Goal: Task Accomplishment & Management: Use online tool/utility

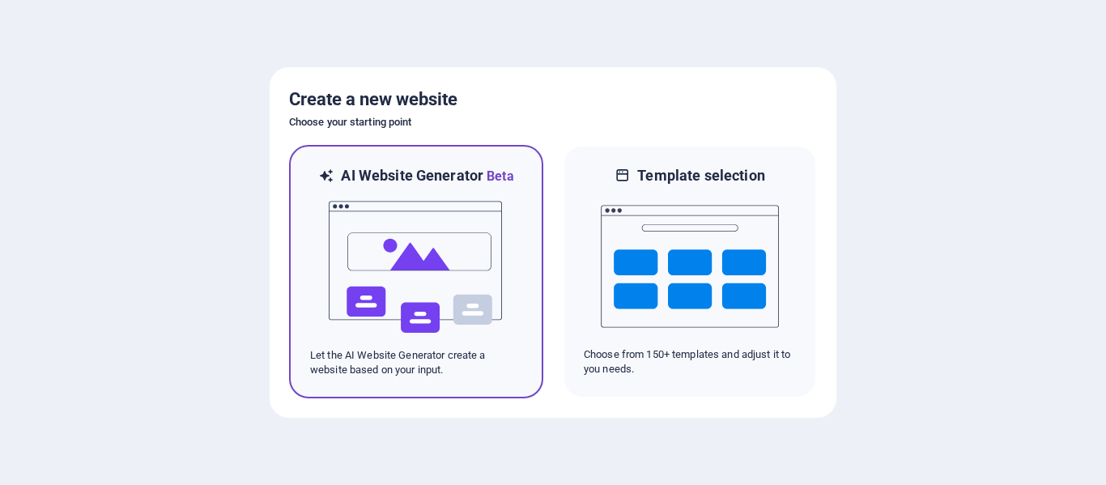
click at [513, 280] on div at bounding box center [416, 267] width 212 height 162
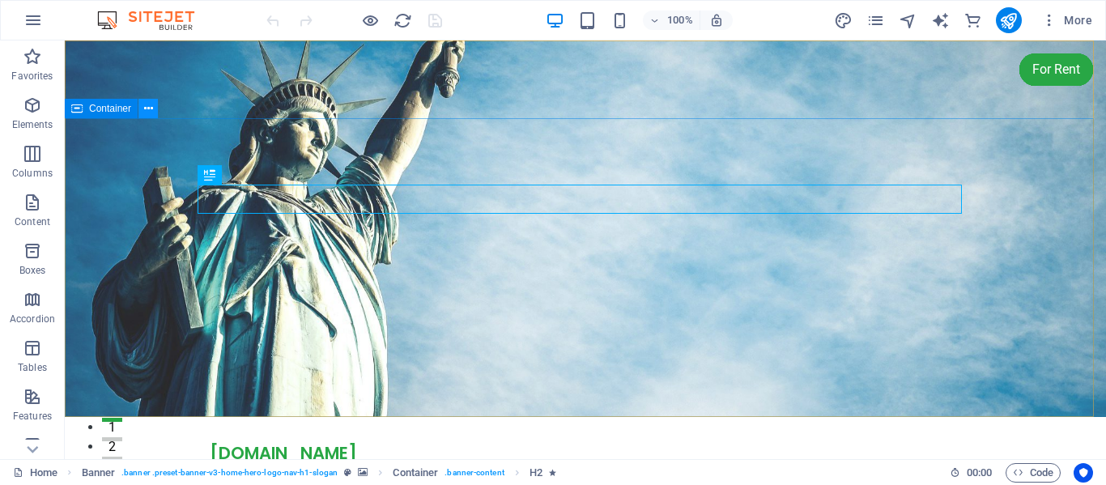
click at [147, 108] on icon at bounding box center [148, 108] width 9 height 17
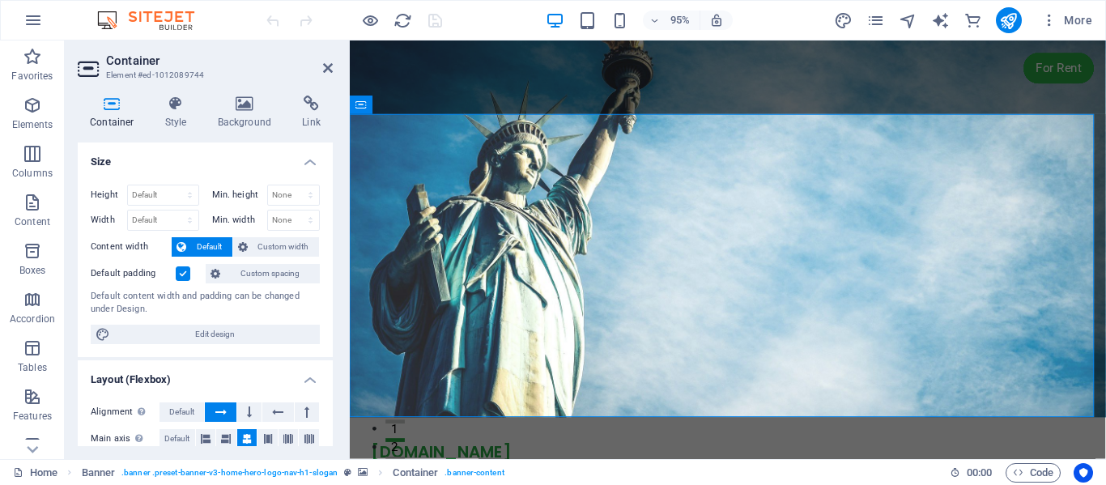
click at [319, 64] on h2 "Container" at bounding box center [219, 60] width 227 height 15
click at [329, 65] on icon at bounding box center [328, 68] width 10 height 13
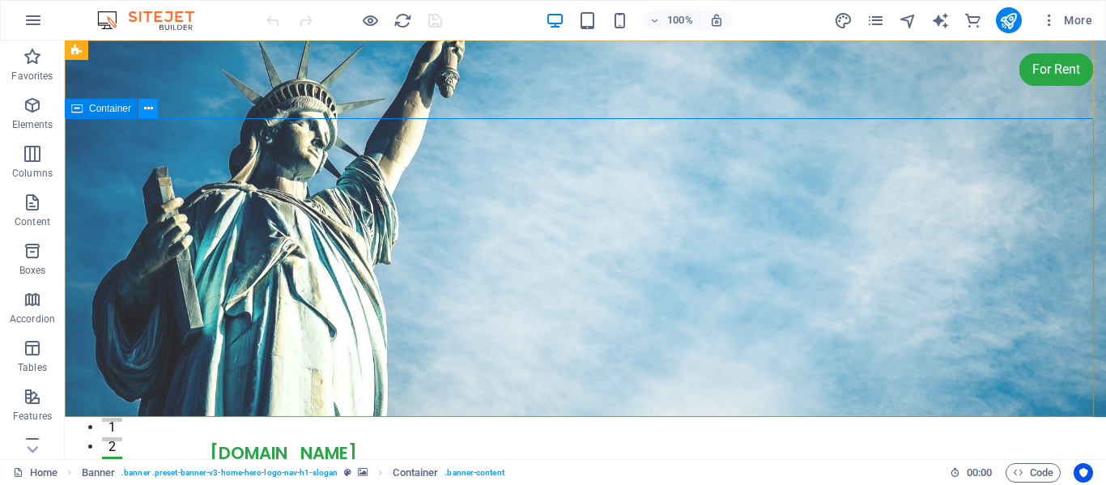
click at [148, 104] on icon at bounding box center [148, 108] width 9 height 17
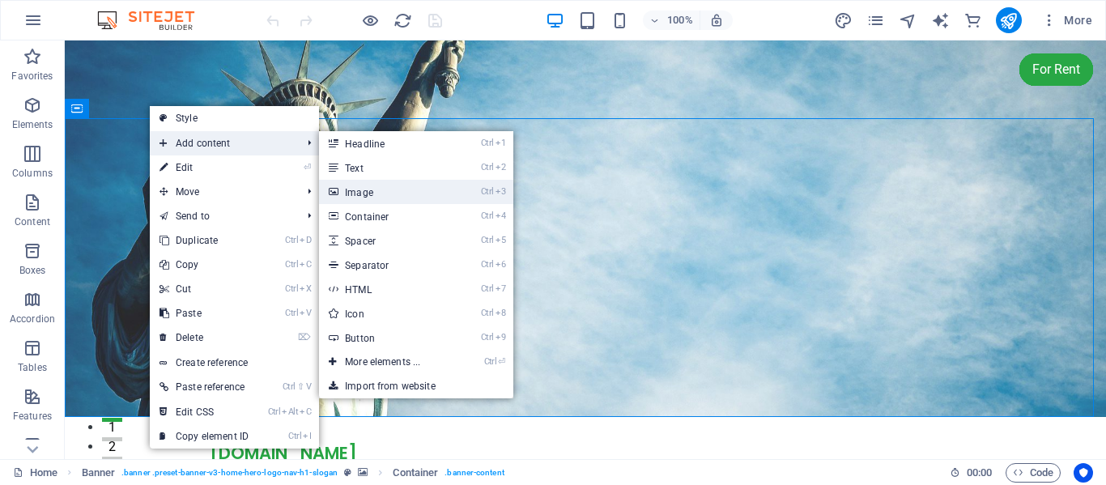
click at [389, 188] on link "Ctrl 3 Image" at bounding box center [386, 192] width 134 height 24
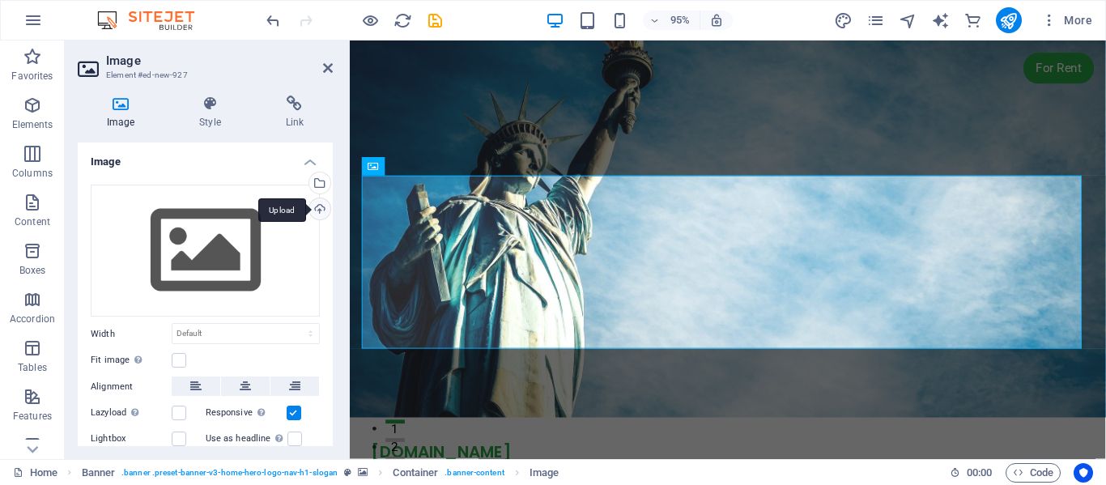
click at [319, 206] on div "Upload" at bounding box center [318, 210] width 24 height 24
click at [316, 206] on div "Upload" at bounding box center [318, 210] width 24 height 24
click at [317, 209] on div "Upload" at bounding box center [318, 210] width 24 height 24
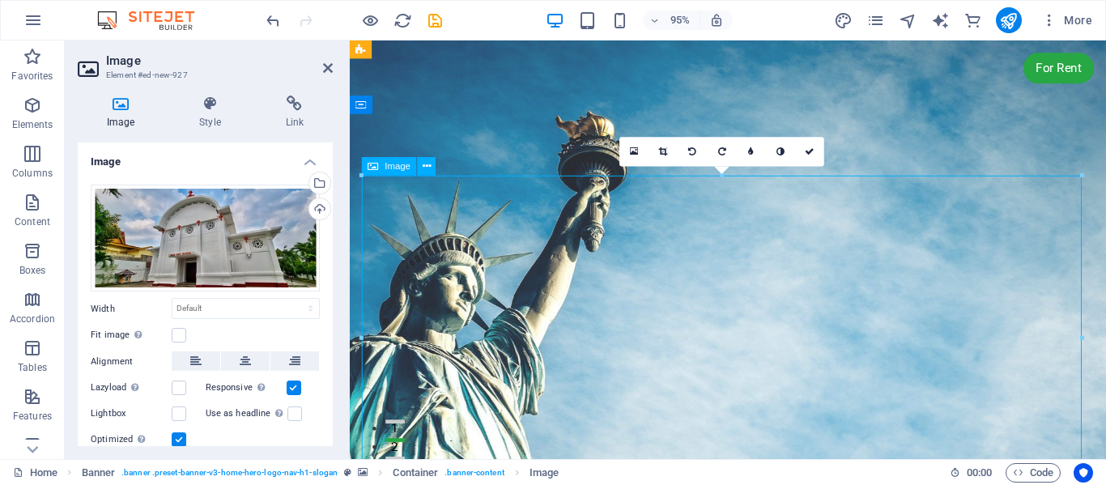
drag, startPoint x: 739, startPoint y: 285, endPoint x: 735, endPoint y: 223, distance: 61.6
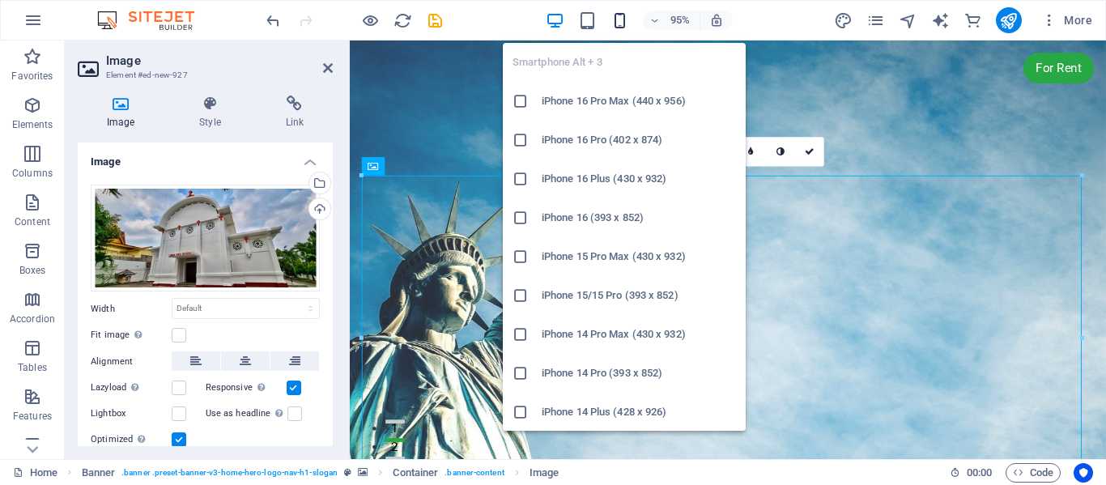
click at [622, 19] on icon "button" at bounding box center [619, 20] width 19 height 19
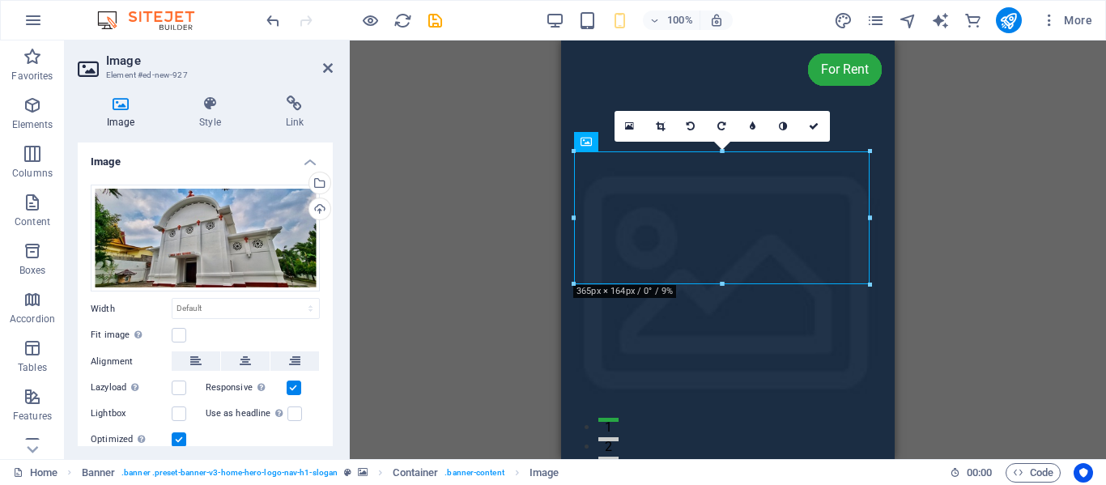
click at [905, 236] on div "Drag here to replace the existing content. Press “Ctrl” if you want to create a…" at bounding box center [728, 249] width 756 height 418
click at [330, 66] on icon at bounding box center [328, 68] width 10 height 13
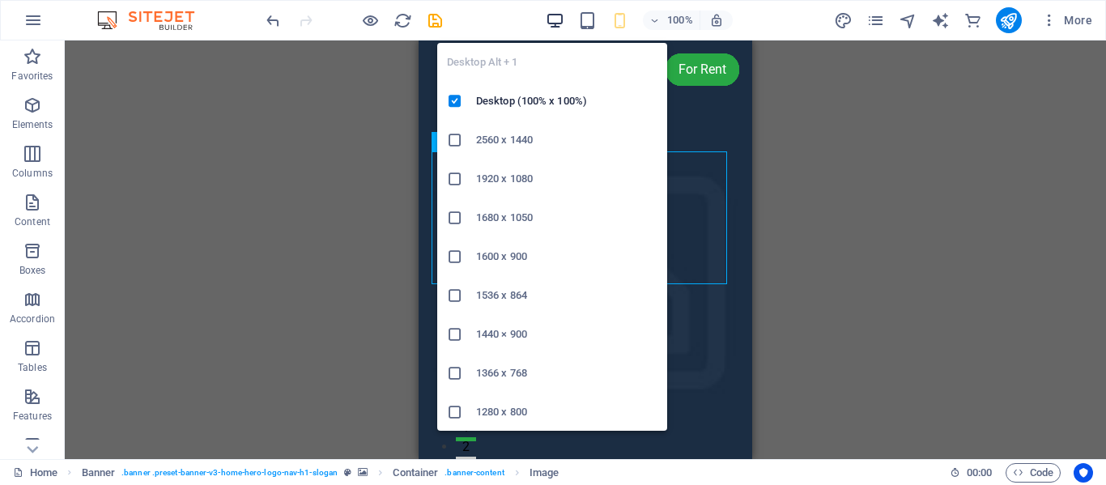
click at [558, 18] on icon "button" at bounding box center [554, 20] width 19 height 19
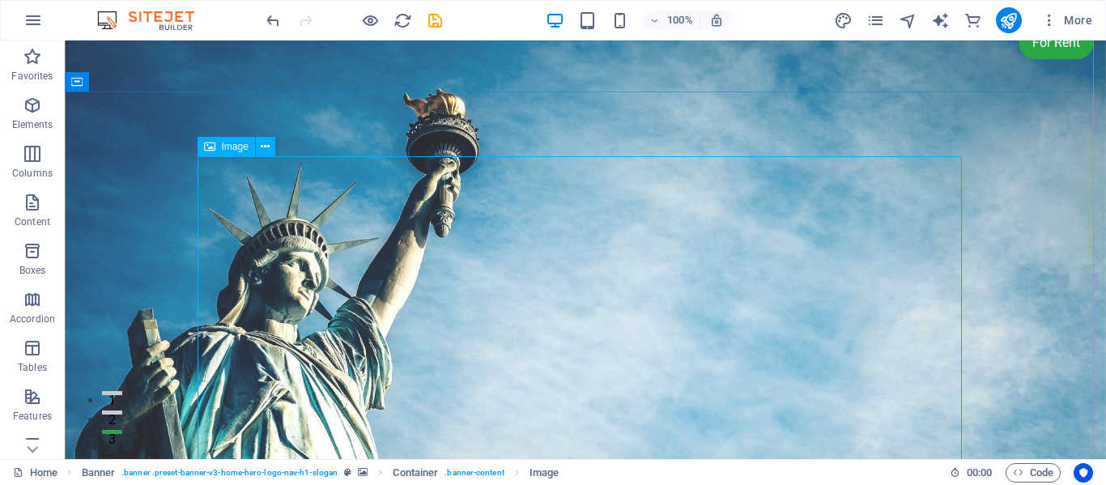
scroll to position [28, 0]
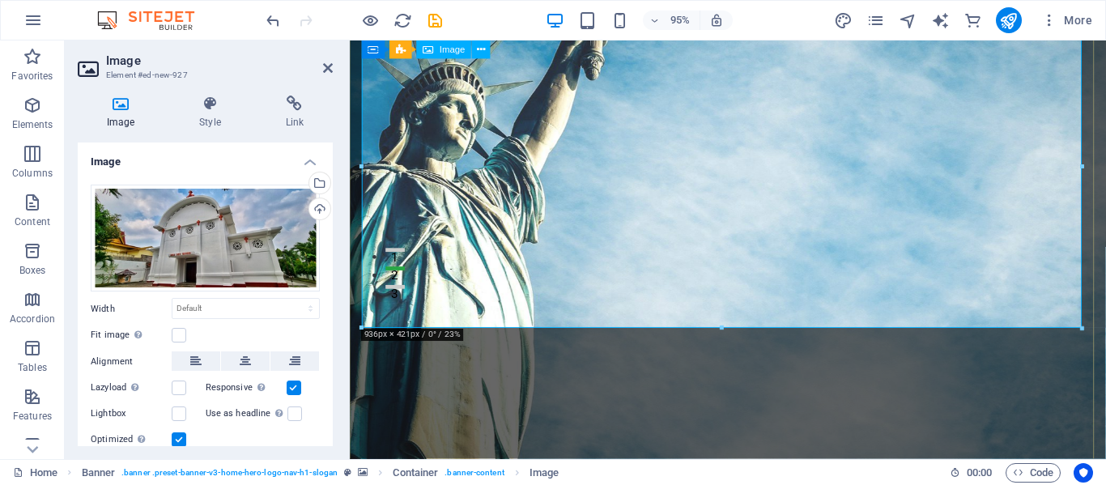
scroll to position [0, 0]
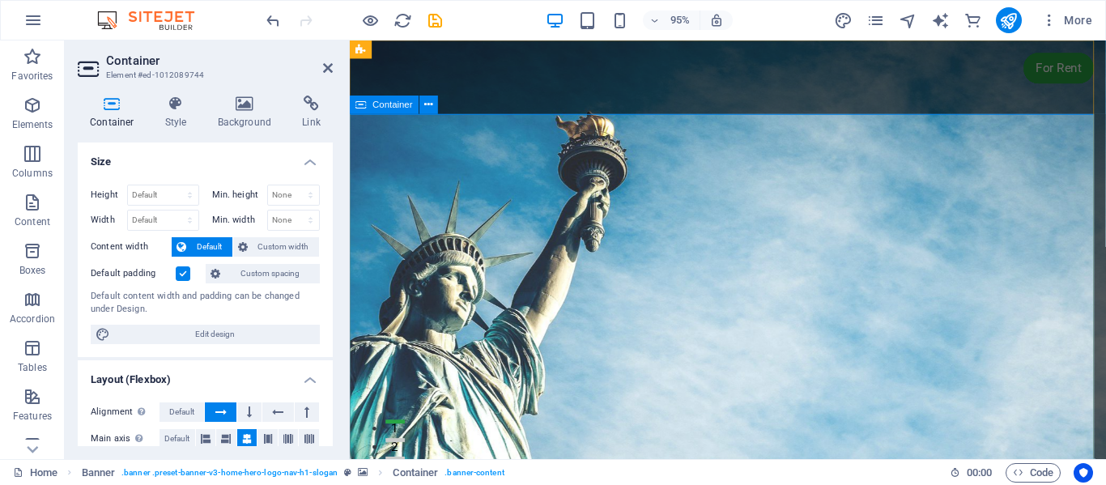
click at [431, 102] on icon at bounding box center [429, 105] width 8 height 16
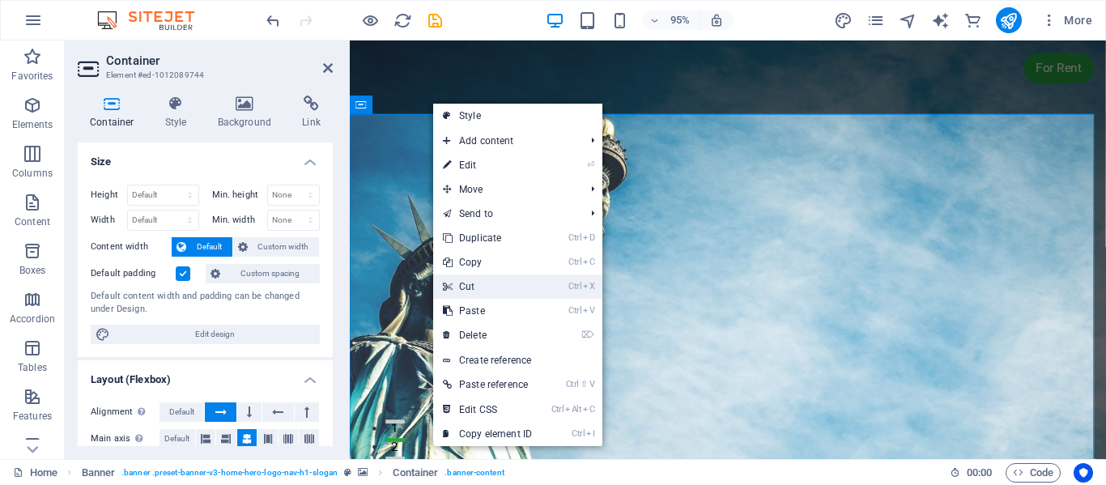
click at [478, 282] on link "Ctrl X Cut" at bounding box center [487, 286] width 108 height 24
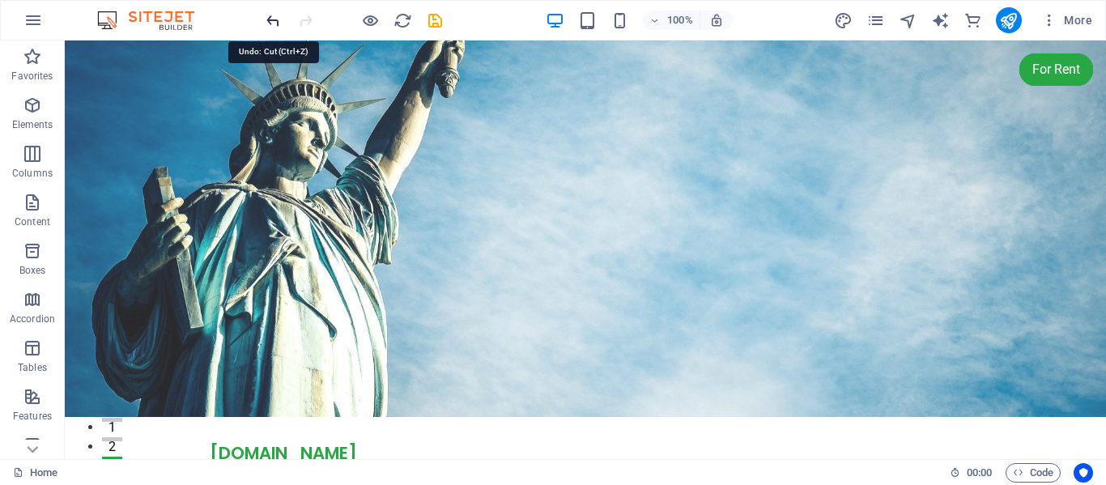
click at [273, 16] on icon "undo" at bounding box center [273, 20] width 19 height 19
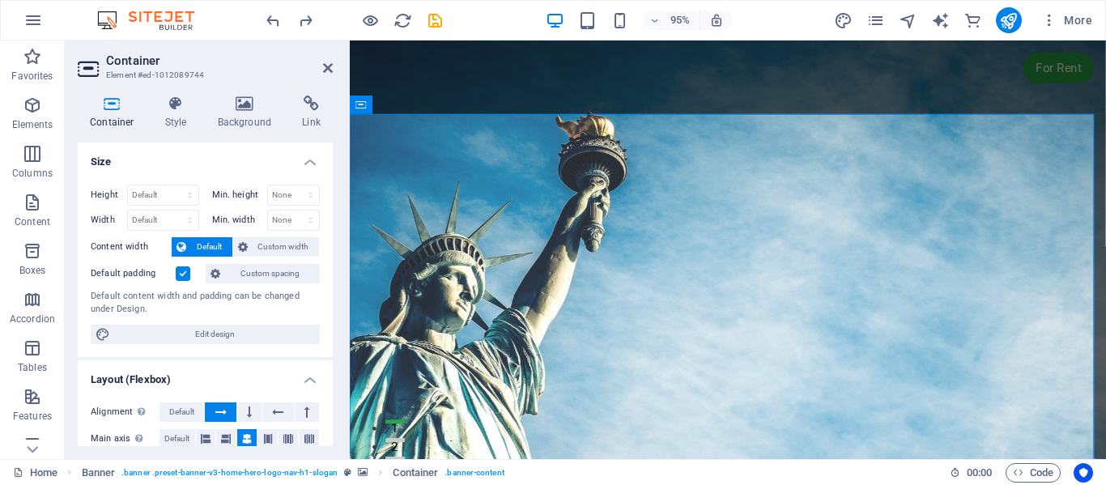
click at [99, 186] on div "Height Default px rem % vh vw" at bounding box center [145, 195] width 108 height 21
click at [245, 95] on icon at bounding box center [245, 103] width 79 height 16
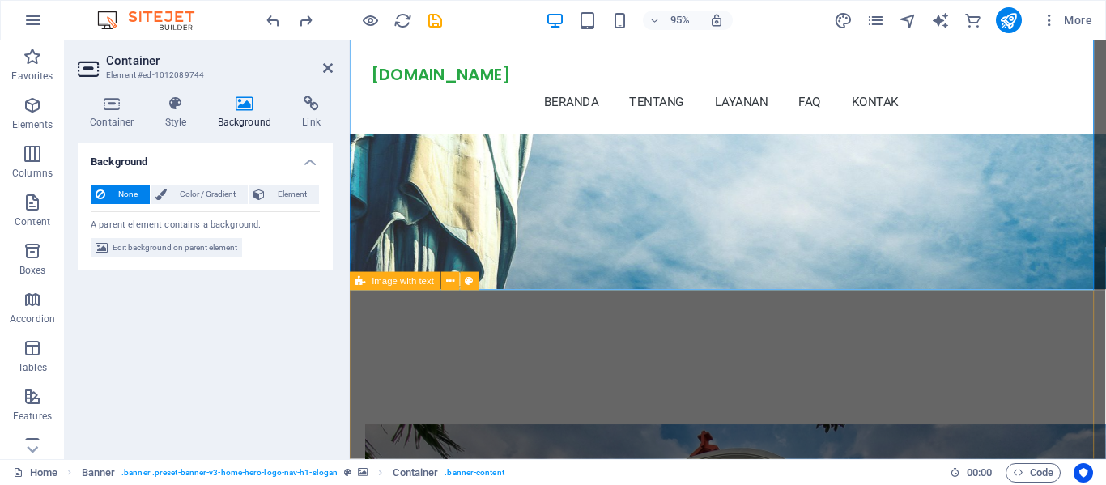
scroll to position [452, 0]
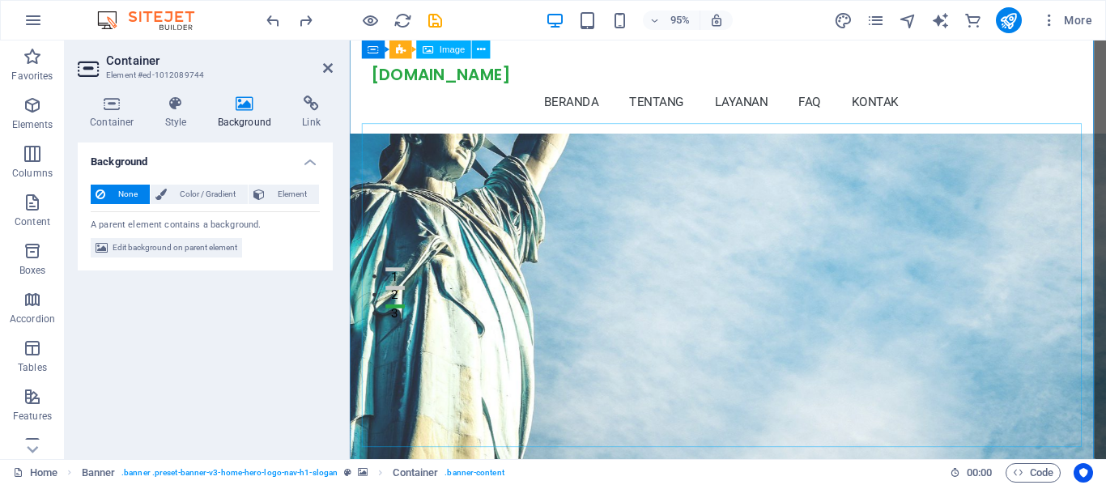
scroll to position [0, 0]
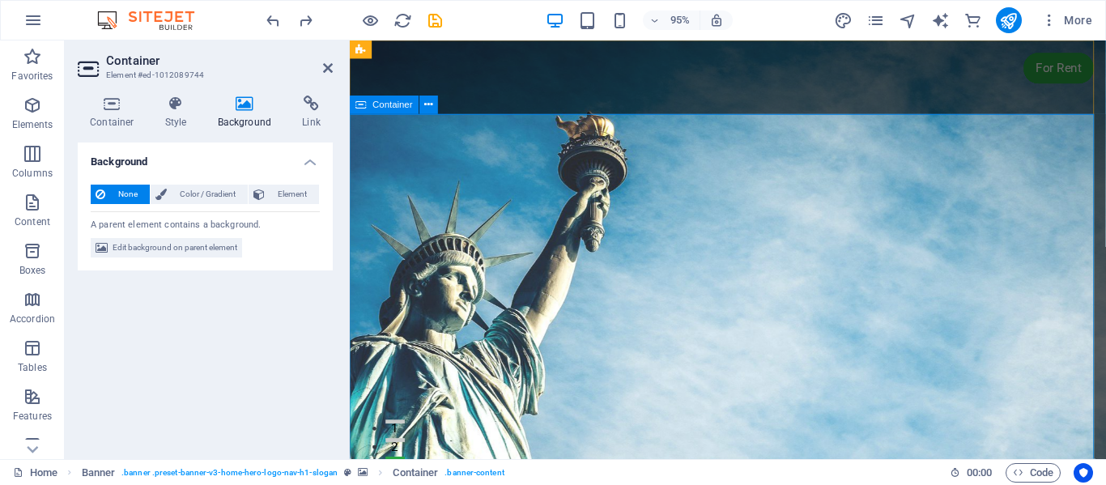
click at [425, 104] on icon at bounding box center [429, 105] width 8 height 16
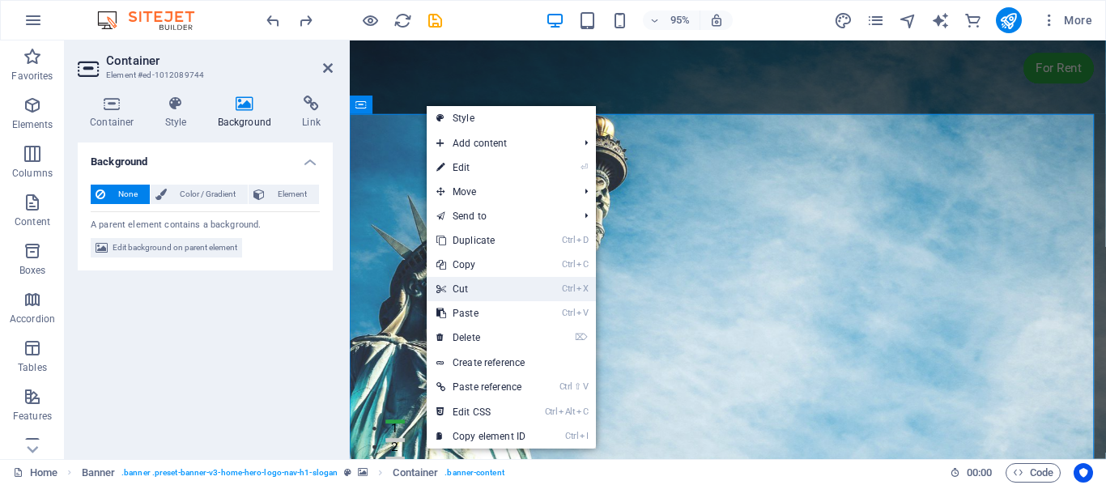
click at [494, 283] on link "Ctrl X Cut" at bounding box center [481, 289] width 108 height 24
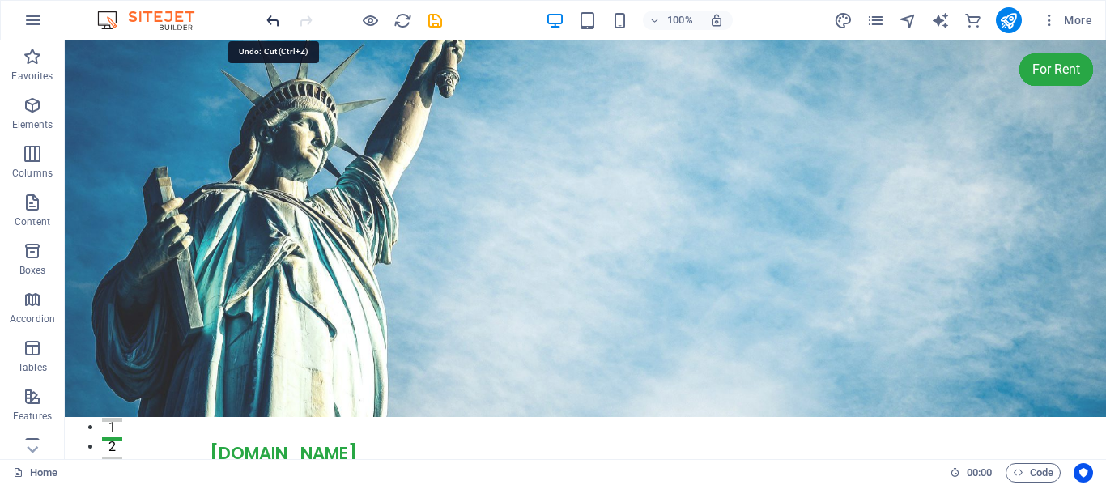
click at [273, 20] on icon "undo" at bounding box center [273, 20] width 19 height 19
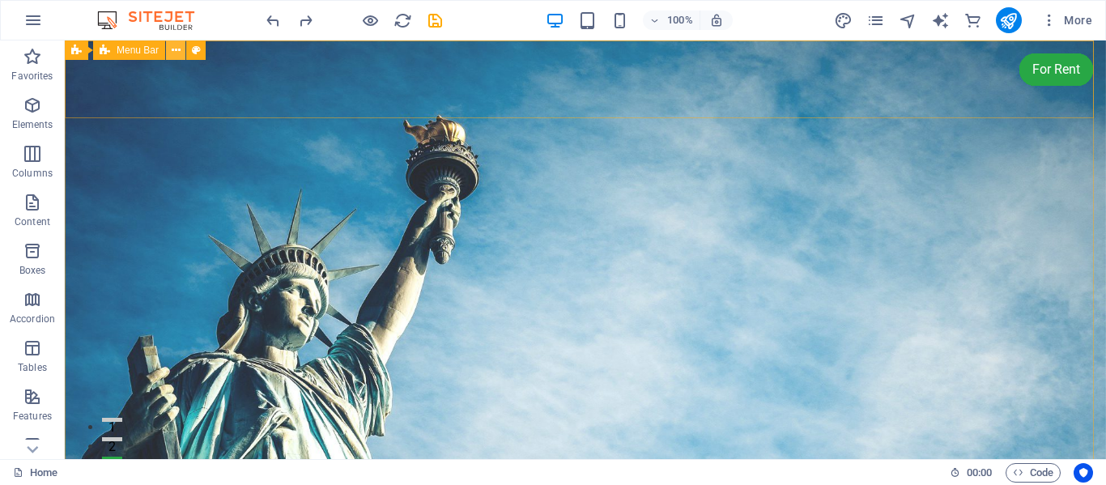
click at [179, 49] on icon at bounding box center [176, 50] width 9 height 17
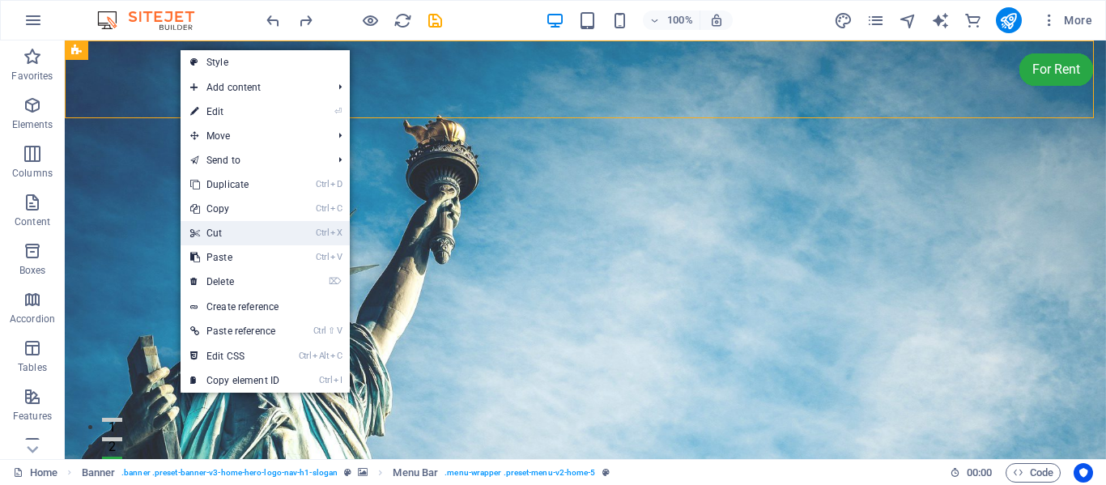
click at [229, 227] on link "Ctrl X Cut" at bounding box center [234, 233] width 108 height 24
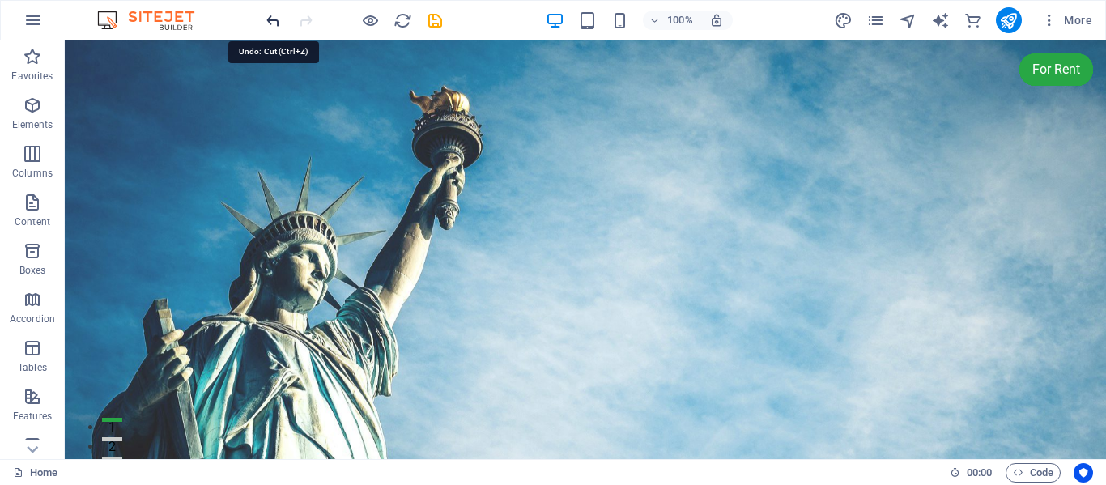
click at [268, 16] on icon "undo" at bounding box center [273, 20] width 19 height 19
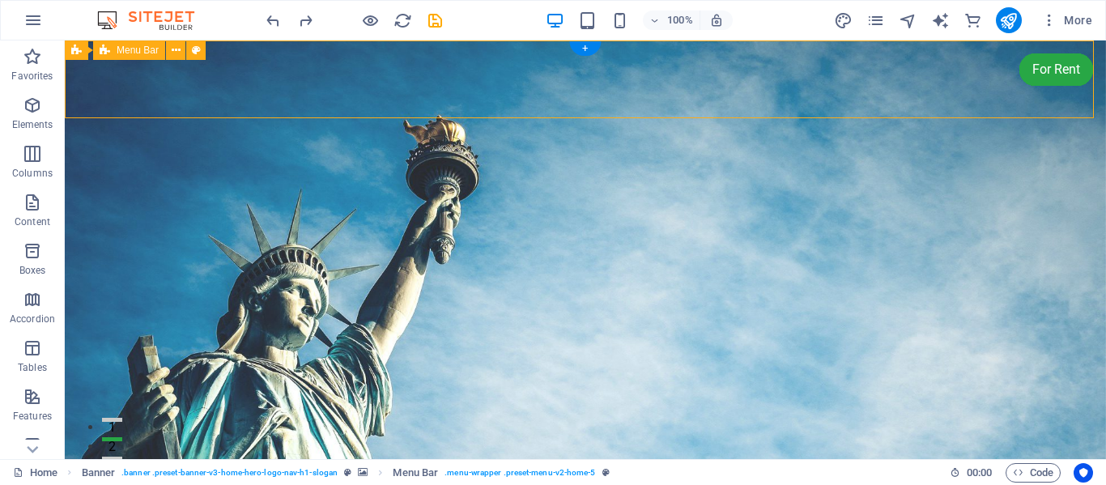
drag, startPoint x: 1004, startPoint y: 45, endPoint x: 1002, endPoint y: 86, distance: 40.5
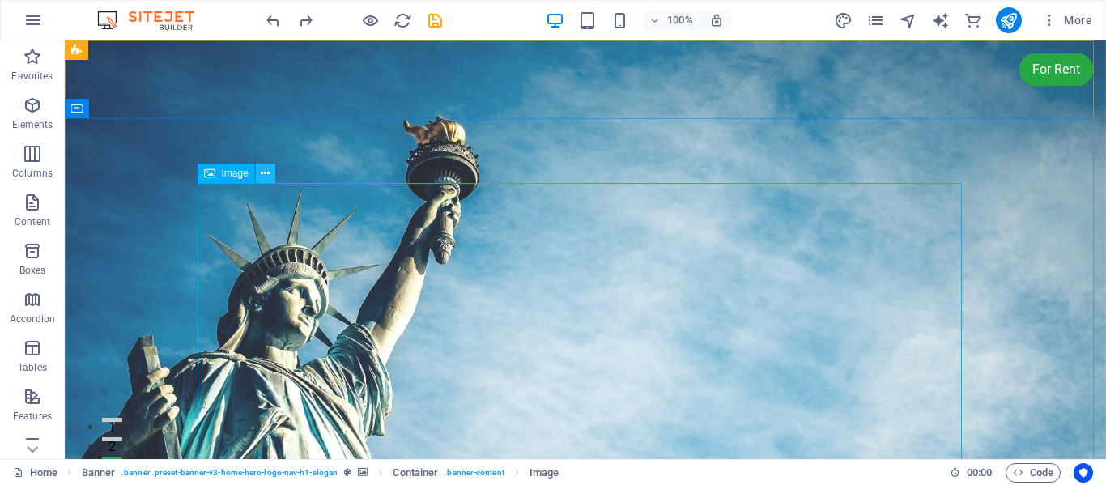
click at [267, 174] on icon at bounding box center [265, 173] width 9 height 17
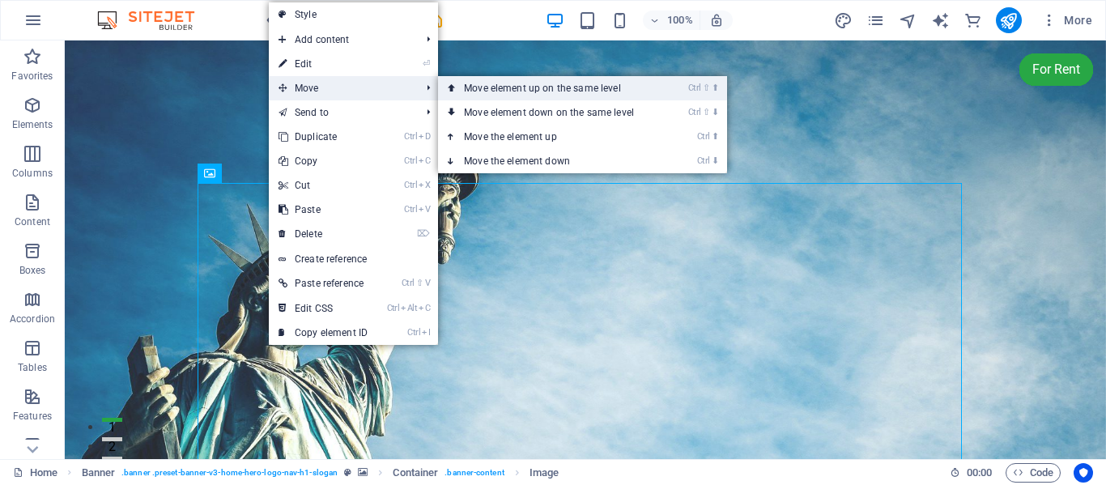
click at [503, 93] on link "Ctrl ⇧ ⬆ Move element up on the same level" at bounding box center [552, 88] width 228 height 24
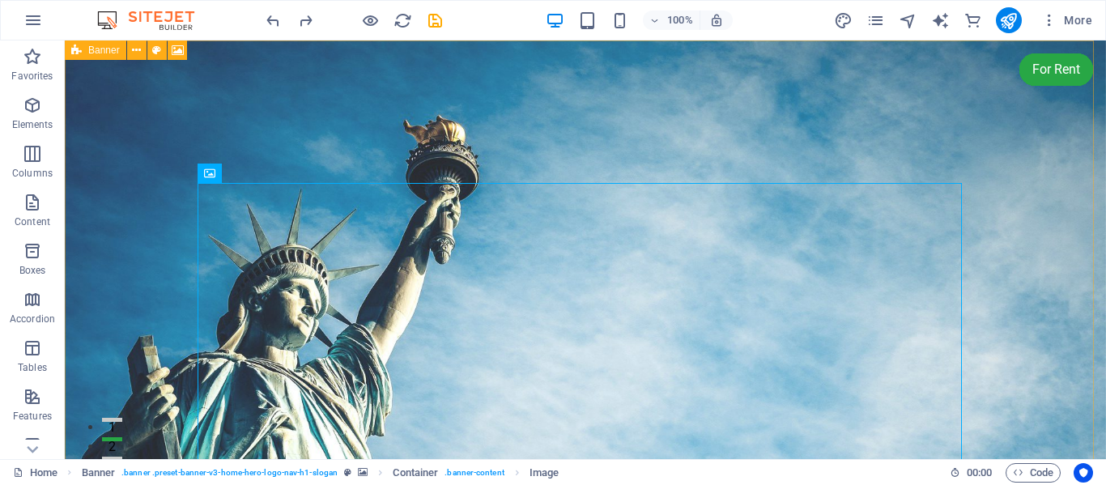
click at [74, 53] on icon at bounding box center [76, 49] width 11 height 19
click at [135, 51] on icon at bounding box center [136, 50] width 9 height 17
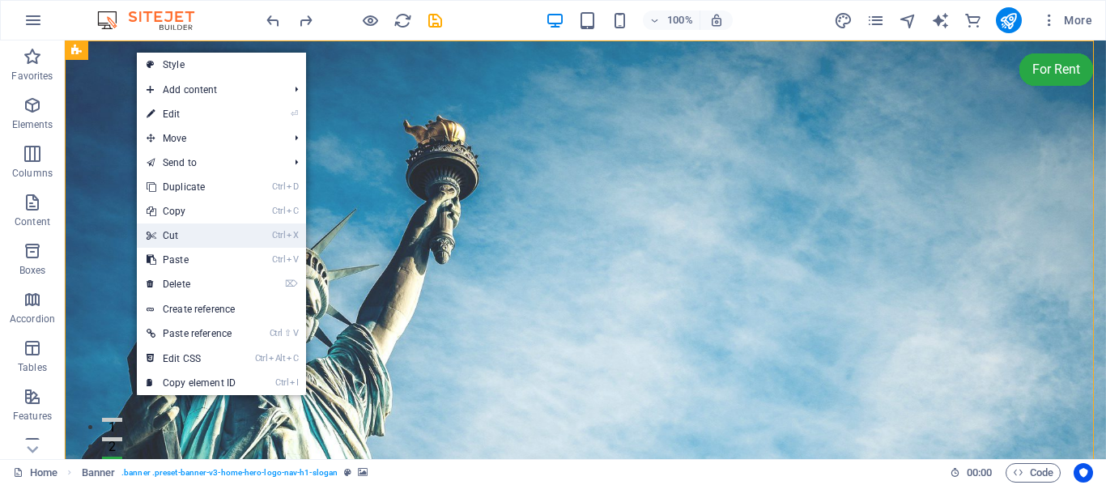
click at [191, 233] on link "Ctrl X Cut" at bounding box center [191, 235] width 108 height 24
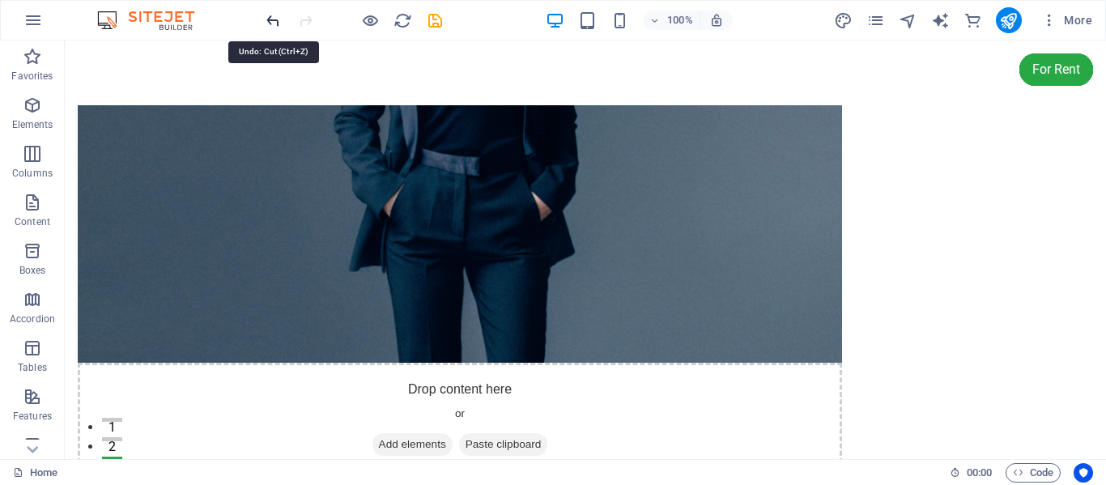
click at [271, 23] on icon "undo" at bounding box center [273, 20] width 19 height 19
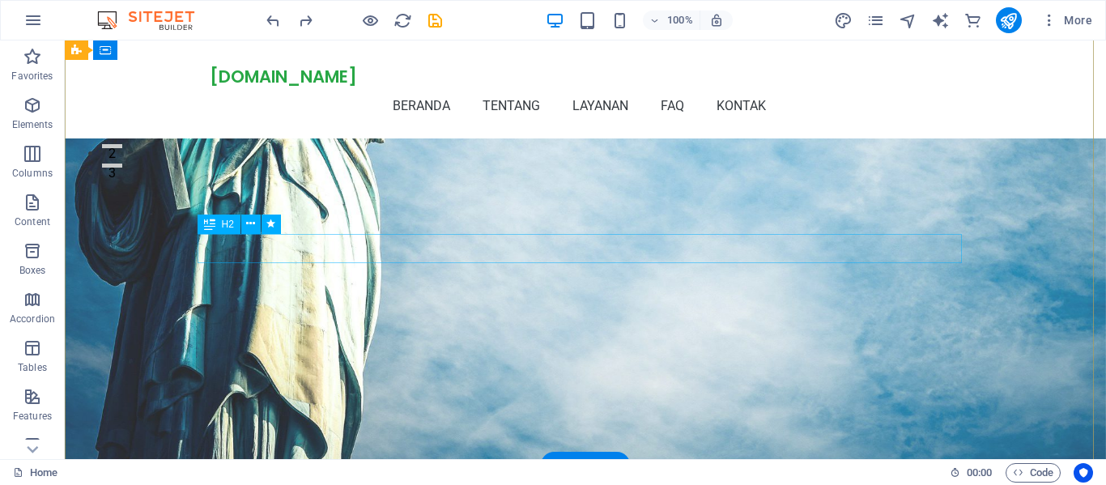
scroll to position [294, 0]
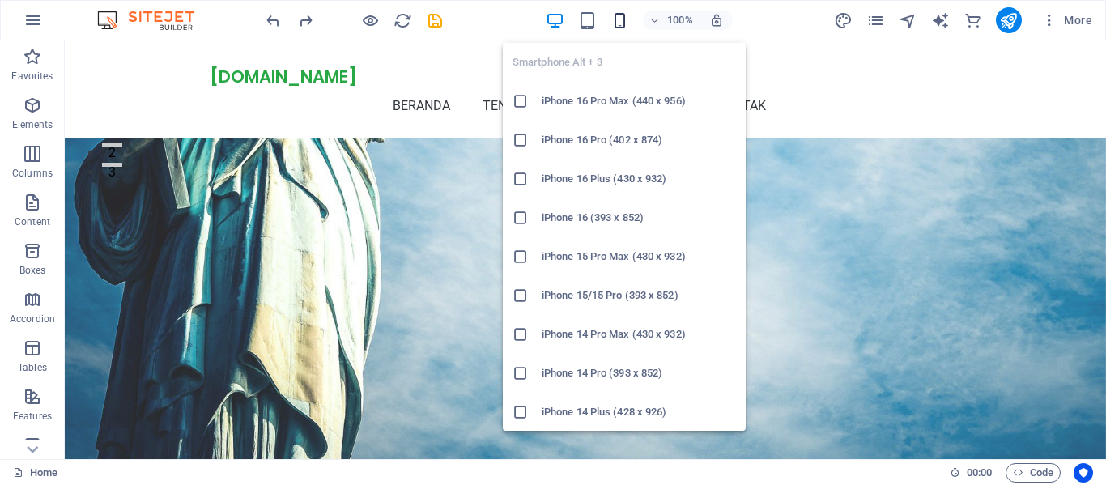
click at [620, 16] on icon "button" at bounding box center [619, 20] width 19 height 19
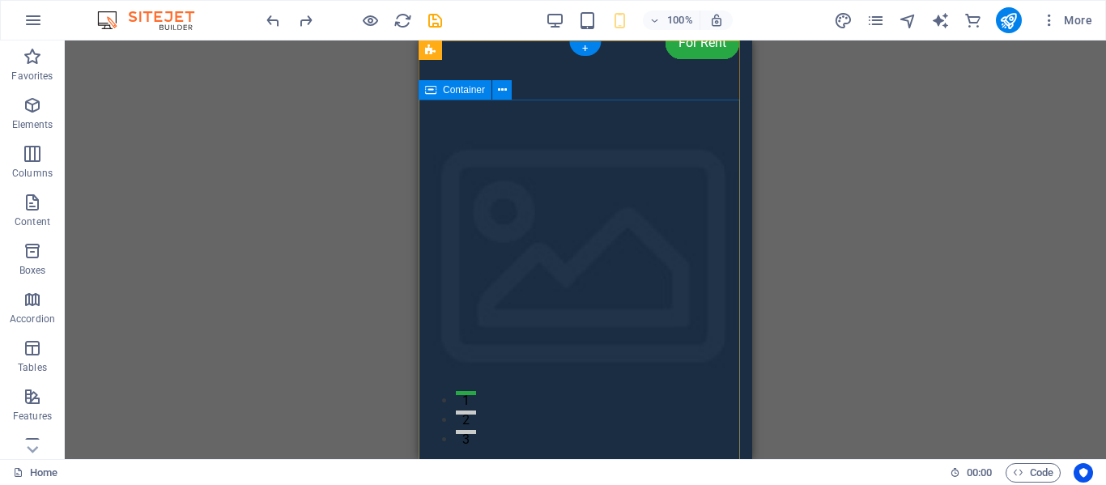
scroll to position [0, 0]
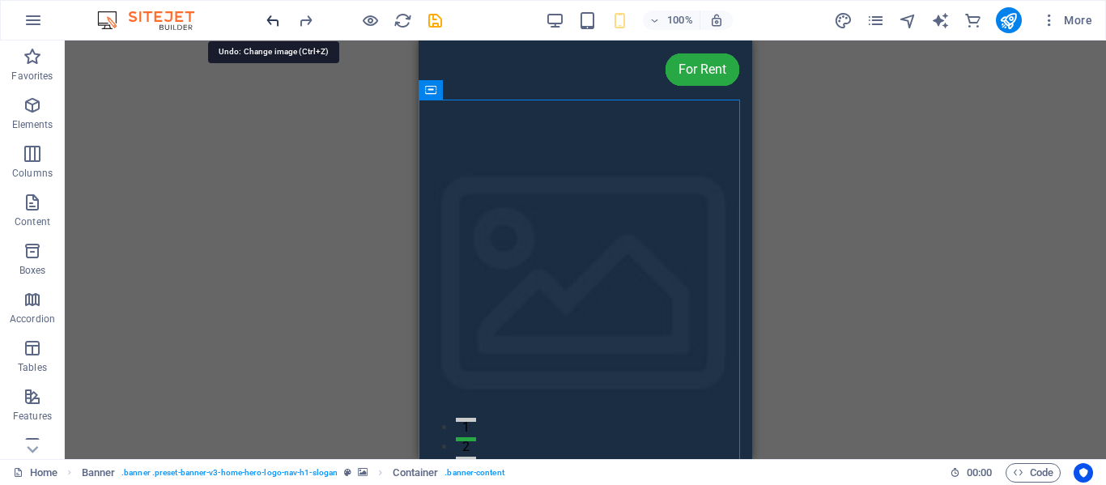
click at [270, 16] on icon "undo" at bounding box center [273, 20] width 19 height 19
click at [299, 17] on icon "redo" at bounding box center [305, 20] width 19 height 19
click at [303, 19] on icon "redo" at bounding box center [305, 20] width 19 height 19
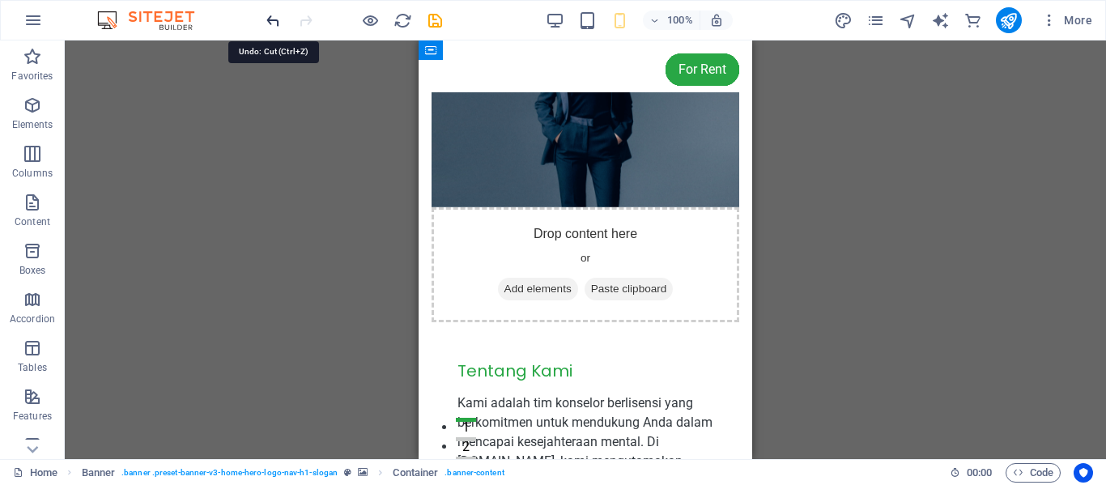
click at [275, 21] on icon "undo" at bounding box center [273, 20] width 19 height 19
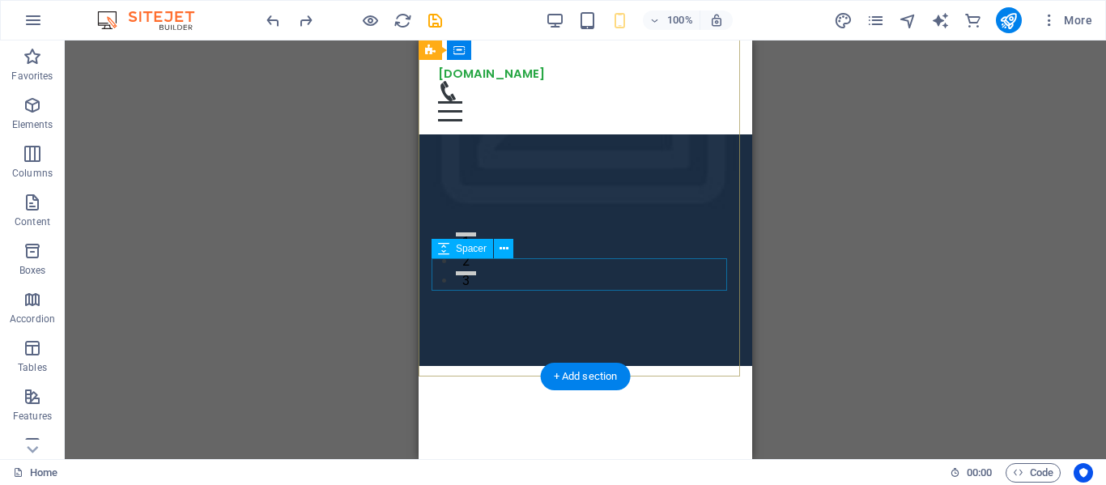
scroll to position [186, 0]
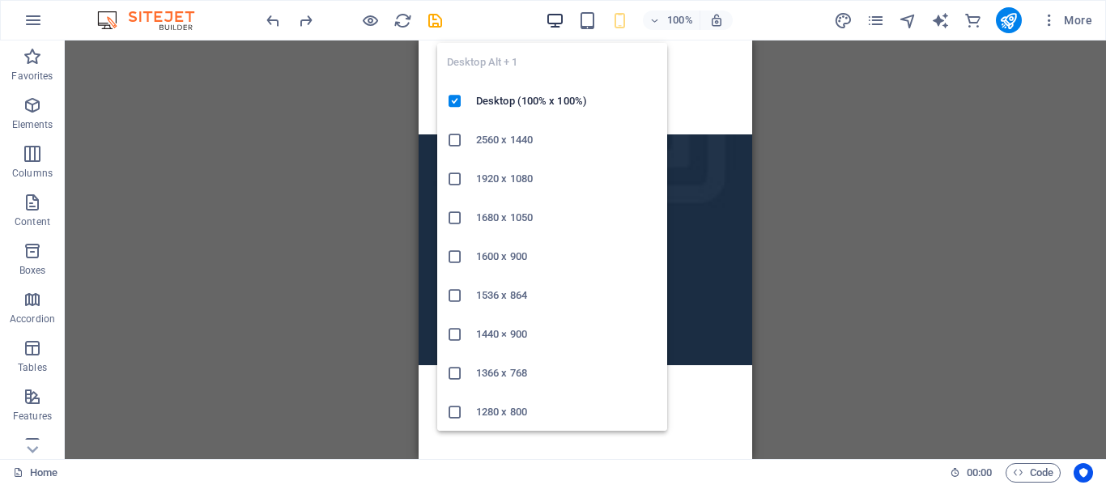
click at [553, 17] on icon "button" at bounding box center [554, 20] width 19 height 19
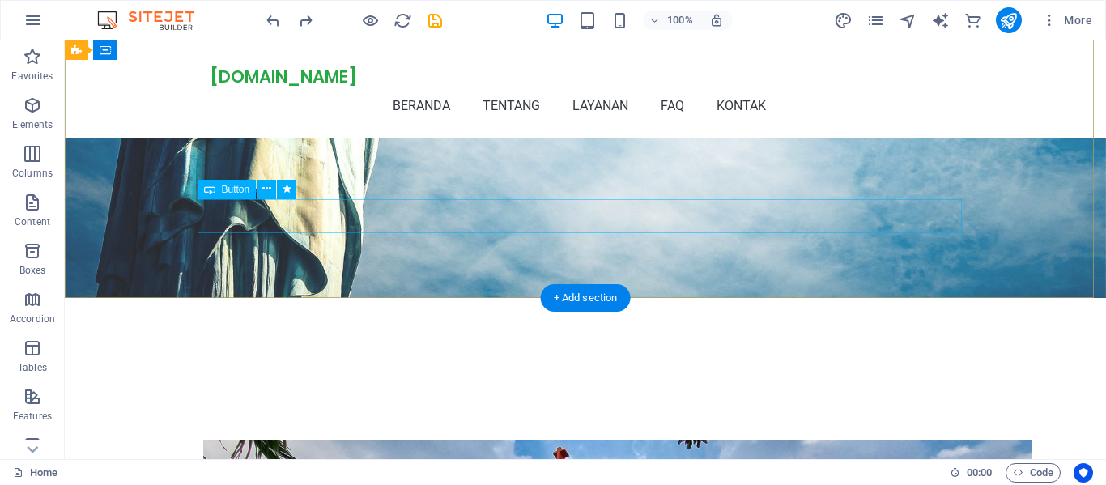
scroll to position [461, 0]
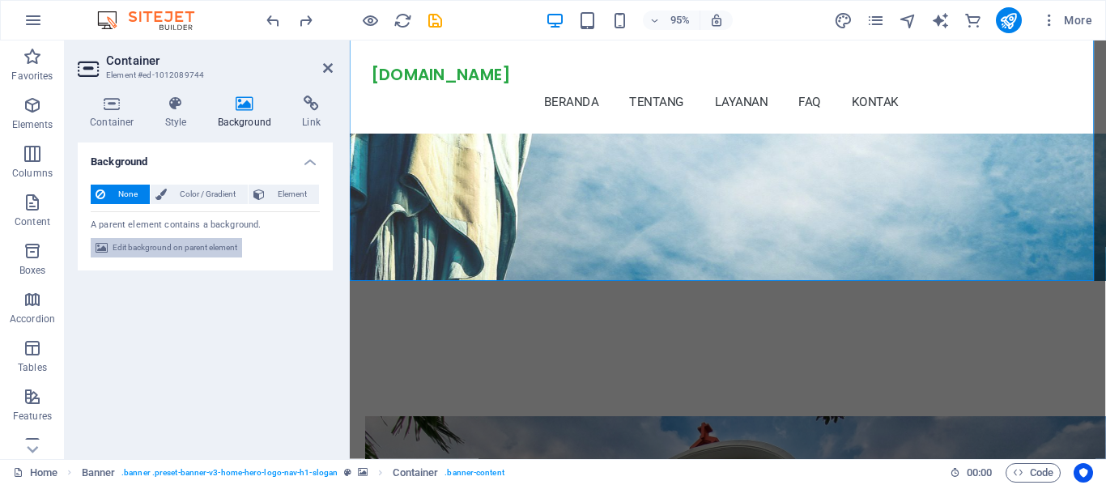
click at [137, 244] on span "Edit background on parent element" at bounding box center [174, 247] width 125 height 19
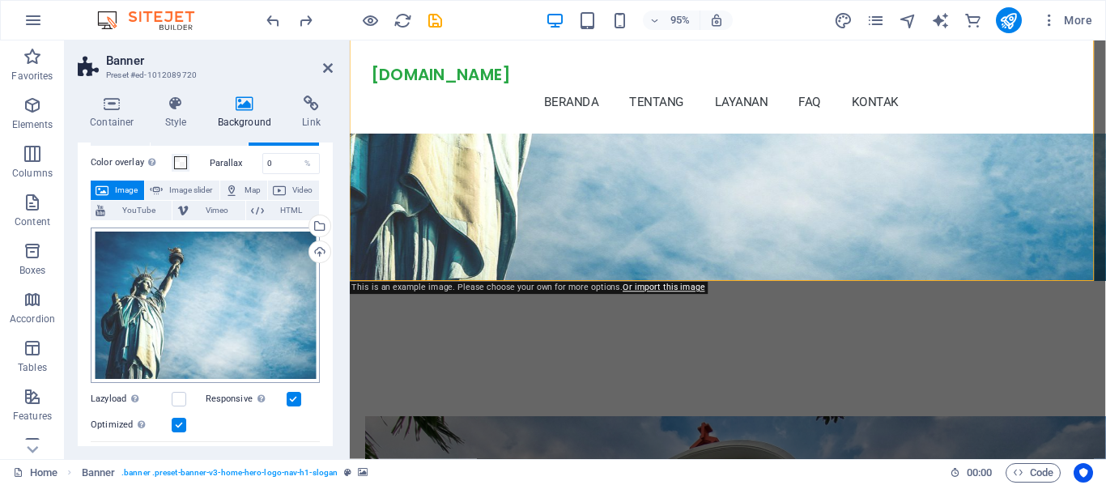
scroll to position [57, 0]
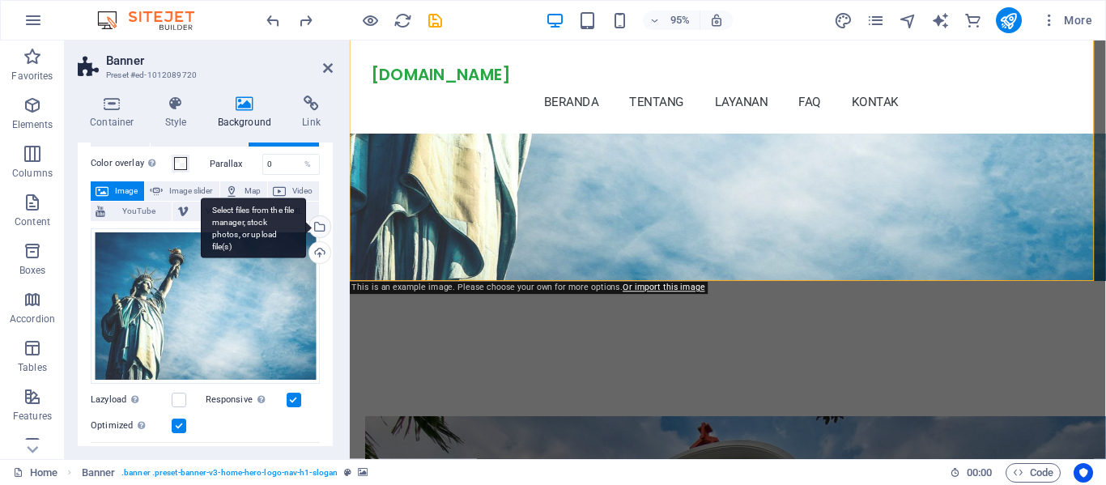
click at [236, 223] on div "Select files from the file manager, stock photos, or upload file(s)" at bounding box center [253, 227] width 105 height 61
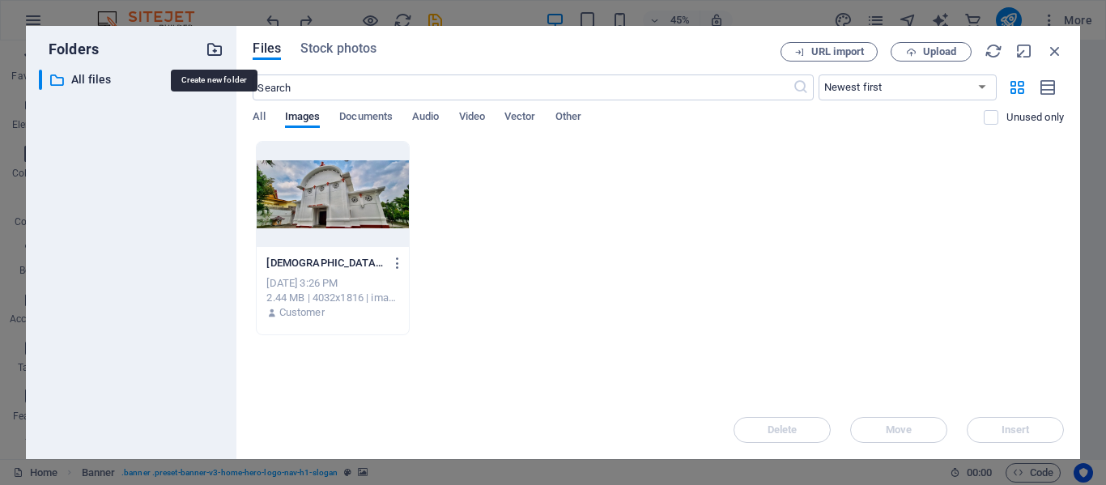
click at [216, 49] on icon "button" at bounding box center [215, 49] width 18 height 18
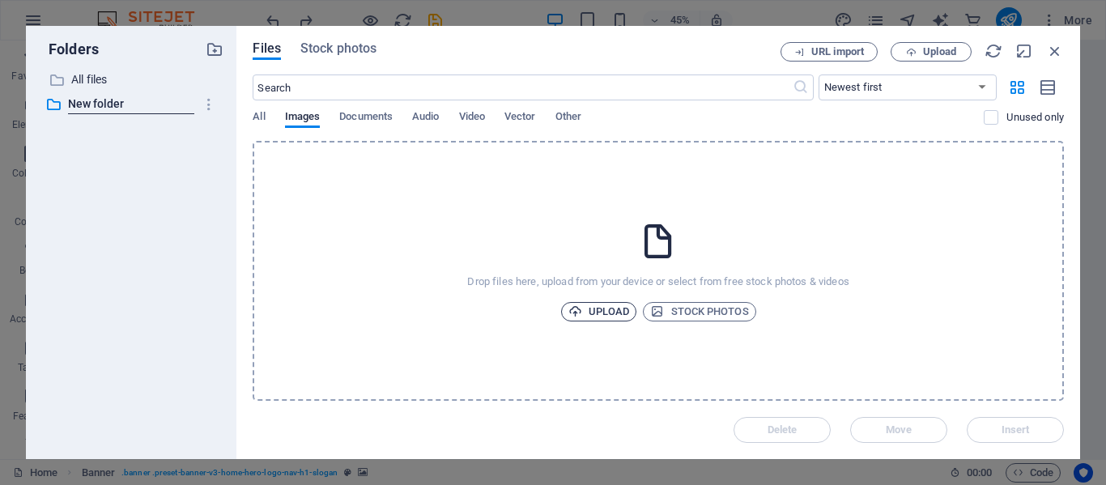
click at [597, 308] on span "Upload" at bounding box center [599, 311] width 62 height 19
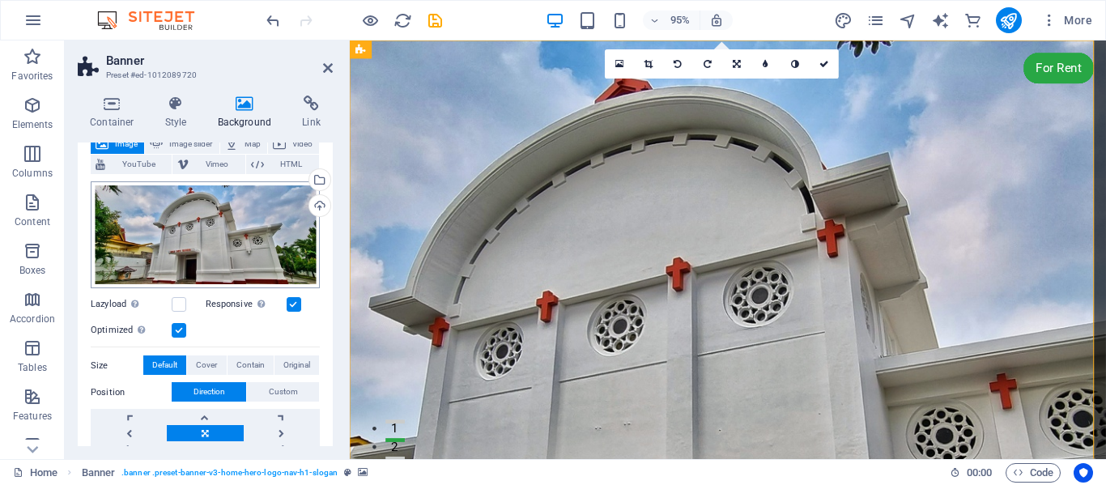
scroll to position [102, 0]
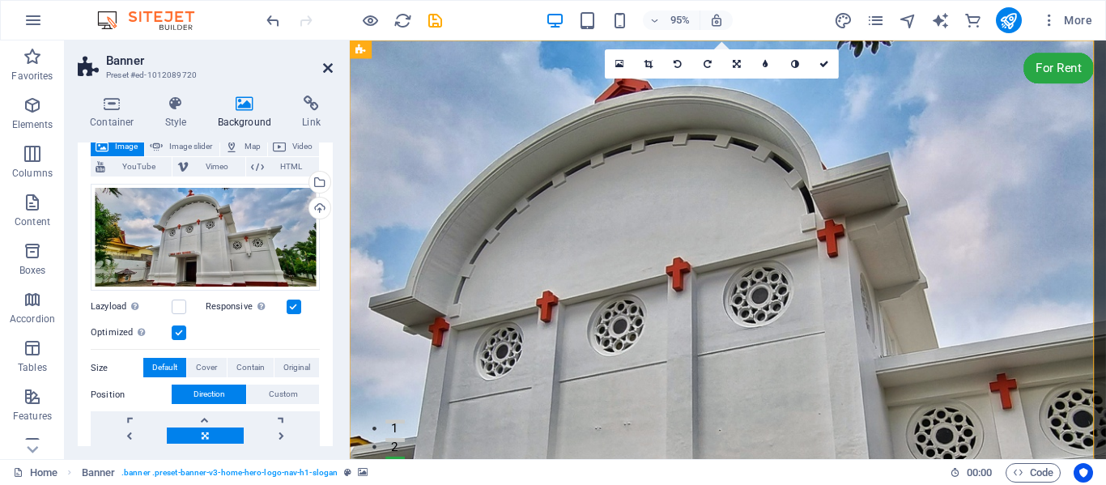
click at [329, 62] on icon at bounding box center [328, 68] width 10 height 13
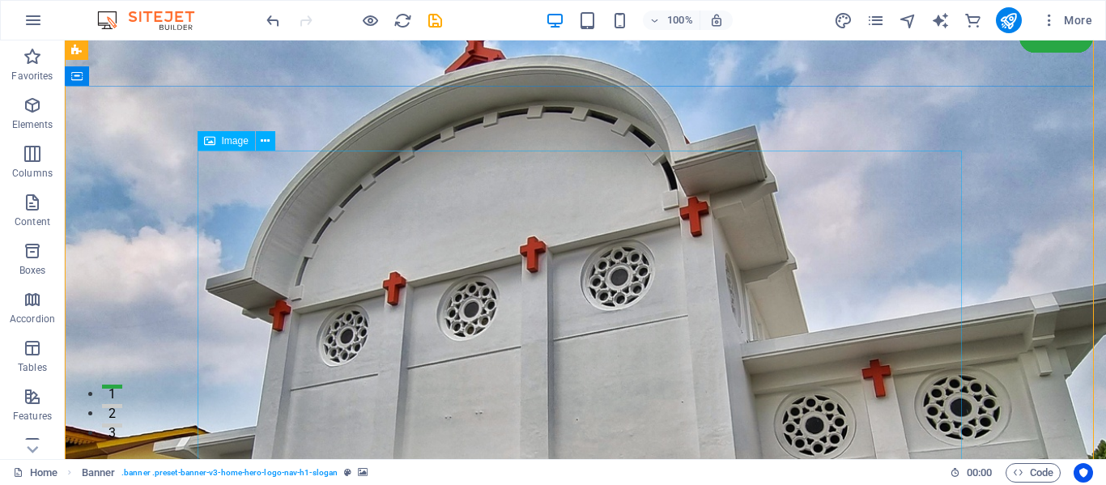
scroll to position [30, 0]
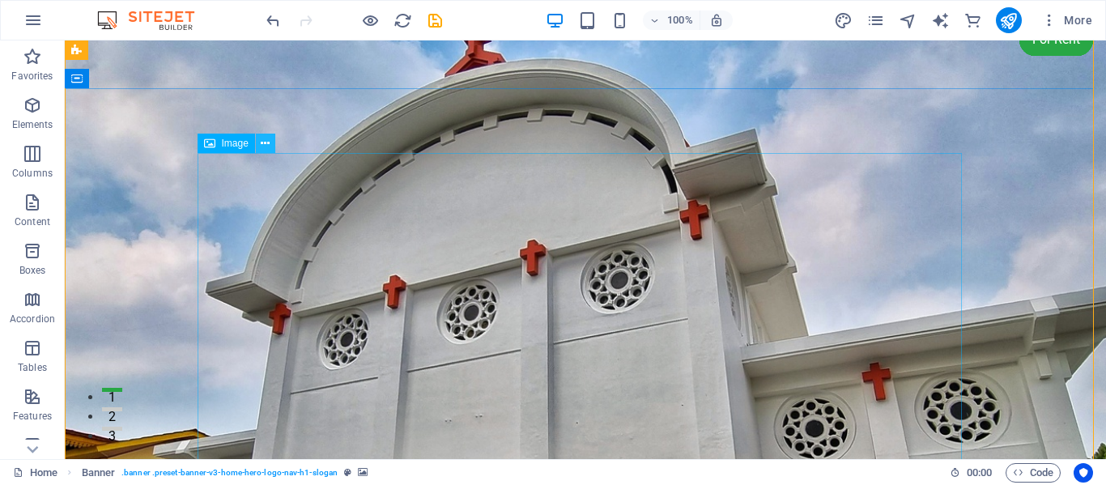
click at [264, 142] on icon at bounding box center [265, 143] width 9 height 17
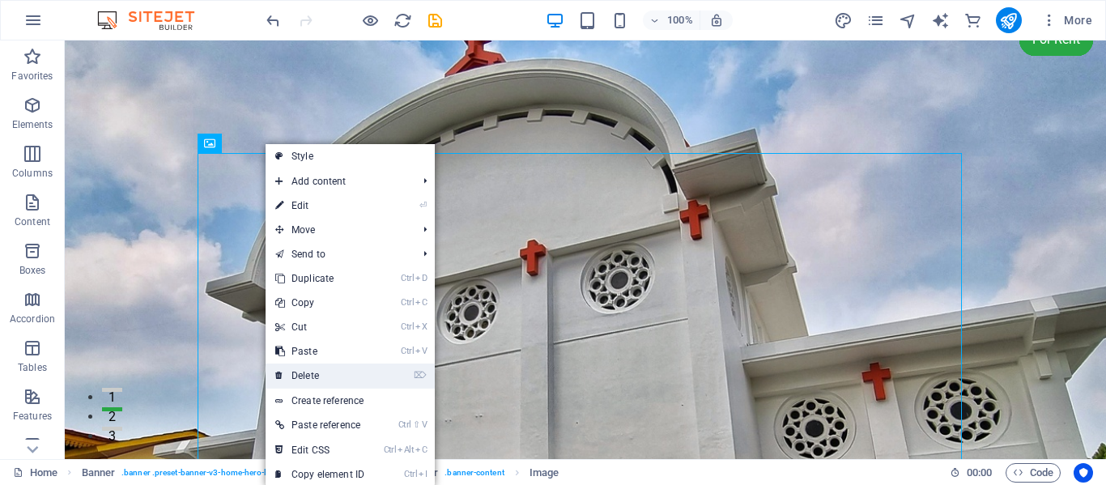
click at [316, 373] on link "⌦ Delete" at bounding box center [319, 375] width 108 height 24
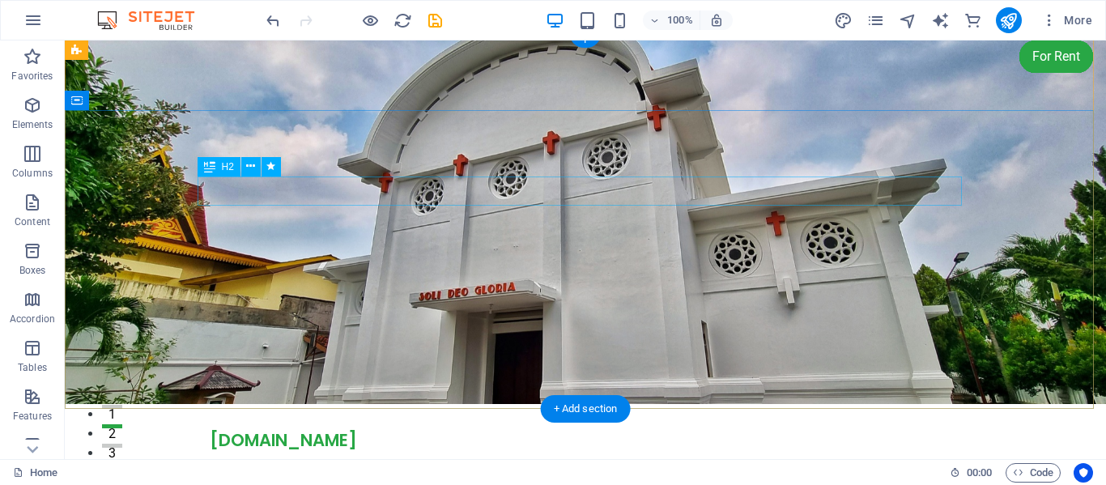
scroll to position [6, 0]
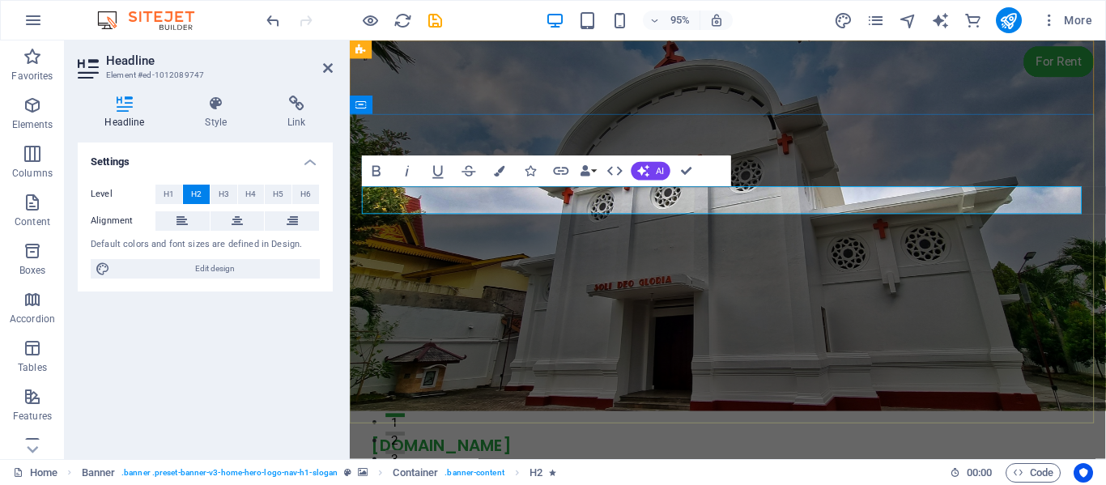
scroll to position [0, 0]
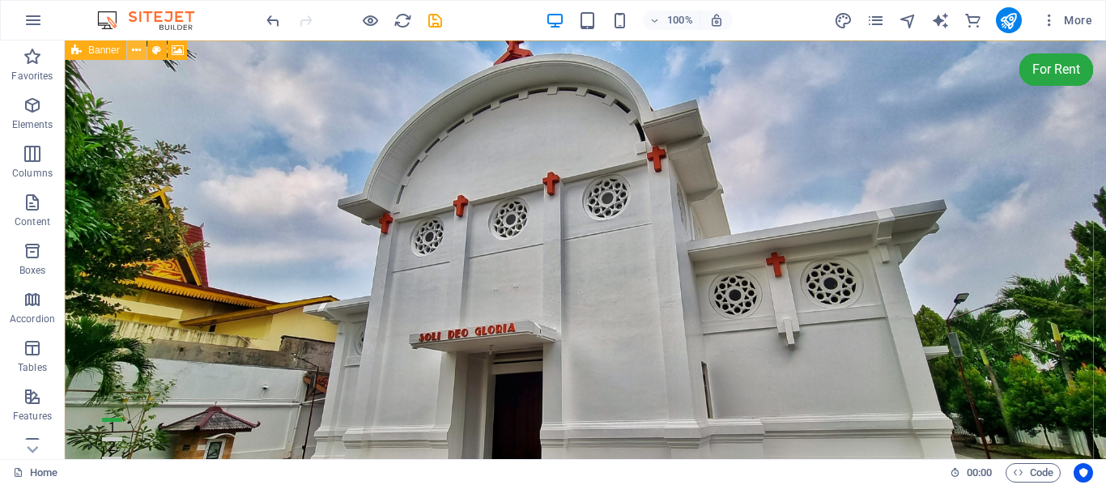
click at [136, 49] on icon at bounding box center [136, 50] width 9 height 17
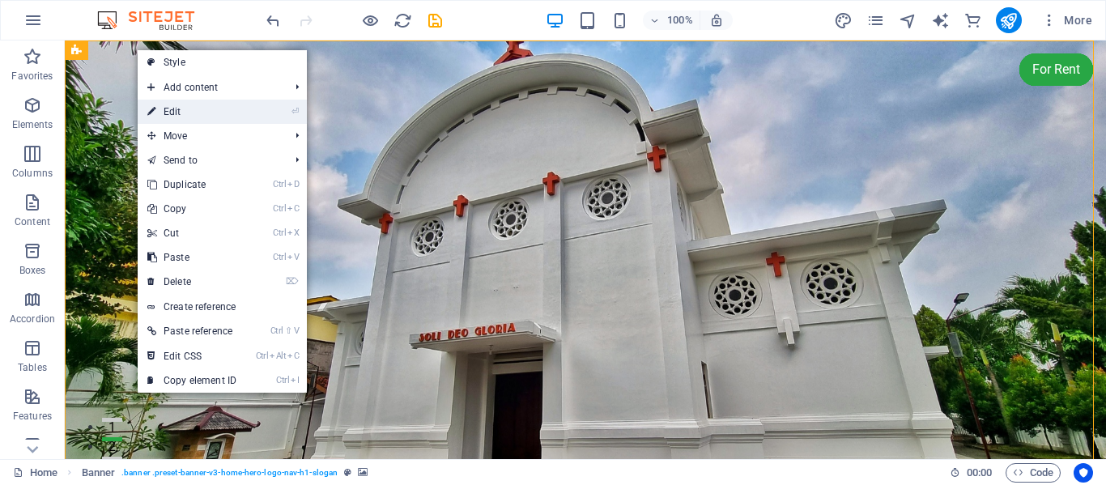
click at [173, 109] on link "⏎ Edit" at bounding box center [192, 112] width 108 height 24
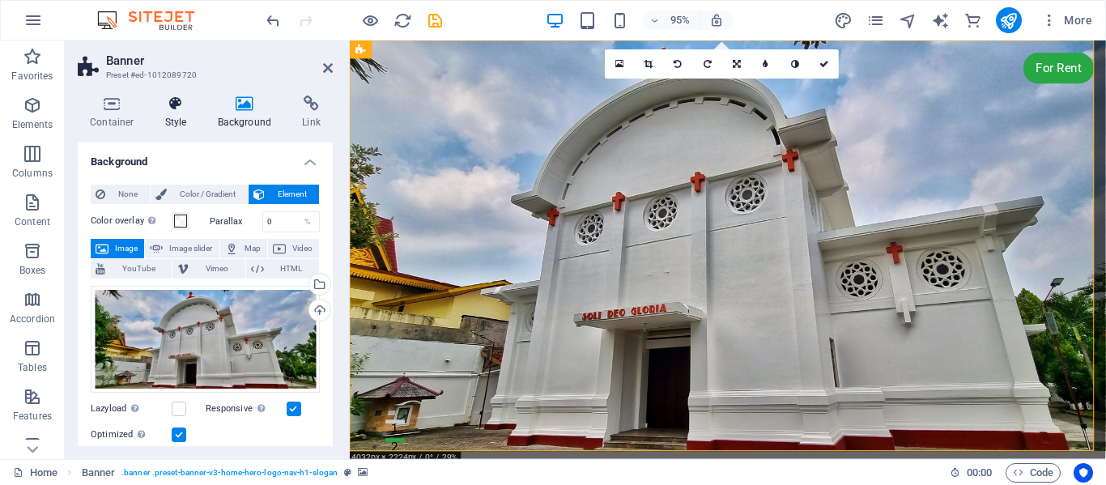
click at [176, 96] on icon at bounding box center [176, 103] width 46 height 16
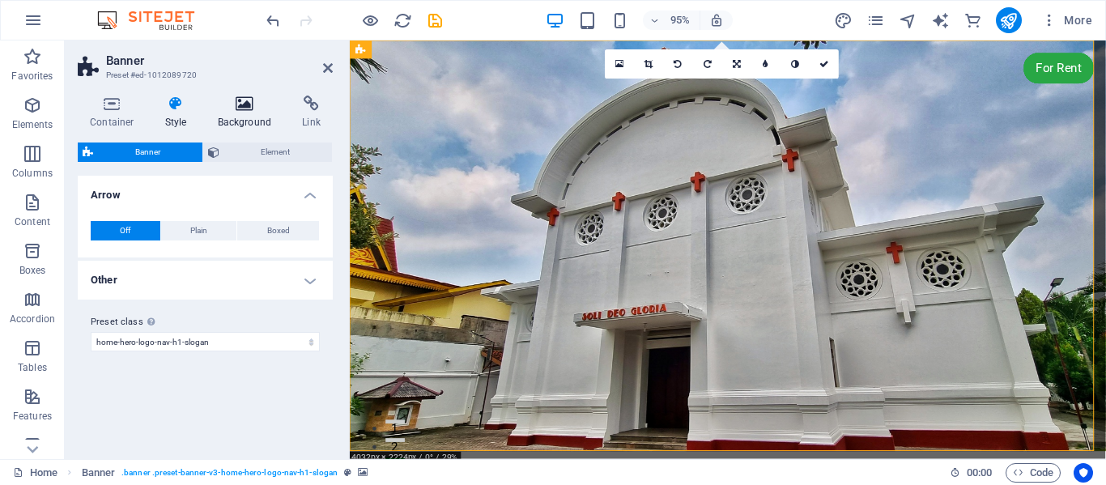
click at [244, 100] on icon at bounding box center [245, 103] width 79 height 16
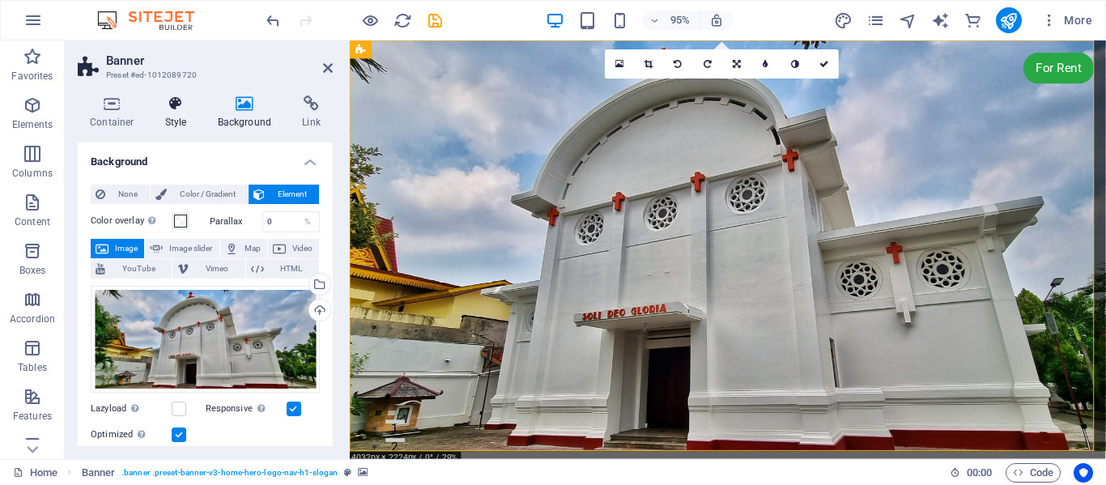
click at [176, 102] on icon at bounding box center [176, 103] width 46 height 16
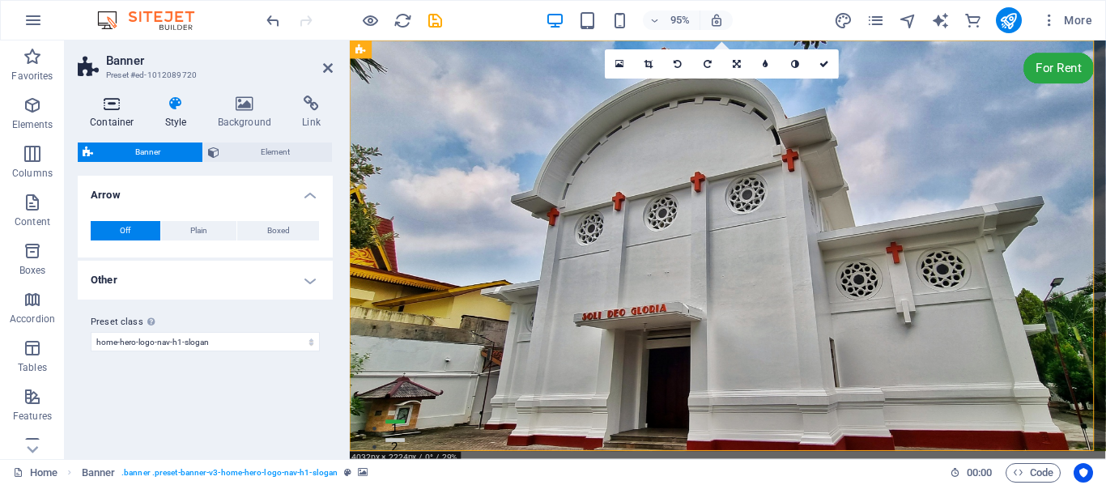
click at [109, 103] on icon at bounding box center [112, 103] width 69 height 16
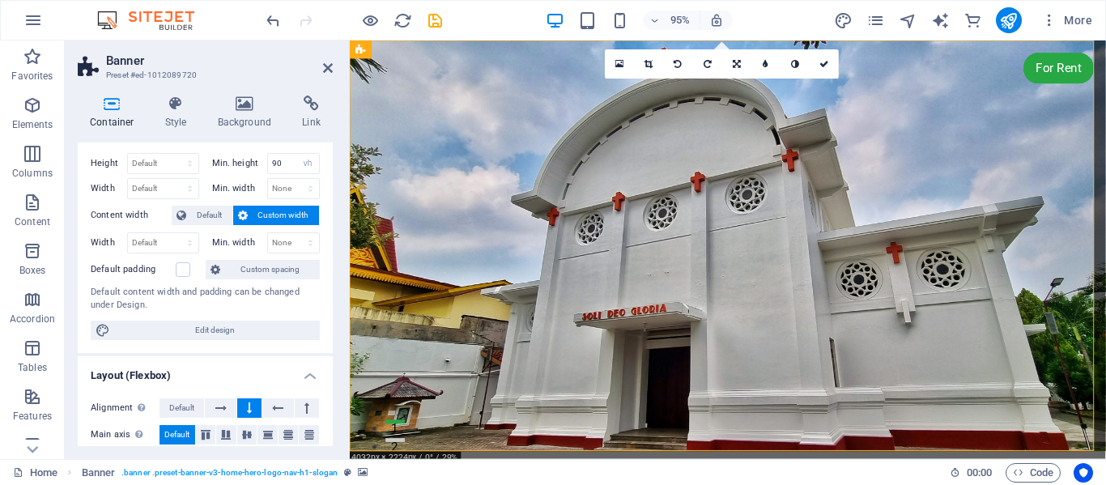
scroll to position [35, 0]
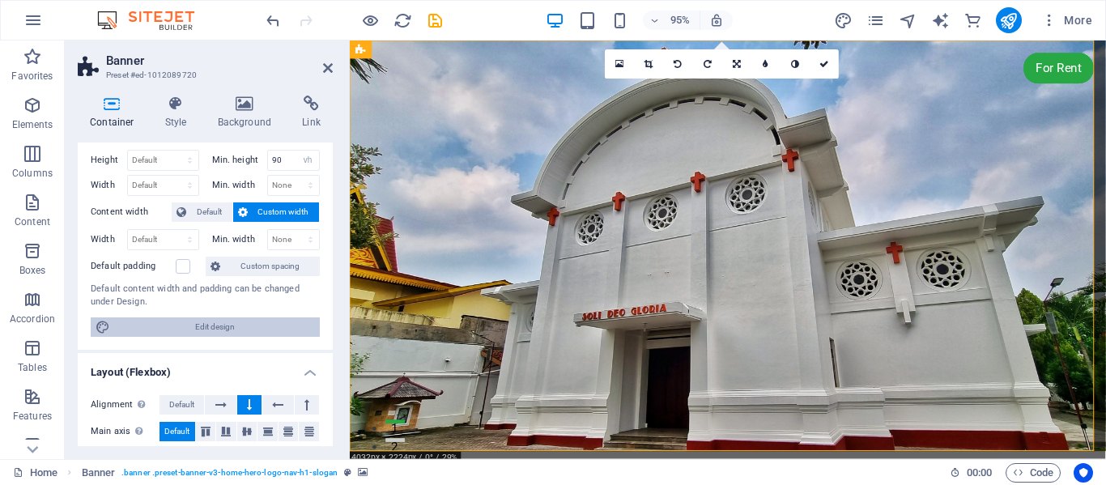
click at [222, 325] on span "Edit design" at bounding box center [215, 326] width 200 height 19
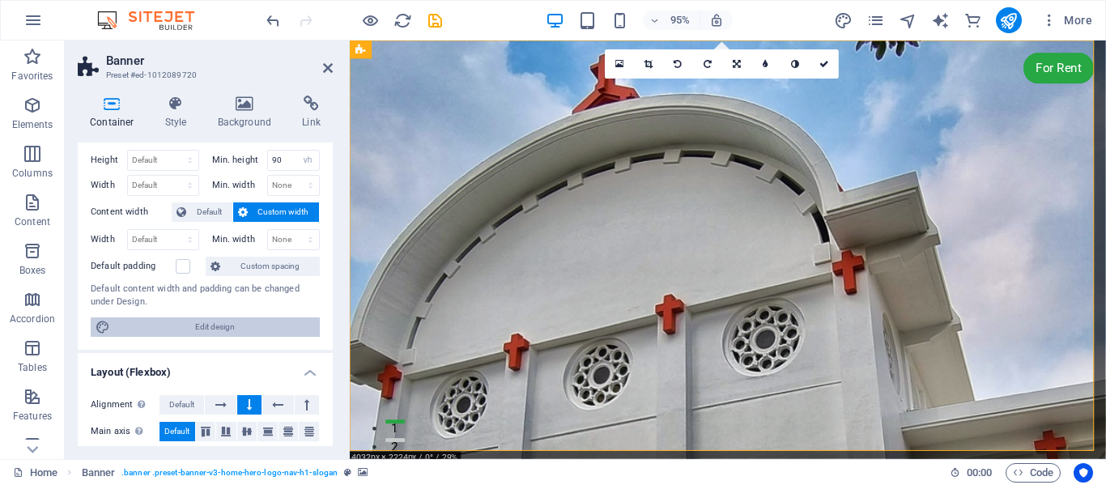
select select "rem"
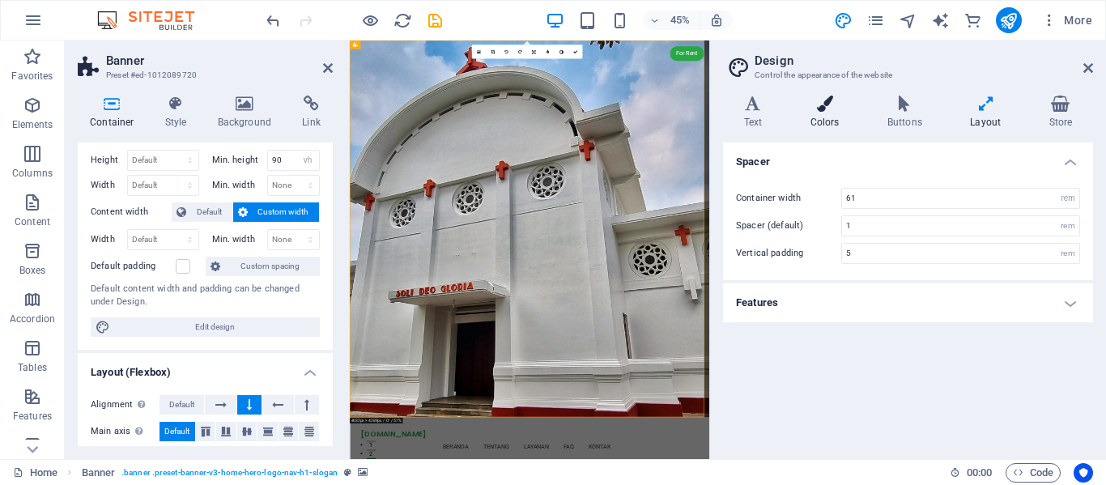
click at [830, 111] on icon at bounding box center [824, 103] width 70 height 16
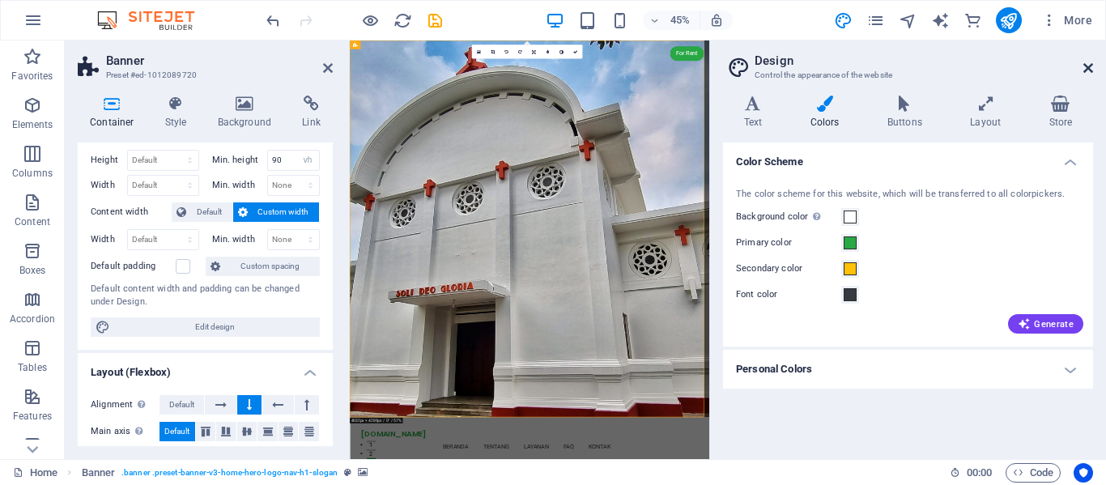
click at [1085, 64] on icon at bounding box center [1088, 68] width 10 height 13
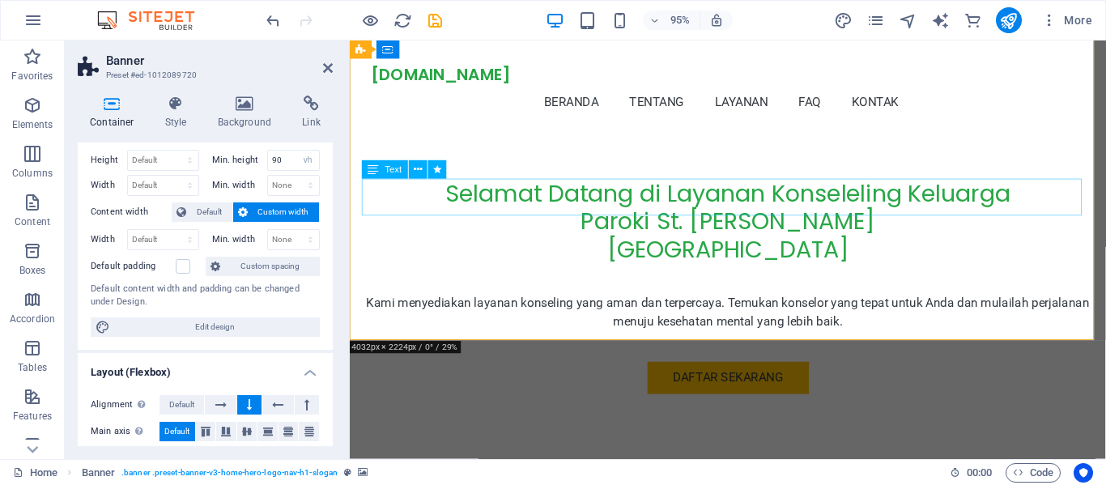
scroll to position [84, 0]
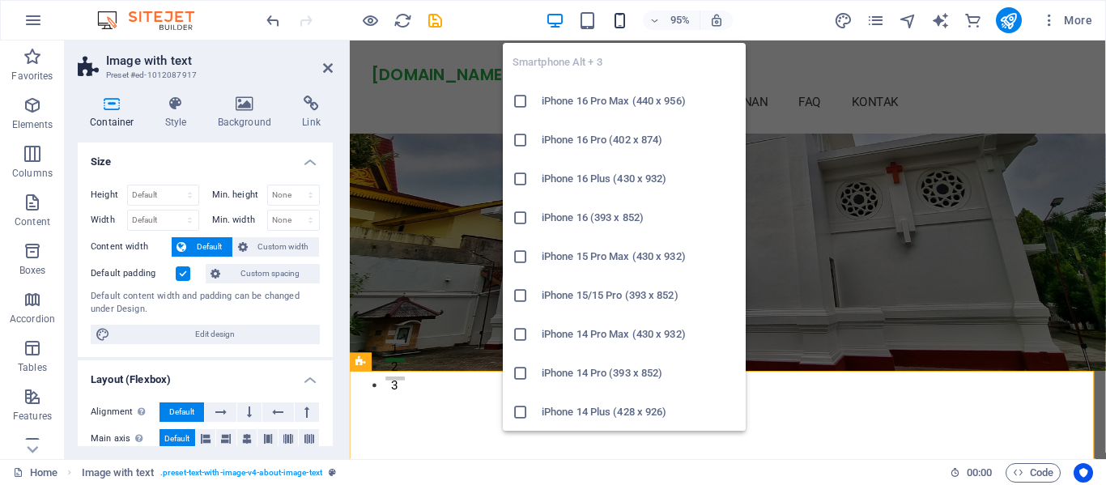
click at [621, 20] on icon "button" at bounding box center [619, 20] width 19 height 19
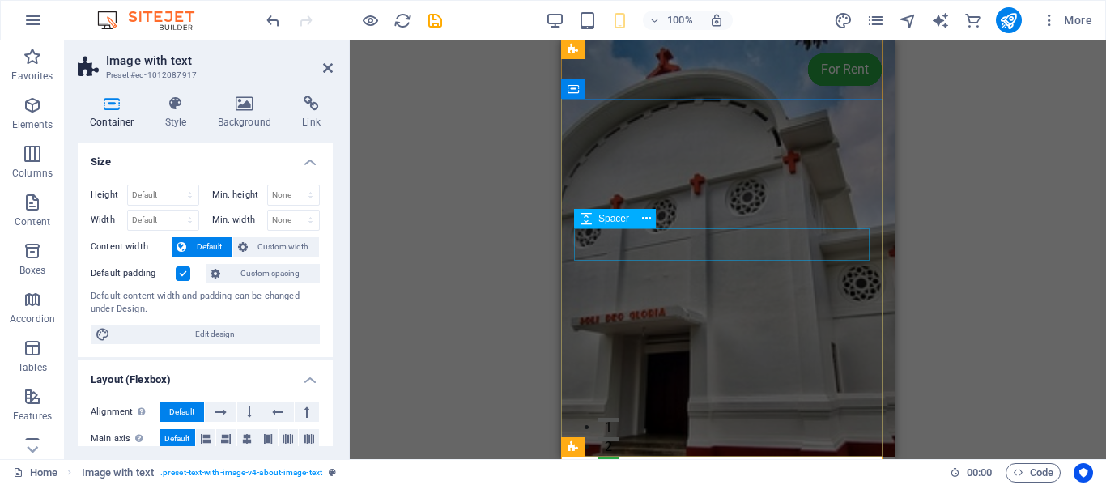
scroll to position [1, 0]
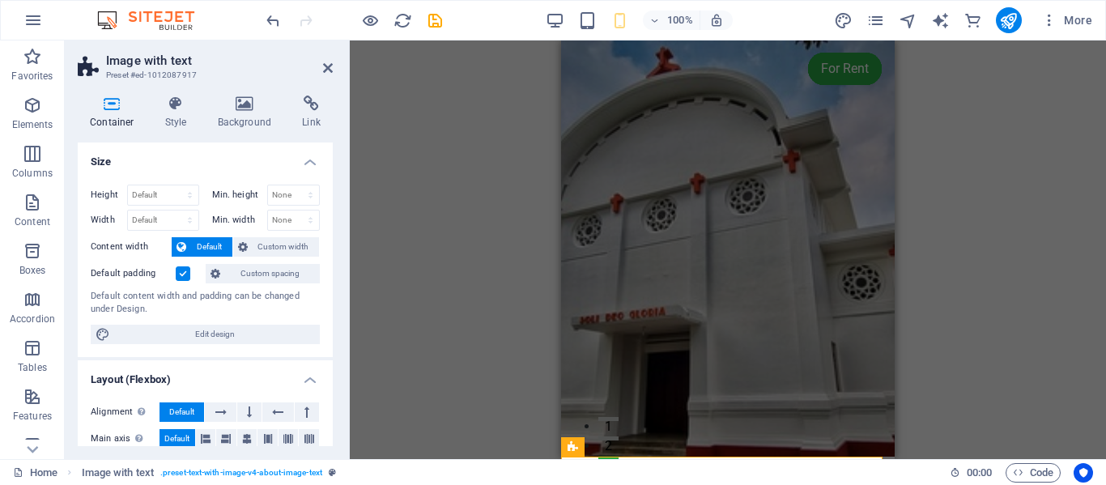
click at [985, 199] on div "Drag here to replace the existing content. Press “Ctrl” if you want to create a…" at bounding box center [728, 249] width 756 height 418
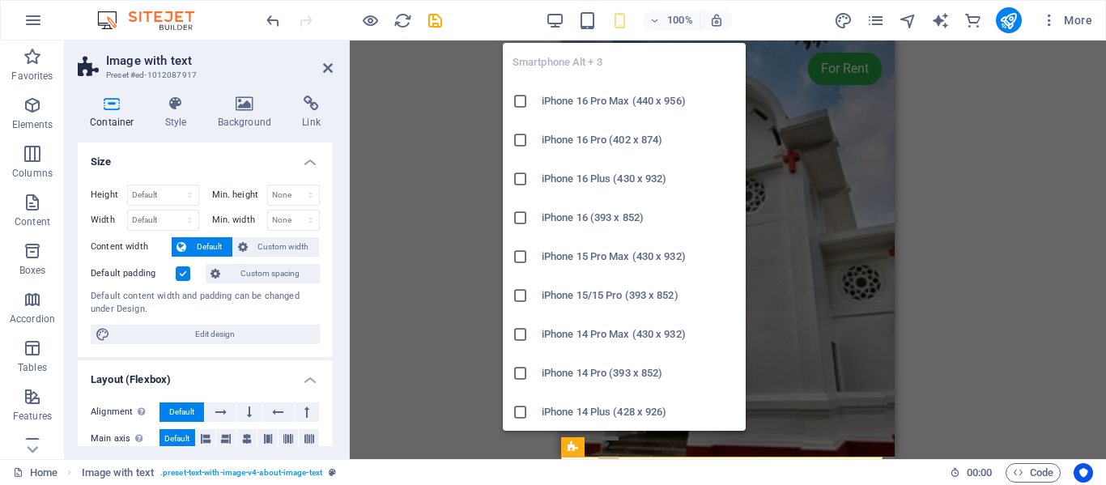
click at [616, 19] on icon "button" at bounding box center [619, 20] width 19 height 19
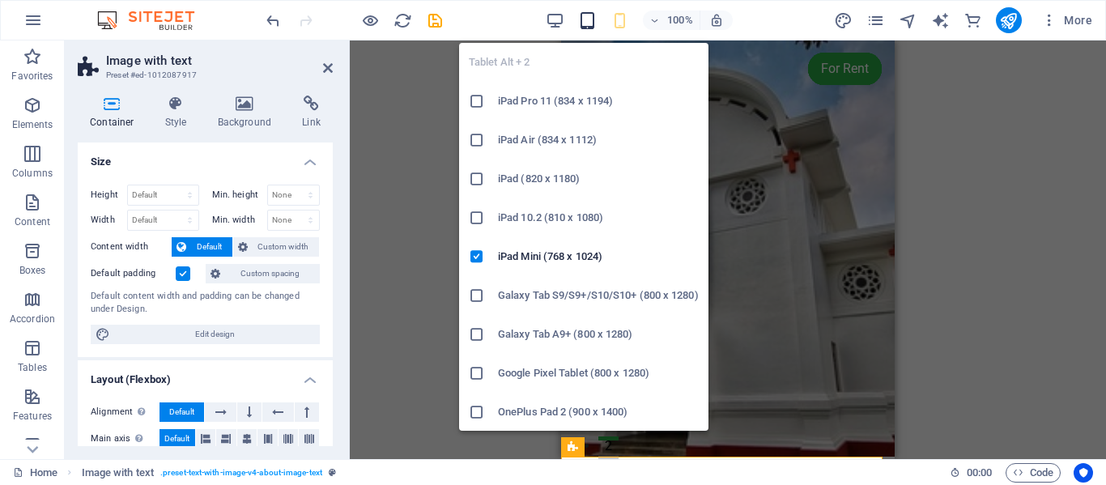
click at [588, 18] on icon "button" at bounding box center [587, 20] width 19 height 19
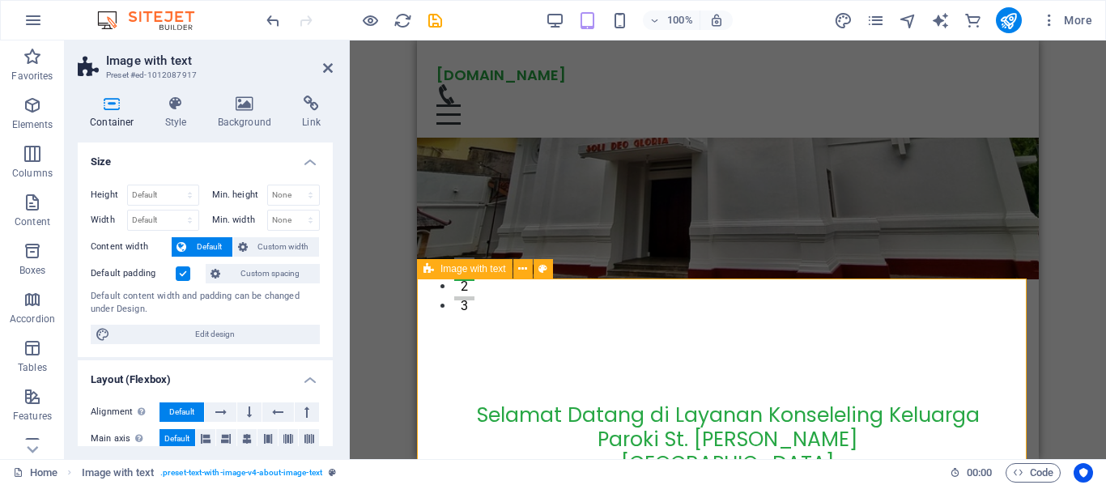
scroll to position [161, 0]
click at [1048, 279] on div "Drag here to replace the existing content. Press “Ctrl” if you want to create a…" at bounding box center [728, 249] width 756 height 418
click at [369, 301] on div "Drag here to replace the existing content. Press “Ctrl” if you want to create a…" at bounding box center [728, 249] width 756 height 418
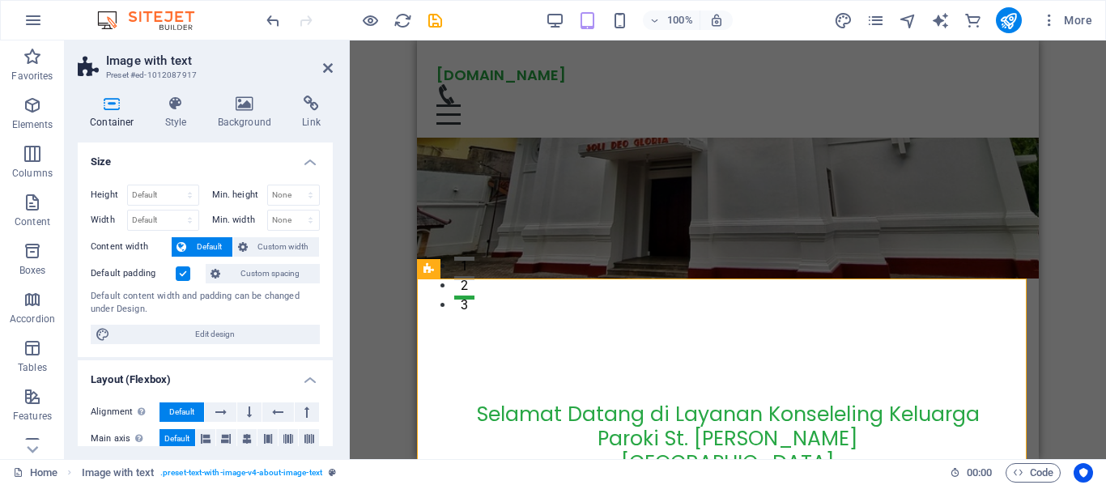
click at [388, 231] on div "Drag here to replace the existing content. Press “Ctrl” if you want to create a…" at bounding box center [728, 249] width 756 height 418
click at [1072, 187] on div "Drag here to replace the existing content. Press “Ctrl” if you want to create a…" at bounding box center [728, 249] width 756 height 418
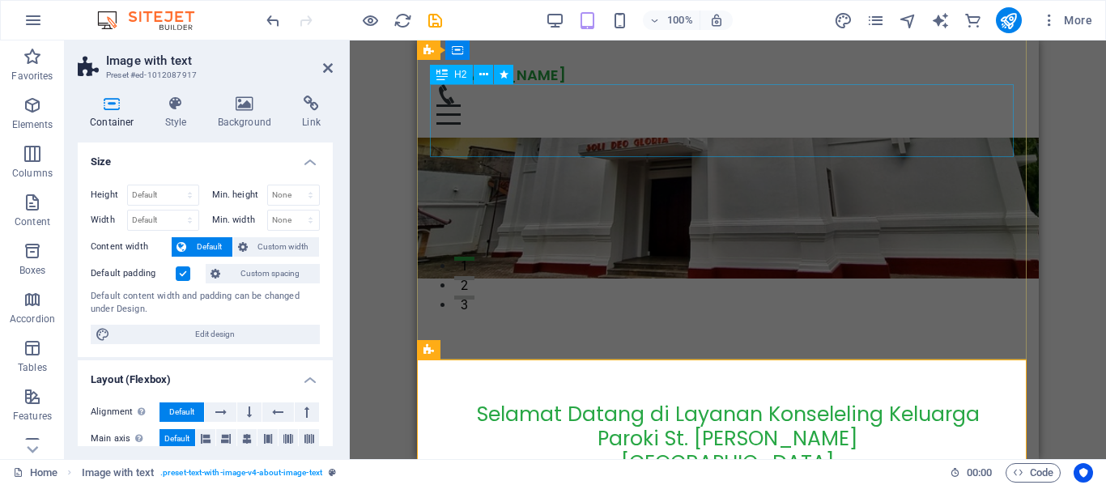
scroll to position [0, 0]
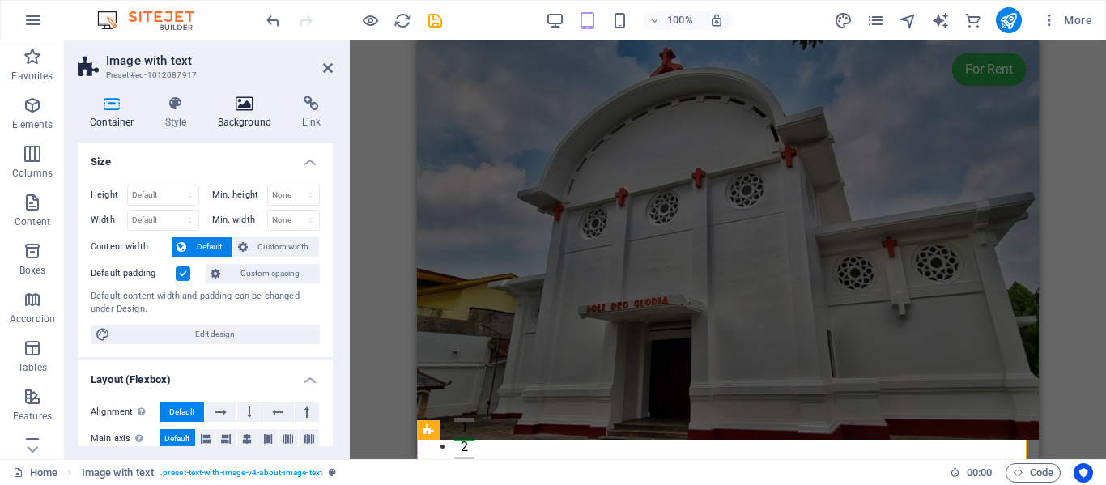
click at [241, 102] on icon at bounding box center [245, 103] width 79 height 16
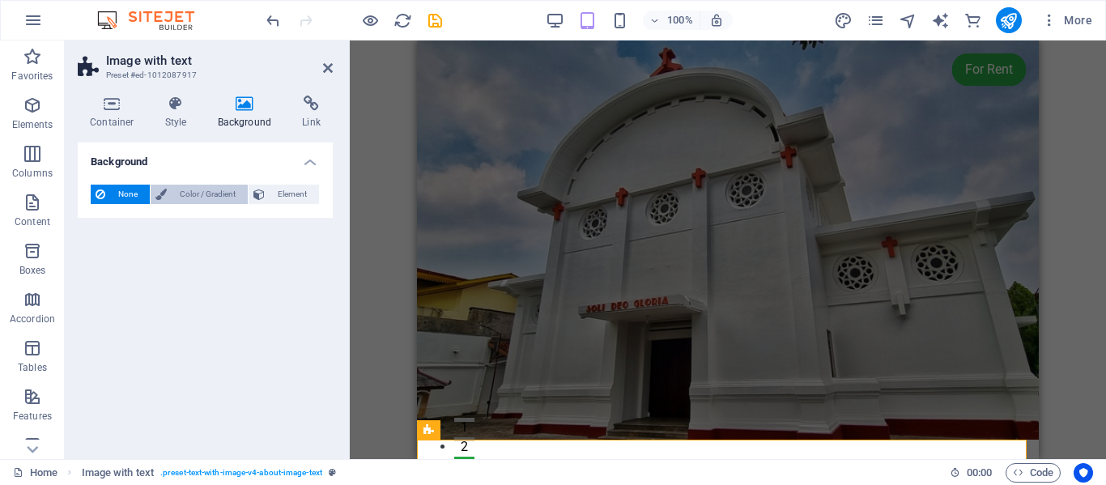
click at [206, 189] on span "Color / Gradient" at bounding box center [207, 194] width 71 height 19
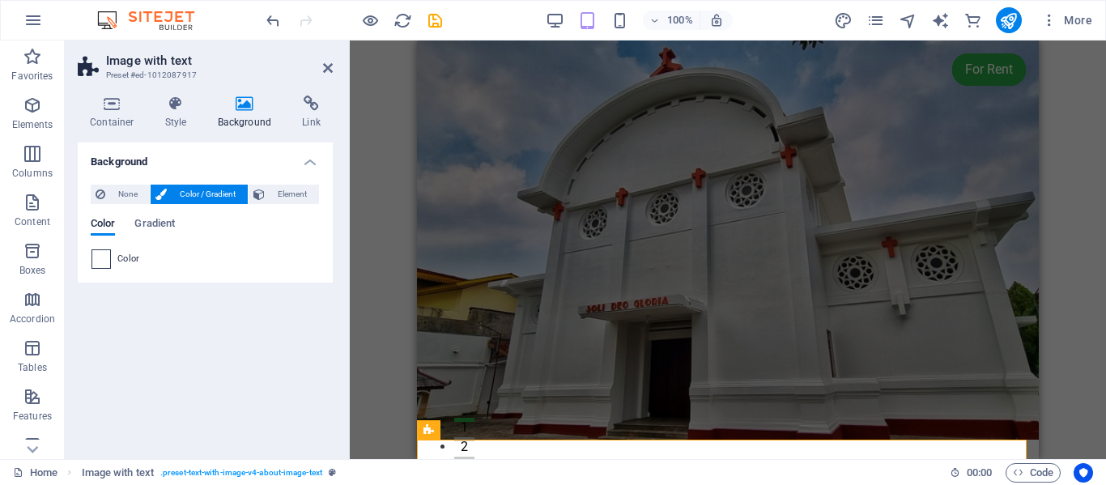
click at [102, 260] on span at bounding box center [101, 259] width 18 height 18
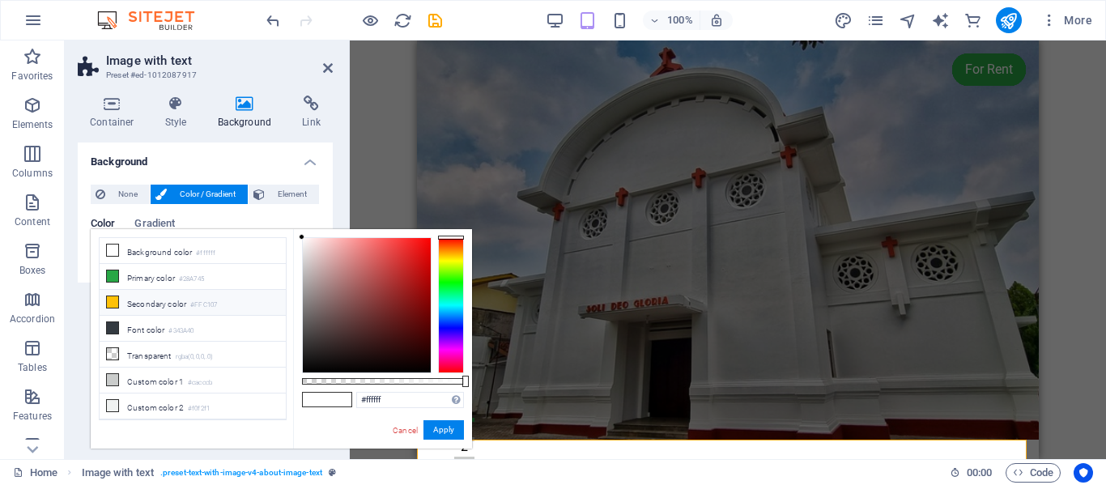
click at [112, 303] on icon at bounding box center [112, 301] width 11 height 11
type input "#ffc107"
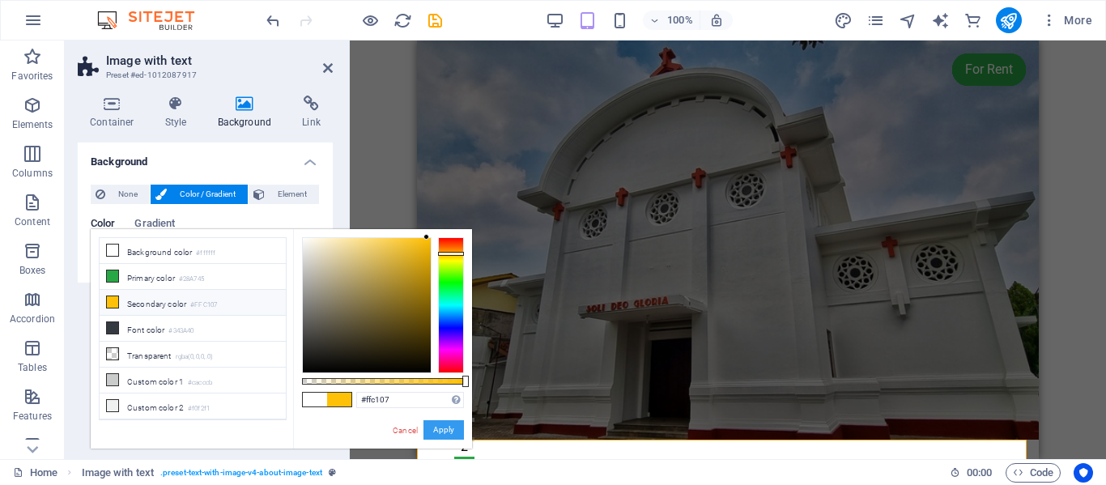
click at [438, 431] on button "Apply" at bounding box center [443, 429] width 40 height 19
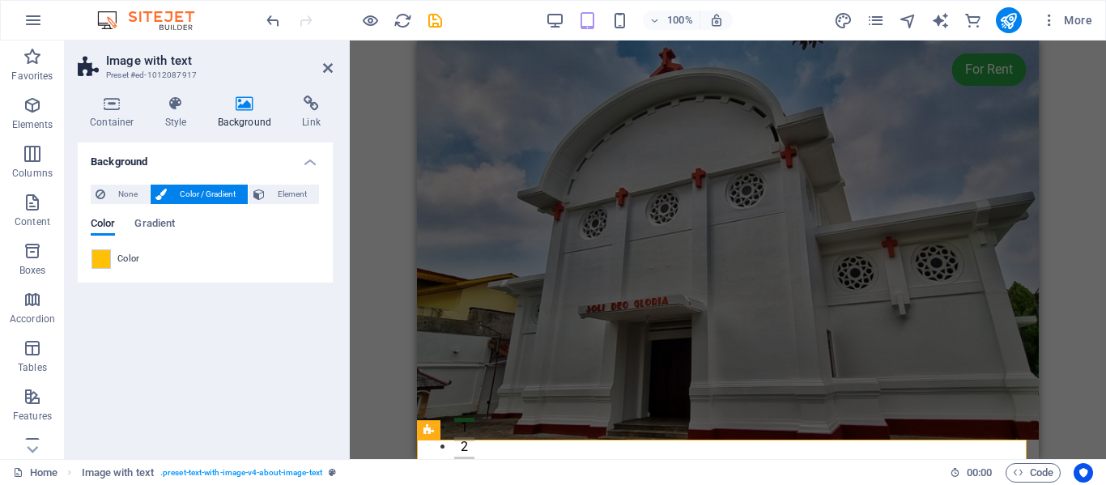
click at [383, 211] on div "Drag here to replace the existing content. Press “Ctrl” if you want to create a…" at bounding box center [728, 249] width 756 height 418
click at [1067, 179] on div "Drag here to replace the existing content. Press “Ctrl” if you want to create a…" at bounding box center [728, 249] width 756 height 418
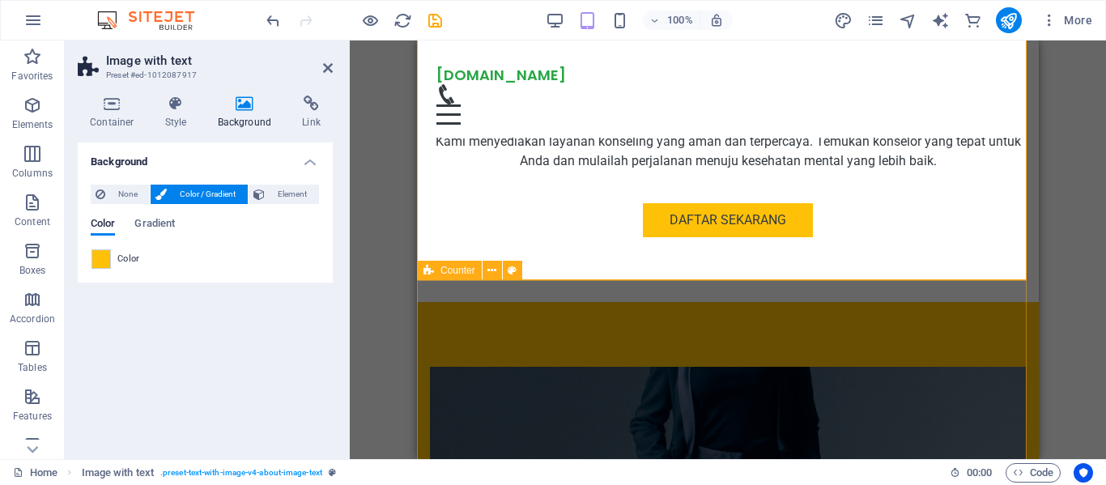
scroll to position [579, 0]
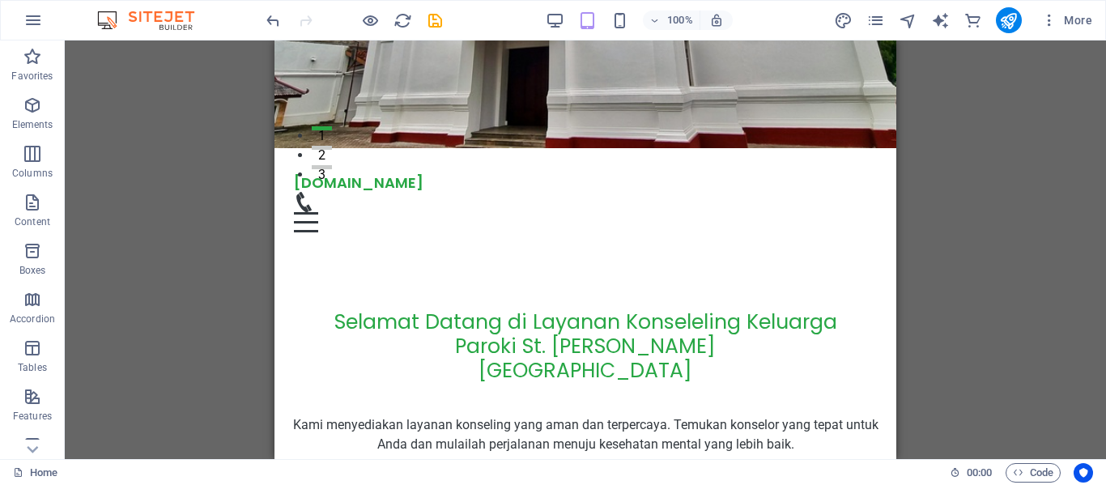
scroll to position [0, 0]
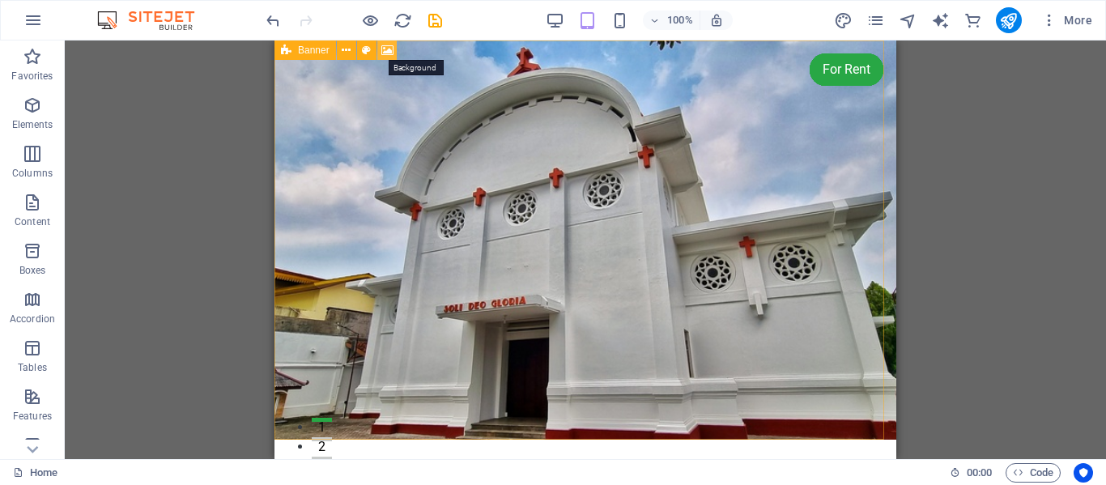
click at [390, 47] on icon at bounding box center [387, 50] width 12 height 17
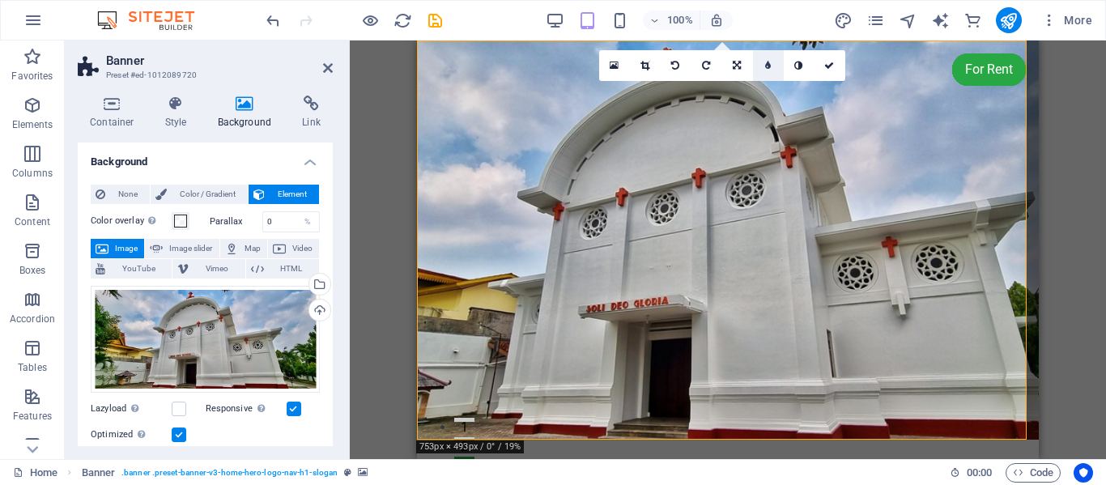
click at [769, 66] on icon at bounding box center [768, 66] width 6 height 10
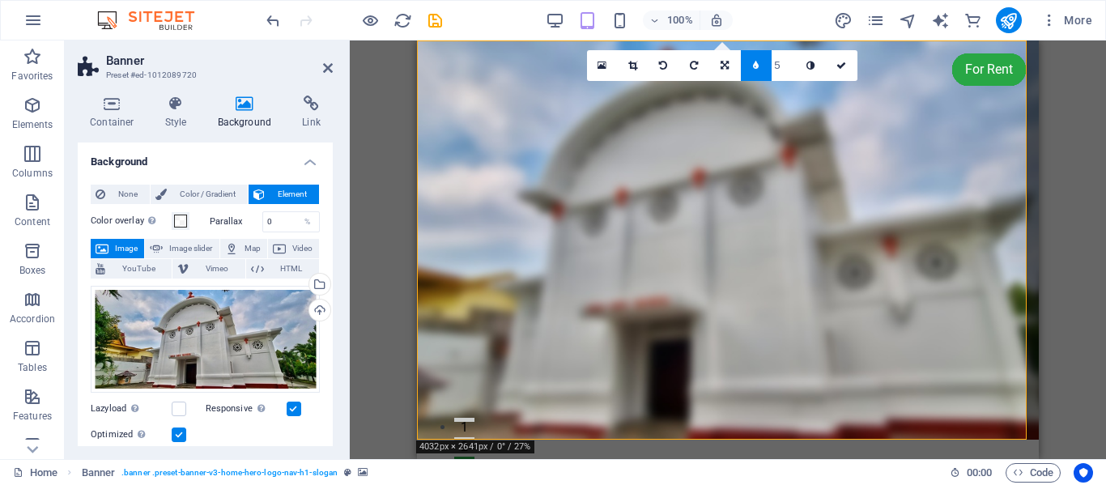
click at [755, 63] on icon at bounding box center [756, 66] width 6 height 10
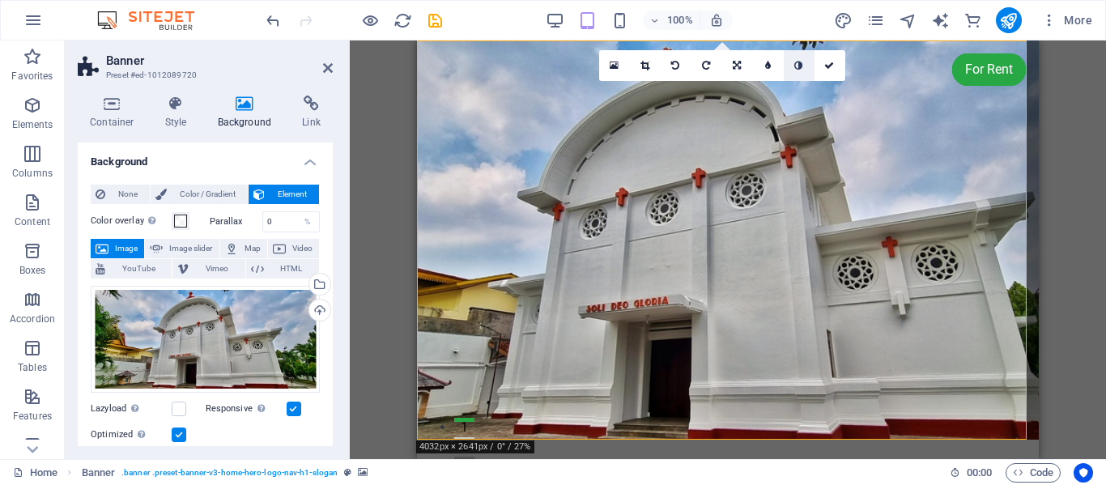
click at [796, 64] on icon at bounding box center [798, 66] width 8 height 10
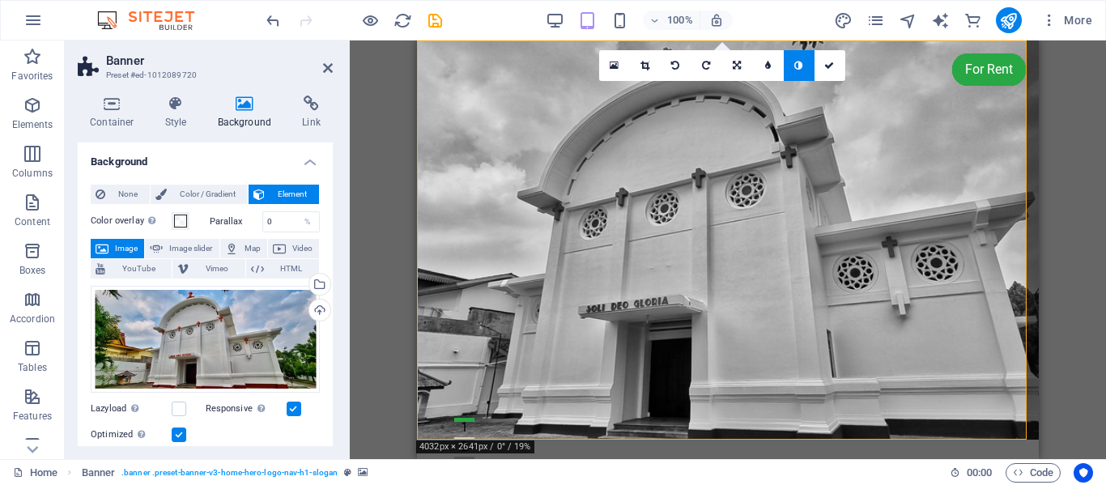
click at [796, 64] on icon at bounding box center [798, 66] width 8 height 10
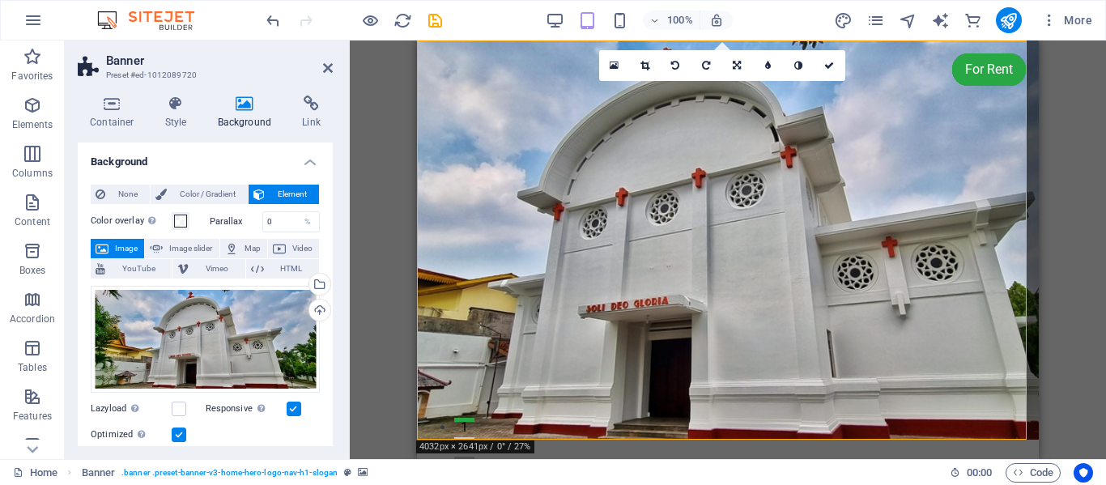
click at [796, 64] on icon at bounding box center [798, 66] width 8 height 10
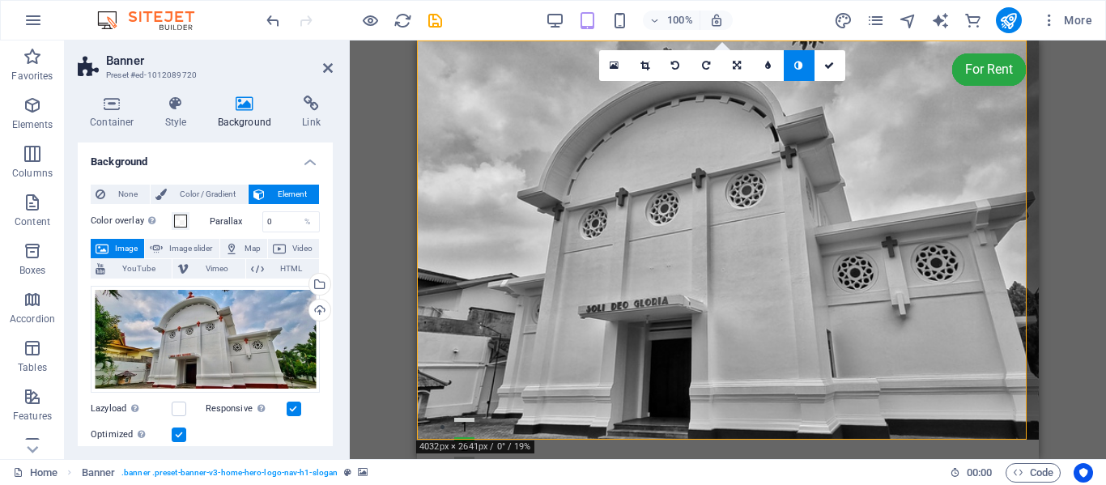
click at [796, 64] on icon at bounding box center [798, 66] width 8 height 10
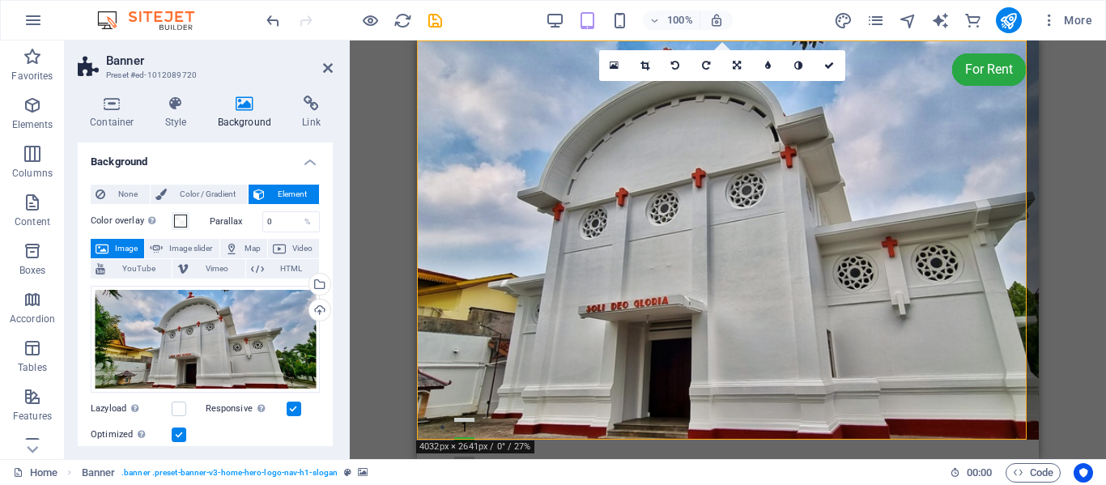
click at [796, 64] on icon at bounding box center [798, 66] width 8 height 10
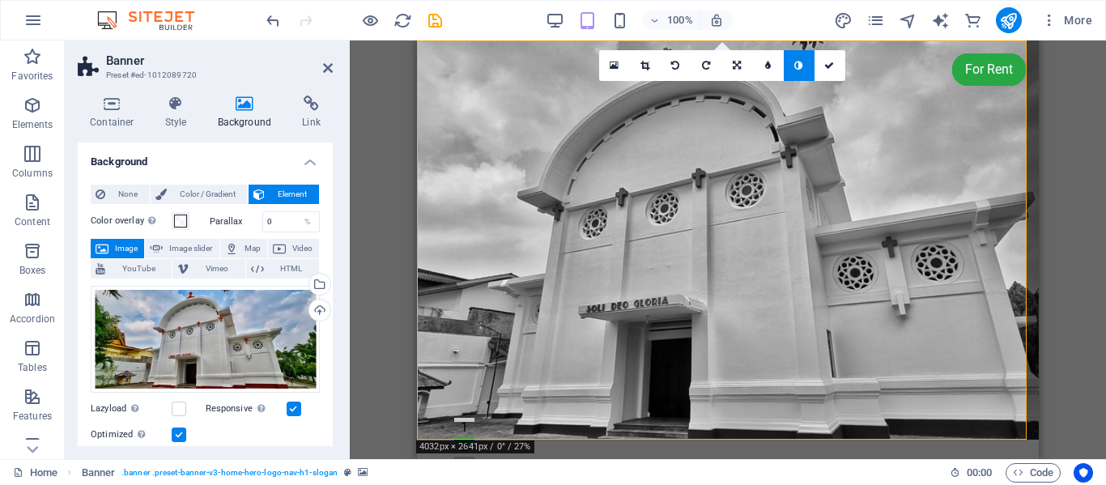
click at [796, 64] on icon at bounding box center [798, 66] width 8 height 10
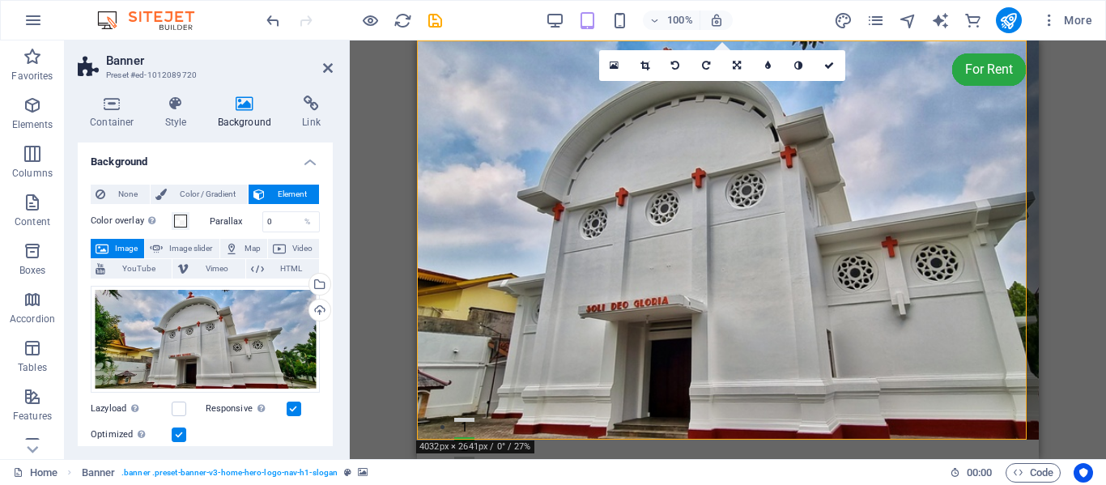
click at [796, 64] on icon at bounding box center [798, 66] width 8 height 10
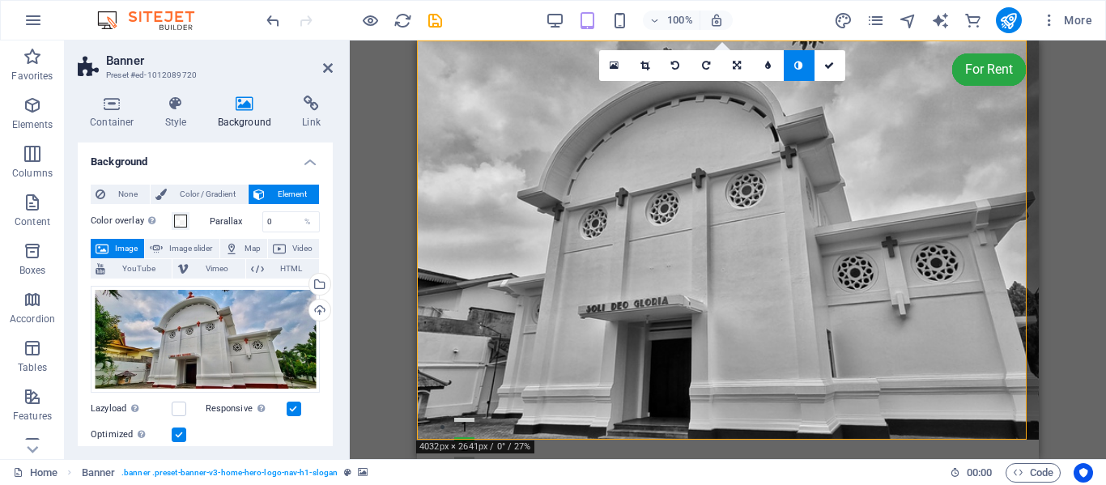
click at [796, 64] on icon at bounding box center [798, 66] width 8 height 10
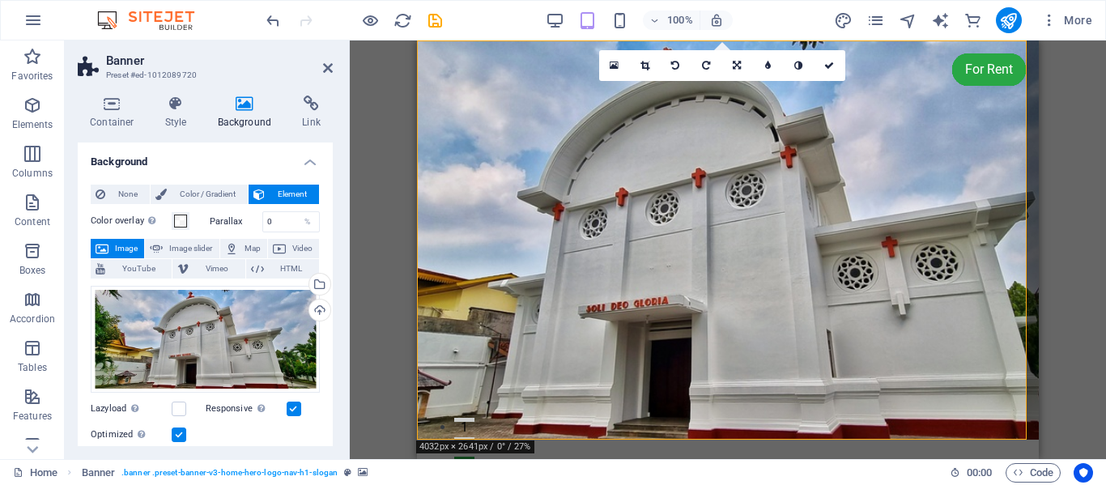
click at [796, 64] on icon at bounding box center [798, 66] width 8 height 10
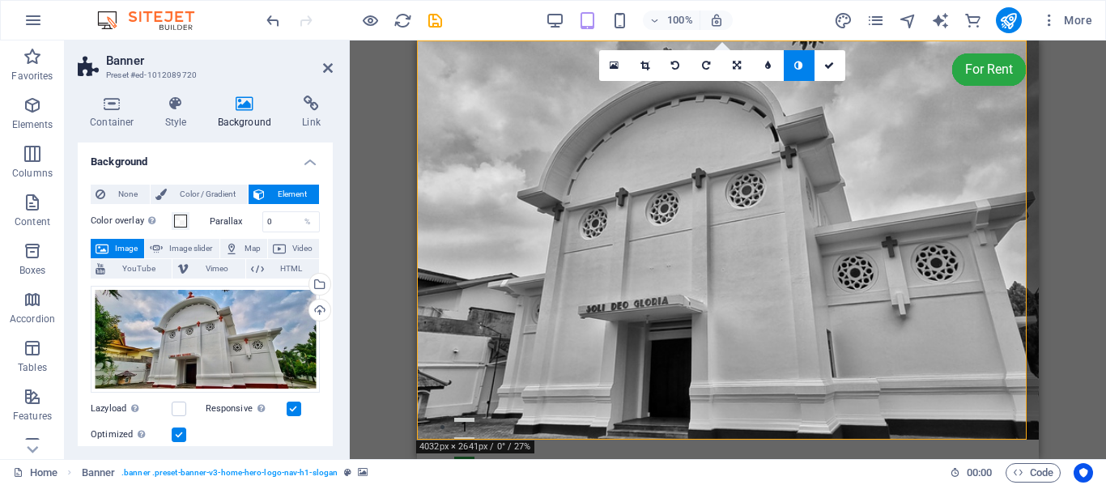
click at [796, 64] on icon at bounding box center [798, 66] width 8 height 10
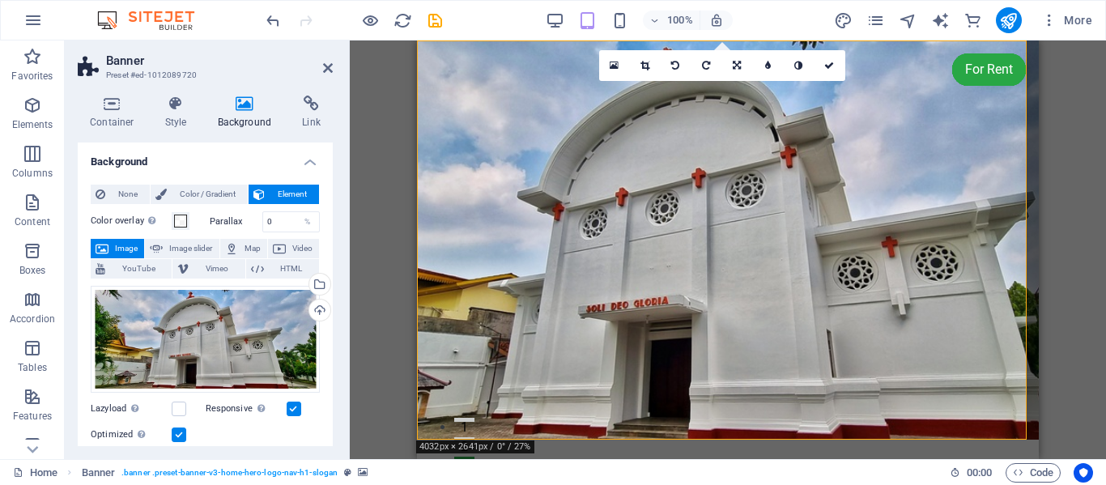
click at [796, 64] on icon at bounding box center [798, 66] width 8 height 10
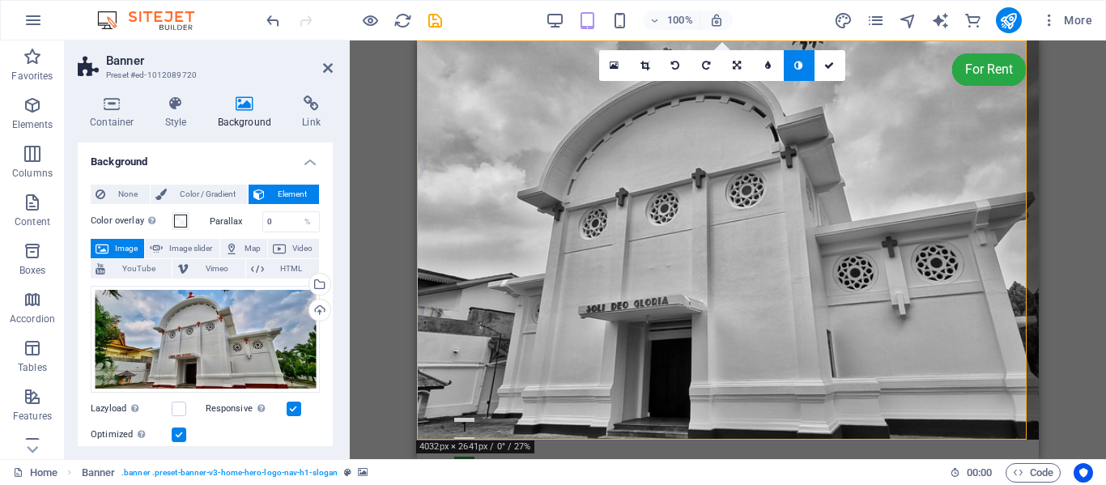
click at [796, 64] on icon at bounding box center [798, 66] width 8 height 10
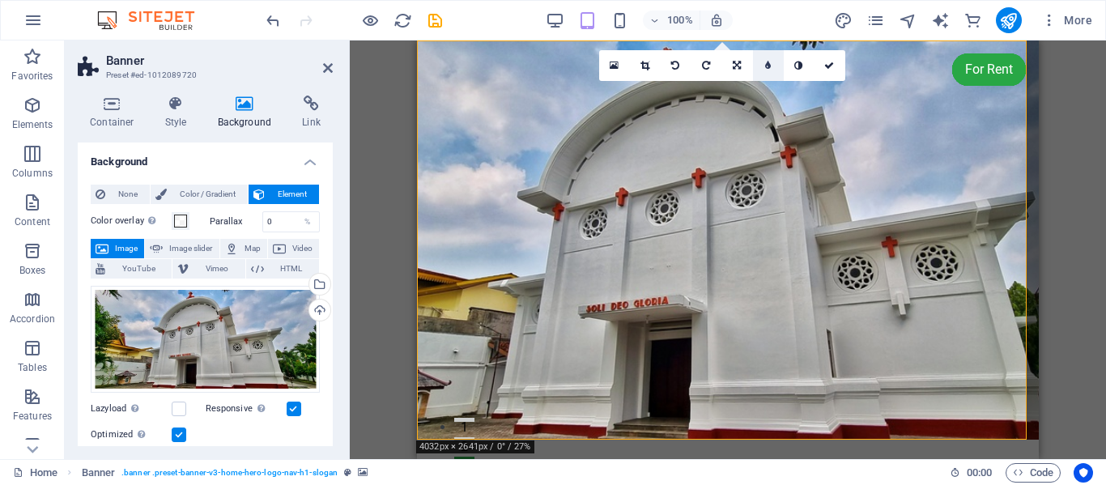
click at [768, 65] on icon at bounding box center [768, 66] width 6 height 10
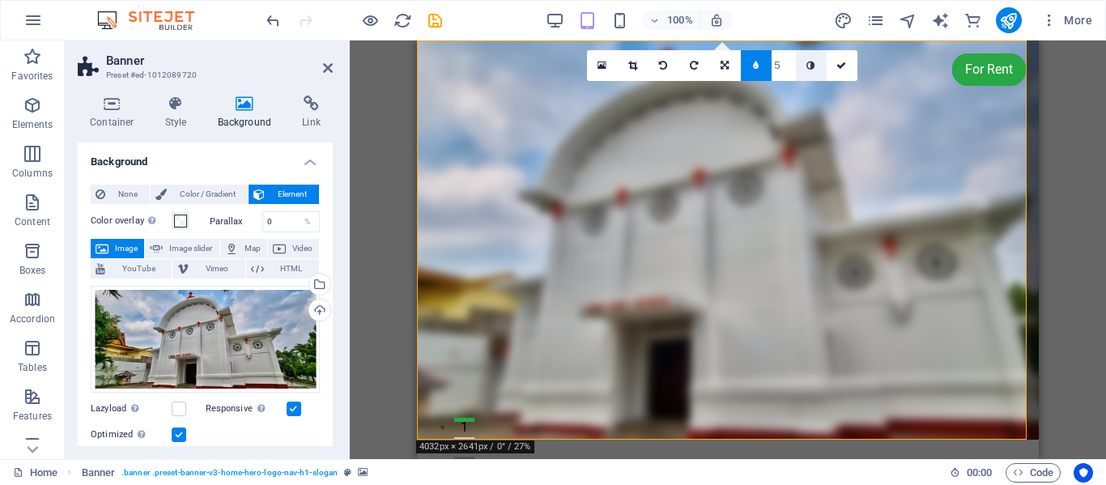
click at [811, 66] on icon at bounding box center [810, 66] width 8 height 10
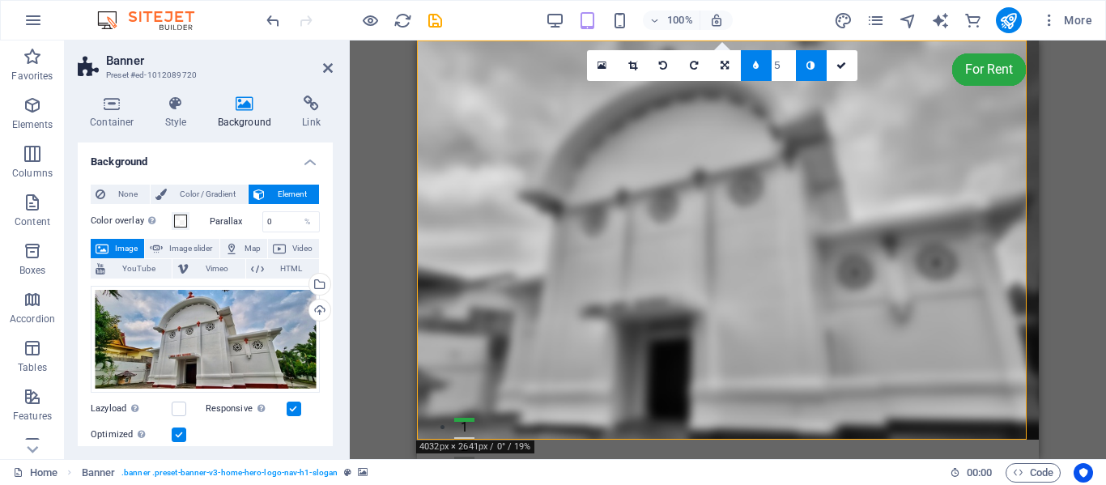
click at [811, 66] on icon at bounding box center [810, 66] width 8 height 10
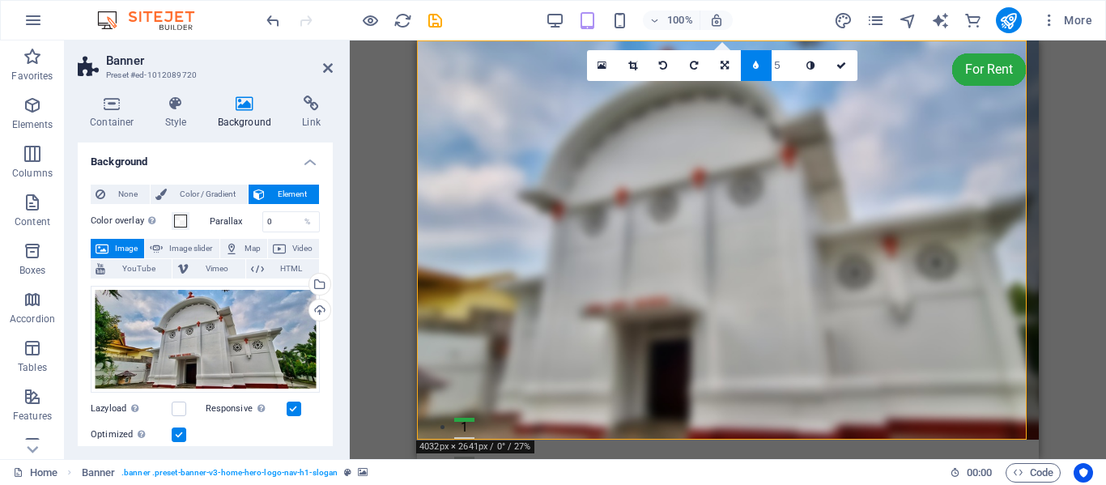
click at [811, 66] on icon at bounding box center [810, 66] width 8 height 10
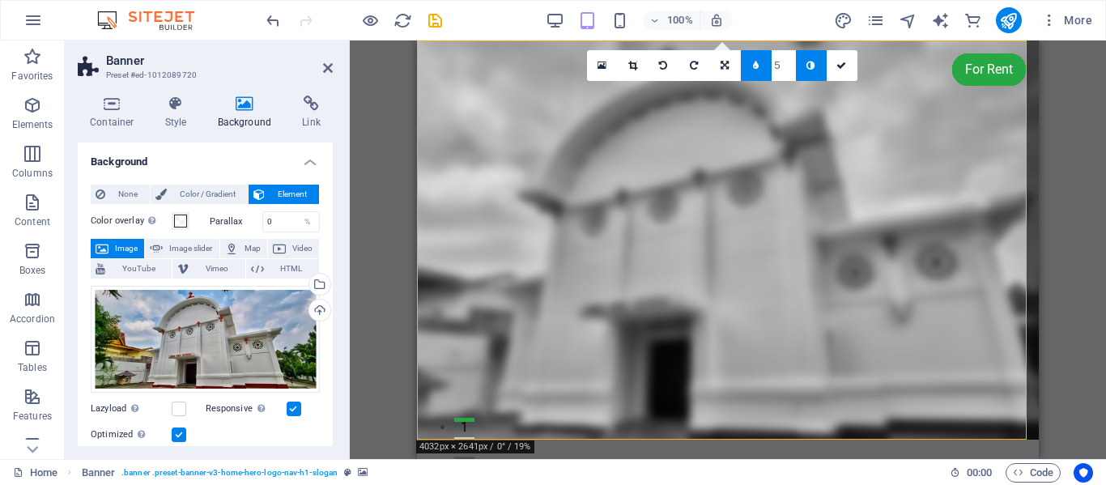
type input "6"
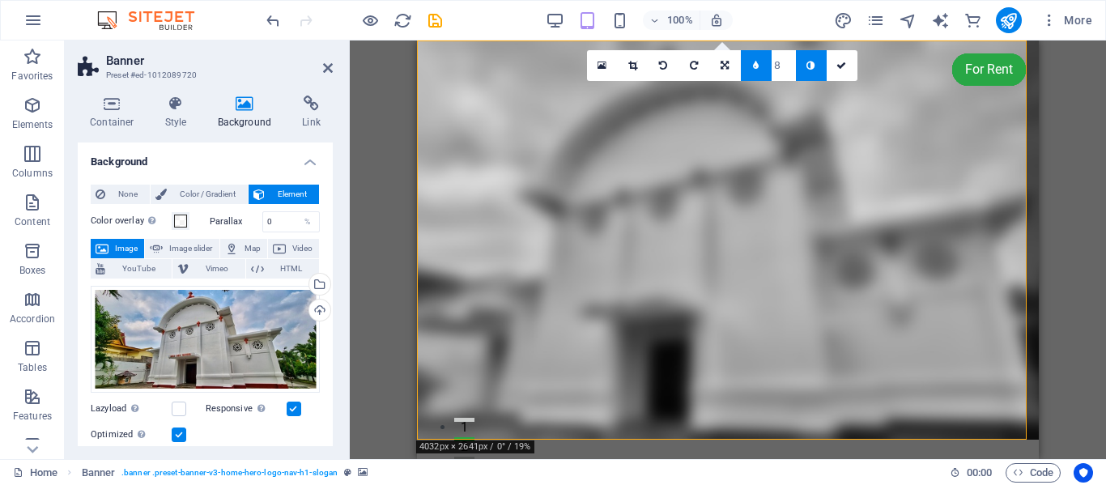
type input "7"
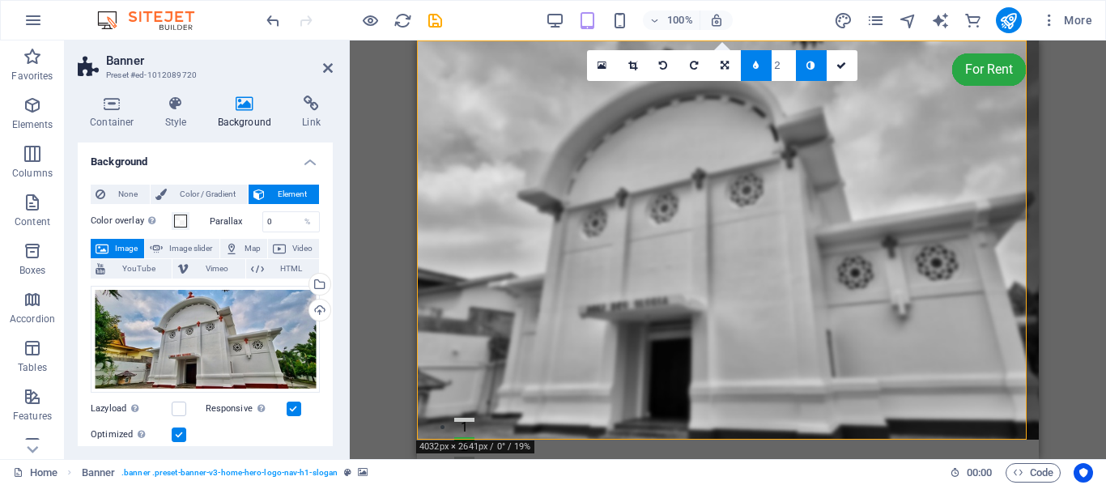
type input "1"
click at [789, 73] on input "1" at bounding box center [783, 65] width 24 height 30
type input "2"
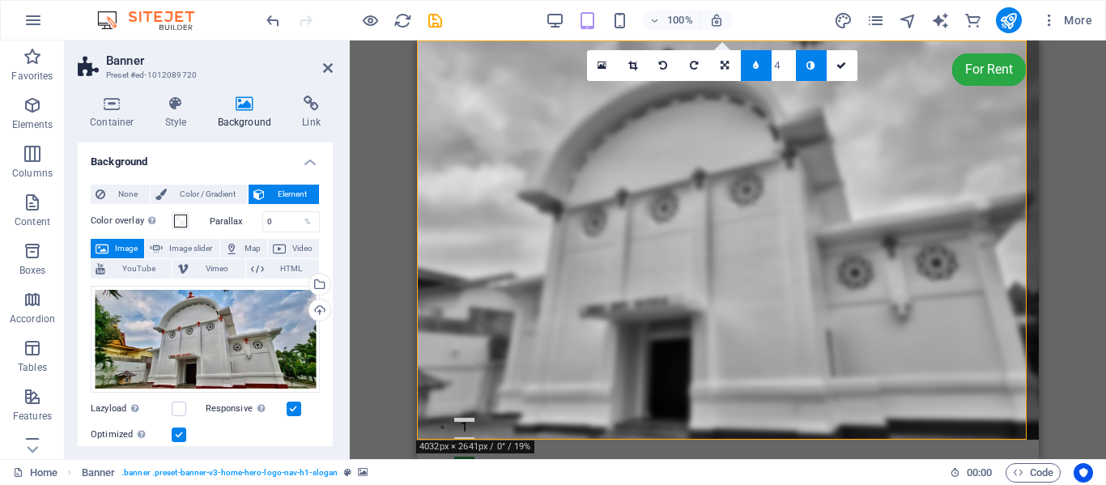
type input "5"
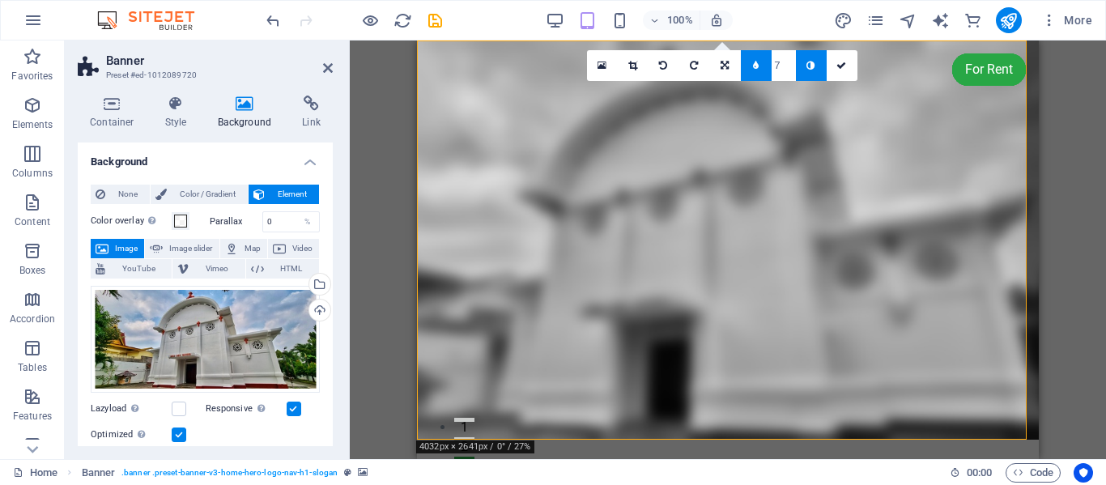
type input "8"
type input "9"
type input "10"
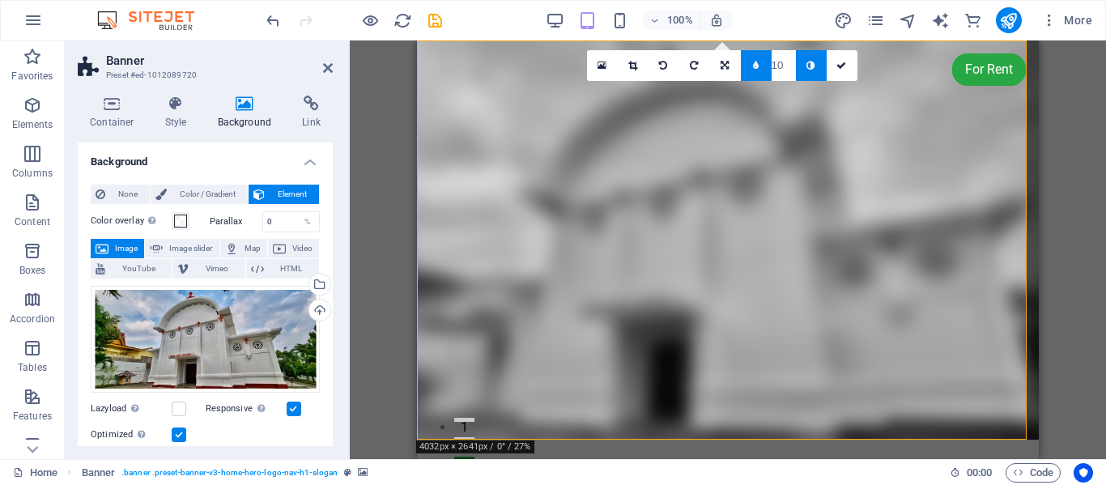
type input "9"
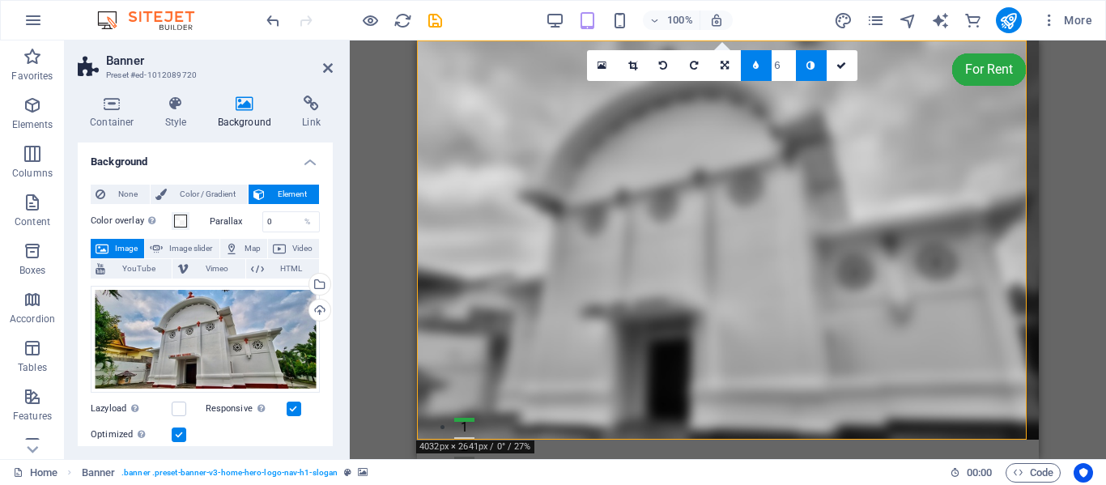
type input "5"
type input "4"
type input "3"
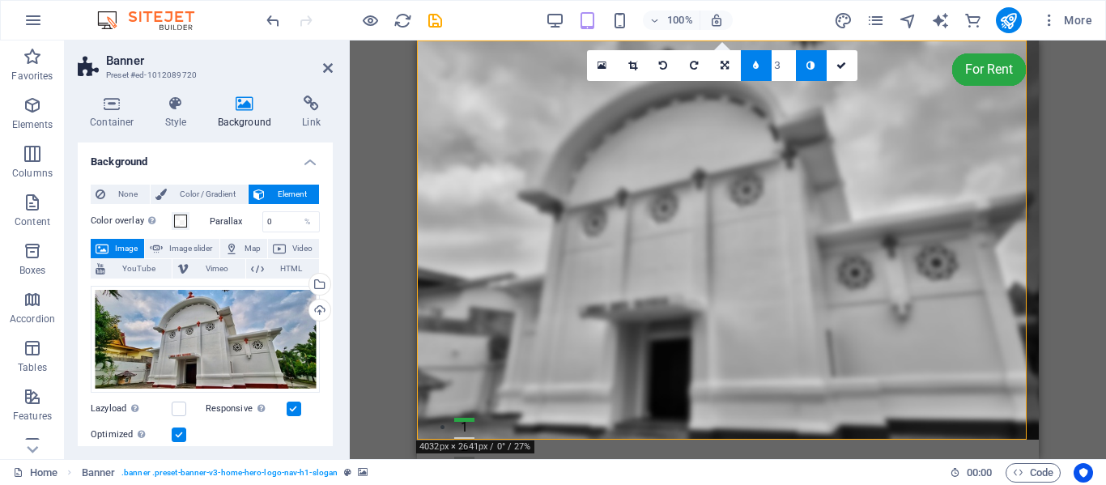
type input "2"
type input "1"
click at [787, 77] on input "1" at bounding box center [783, 65] width 24 height 30
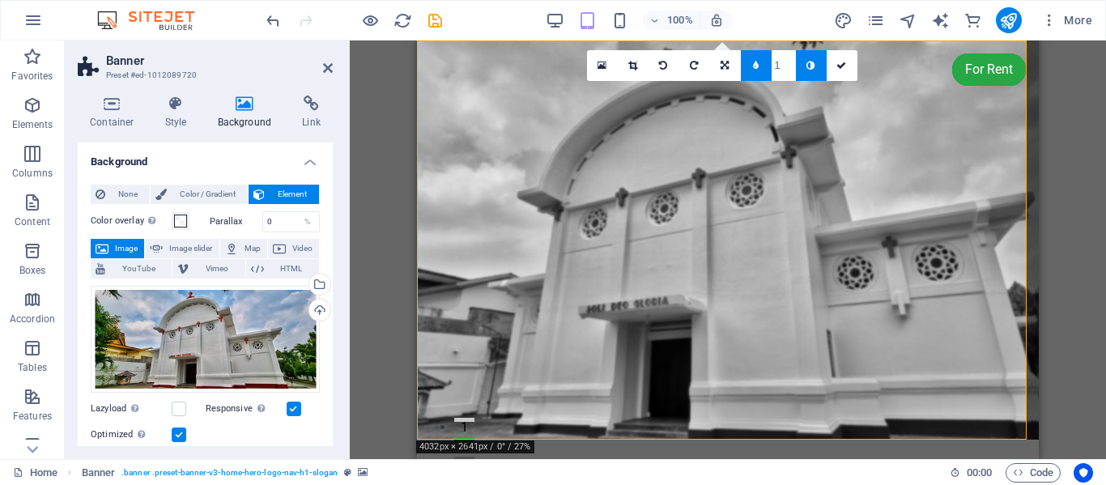
click at [813, 66] on icon at bounding box center [810, 66] width 8 height 10
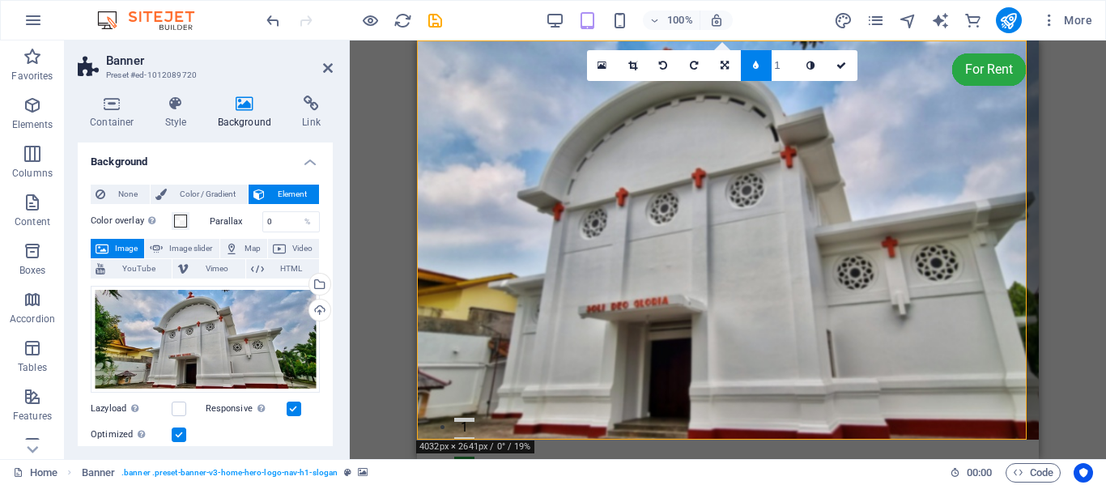
click at [813, 66] on icon at bounding box center [810, 66] width 8 height 10
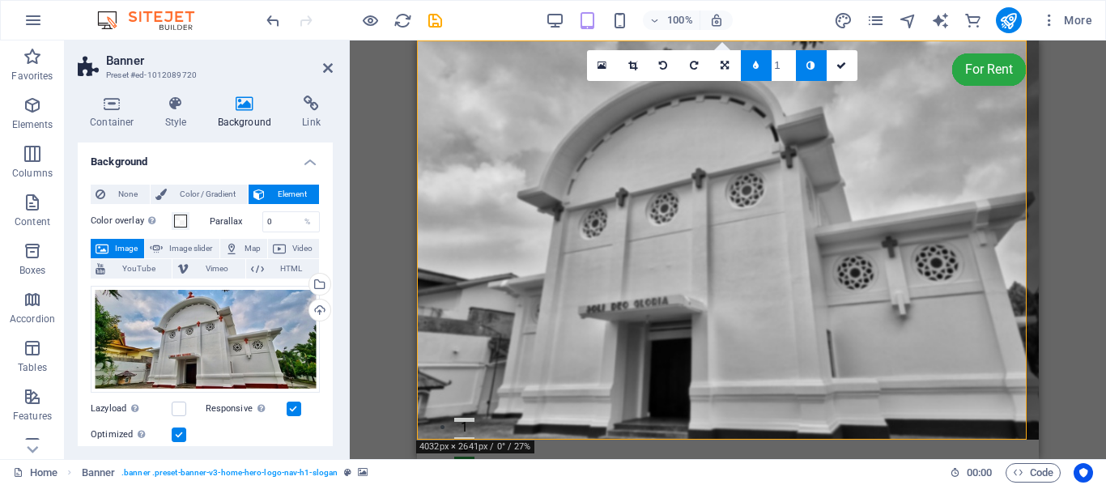
click at [813, 66] on icon at bounding box center [810, 66] width 8 height 10
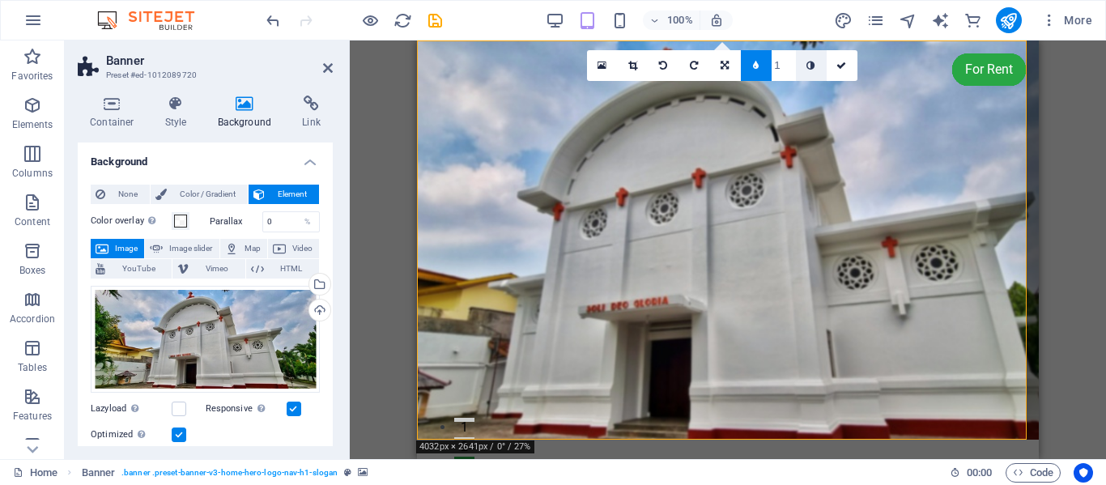
click at [817, 66] on link at bounding box center [811, 65] width 31 height 31
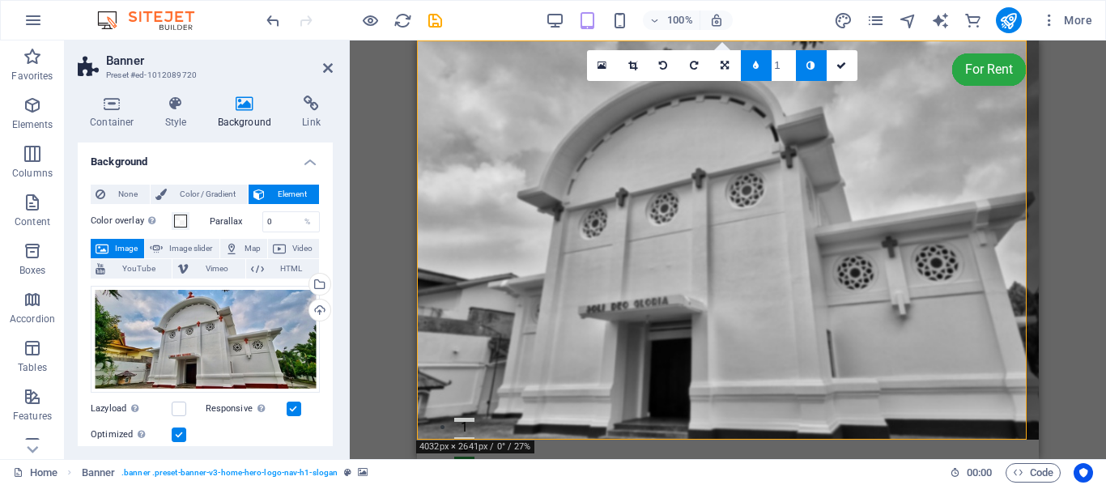
click at [817, 66] on link at bounding box center [811, 65] width 31 height 31
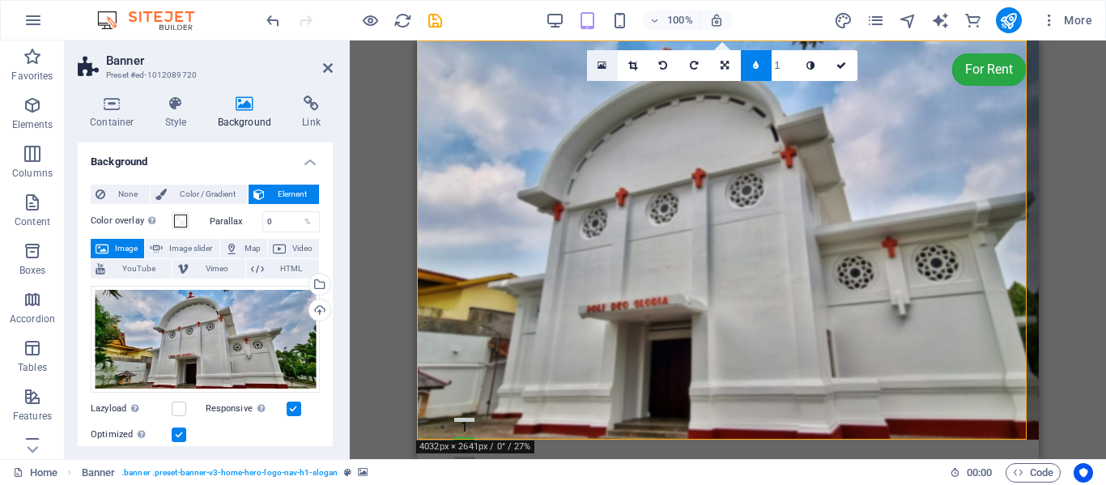
click at [603, 64] on icon at bounding box center [601, 65] width 9 height 11
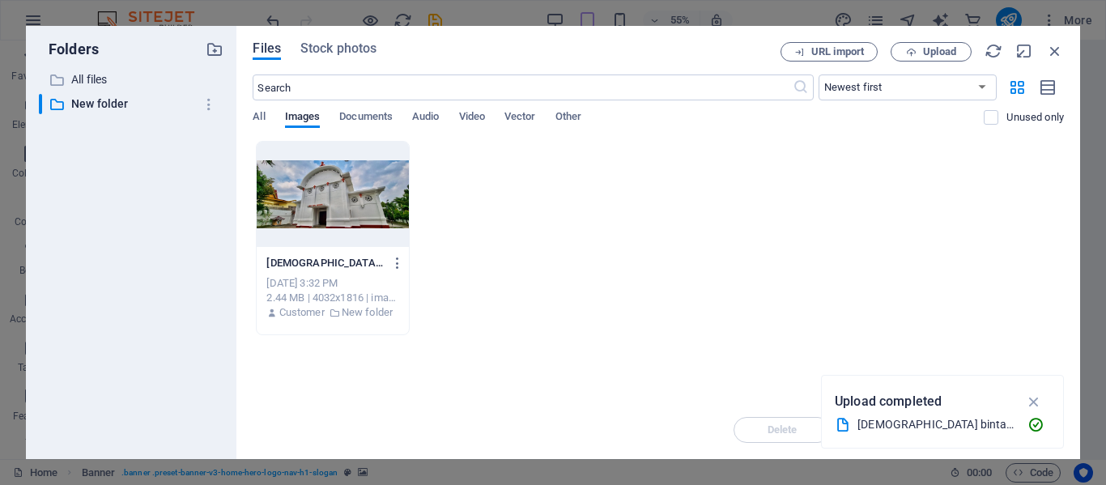
click at [266, 50] on span "Files" at bounding box center [267, 48] width 28 height 19
click at [394, 264] on icon "button" at bounding box center [397, 263] width 15 height 15
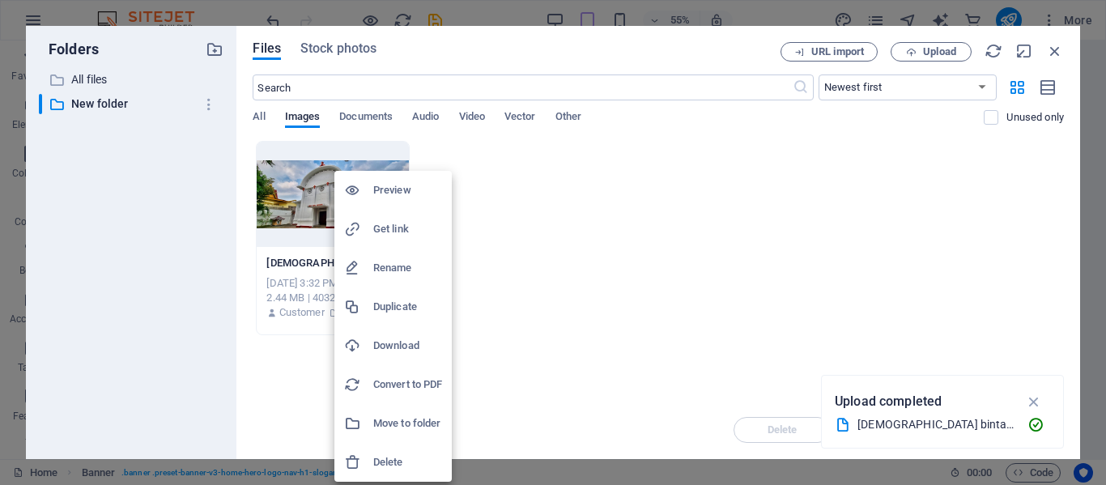
click at [505, 253] on div at bounding box center [553, 242] width 1106 height 485
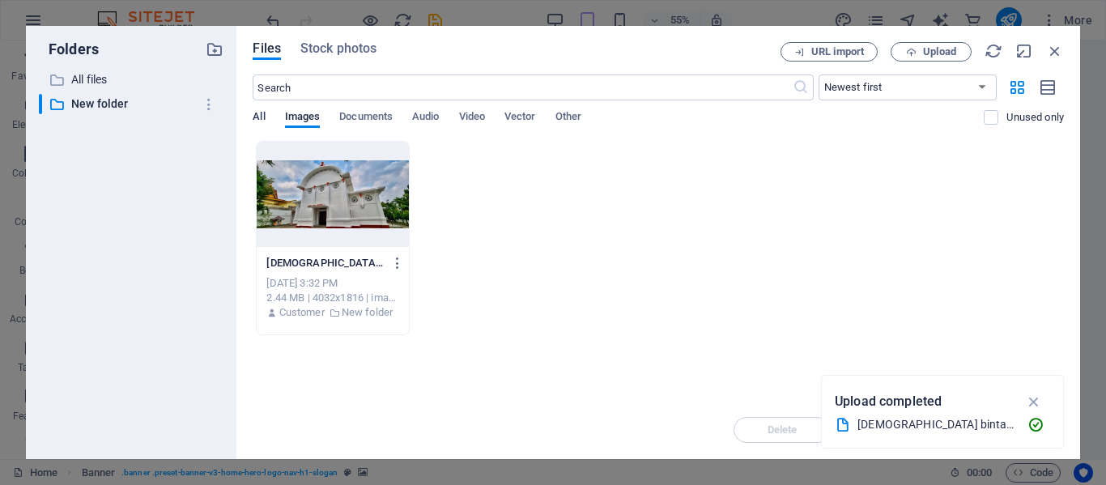
click at [258, 117] on span "All" at bounding box center [259, 118] width 12 height 23
click at [380, 113] on span "Documents" at bounding box center [365, 118] width 53 height 23
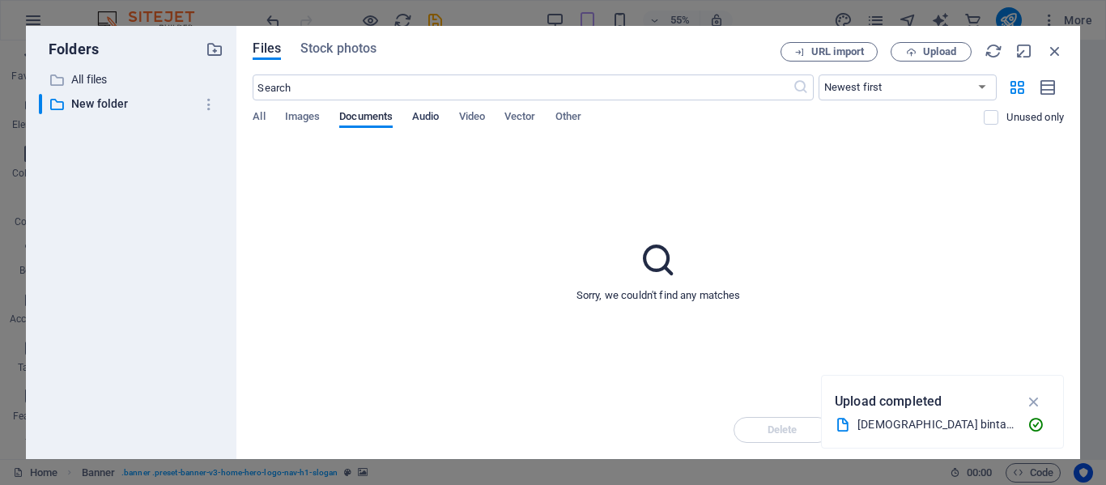
click at [439, 120] on span "Audio" at bounding box center [425, 118] width 27 height 23
click at [483, 116] on span "Video" at bounding box center [472, 118] width 26 height 23
click at [1054, 51] on icon "button" at bounding box center [1055, 51] width 18 height 18
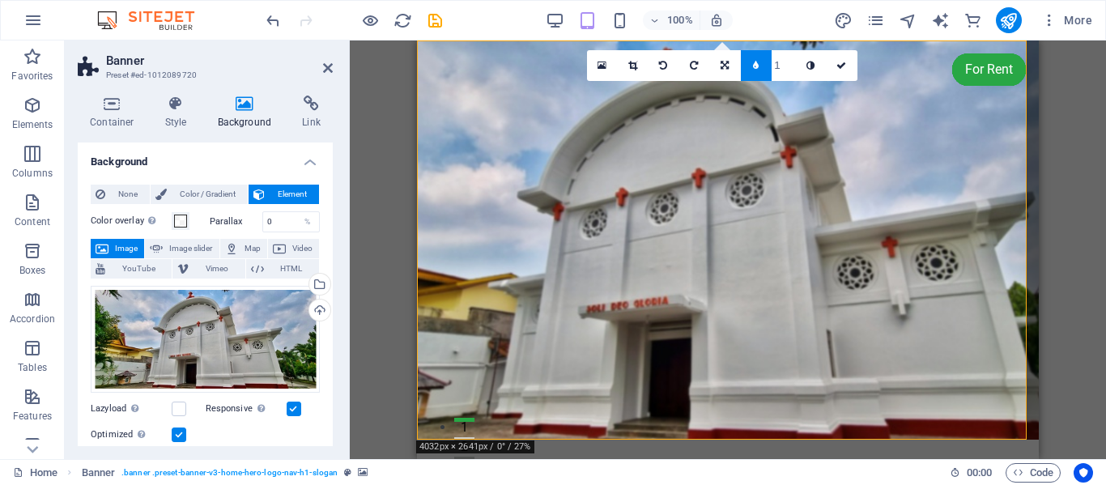
click at [1088, 206] on div "Drag here to replace the existing content. Press “Ctrl” if you want to create a…" at bounding box center [728, 249] width 756 height 418
click at [842, 64] on icon at bounding box center [841, 66] width 10 height 10
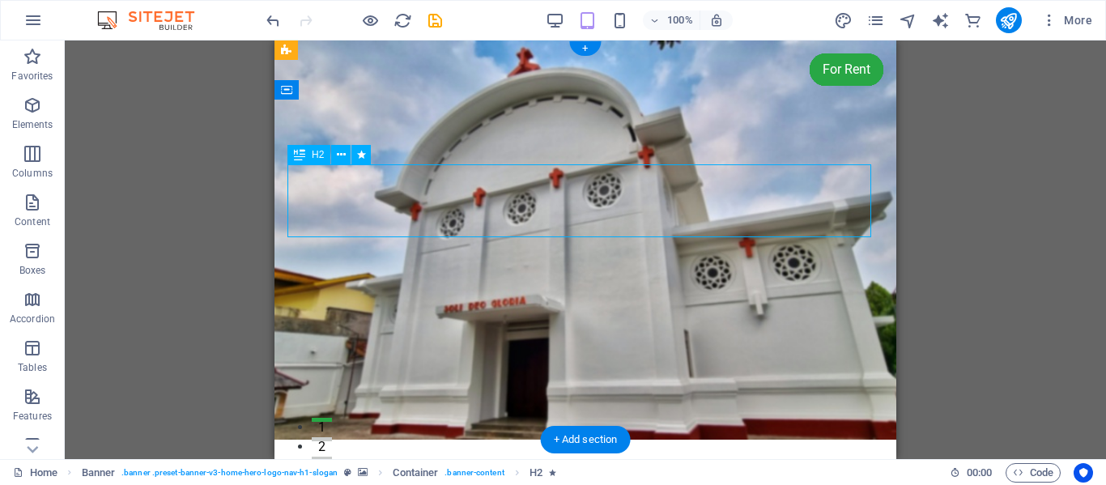
drag, startPoint x: 332, startPoint y: 172, endPoint x: 561, endPoint y: 206, distance: 231.4
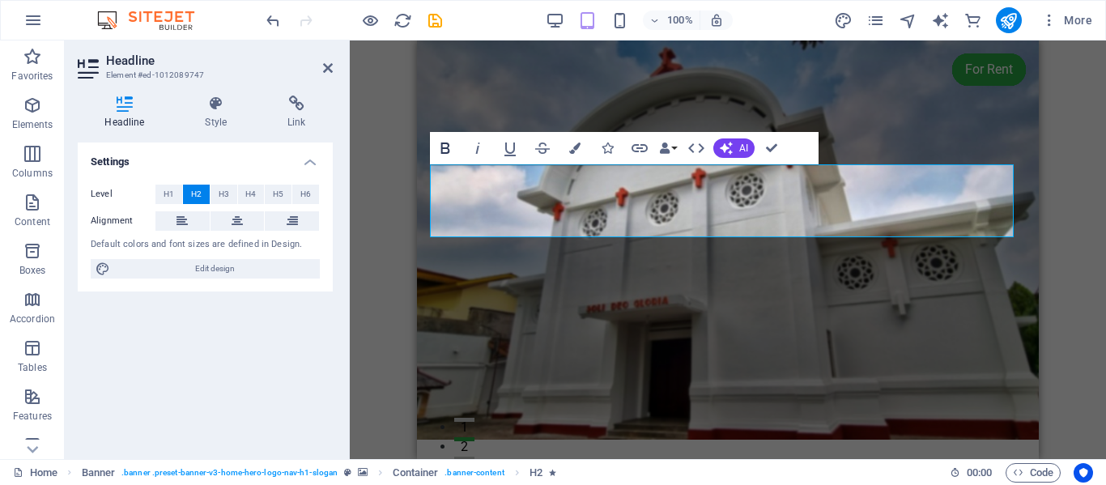
click at [442, 146] on icon "button" at bounding box center [445, 147] width 9 height 11
click at [673, 147] on button "Data Bindings" at bounding box center [667, 148] width 23 height 32
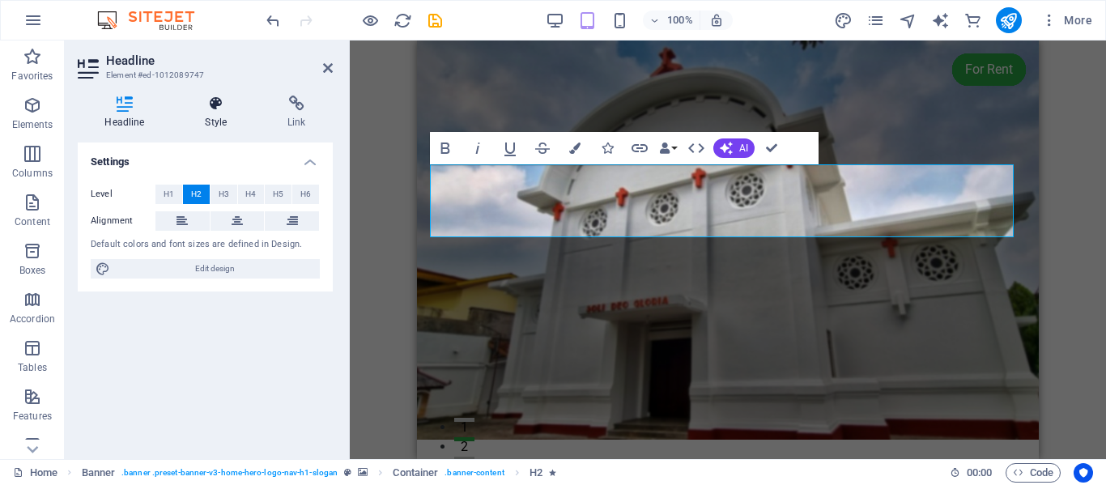
click at [213, 104] on icon at bounding box center [216, 103] width 76 height 16
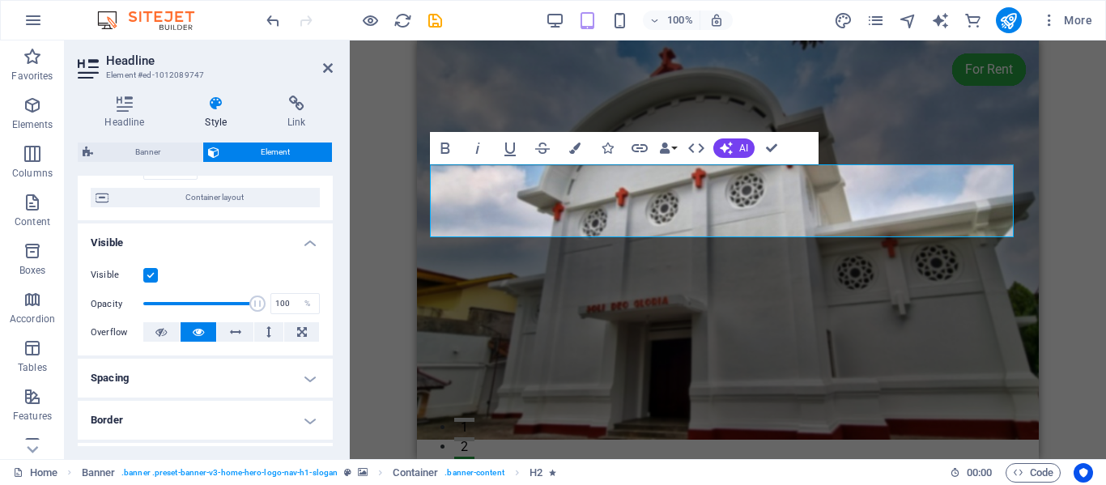
scroll to position [127, 0]
drag, startPoint x: 250, startPoint y: 301, endPoint x: 215, endPoint y: 301, distance: 34.8
click at [215, 301] on span at bounding box center [217, 302] width 16 height 16
drag, startPoint x: 215, startPoint y: 301, endPoint x: 193, endPoint y: 301, distance: 21.9
click at [193, 301] on span at bounding box center [195, 302] width 16 height 16
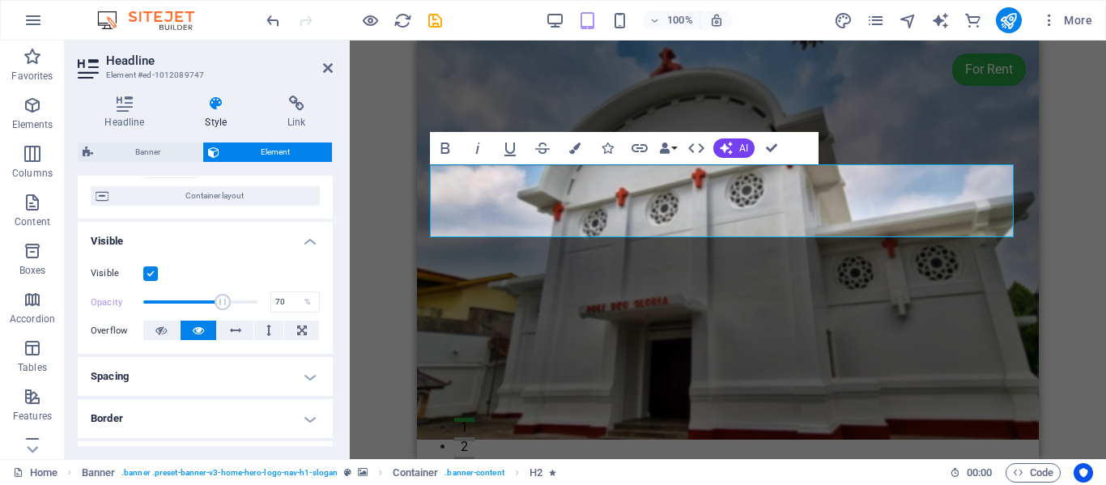
drag, startPoint x: 193, startPoint y: 301, endPoint x: 221, endPoint y: 299, distance: 27.6
click at [221, 299] on span at bounding box center [222, 302] width 16 height 16
drag, startPoint x: 221, startPoint y: 299, endPoint x: 148, endPoint y: 288, distance: 73.7
click at [148, 288] on div "Visible Opacity 5 % Overflow" at bounding box center [205, 302] width 255 height 103
drag, startPoint x: 148, startPoint y: 302, endPoint x: 180, endPoint y: 303, distance: 31.6
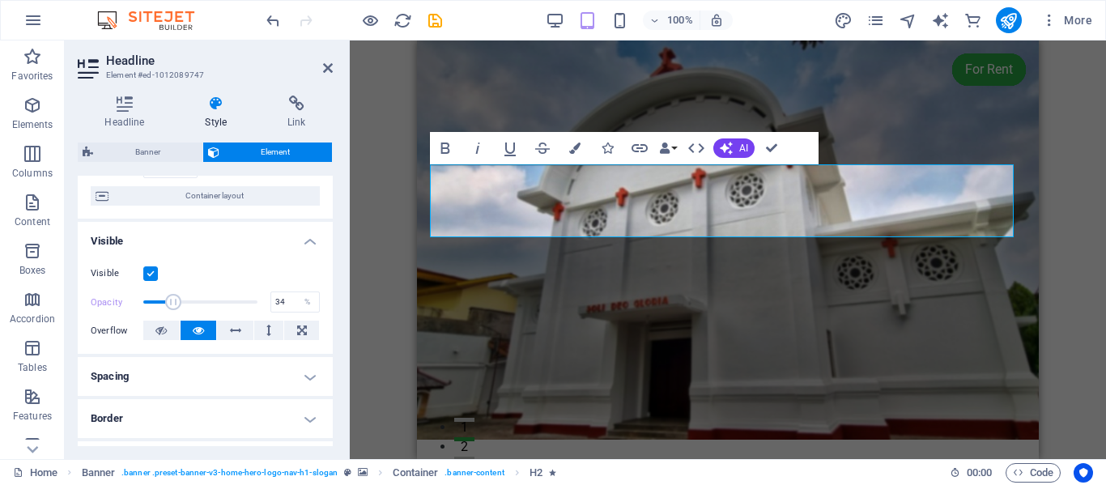
click at [180, 303] on span at bounding box center [173, 302] width 16 height 16
type input "100"
drag, startPoint x: 180, startPoint y: 303, endPoint x: 261, endPoint y: 308, distance: 81.9
click at [261, 308] on span at bounding box center [257, 302] width 16 height 16
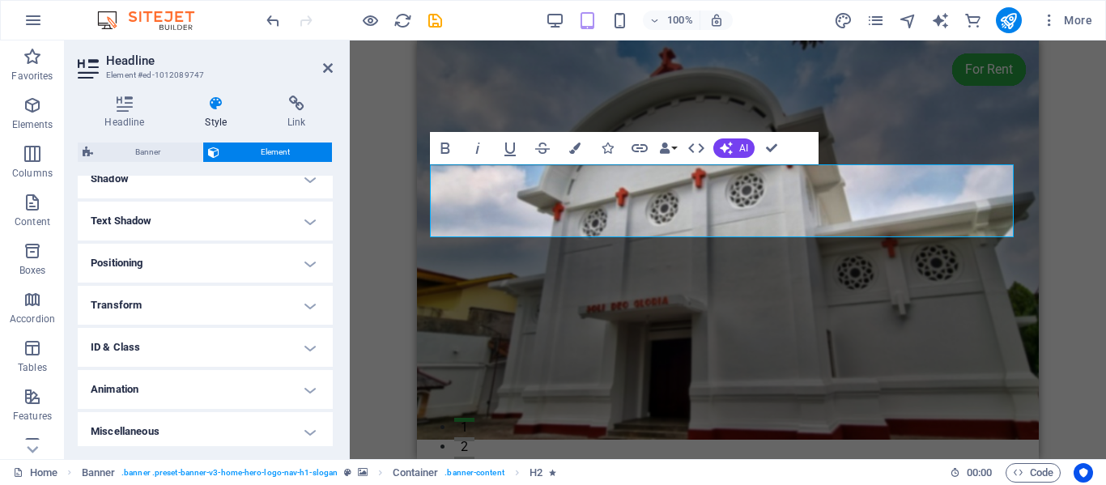
scroll to position [414, 0]
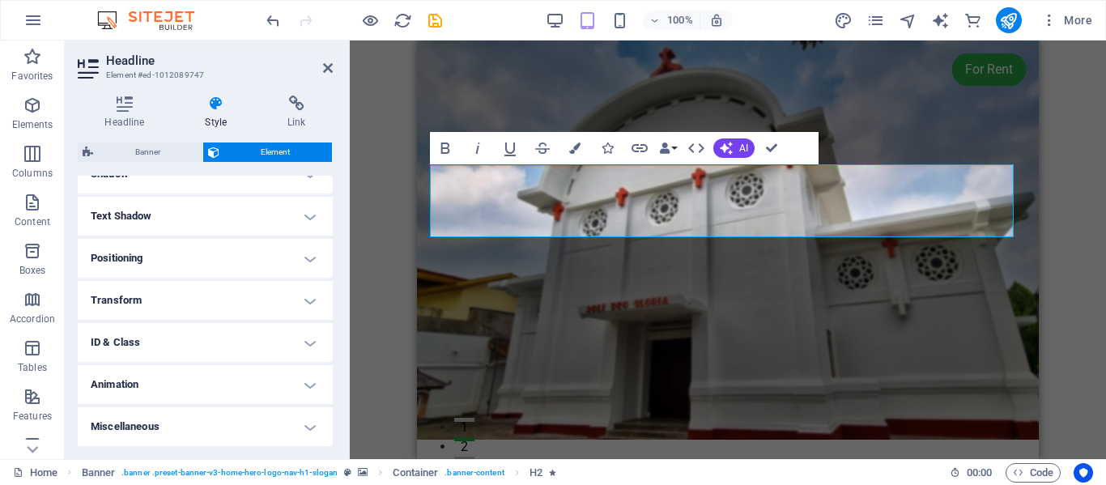
click at [383, 234] on div "H2 Banner Container Spacer Menu Banner Menu Bar Banner Logo Image Text Spacer B…" at bounding box center [728, 249] width 756 height 418
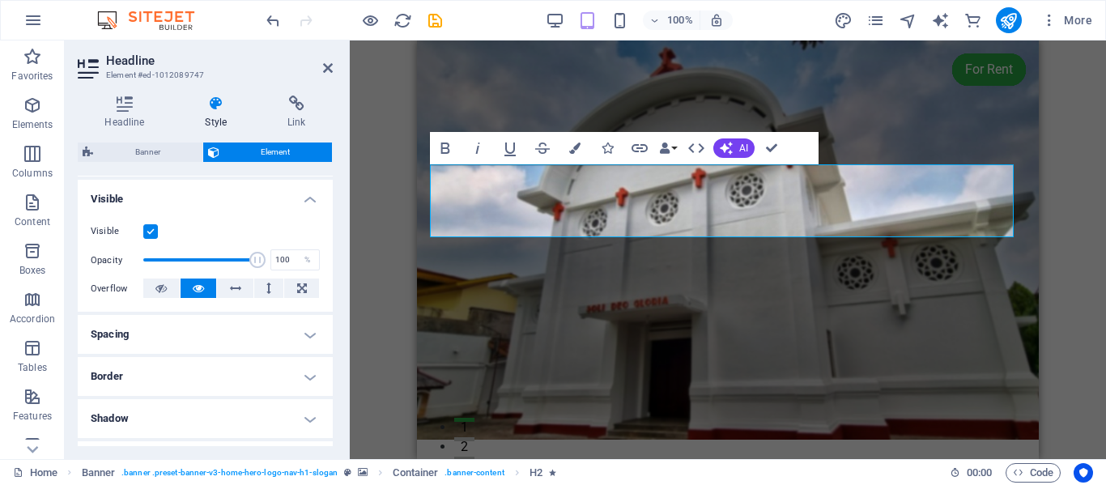
scroll to position [0, 0]
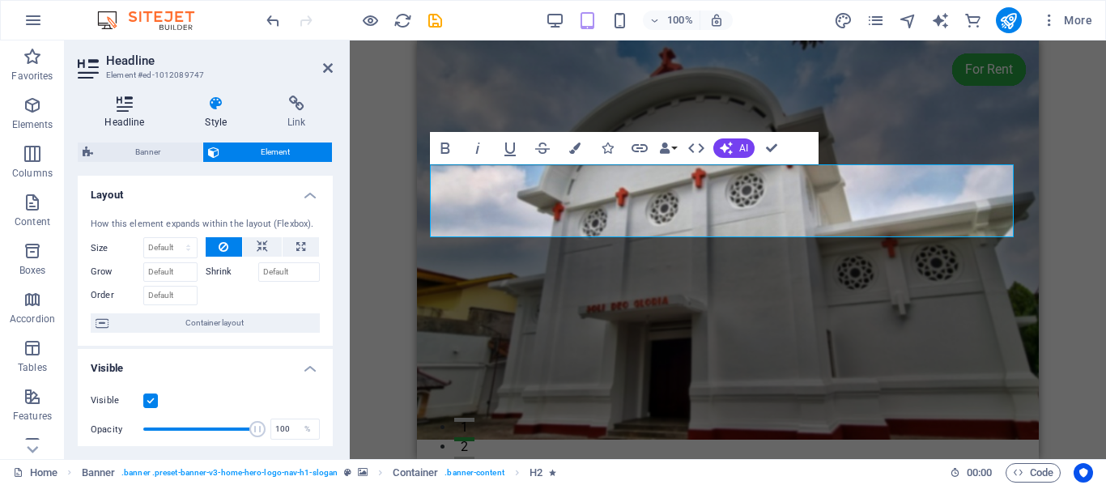
click at [122, 101] on icon at bounding box center [125, 103] width 94 height 16
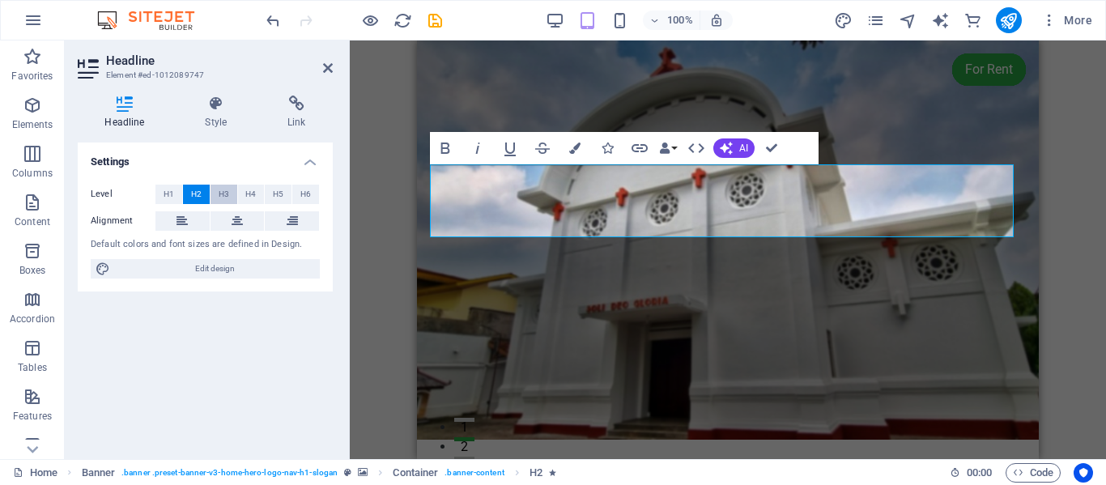
click at [222, 191] on span "H3" at bounding box center [224, 194] width 11 height 19
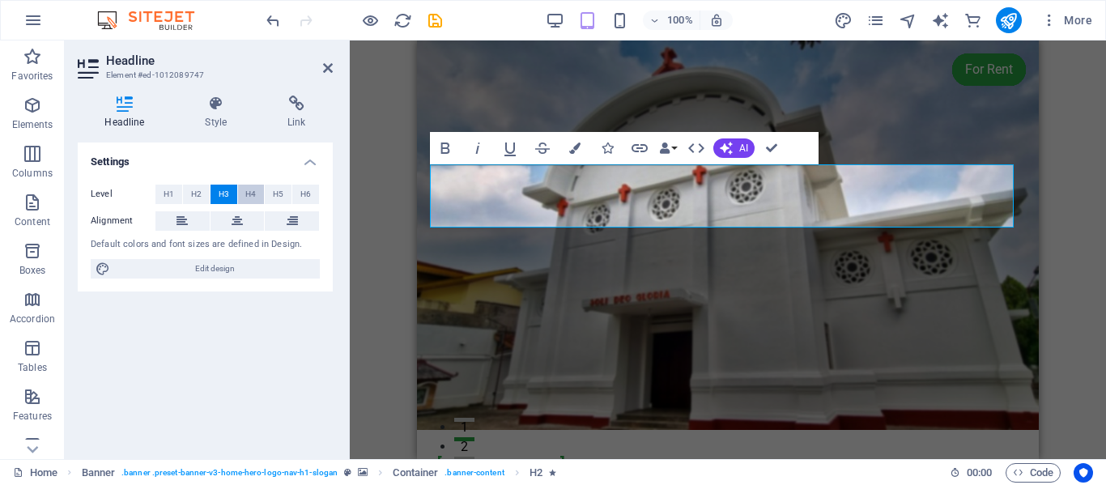
click at [249, 194] on span "H4" at bounding box center [250, 194] width 11 height 19
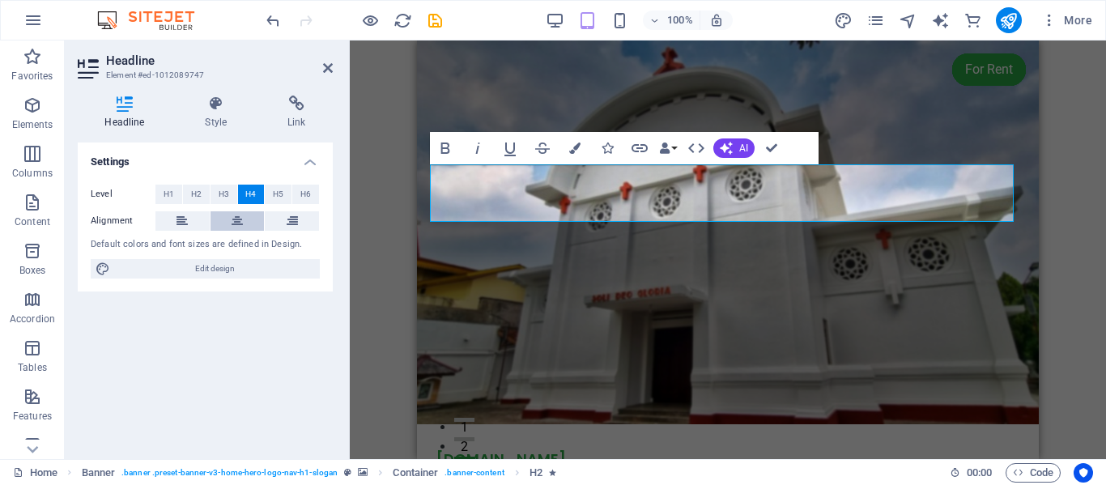
click at [241, 214] on icon at bounding box center [236, 220] width 11 height 19
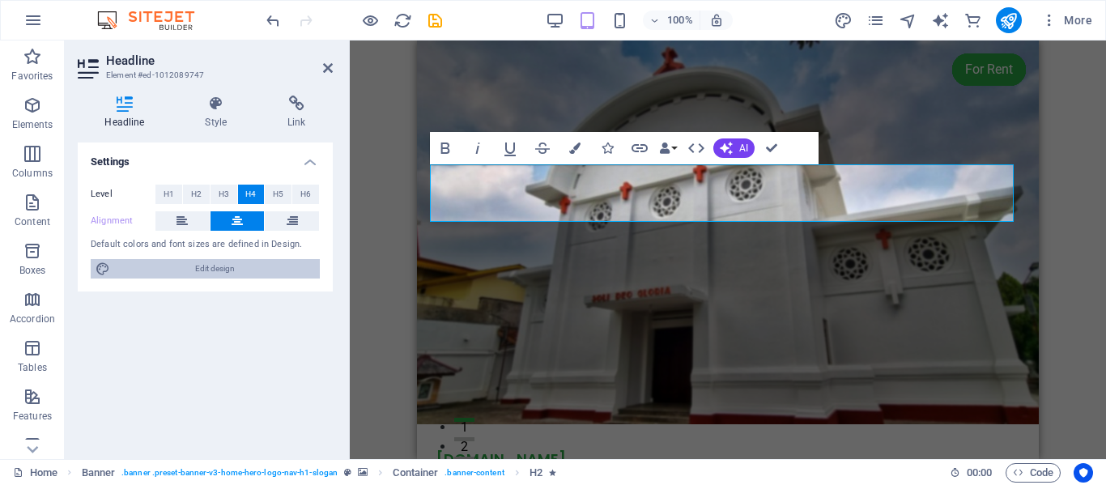
click at [231, 266] on span "Edit design" at bounding box center [215, 268] width 200 height 19
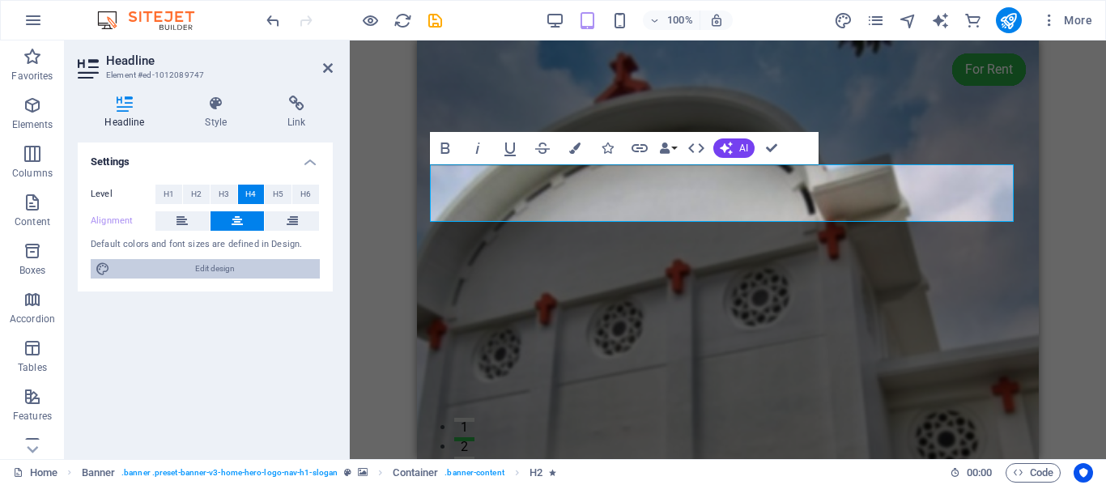
select select "px"
select select "200"
select select "px"
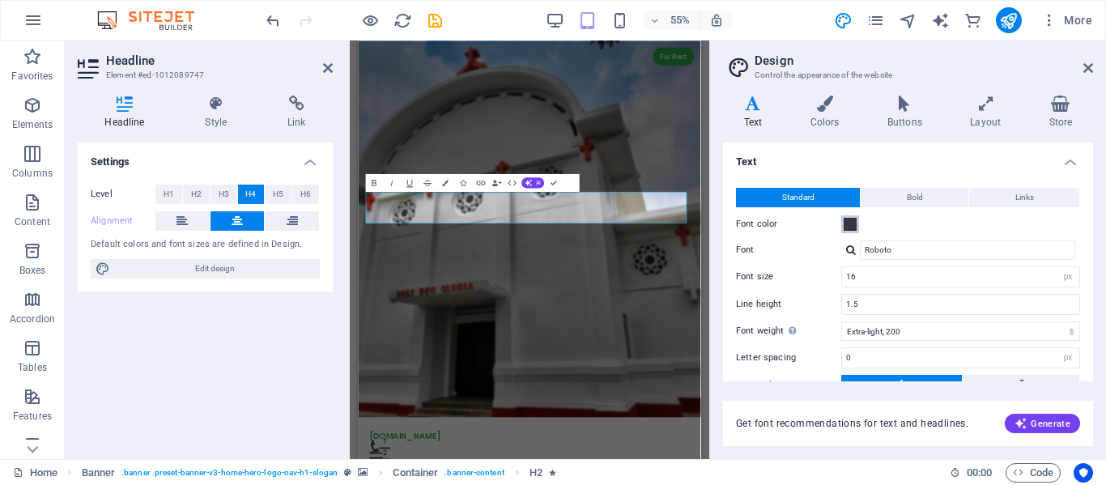
click at [851, 227] on span at bounding box center [849, 224] width 13 height 13
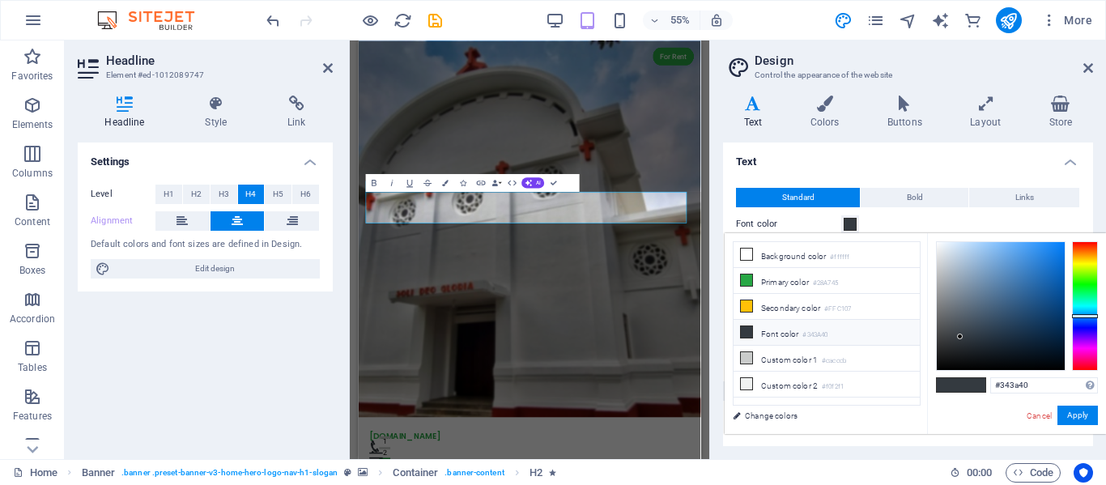
click at [946, 385] on span at bounding box center [948, 385] width 24 height 14
drag, startPoint x: 959, startPoint y: 334, endPoint x: 954, endPoint y: 362, distance: 27.9
click at [957, 339] on div at bounding box center [960, 336] width 6 height 6
type input "#0c0d0e"
click at [1078, 416] on button "Apply" at bounding box center [1077, 414] width 40 height 19
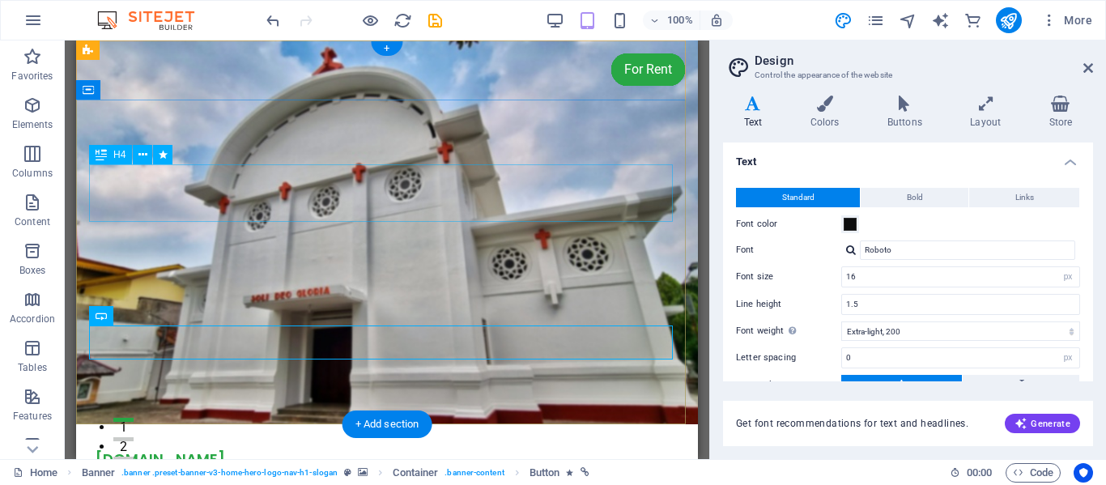
drag, startPoint x: 439, startPoint y: 212, endPoint x: 346, endPoint y: 197, distance: 94.3
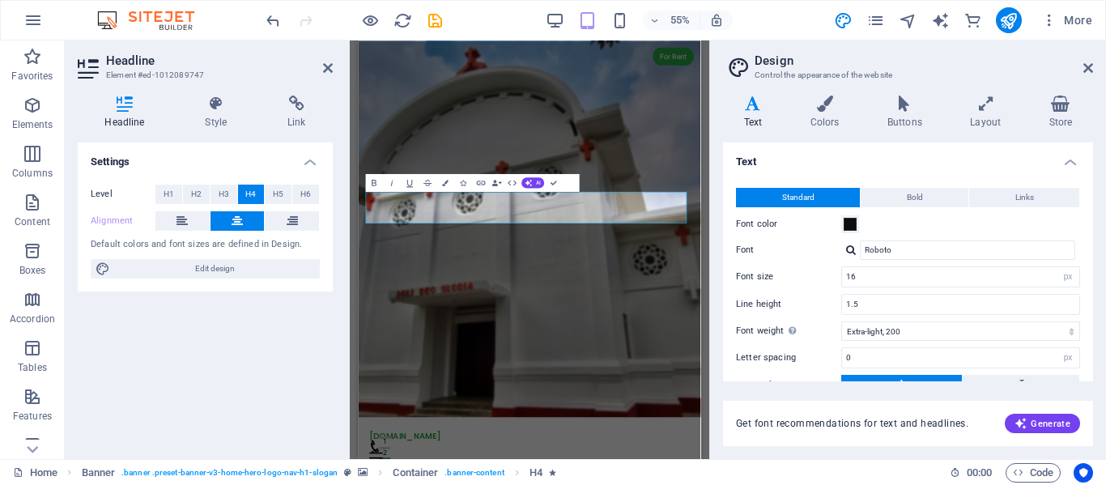
click at [750, 108] on icon at bounding box center [753, 103] width 60 height 16
click at [847, 223] on span at bounding box center [849, 224] width 13 height 13
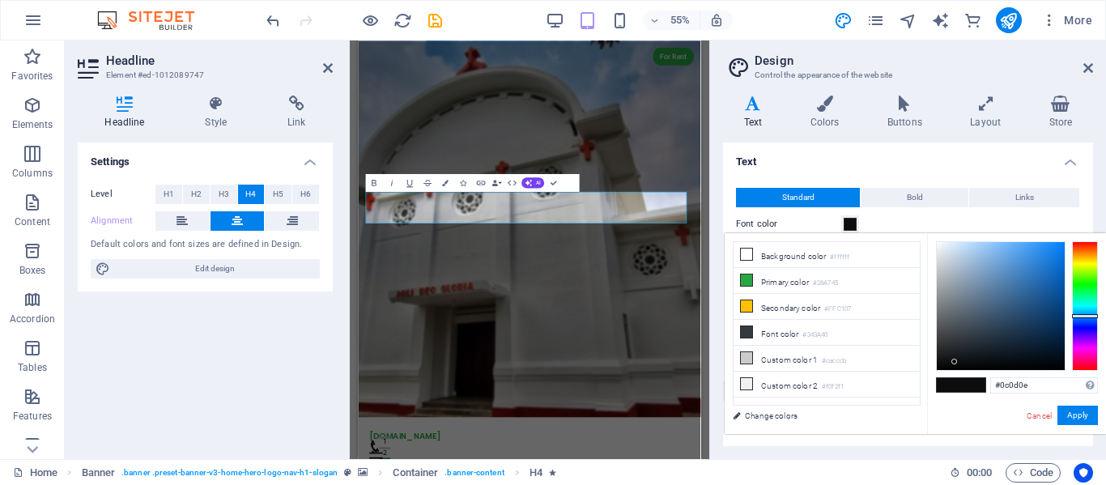
click at [847, 223] on span at bounding box center [849, 224] width 13 height 13
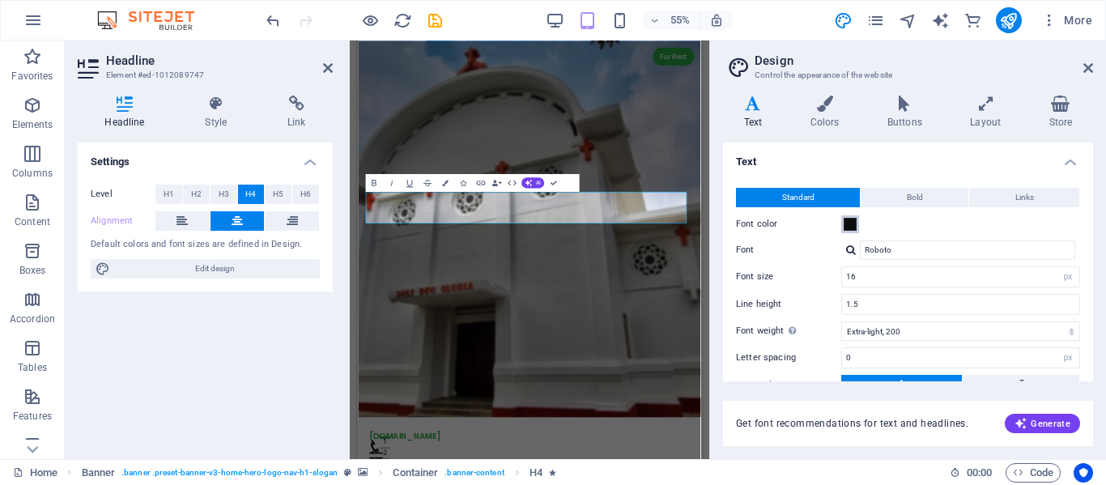
click at [848, 223] on span at bounding box center [849, 224] width 13 height 13
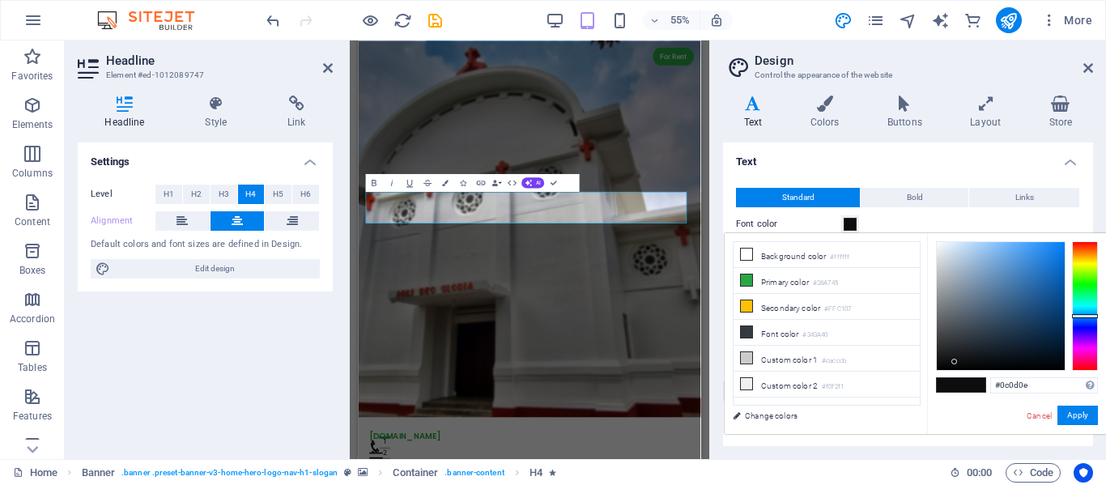
click at [848, 223] on span at bounding box center [849, 224] width 13 height 13
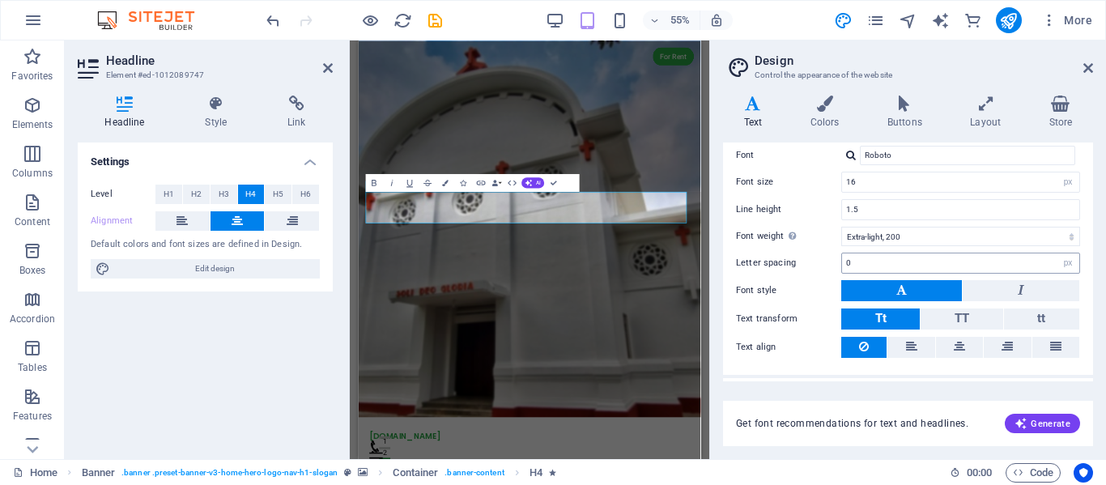
scroll to position [130, 0]
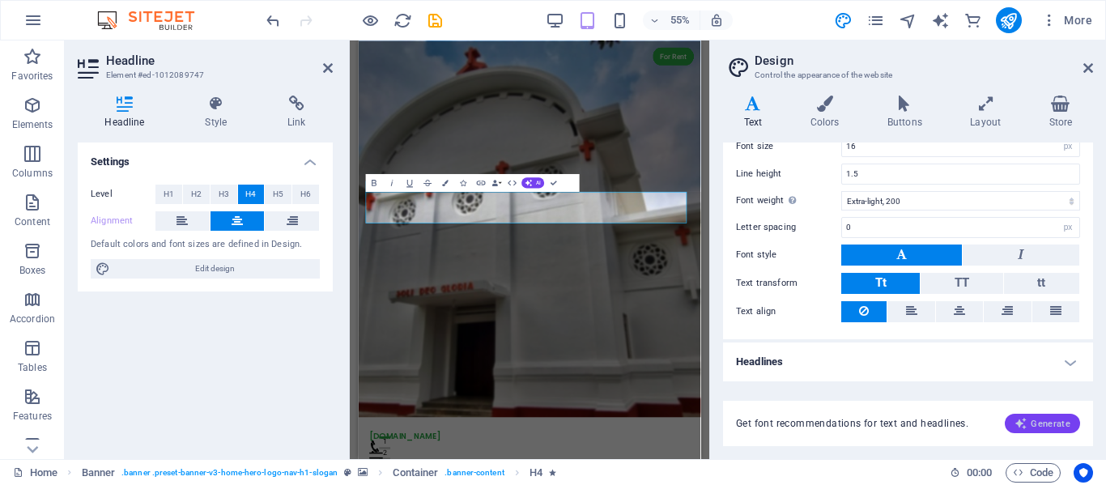
click at [1051, 420] on span "Generate" at bounding box center [1042, 423] width 56 height 13
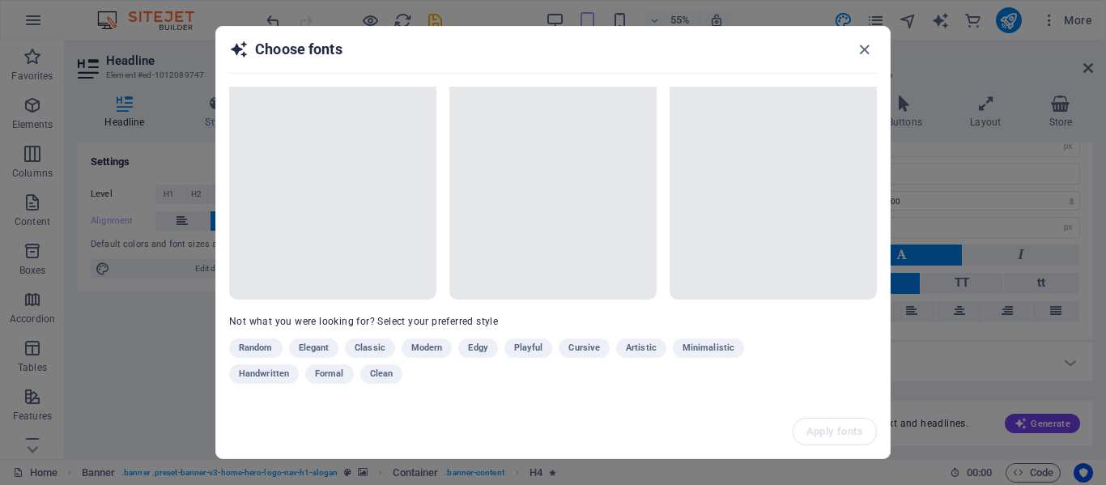
scroll to position [0, 0]
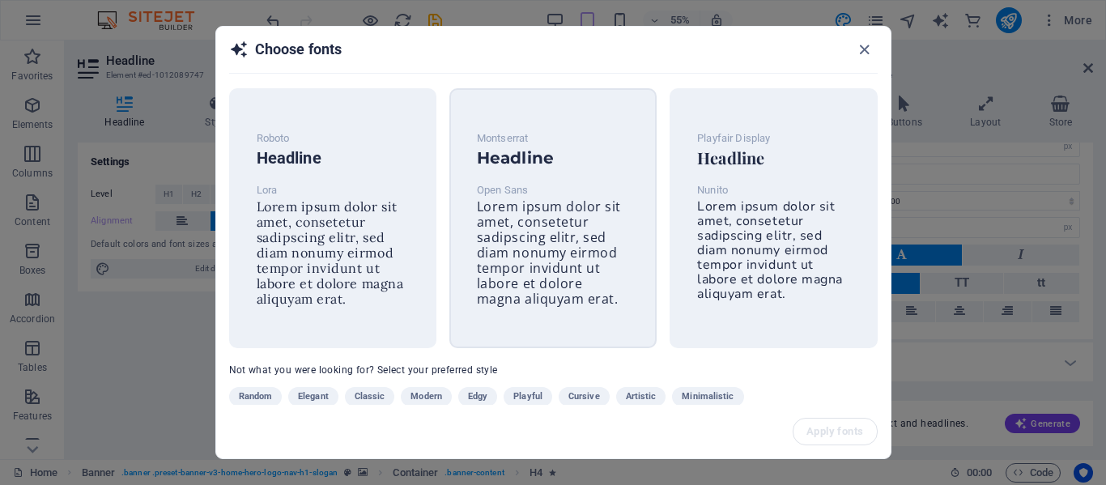
click at [577, 248] on span "Lorem ipsum dolor sit amet, consetetur sadipscing elitr, sed diam nonumy eirmod…" at bounding box center [549, 252] width 144 height 110
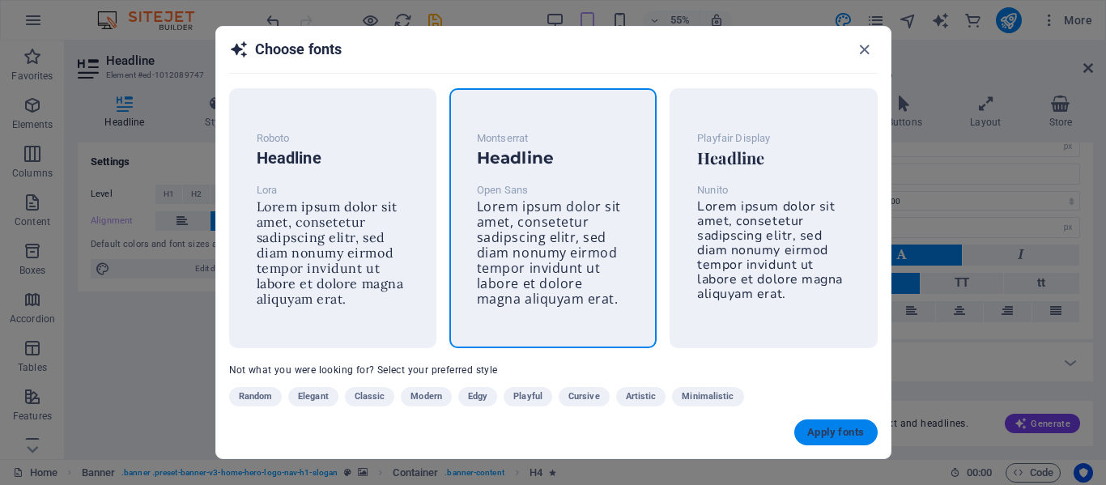
click at [830, 436] on span "Apply fonts" at bounding box center [835, 432] width 57 height 13
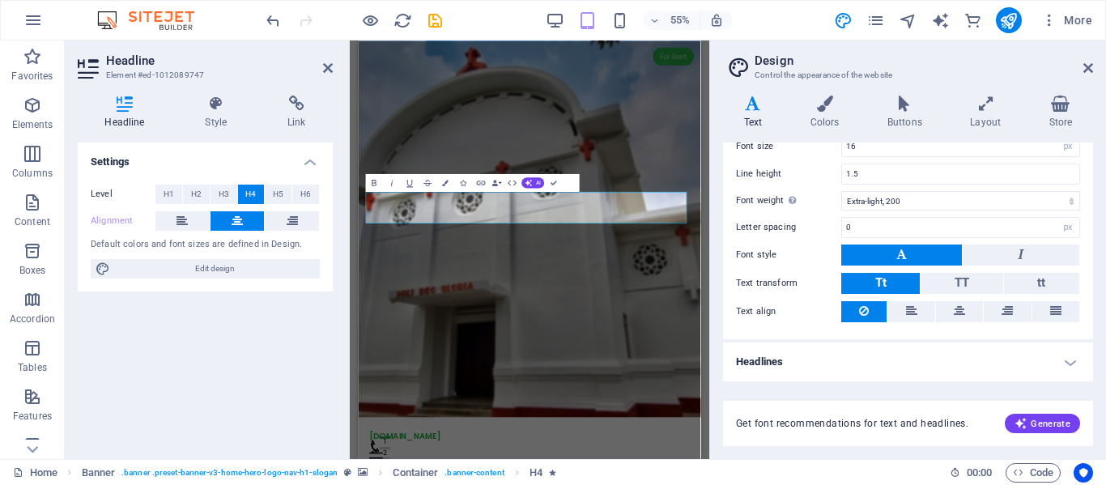
type input "Open Sans"
select select "400"
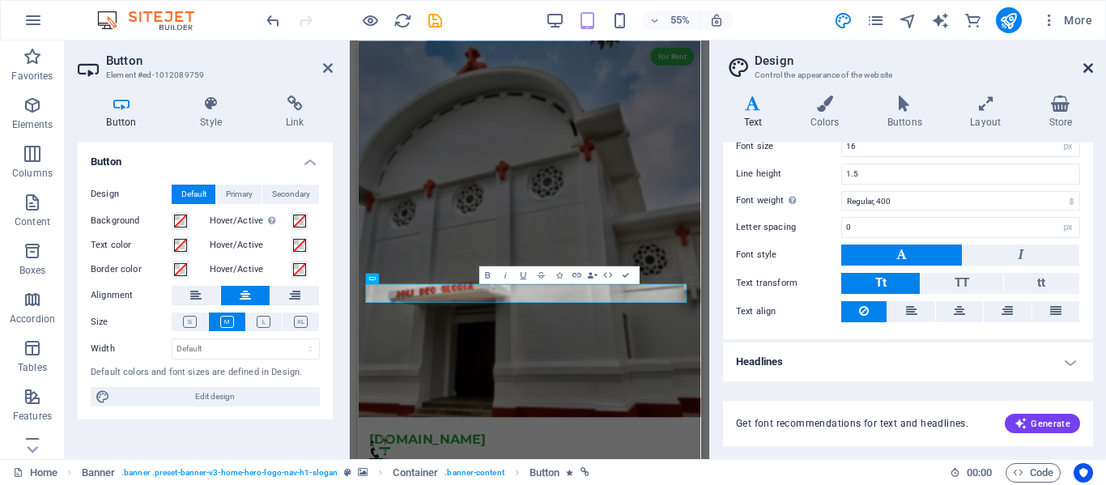
click at [1086, 62] on icon at bounding box center [1088, 68] width 10 height 13
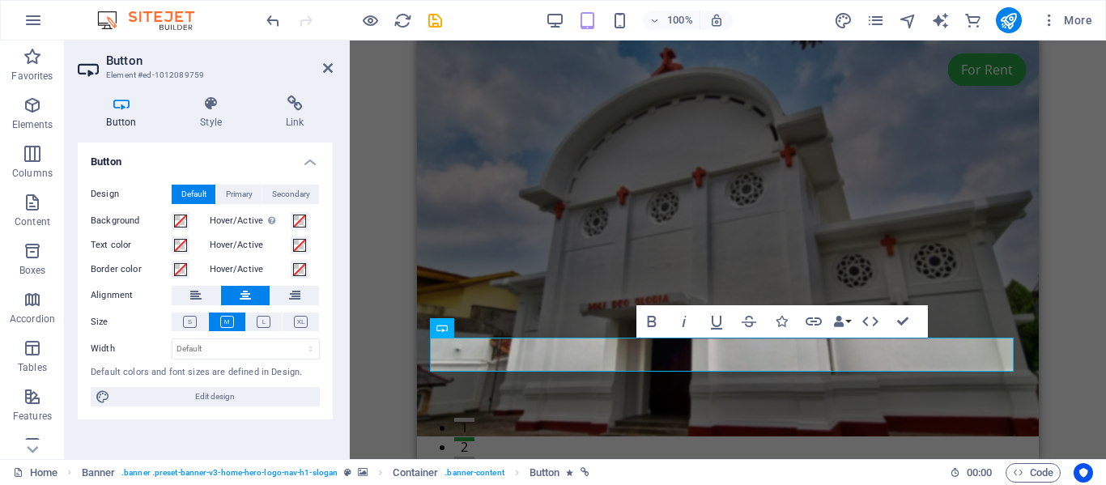
click at [1061, 134] on div "H4 Banner Container Spacer Menu Banner Menu Bar Banner Logo Image Text Spacer B…" at bounding box center [728, 249] width 756 height 418
click at [1049, 163] on div "H4 Banner Container Spacer Menu Banner Menu Bar Banner Logo Image Text Spacer B…" at bounding box center [728, 249] width 756 height 418
click at [328, 68] on icon at bounding box center [328, 68] width 10 height 13
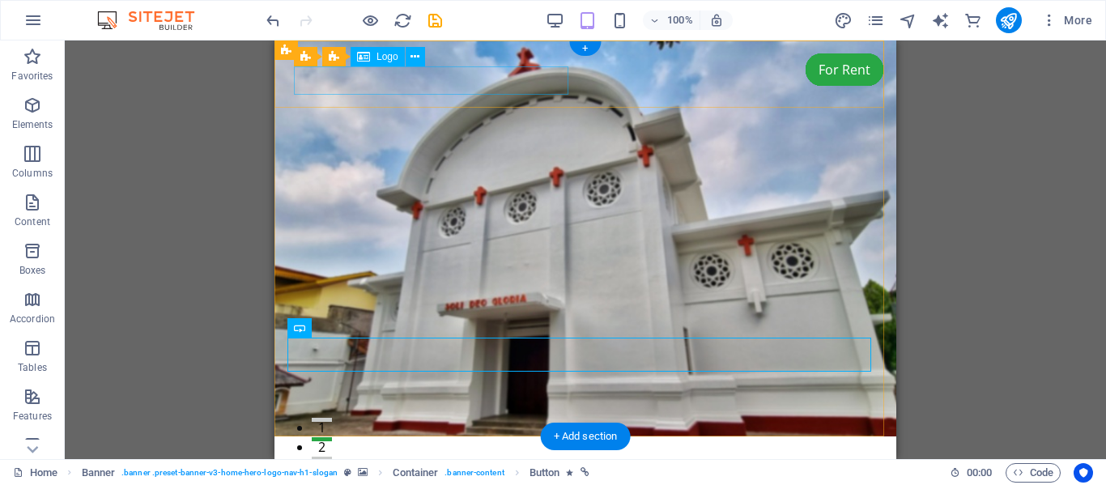
click at [555, 462] on div "[DOMAIN_NAME]" at bounding box center [585, 476] width 583 height 28
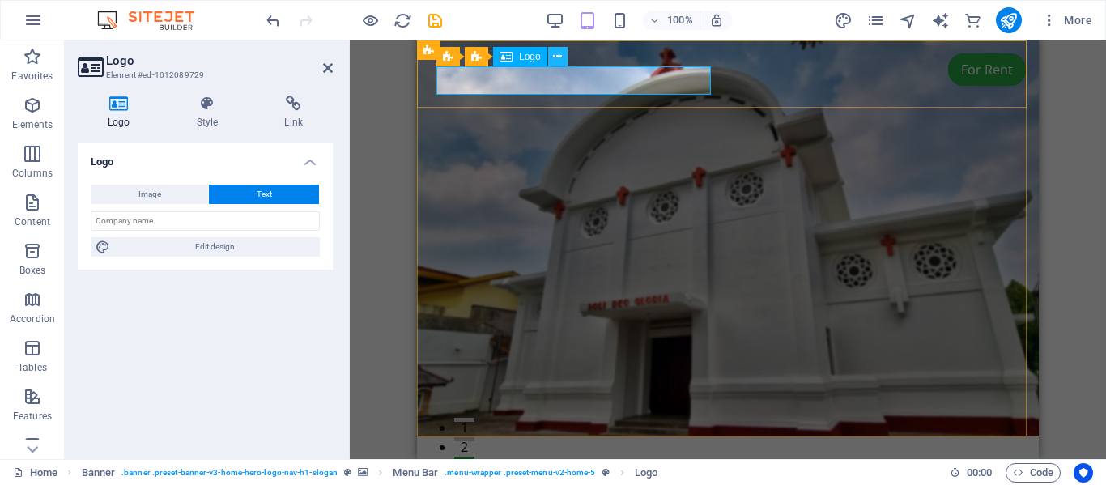
click at [556, 56] on icon at bounding box center [557, 57] width 9 height 17
click at [527, 49] on icon at bounding box center [528, 50] width 9 height 17
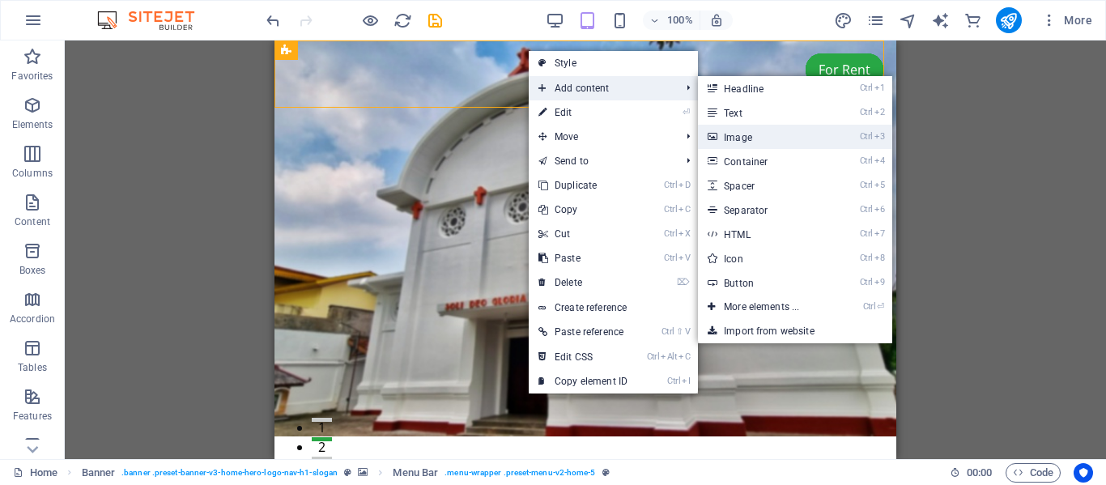
click at [750, 134] on link "Ctrl 3 Image" at bounding box center [765, 137] width 134 height 24
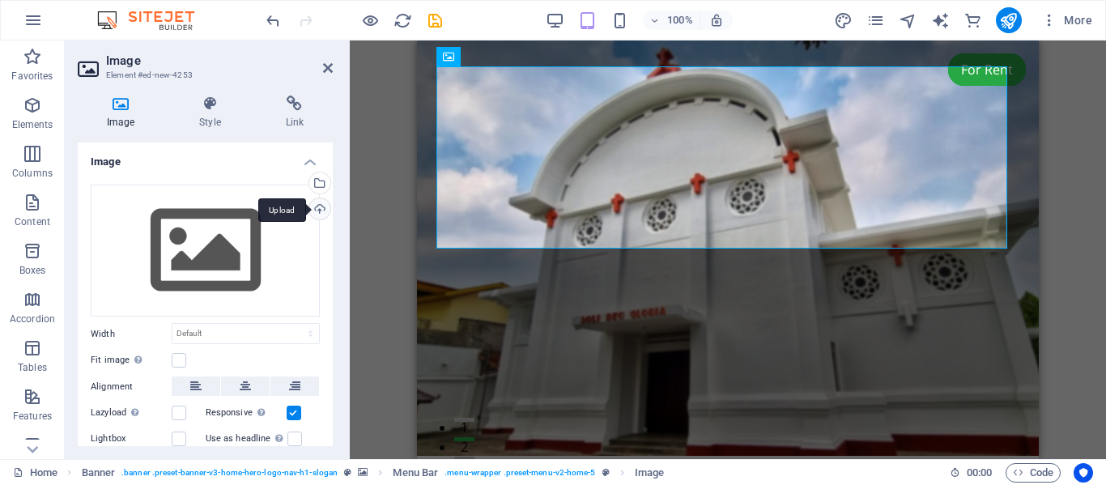
click at [316, 204] on div "Upload" at bounding box center [318, 210] width 24 height 24
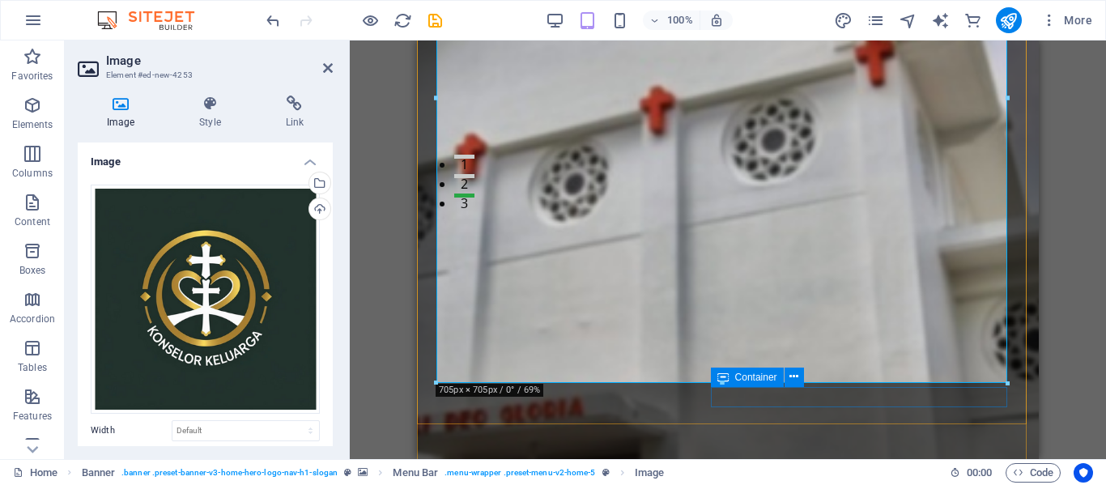
scroll to position [264, 0]
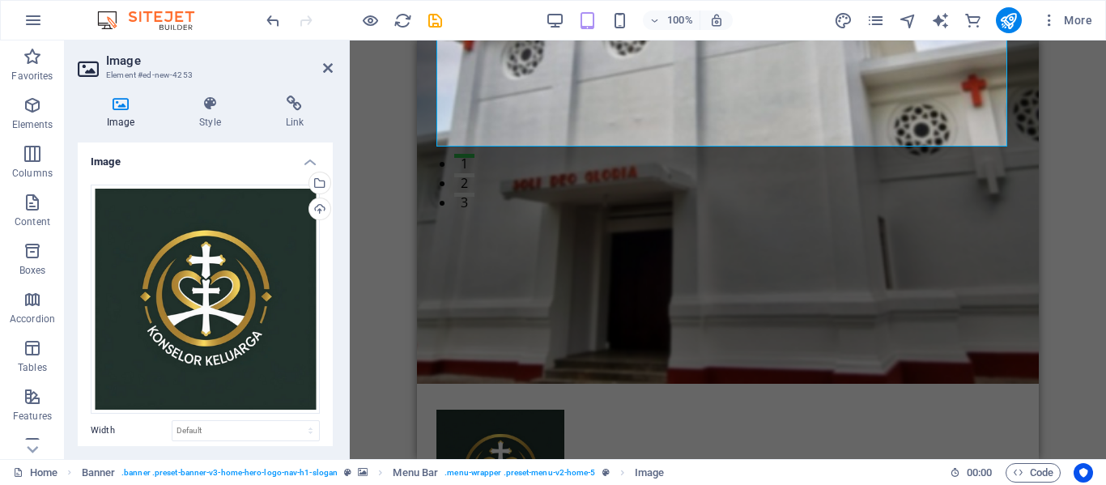
drag, startPoint x: 1007, startPoint y: 374, endPoint x: 494, endPoint y: -69, distance: 677.7
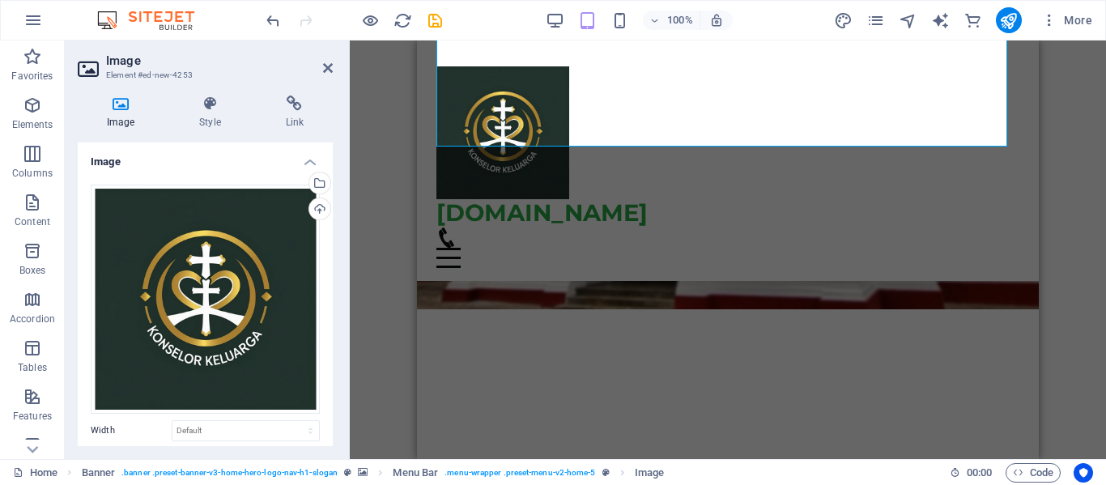
type input "164"
select select "px"
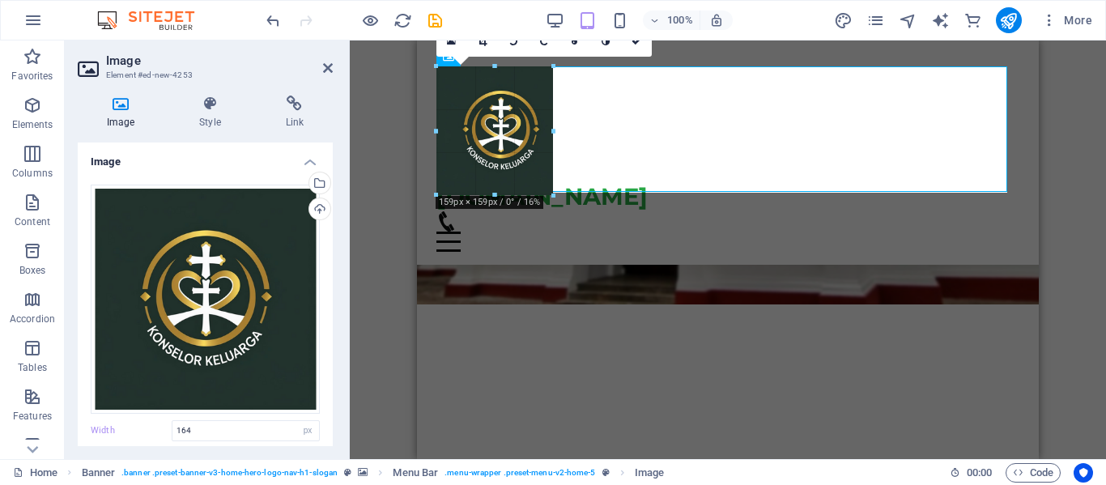
drag, startPoint x: 500, startPoint y: 199, endPoint x: 499, endPoint y: 183, distance: 16.3
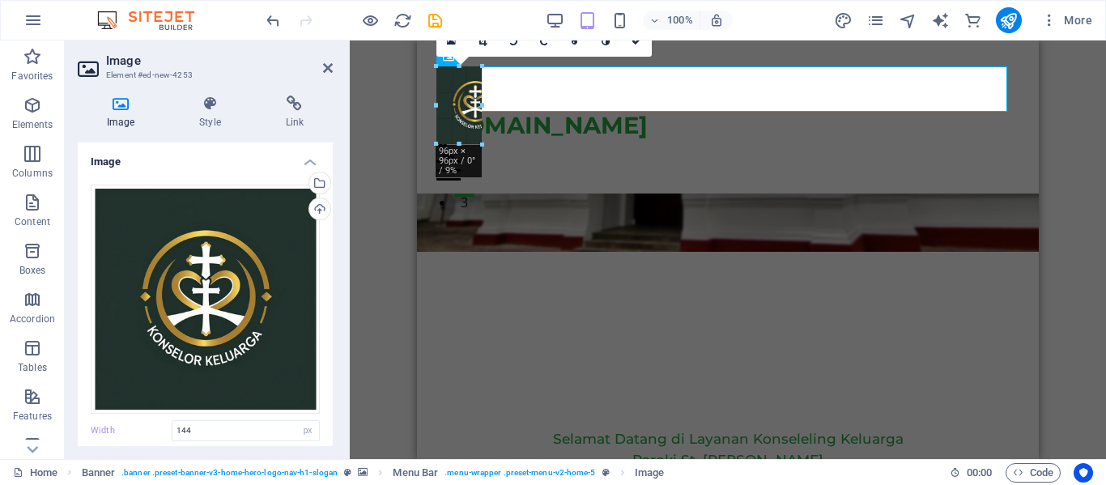
drag, startPoint x: 553, startPoint y: 182, endPoint x: 475, endPoint y: 111, distance: 105.4
type input "56"
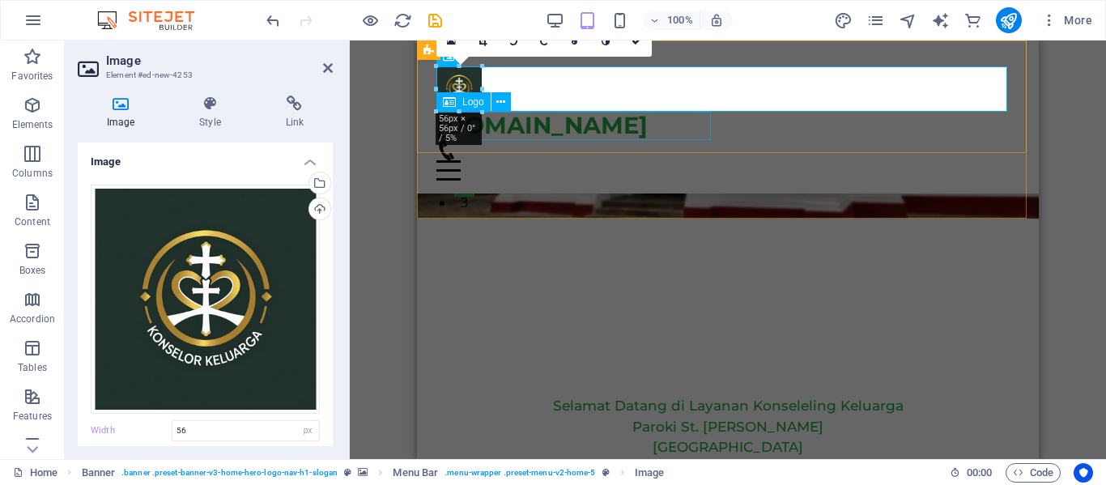
click at [682, 122] on div "[DOMAIN_NAME]" at bounding box center [727, 126] width 583 height 28
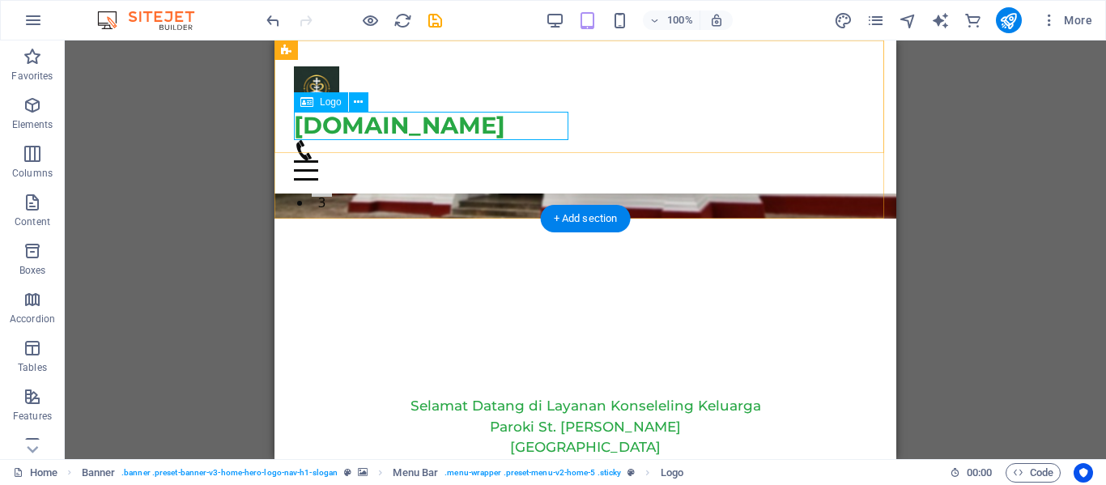
click at [545, 129] on div "[DOMAIN_NAME]" at bounding box center [585, 126] width 583 height 28
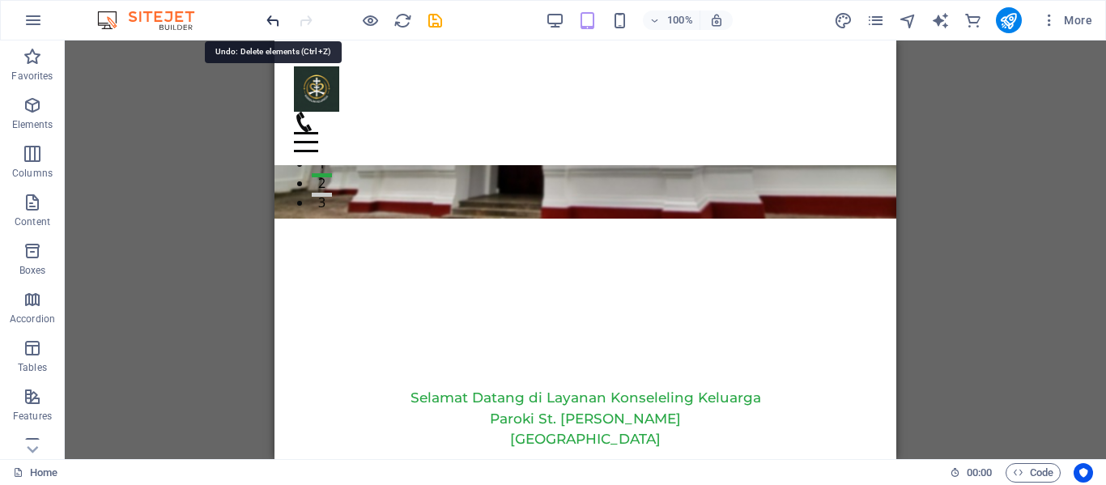
click at [270, 18] on icon "undo" at bounding box center [273, 20] width 19 height 19
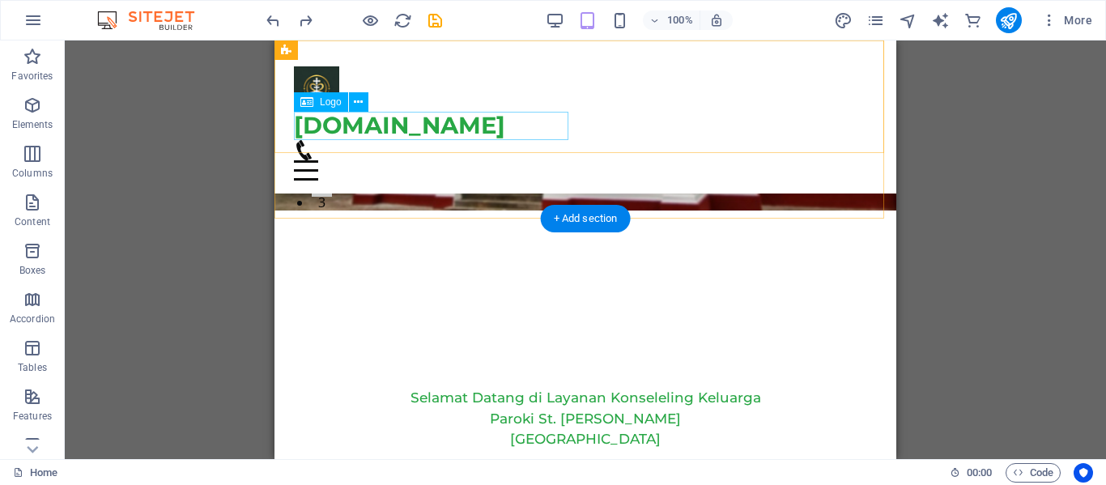
click at [469, 125] on div "[DOMAIN_NAME]" at bounding box center [585, 126] width 583 height 28
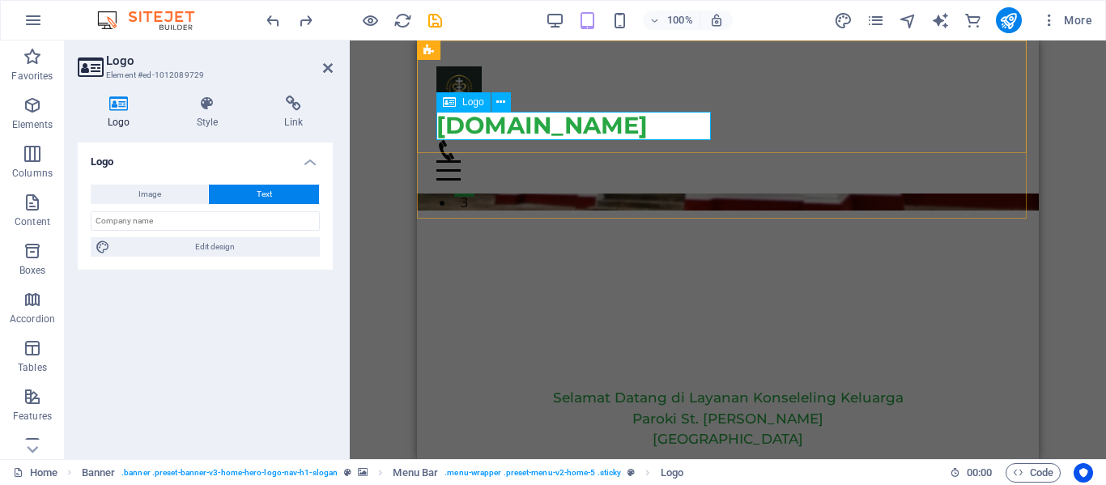
click at [677, 130] on div "[DOMAIN_NAME]" at bounding box center [727, 126] width 583 height 28
click at [540, 138] on div "[DOMAIN_NAME]" at bounding box center [727, 126] width 583 height 28
click at [550, 128] on div "[DOMAIN_NAME]" at bounding box center [727, 126] width 583 height 28
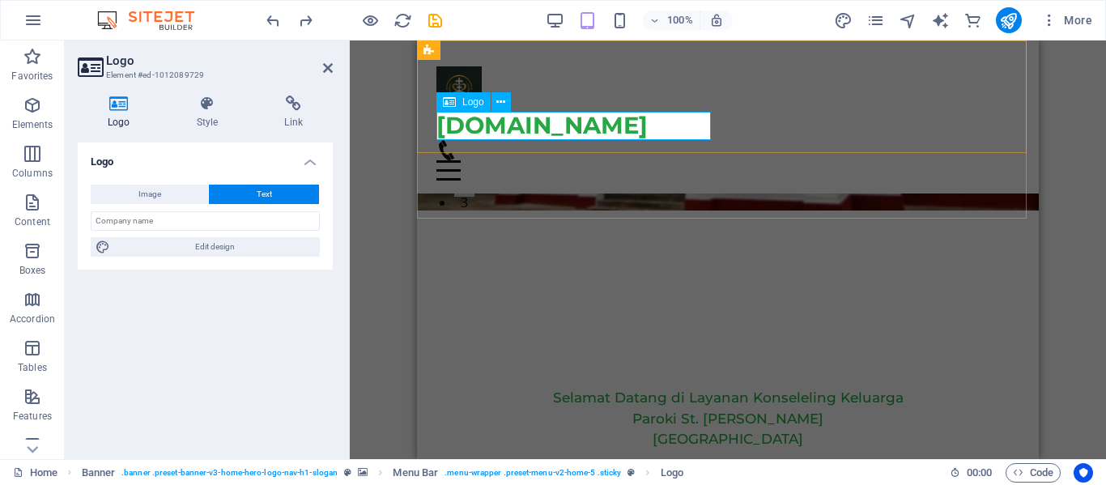
click at [550, 128] on div "[DOMAIN_NAME]" at bounding box center [727, 126] width 583 height 28
click at [702, 121] on div "[DOMAIN_NAME]" at bounding box center [727, 126] width 583 height 28
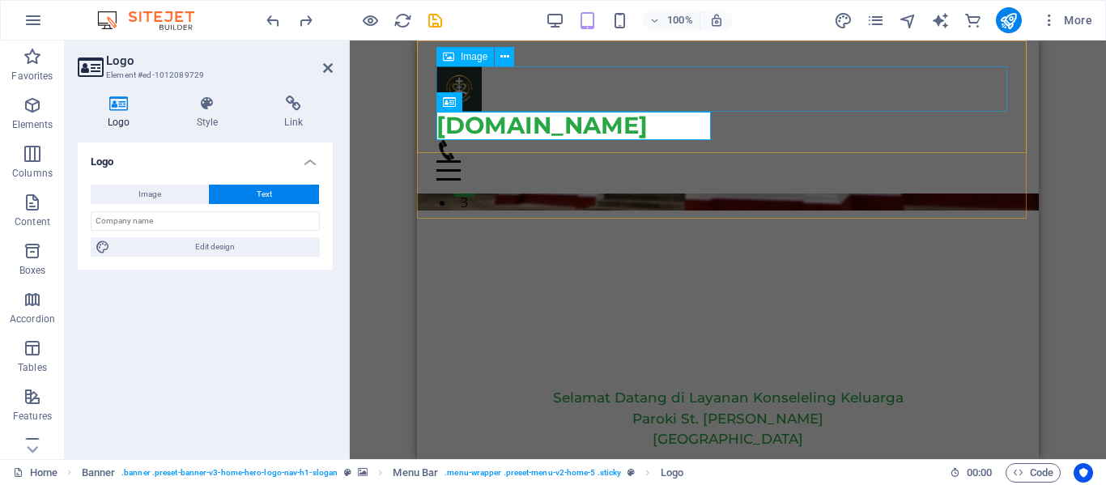
click at [469, 84] on figure at bounding box center [727, 88] width 583 height 45
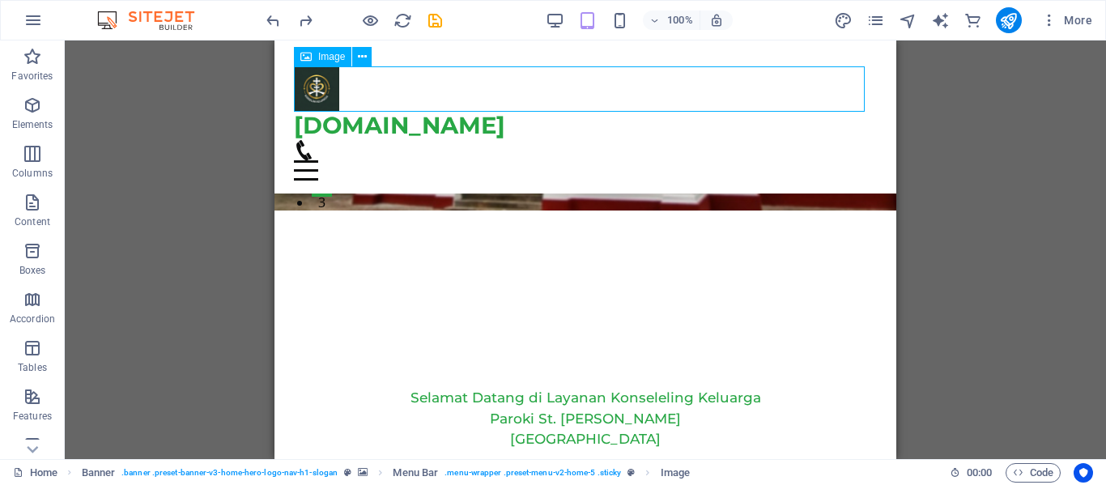
click at [320, 95] on figure at bounding box center [585, 88] width 583 height 45
click at [318, 97] on figure at bounding box center [585, 88] width 583 height 45
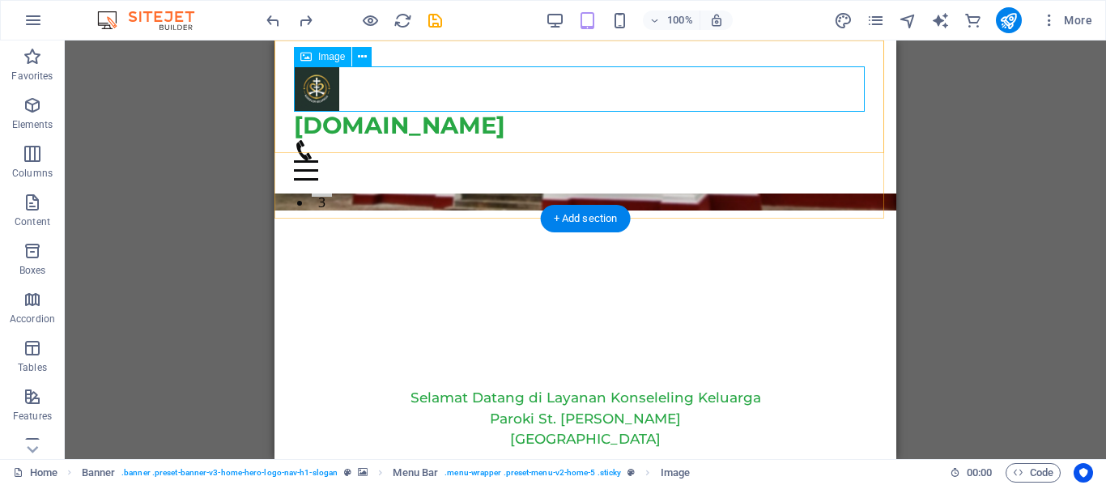
select select "px"
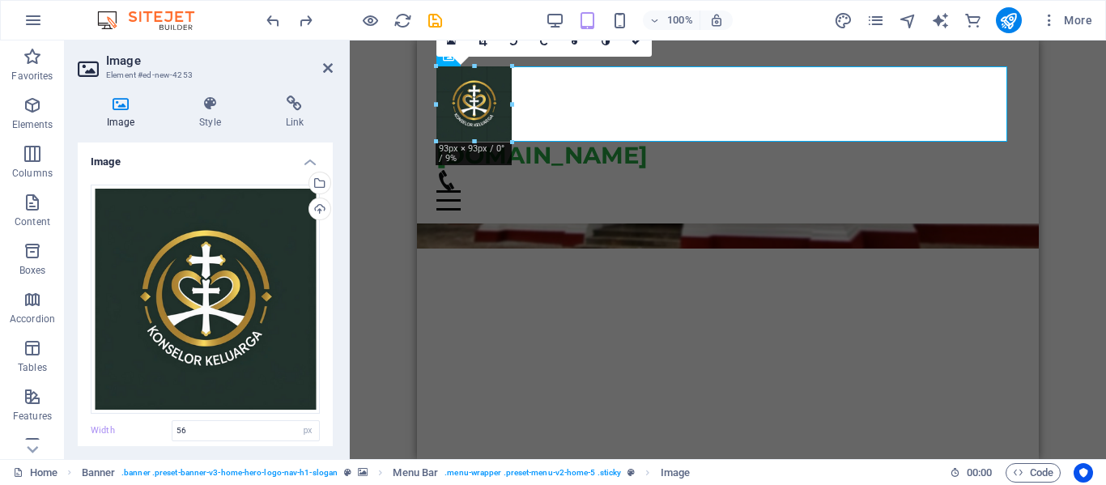
drag, startPoint x: 480, startPoint y: 116, endPoint x: 512, endPoint y: 125, distance: 33.8
type input "93"
click at [784, 172] on div "konselorkeluarga.com Beranda Tentang Layanan FAQ Kontak Menu" at bounding box center [728, 131] width 622 height 183
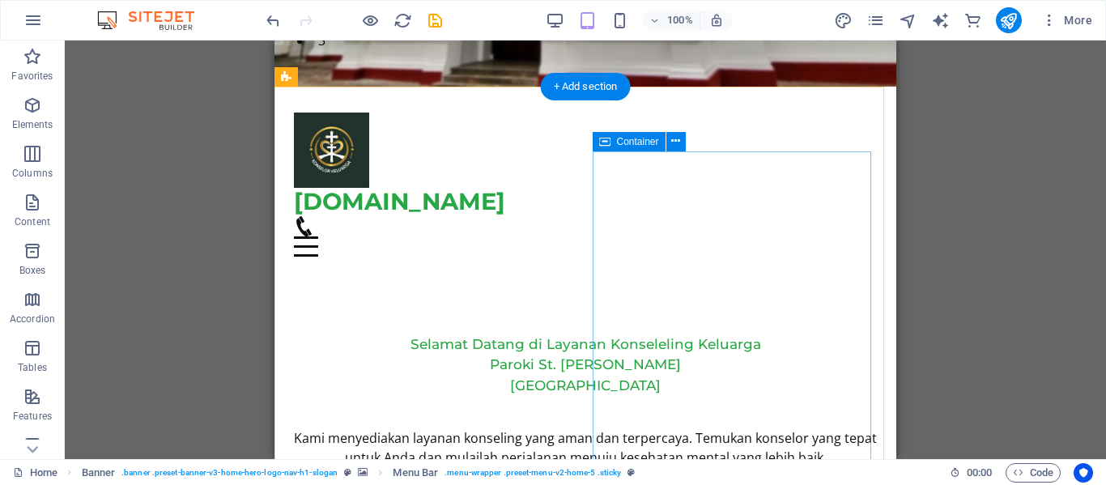
scroll to position [0, 0]
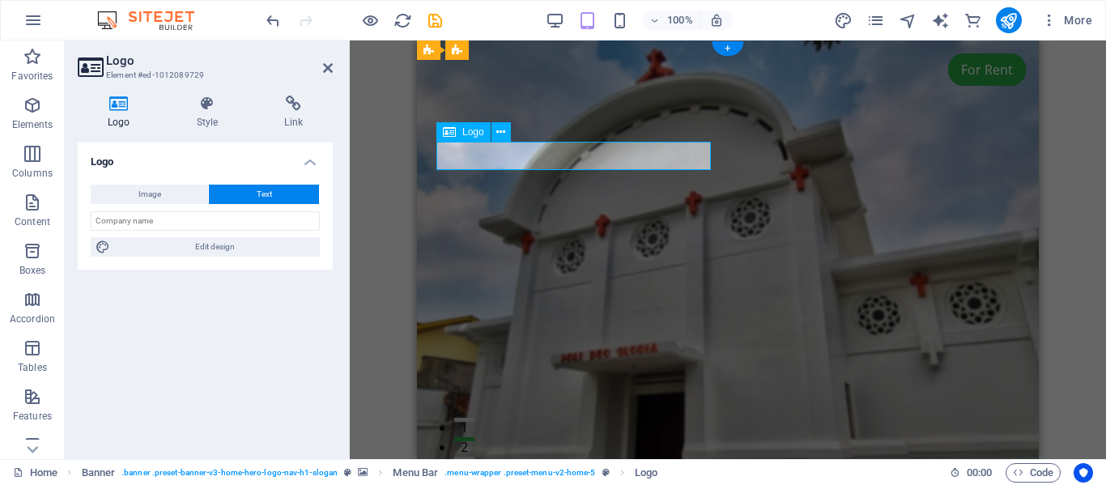
click at [328, 62] on icon at bounding box center [328, 68] width 10 height 13
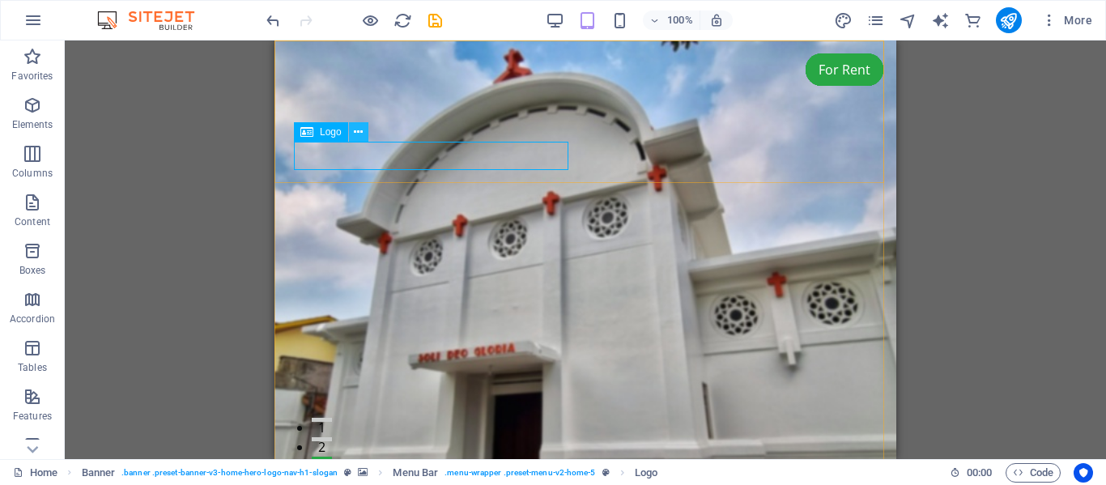
click at [361, 135] on icon at bounding box center [358, 132] width 9 height 17
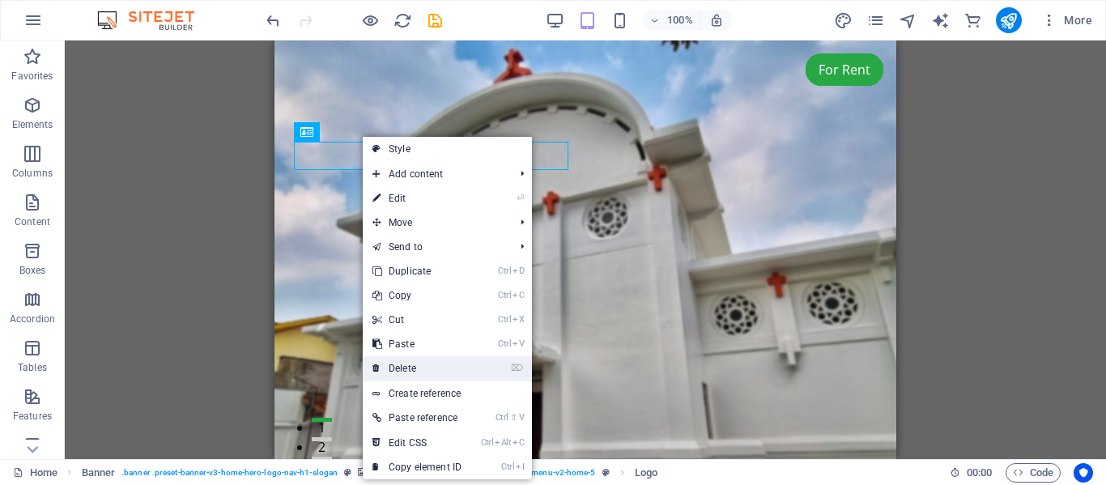
click at [412, 364] on link "⌦ Delete" at bounding box center [417, 368] width 108 height 24
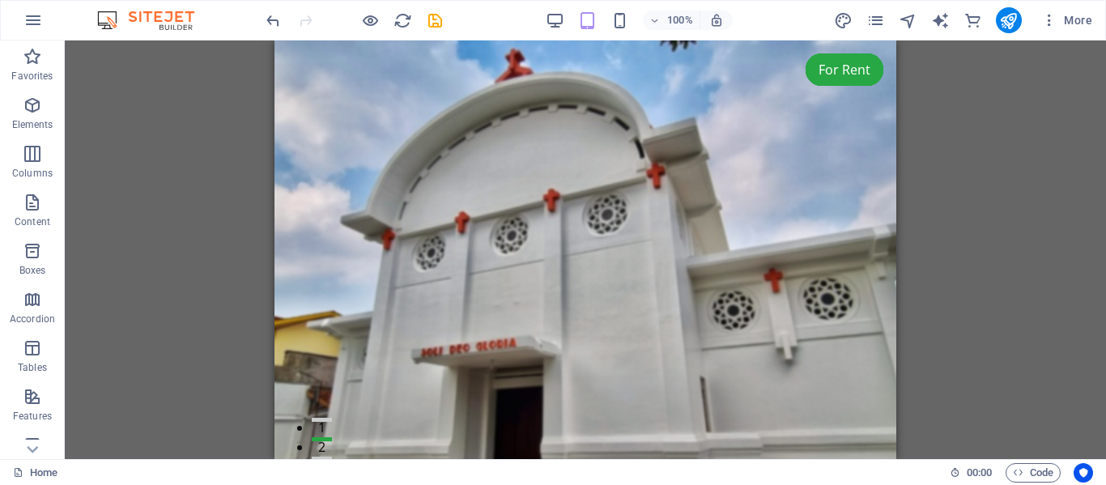
click at [1049, 133] on div "H4 Banner Container Spacer Menu Banner Menu Bar Logo Image Text Spacer Button I…" at bounding box center [585, 249] width 1041 height 418
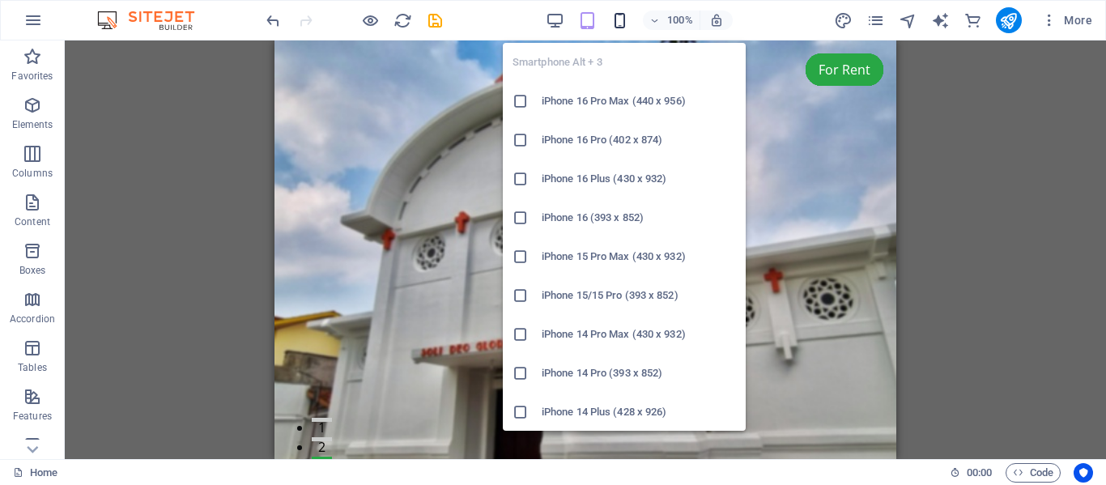
click at [618, 18] on icon "button" at bounding box center [619, 20] width 19 height 19
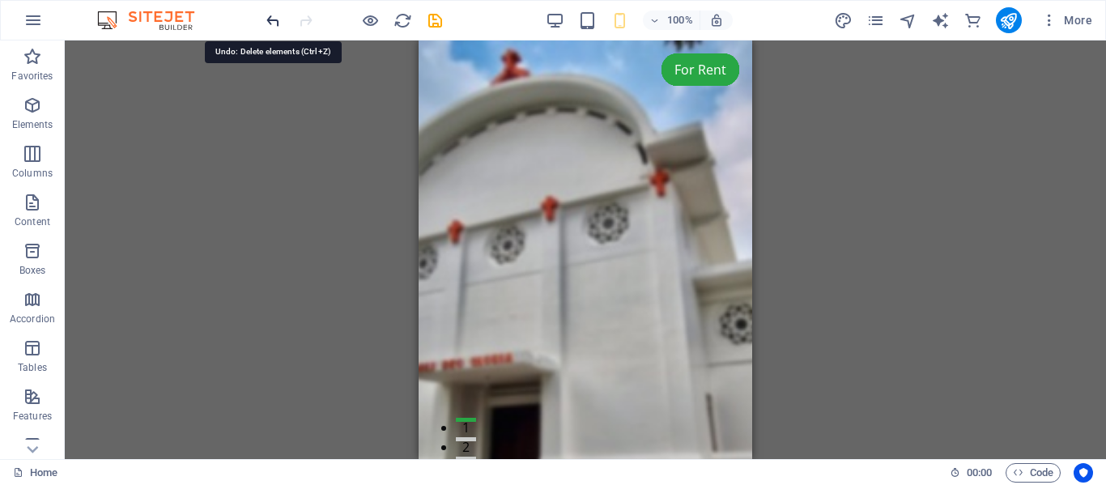
click at [271, 23] on icon "undo" at bounding box center [273, 20] width 19 height 19
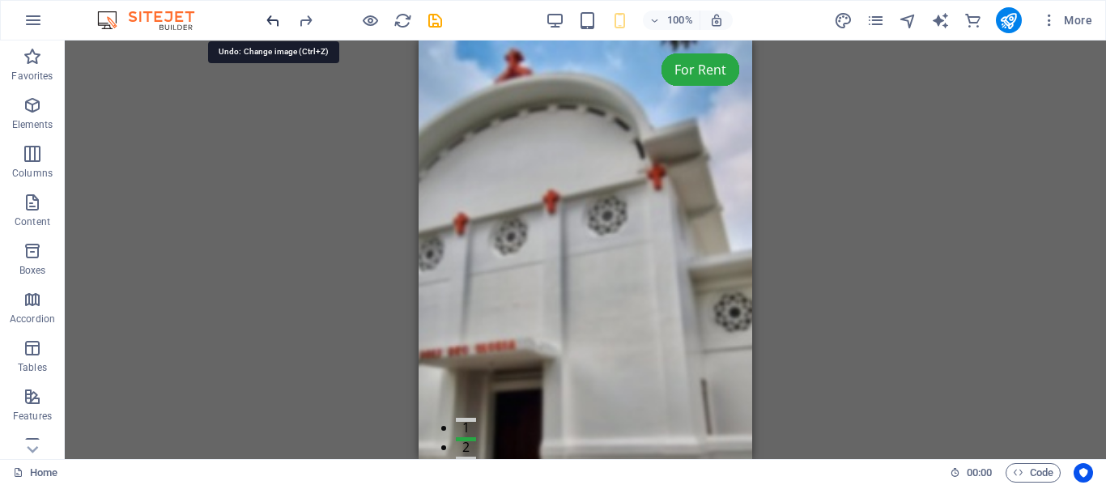
click at [271, 23] on icon "undo" at bounding box center [273, 20] width 19 height 19
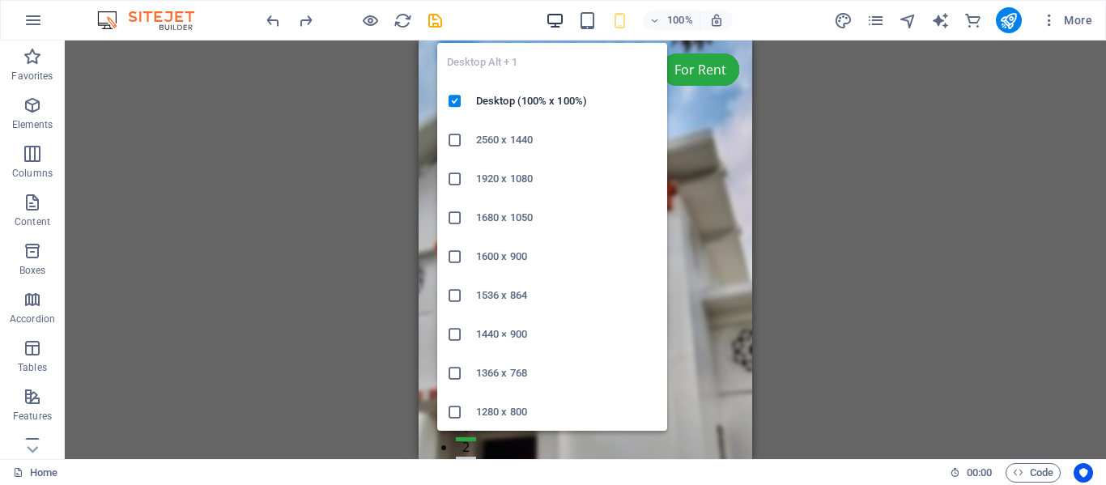
click at [559, 19] on icon "button" at bounding box center [554, 20] width 19 height 19
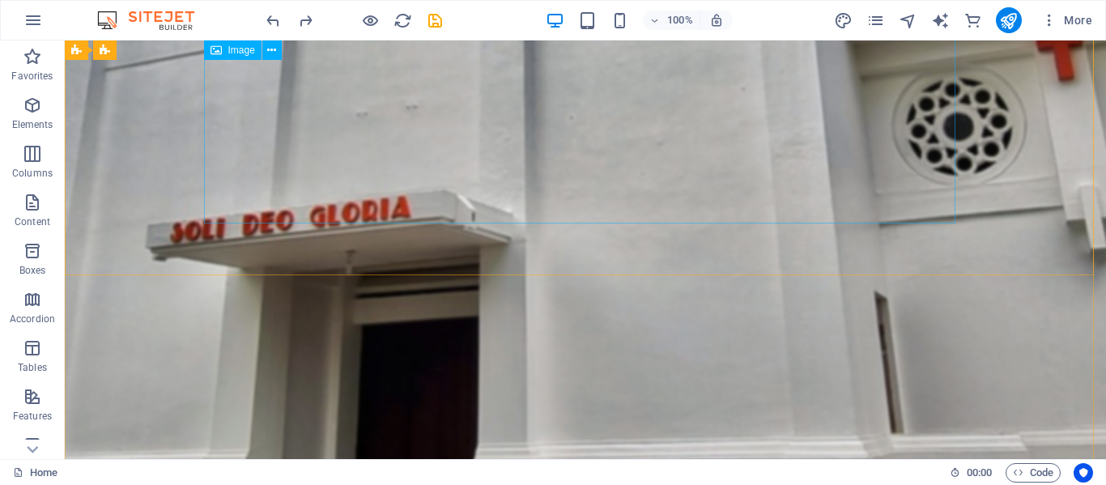
scroll to position [594, 0]
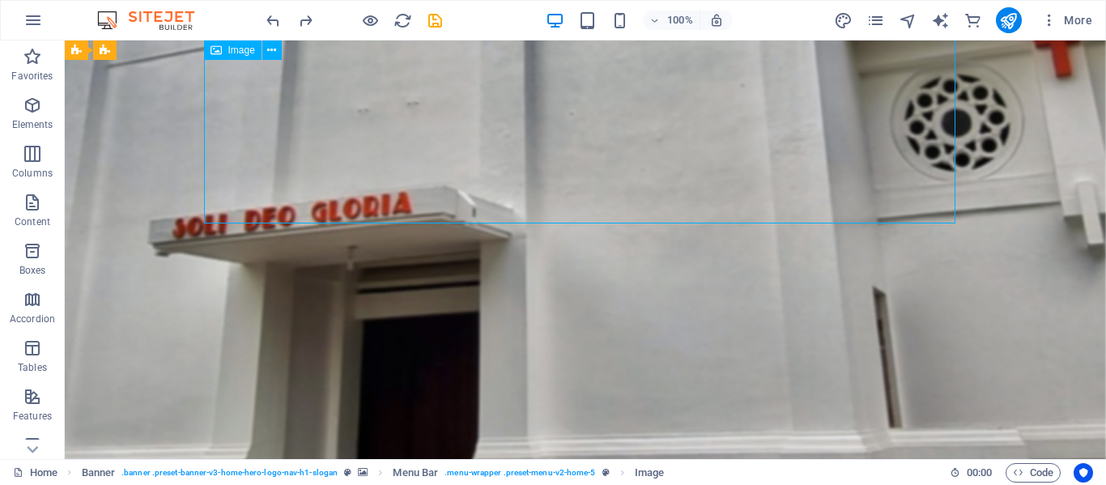
select select "px"
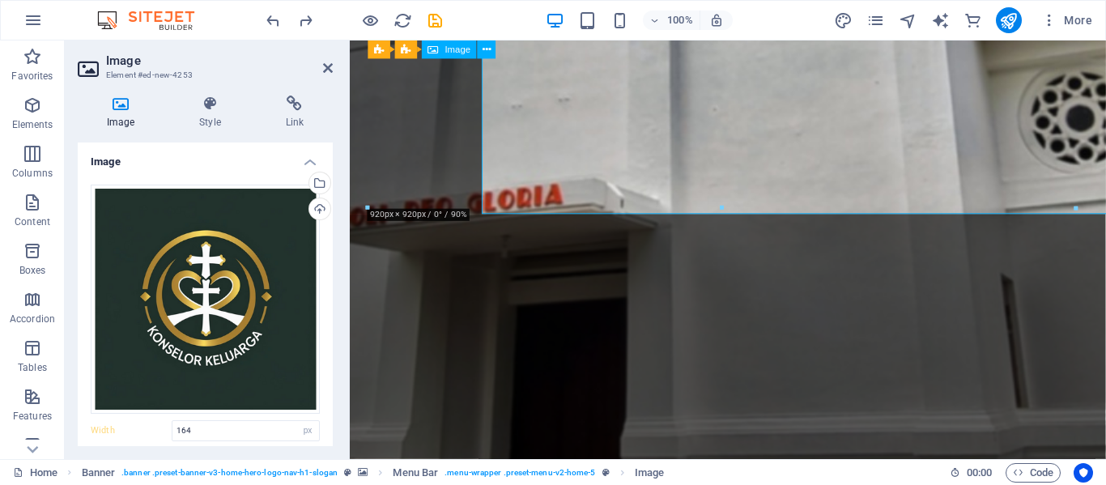
select select "DISABLED_OPTION_VALUE"
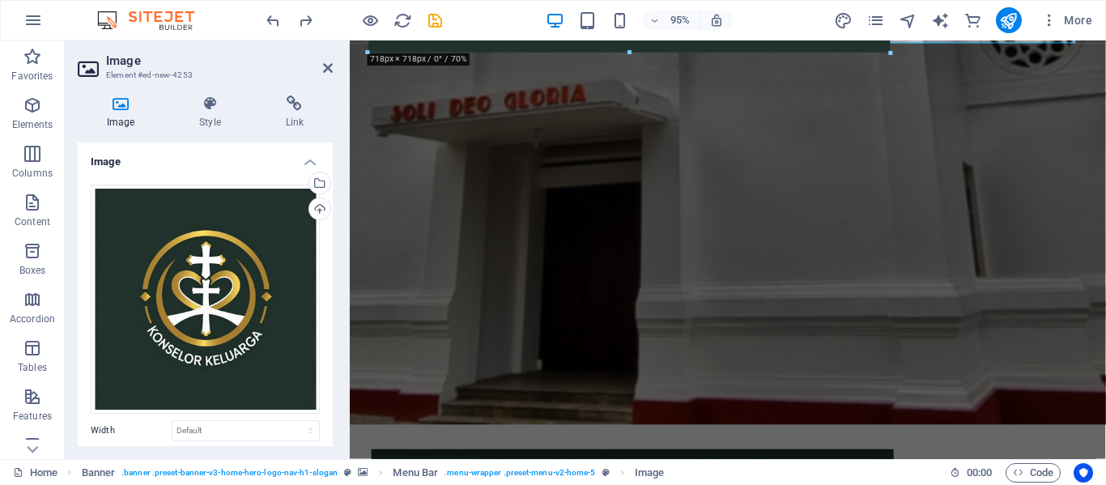
drag, startPoint x: 1080, startPoint y: 209, endPoint x: 461, endPoint y: 14, distance: 649.1
type input "679"
select select "px"
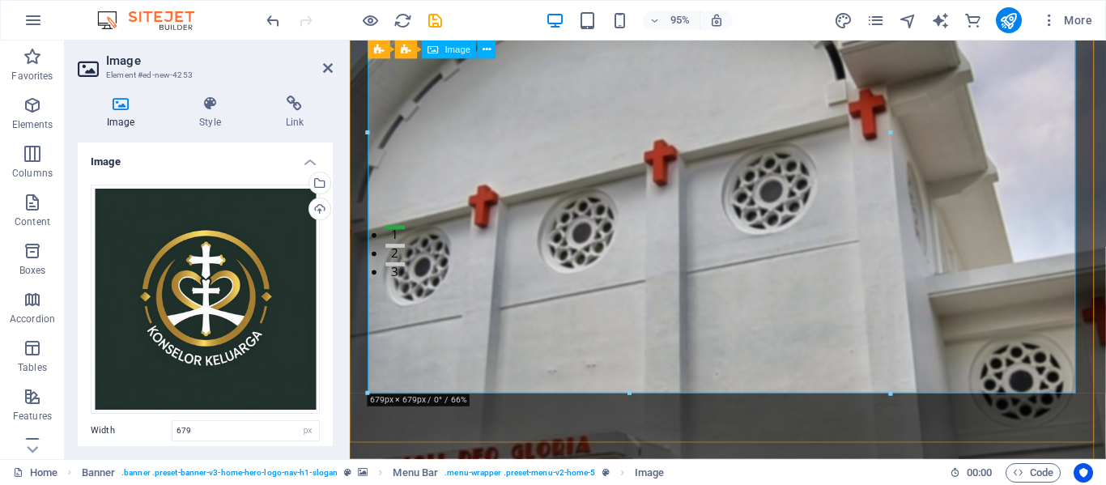
scroll to position [205, 0]
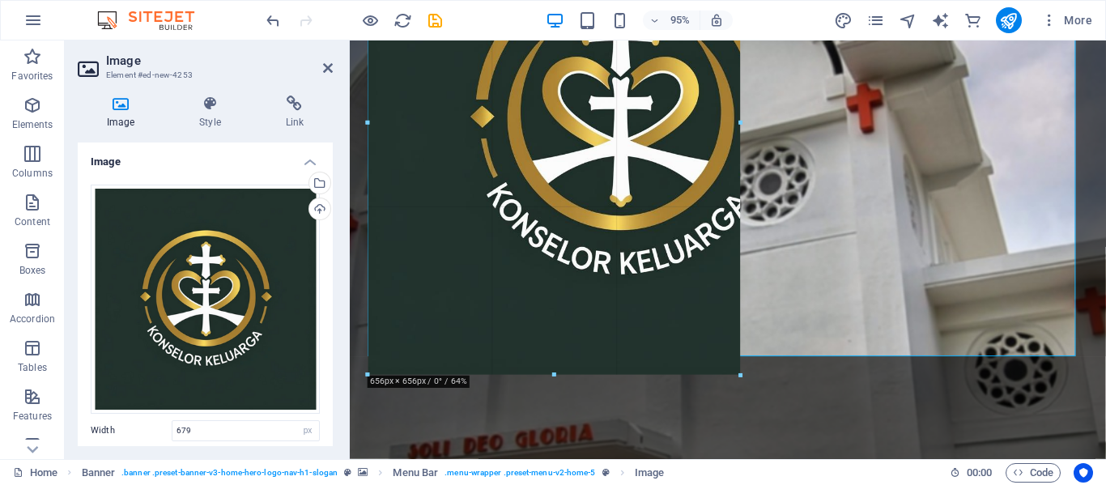
drag, startPoint x: 894, startPoint y: 391, endPoint x: 326, endPoint y: 202, distance: 598.6
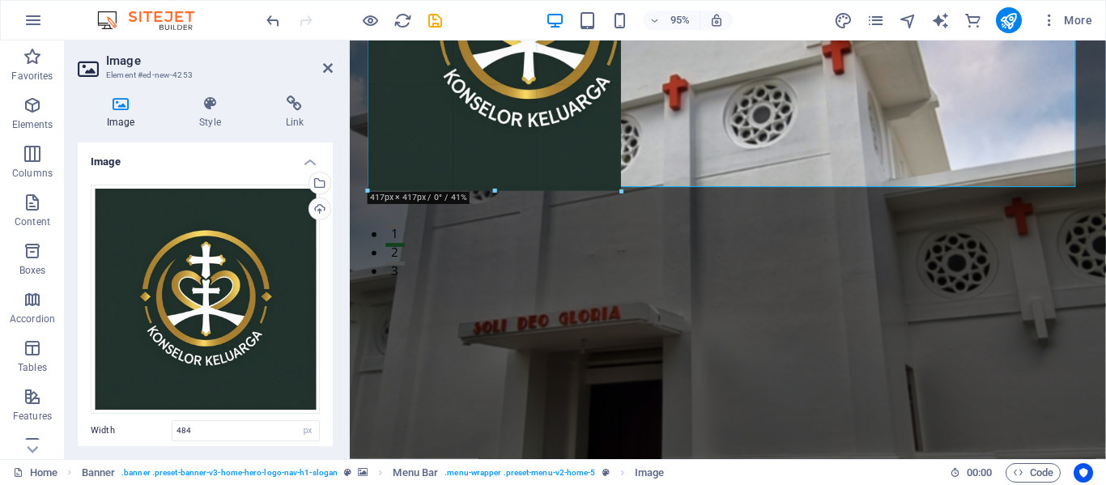
drag, startPoint x: 741, startPoint y: 240, endPoint x: 214, endPoint y: 77, distance: 552.2
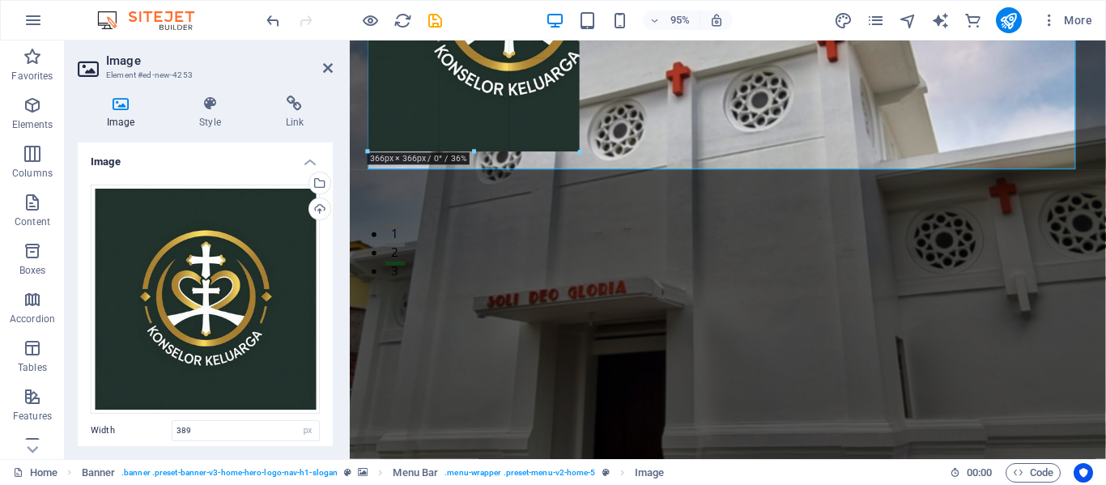
drag, startPoint x: 668, startPoint y: 170, endPoint x: 158, endPoint y: 38, distance: 527.4
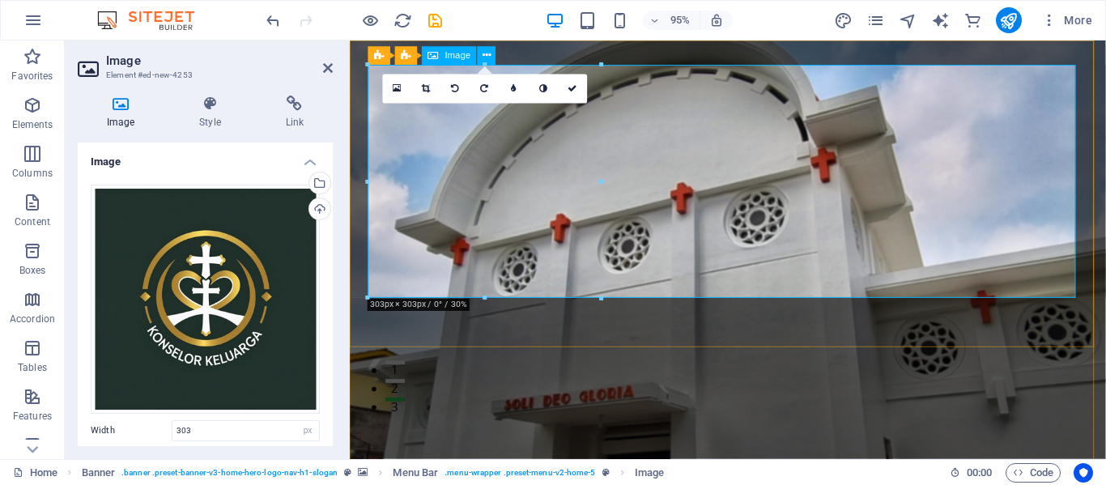
scroll to position [0, 0]
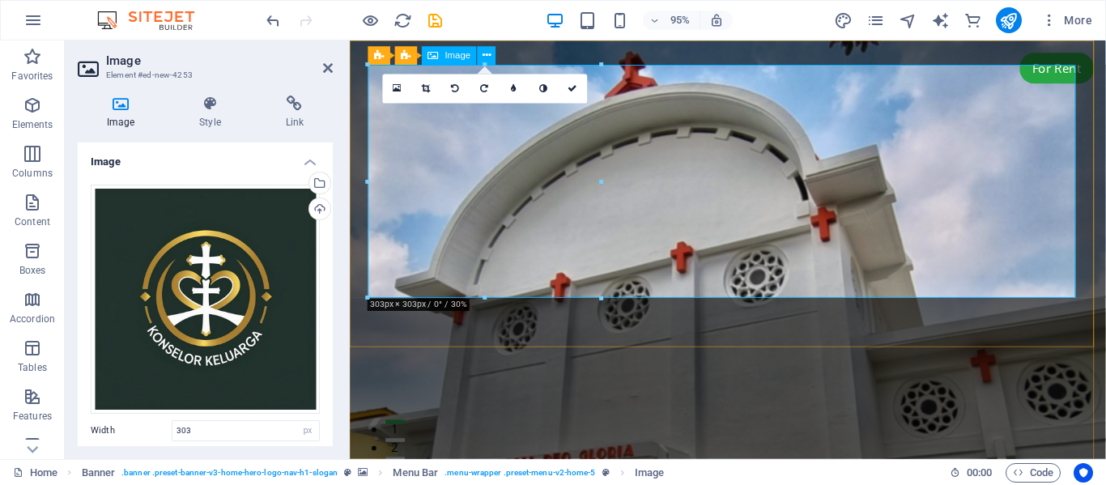
drag, startPoint x: 950, startPoint y: 338, endPoint x: 478, endPoint y: 192, distance: 494.0
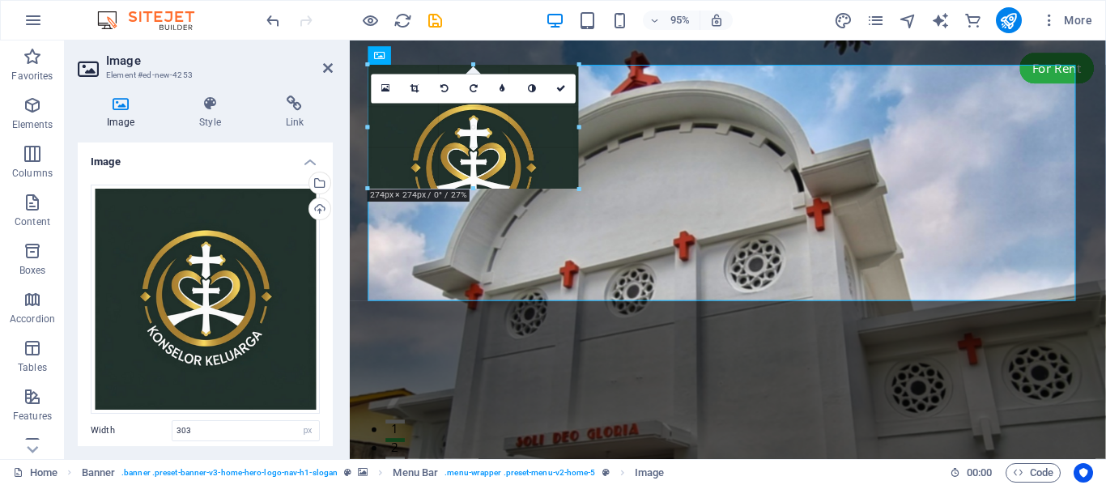
drag, startPoint x: 607, startPoint y: 304, endPoint x: 484, endPoint y: 164, distance: 186.4
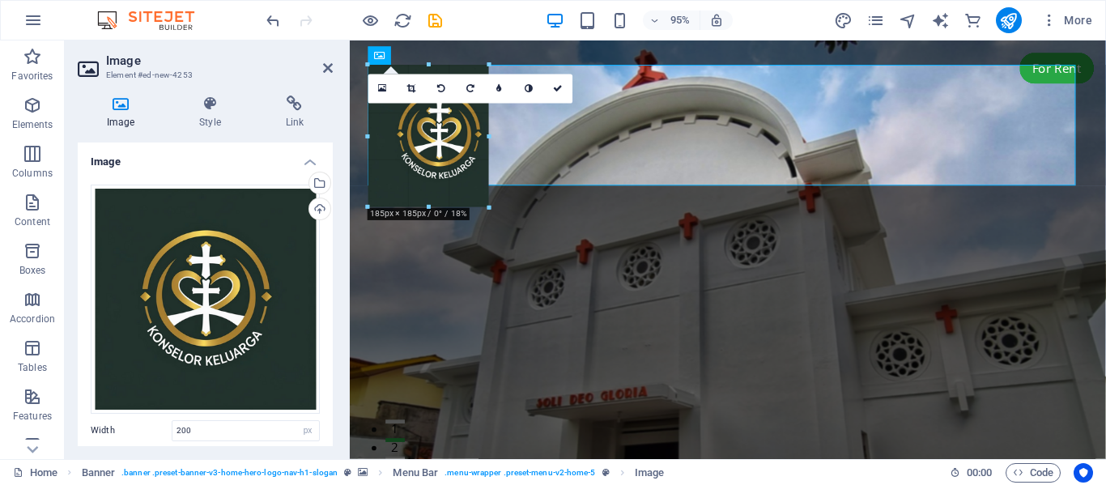
drag, startPoint x: 522, startPoint y: 222, endPoint x: 472, endPoint y: 187, distance: 61.1
type input "157"
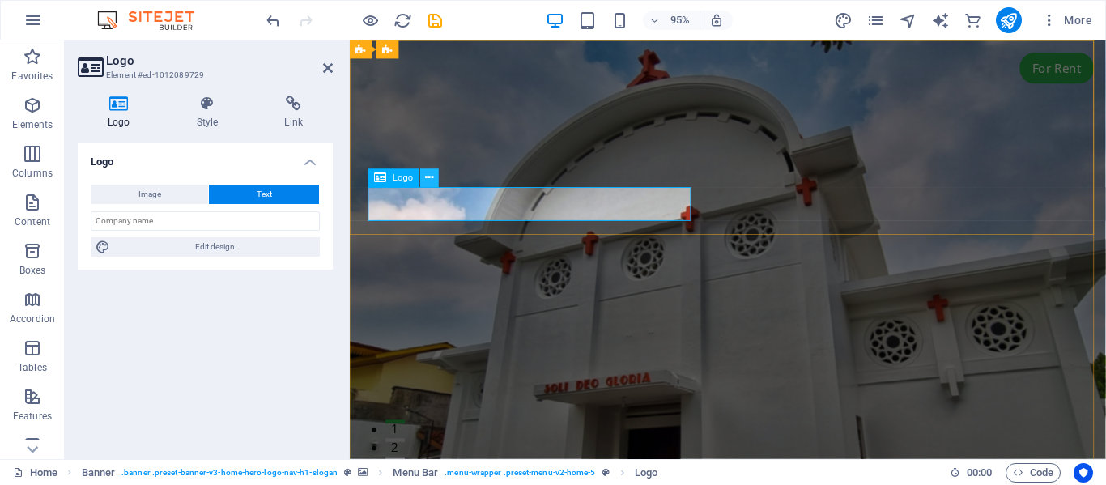
click at [428, 176] on icon at bounding box center [429, 178] width 8 height 16
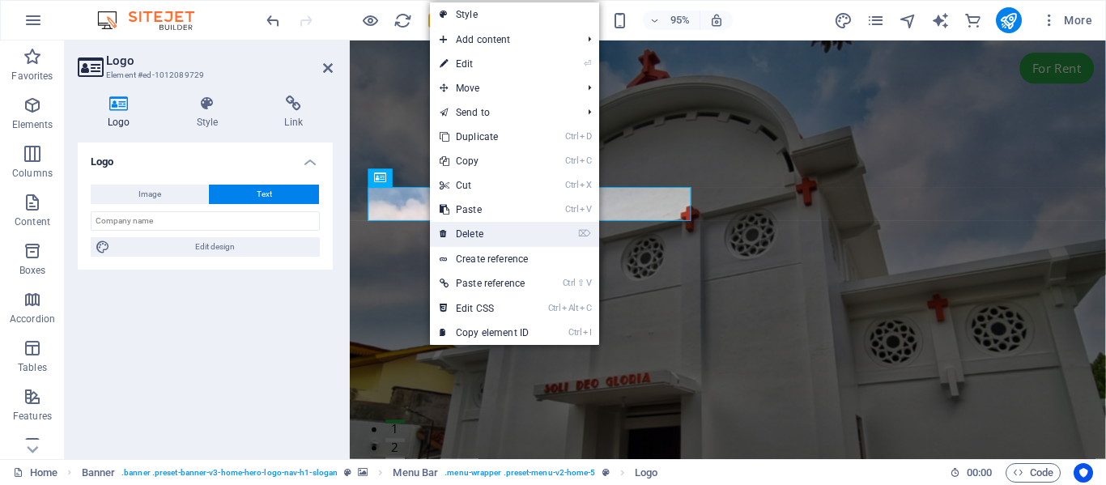
click at [480, 240] on link "⌦ Delete" at bounding box center [484, 234] width 108 height 24
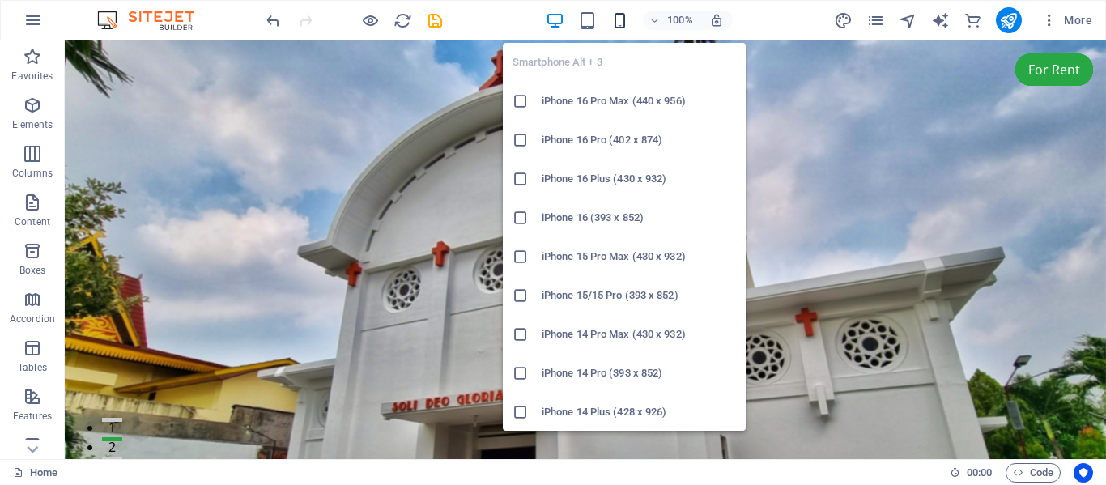
click at [624, 17] on icon "button" at bounding box center [619, 20] width 19 height 19
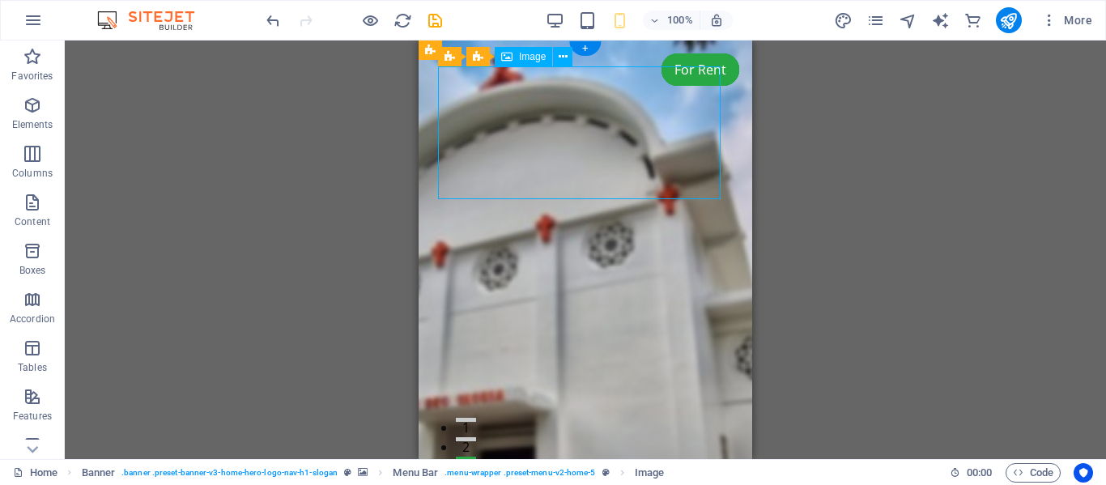
select select "px"
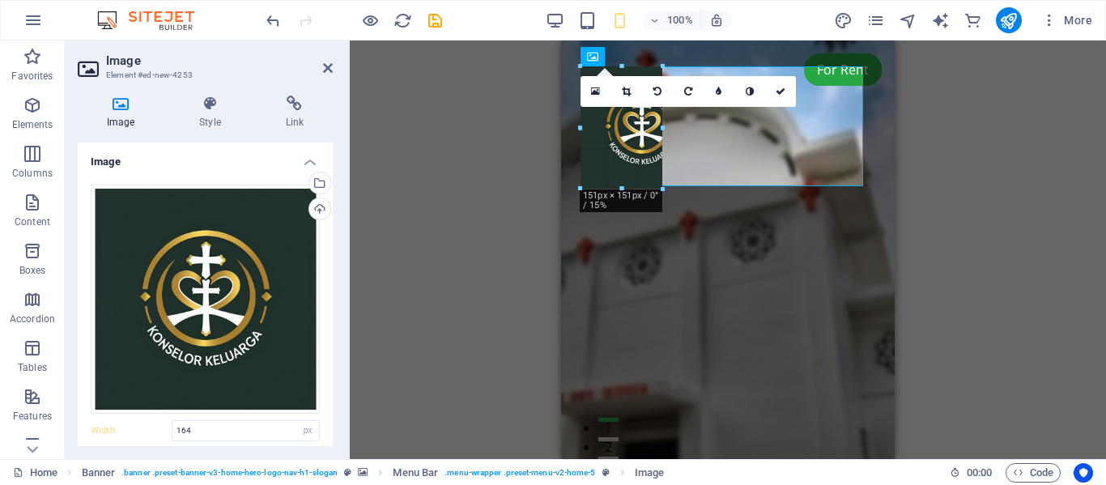
drag, startPoint x: 712, startPoint y: 199, endPoint x: 647, endPoint y: 148, distance: 82.4
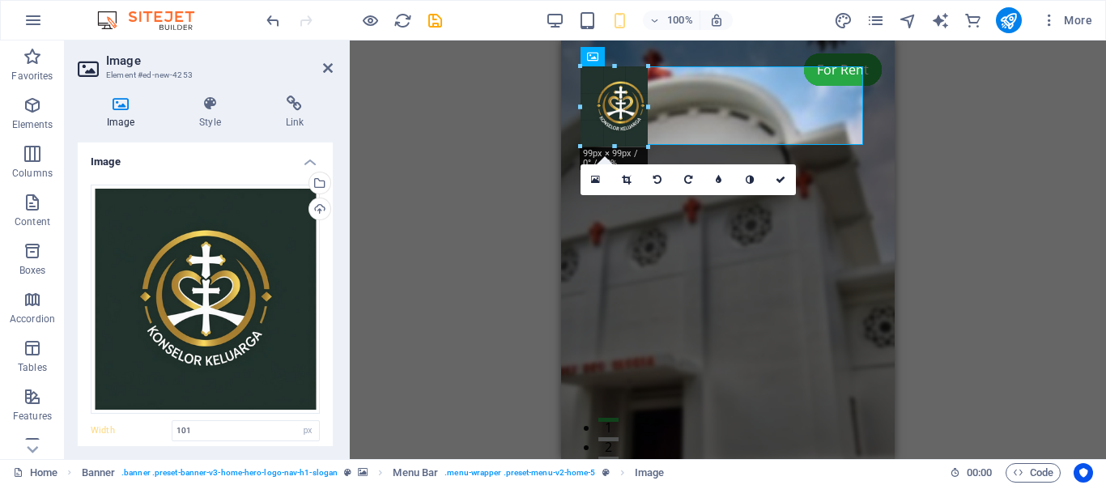
drag, startPoint x: 662, startPoint y: 148, endPoint x: 640, endPoint y: 134, distance: 26.3
type input "83"
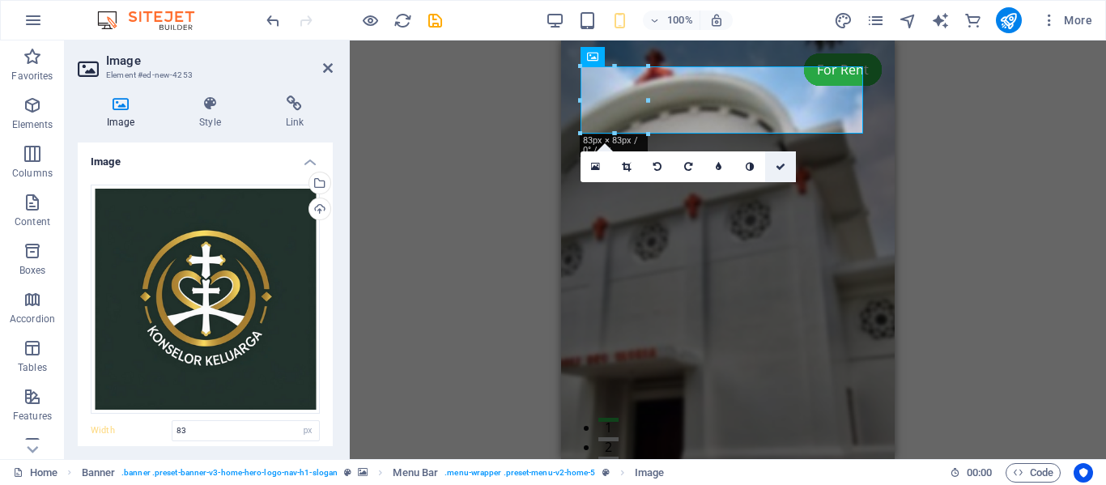
click at [780, 168] on icon at bounding box center [780, 167] width 10 height 10
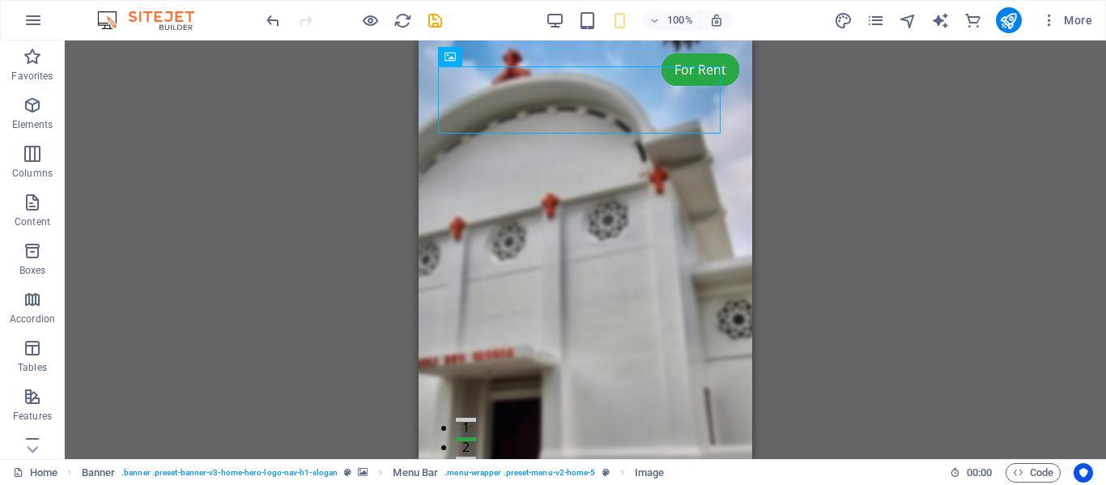
click at [819, 183] on div "H4 Banner Container Spacer Menu Banner Menu Bar Logo Image Text Spacer Button I…" at bounding box center [585, 249] width 1041 height 418
click at [811, 150] on div "H4 Banner Container Spacer Menu Banner Menu Bar Logo Image Text Spacer Button I…" at bounding box center [585, 249] width 1041 height 418
click at [491, 49] on icon at bounding box center [490, 50] width 9 height 17
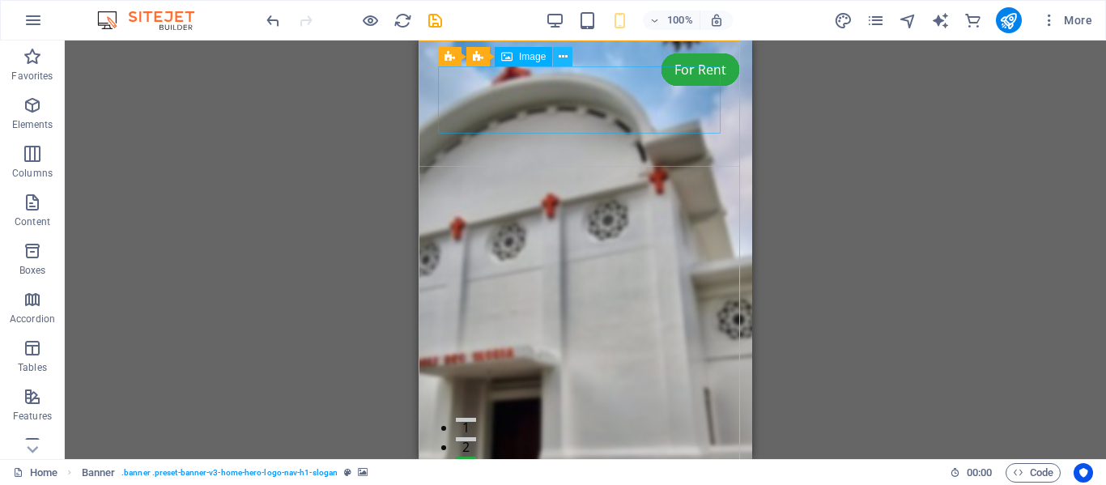
click at [563, 54] on icon at bounding box center [562, 57] width 9 height 17
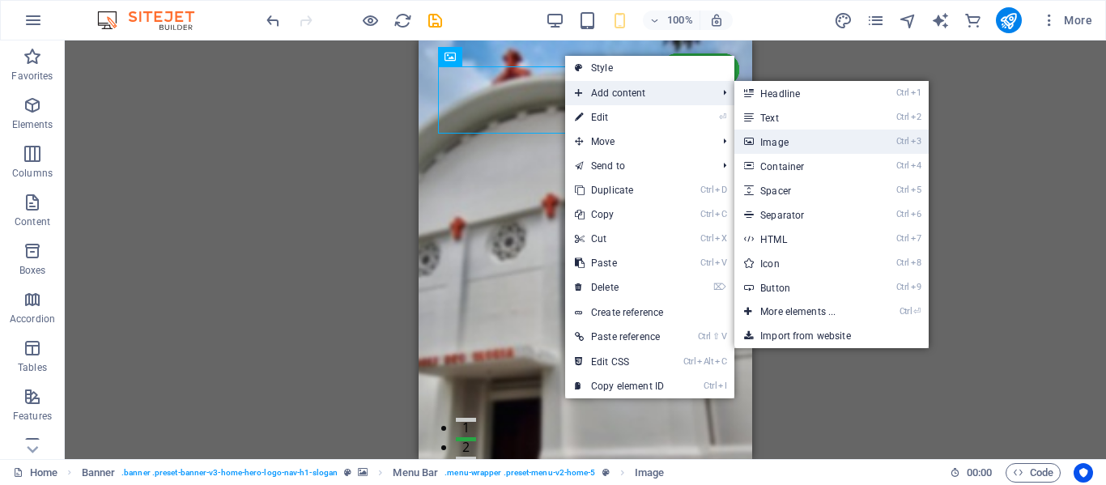
click at [788, 141] on link "Ctrl 3 Image" at bounding box center [801, 141] width 134 height 24
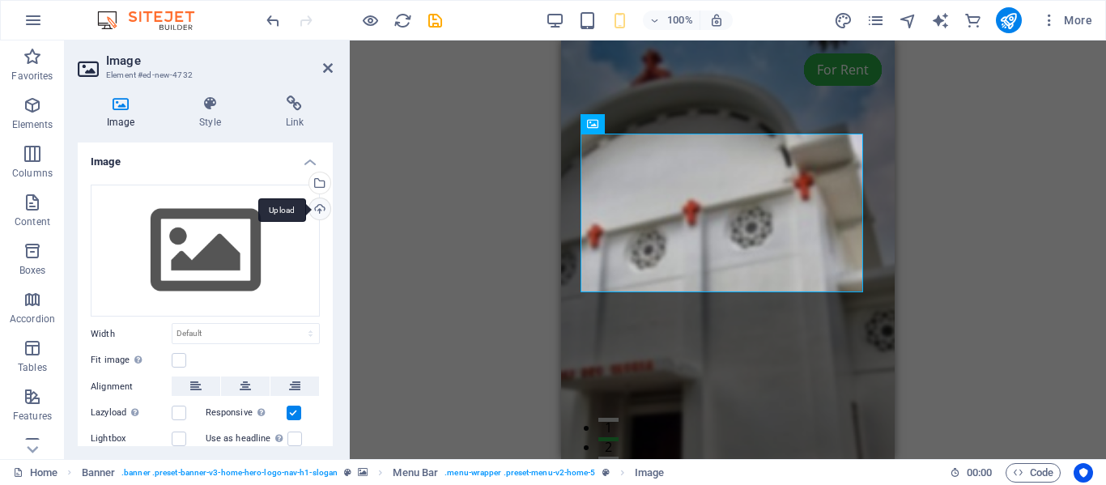
click at [315, 205] on div "Upload" at bounding box center [318, 210] width 24 height 24
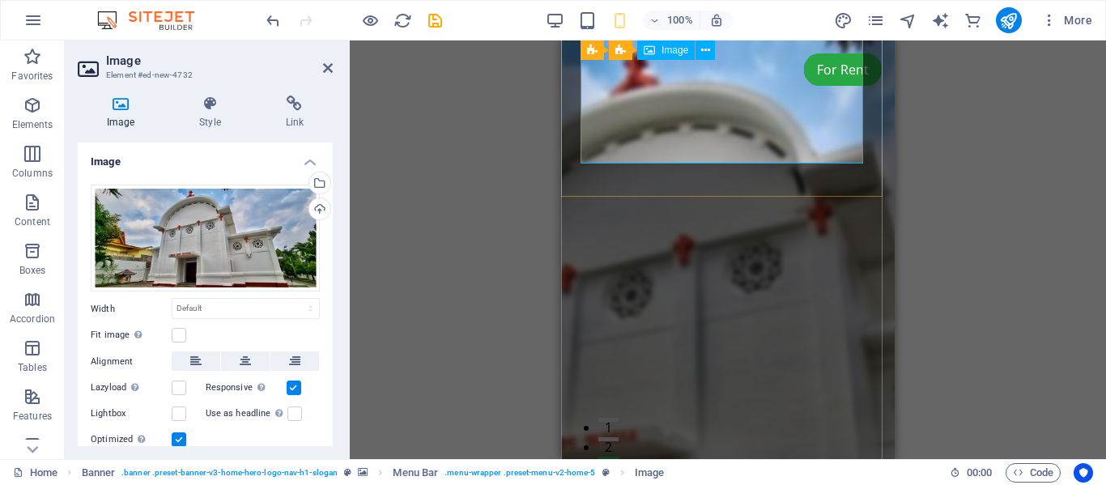
scroll to position [98, 0]
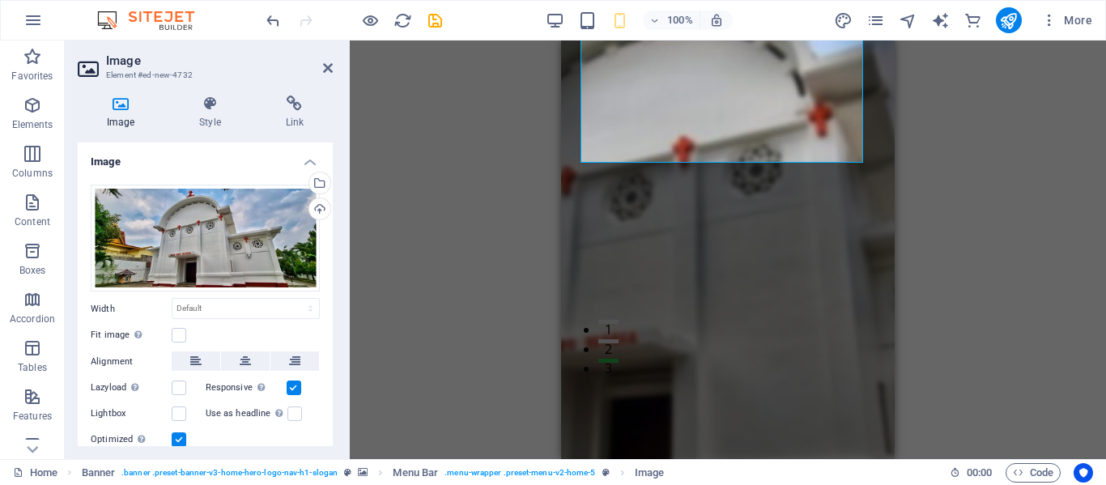
click at [976, 230] on div "Drag here to replace the existing content. Press “Ctrl” if you want to create a…" at bounding box center [728, 249] width 756 height 418
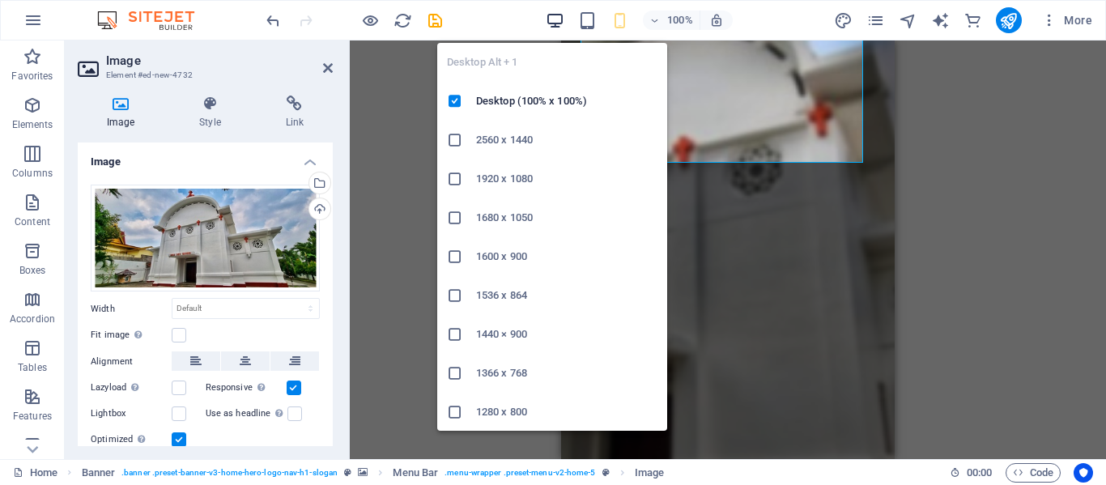
click at [558, 15] on icon "button" at bounding box center [554, 20] width 19 height 19
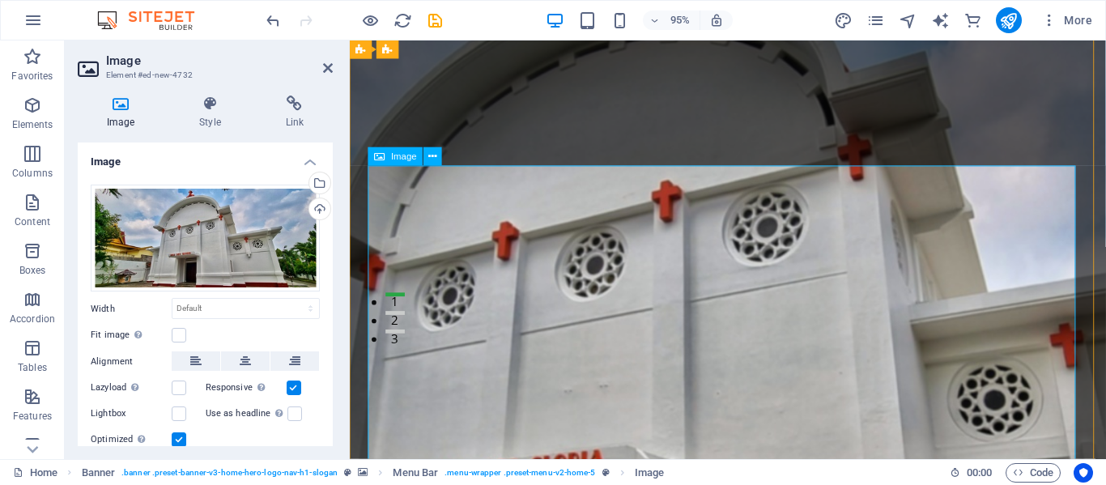
scroll to position [0, 0]
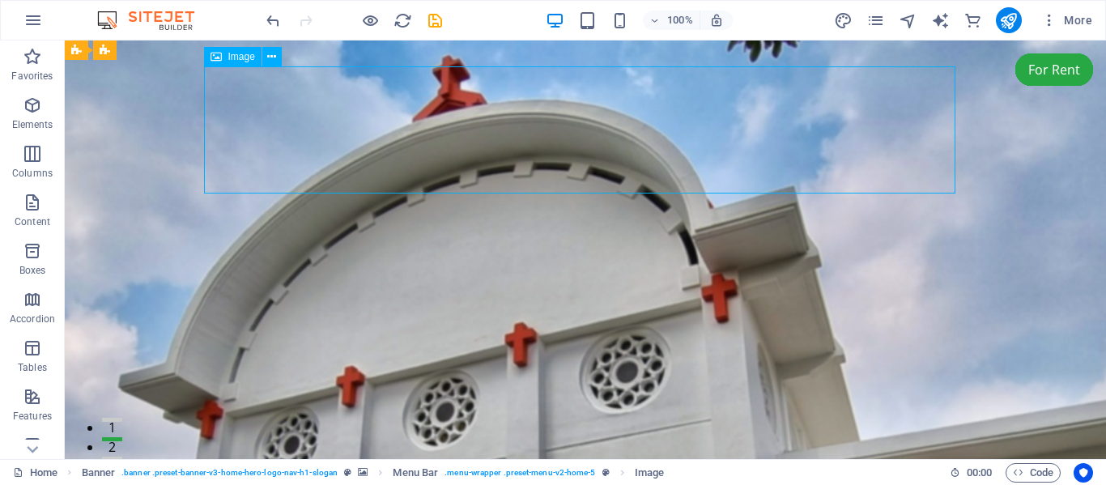
click at [274, 55] on icon at bounding box center [271, 57] width 9 height 17
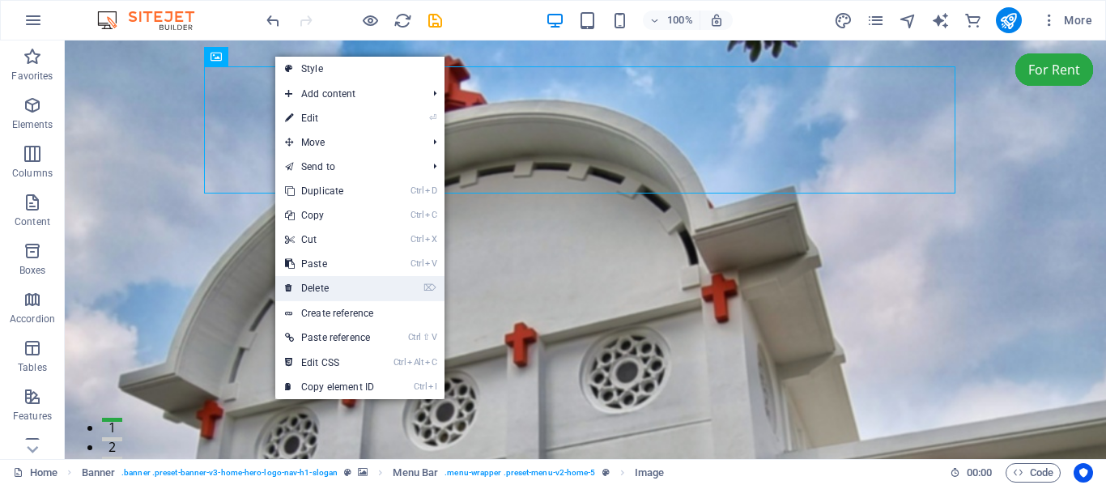
click at [334, 281] on link "⌦ Delete" at bounding box center [329, 288] width 108 height 24
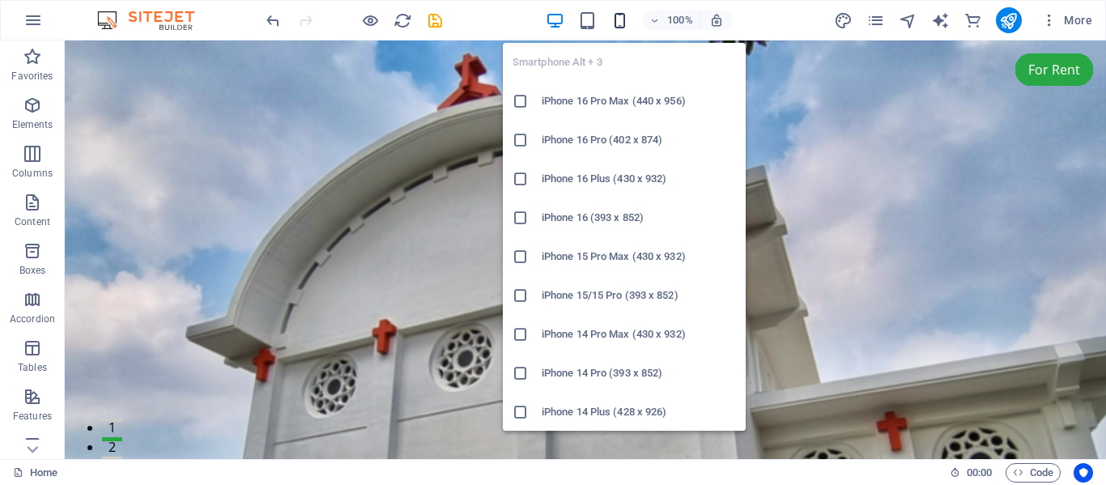
click at [617, 20] on icon "button" at bounding box center [619, 20] width 19 height 19
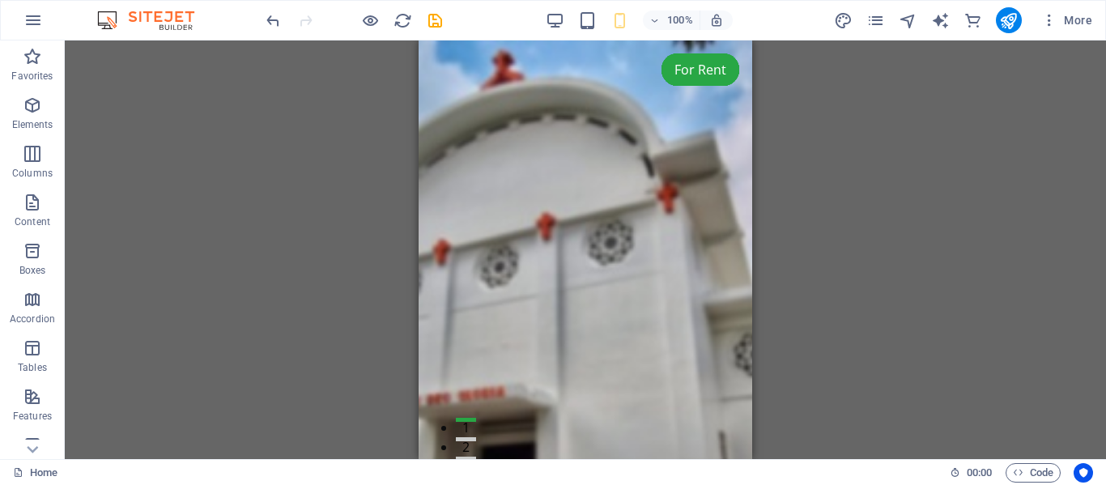
click at [816, 138] on div "Drag here to replace the existing content. Press “Ctrl” if you want to create a…" at bounding box center [585, 249] width 1041 height 418
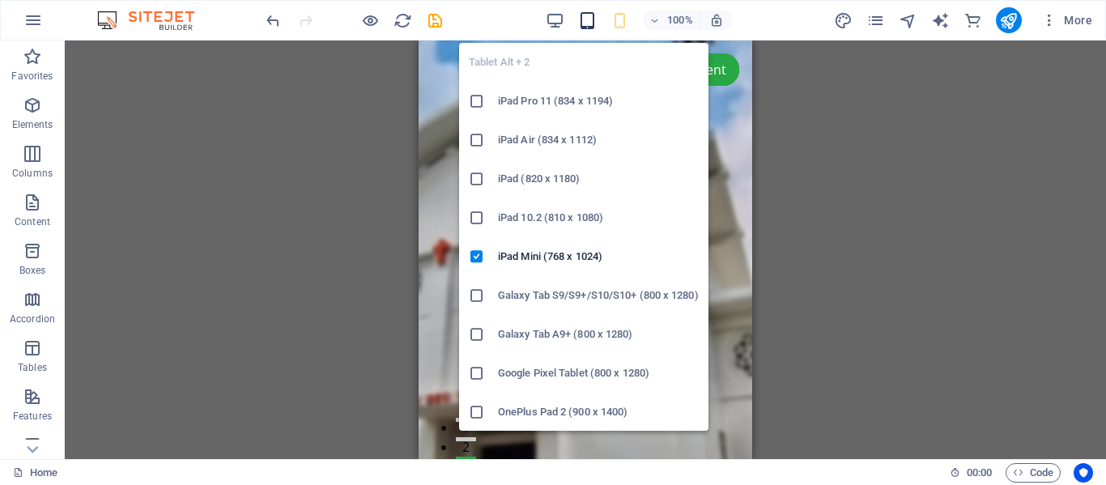
click at [592, 14] on icon "button" at bounding box center [587, 20] width 19 height 19
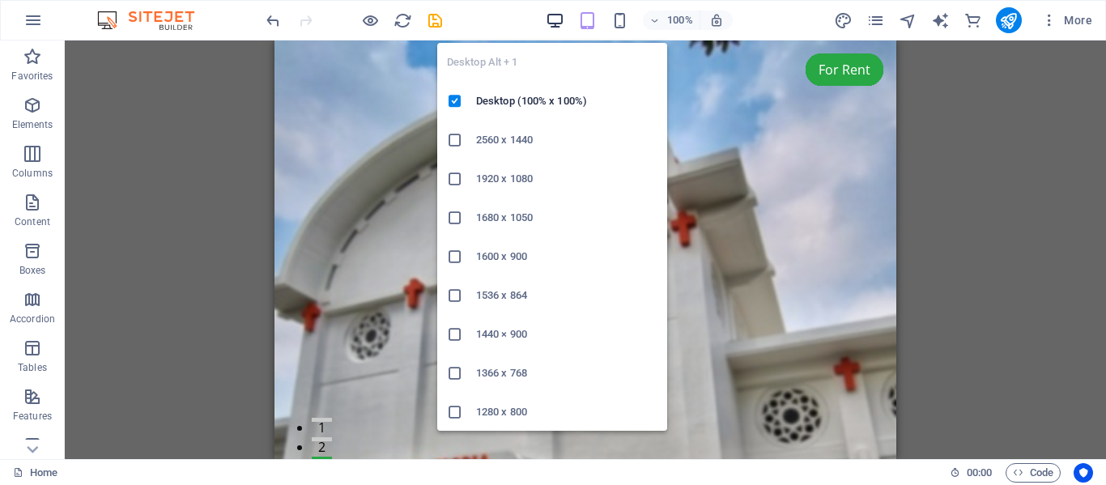
click at [553, 15] on icon "button" at bounding box center [554, 20] width 19 height 19
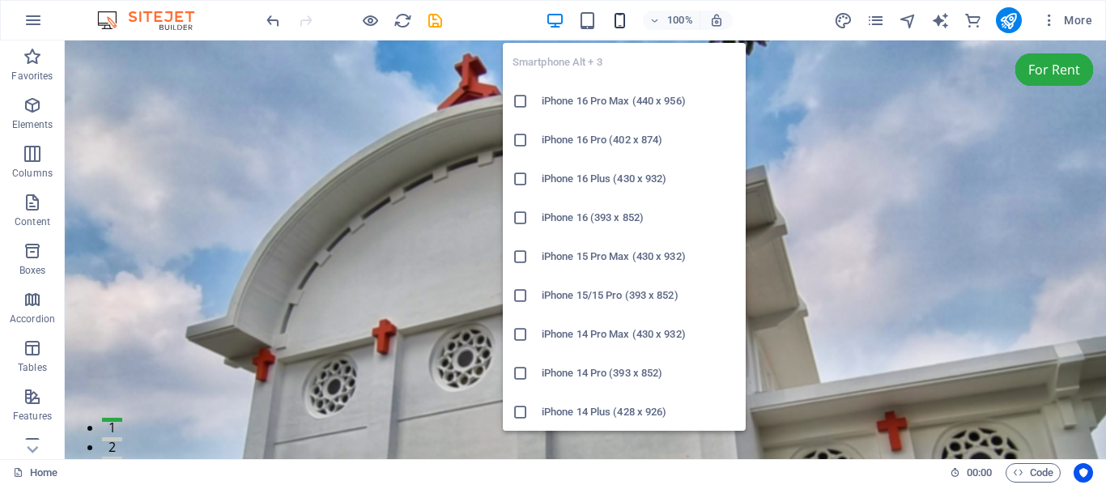
click at [618, 15] on icon "button" at bounding box center [619, 20] width 19 height 19
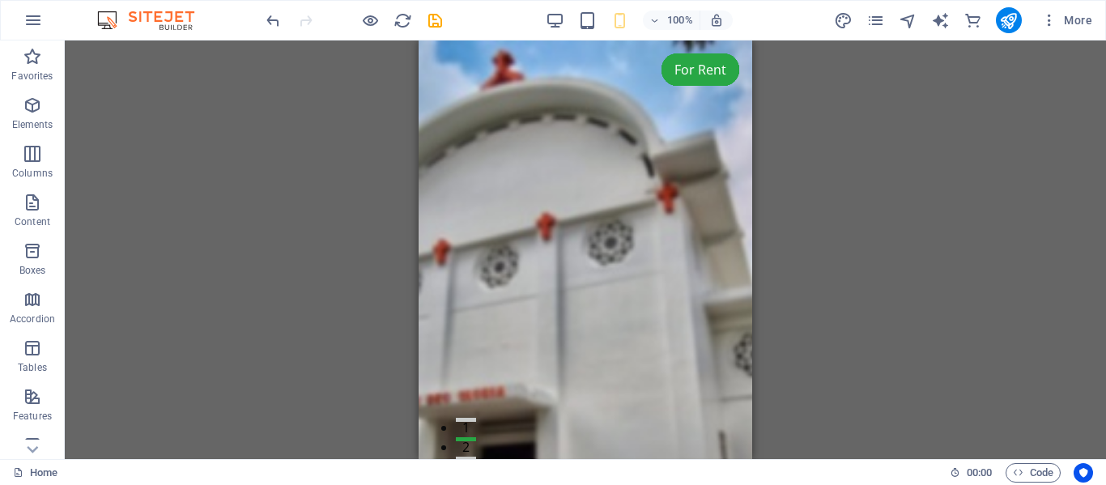
click at [544, 15] on div "100% More" at bounding box center [680, 20] width 835 height 26
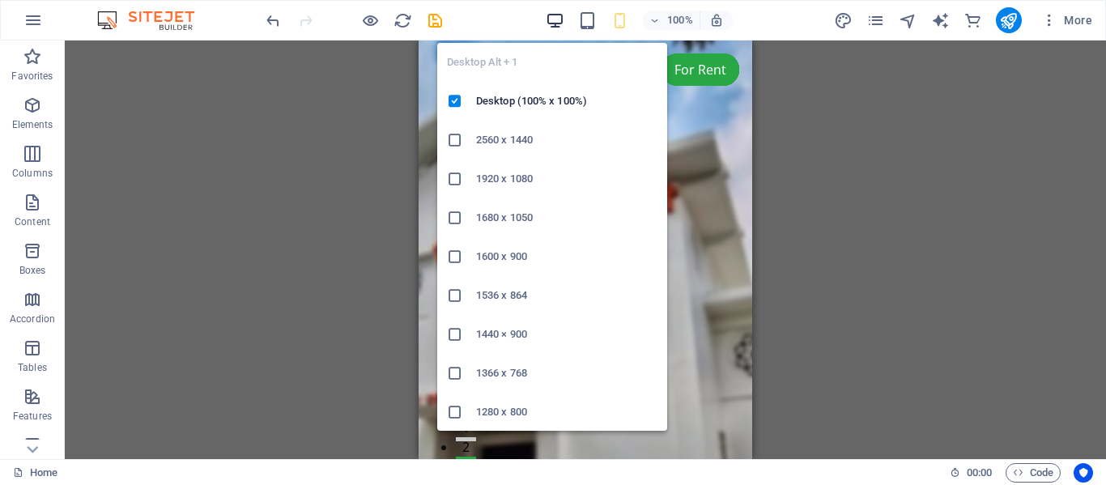
click at [556, 15] on icon "button" at bounding box center [554, 20] width 19 height 19
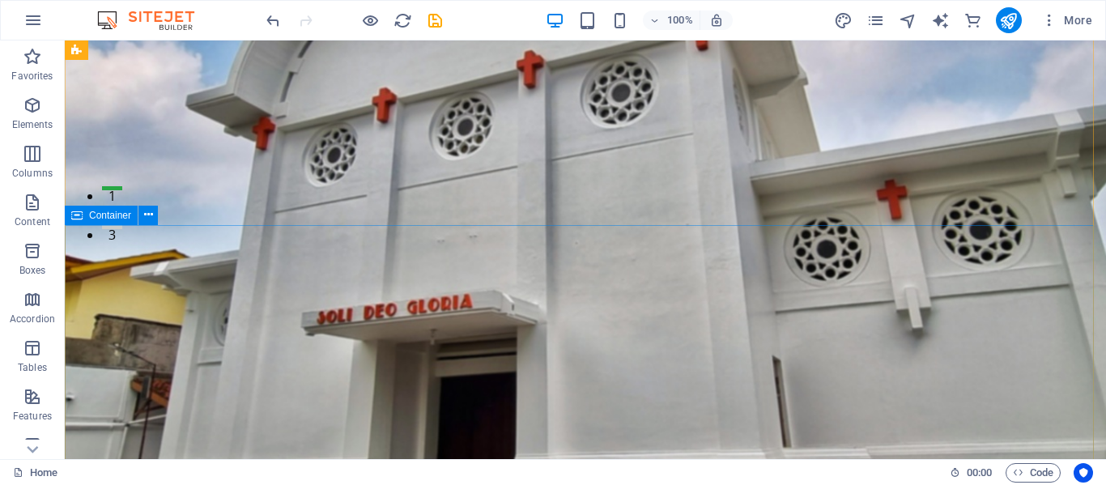
scroll to position [231, 0]
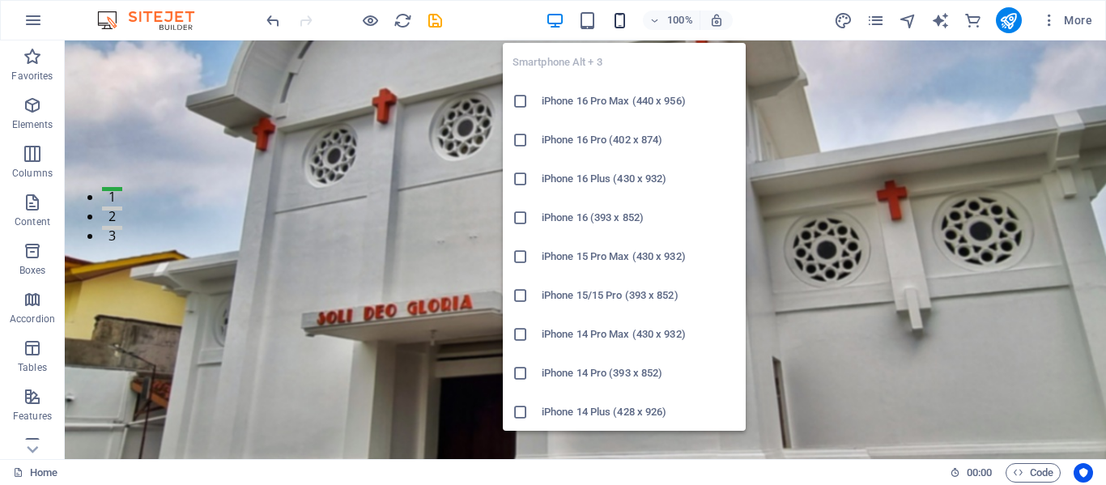
click at [618, 20] on icon "button" at bounding box center [619, 20] width 19 height 19
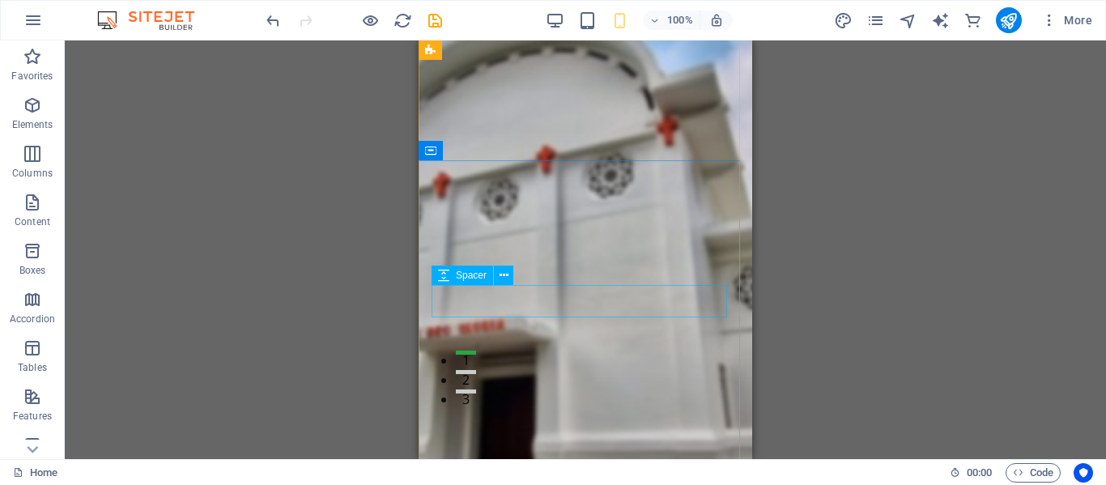
scroll to position [0, 0]
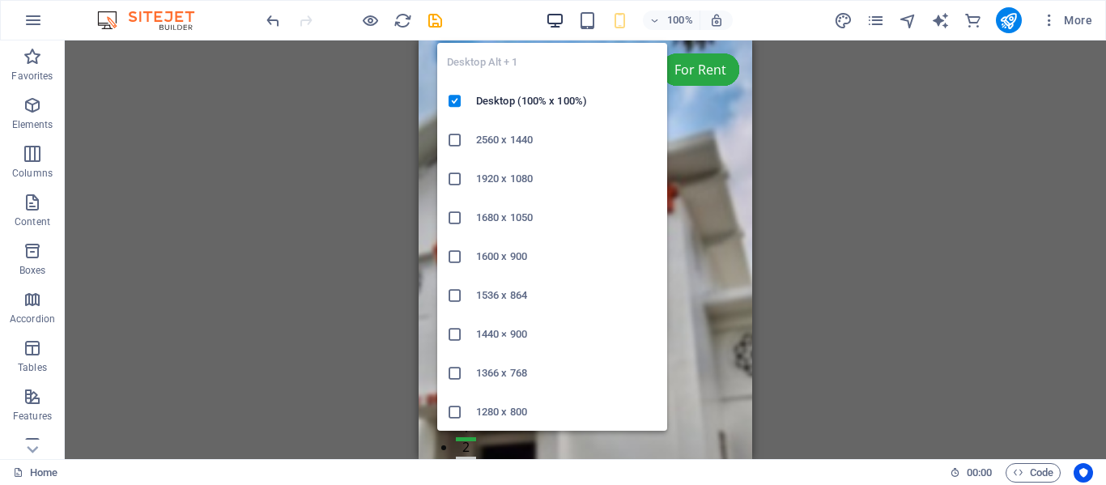
click at [556, 15] on icon "button" at bounding box center [554, 20] width 19 height 19
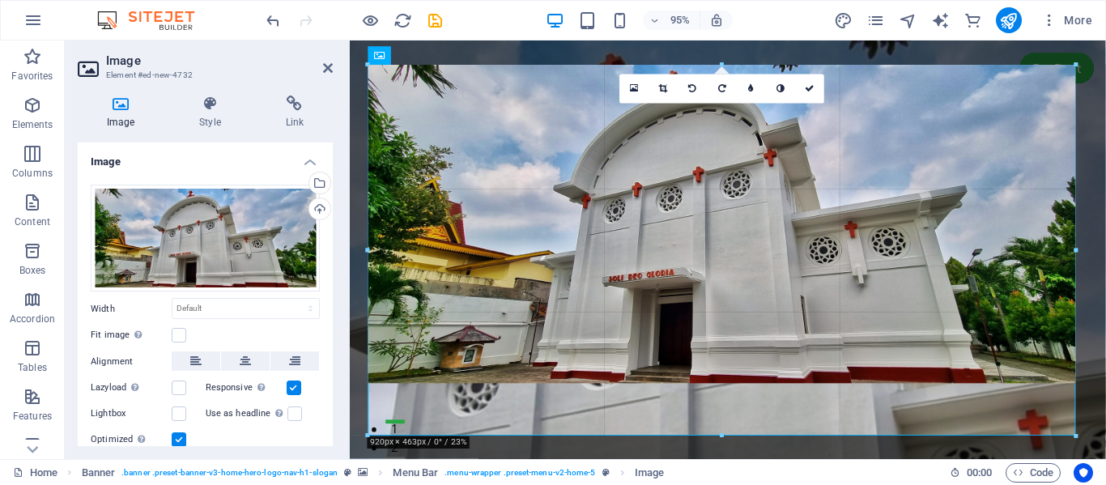
drag, startPoint x: 1074, startPoint y: 381, endPoint x: 795, endPoint y: 390, distance: 279.4
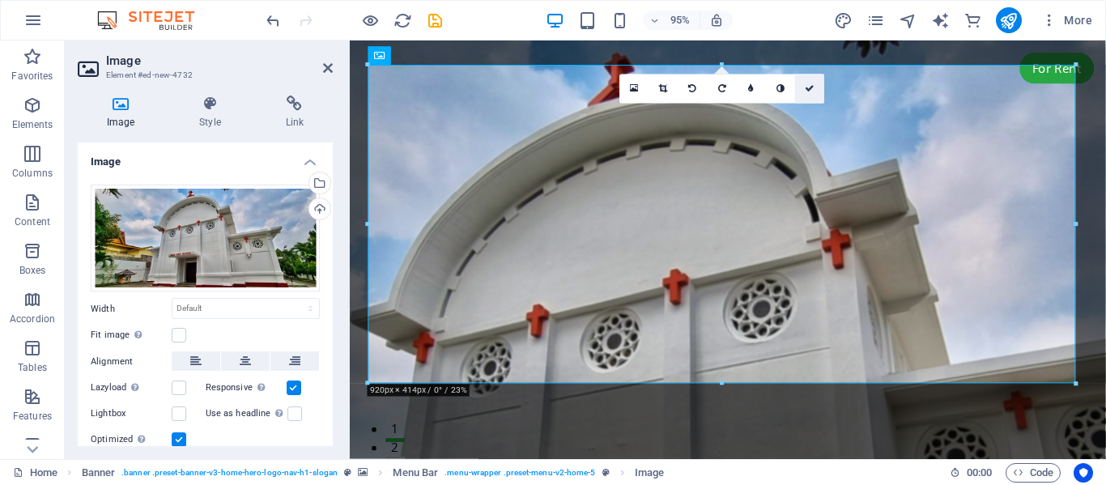
click at [804, 88] on icon at bounding box center [809, 88] width 10 height 9
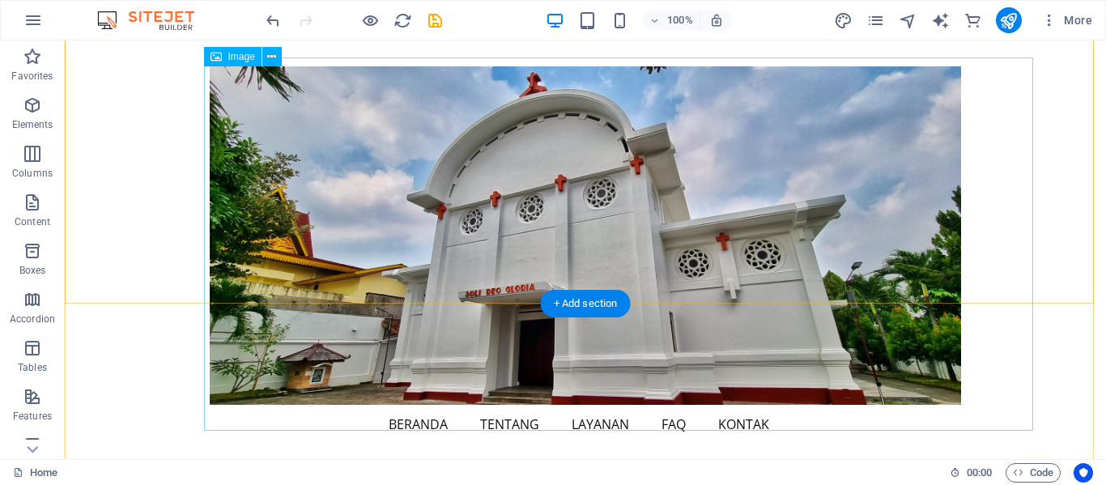
scroll to position [494, 0]
drag, startPoint x: 673, startPoint y: 339, endPoint x: 606, endPoint y: 370, distance: 73.1
click at [718, 270] on figure at bounding box center [585, 235] width 751 height 338
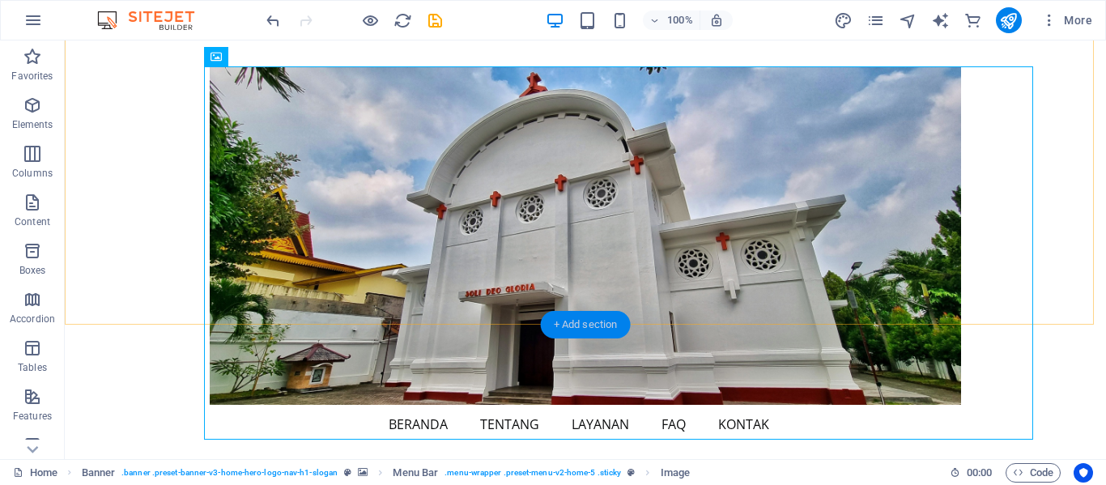
click at [591, 323] on div "+ Add section" at bounding box center [586, 325] width 90 height 28
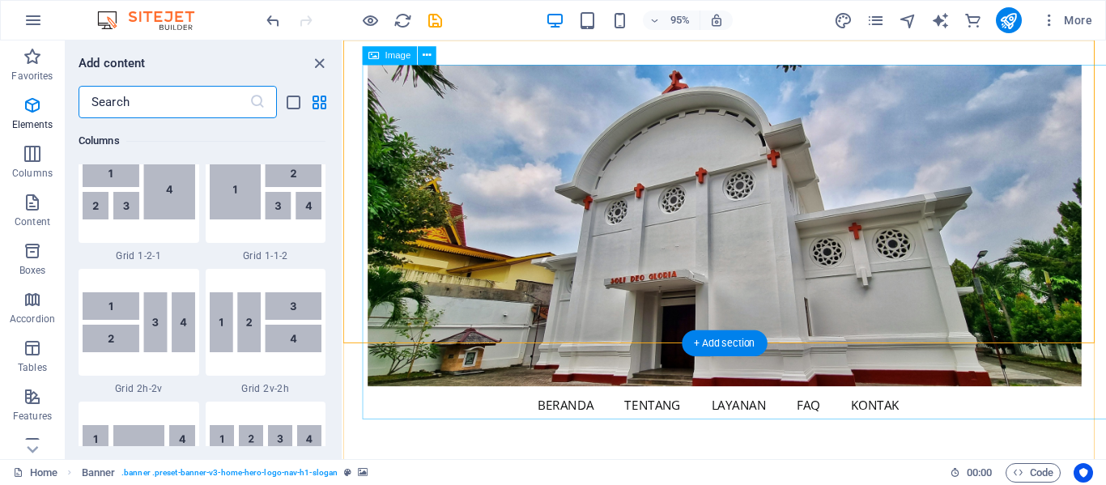
scroll to position [2832, 0]
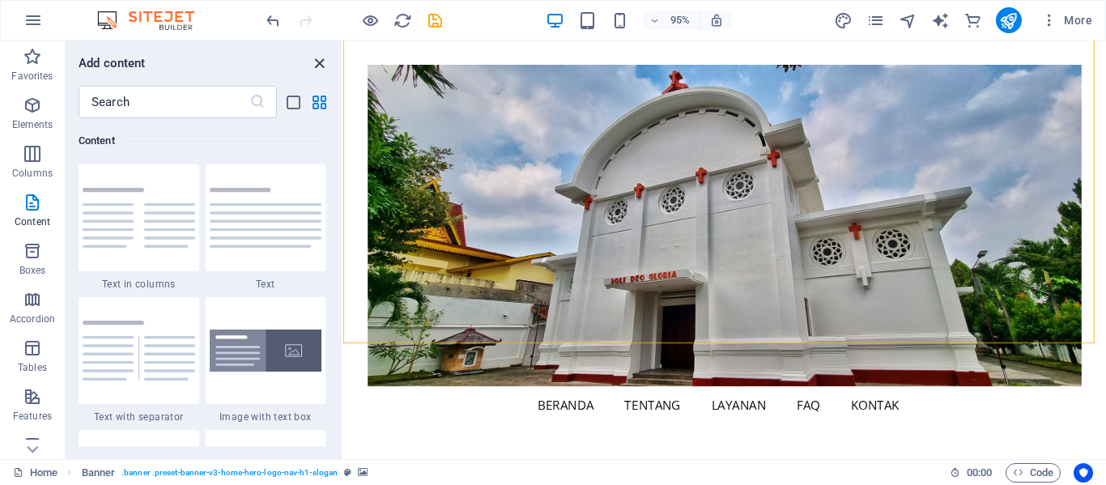
click at [318, 58] on icon "close panel" at bounding box center [319, 63] width 19 height 19
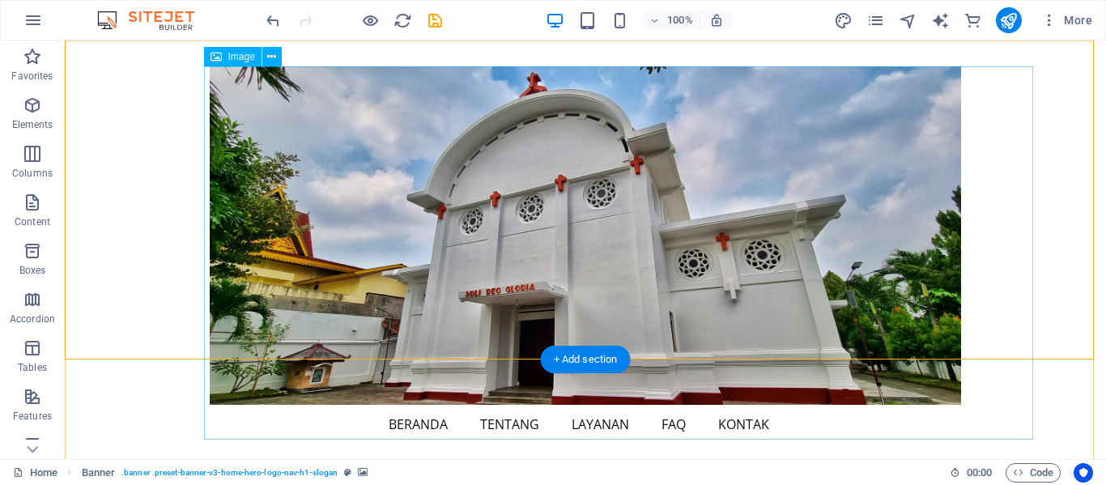
click at [952, 316] on figure at bounding box center [585, 235] width 751 height 338
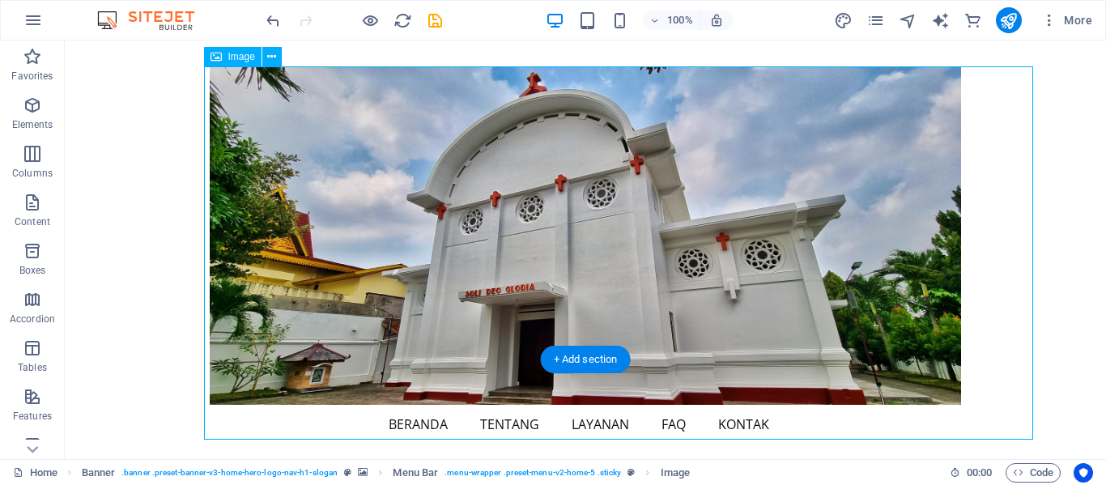
click at [961, 405] on figure at bounding box center [585, 235] width 751 height 338
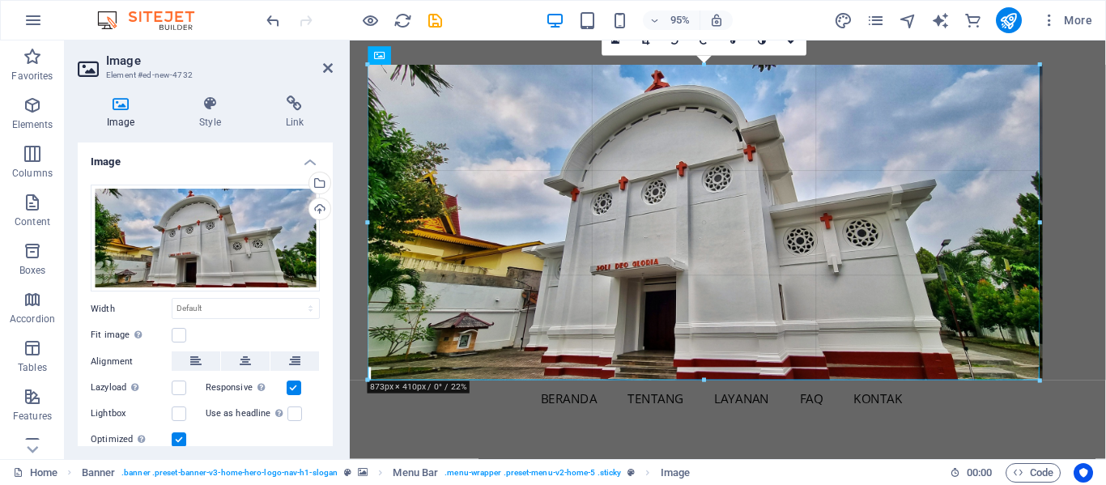
drag, startPoint x: 364, startPoint y: 419, endPoint x: 142, endPoint y: 155, distance: 344.7
type input "873"
select select "px"
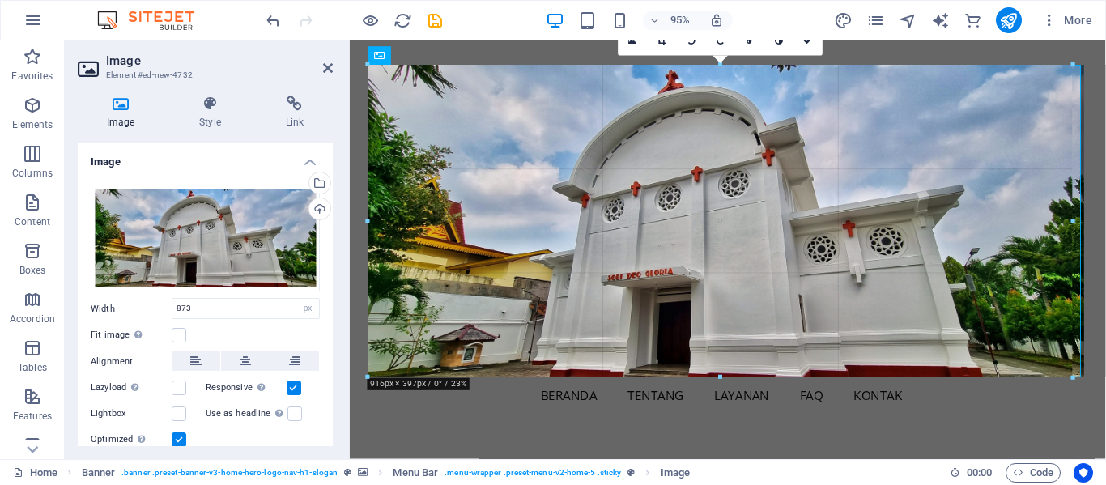
drag, startPoint x: 1037, startPoint y: 217, endPoint x: 1080, endPoint y: 212, distance: 44.0
type input "927"
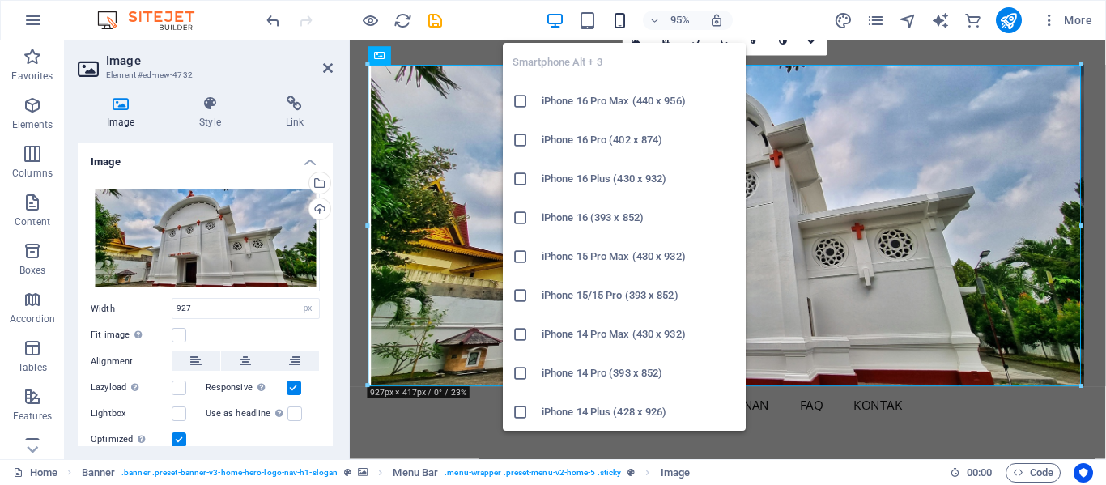
click at [622, 15] on icon "button" at bounding box center [619, 20] width 19 height 19
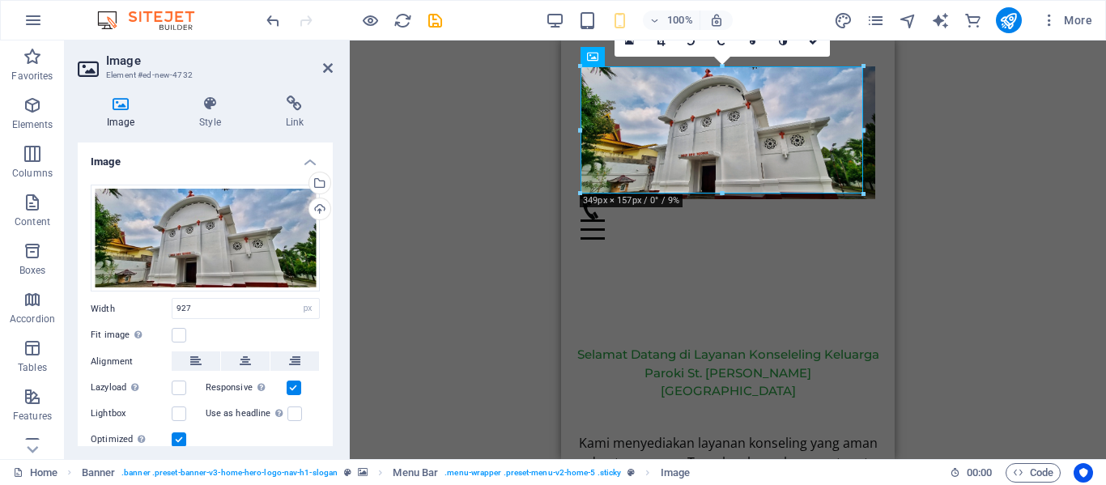
click at [944, 209] on div "Drag here to replace the existing content. Press “Ctrl” if you want to create a…" at bounding box center [728, 249] width 756 height 418
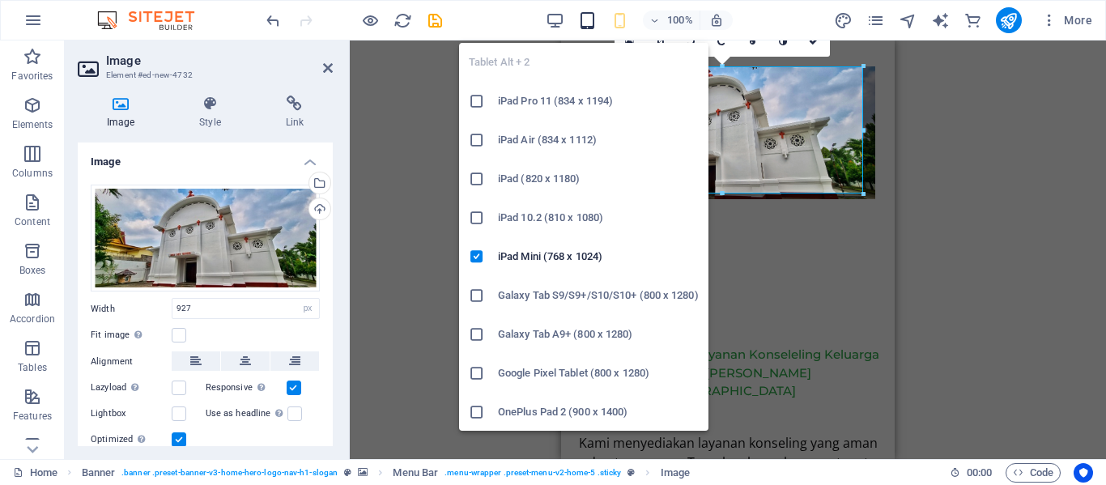
click at [588, 22] on icon "button" at bounding box center [587, 20] width 19 height 19
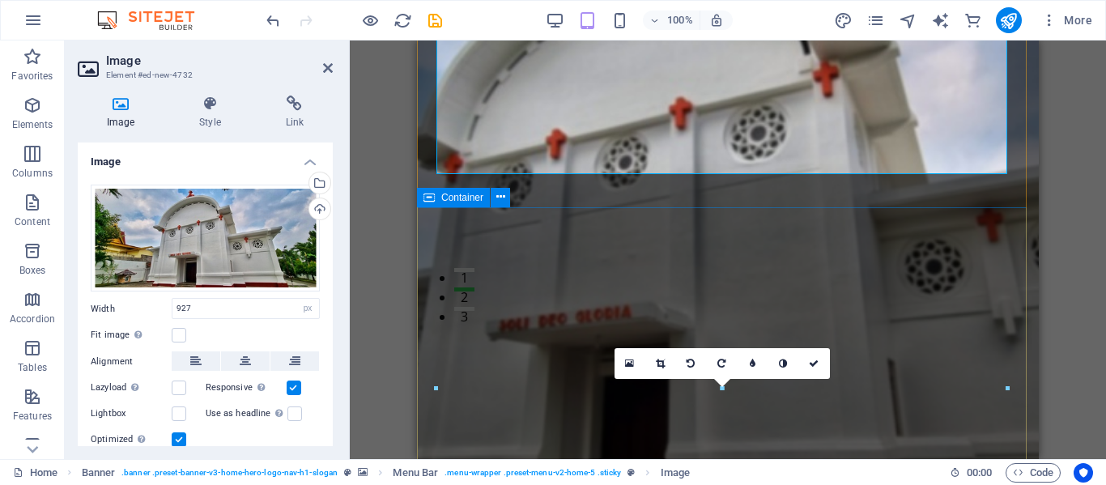
scroll to position [246, 0]
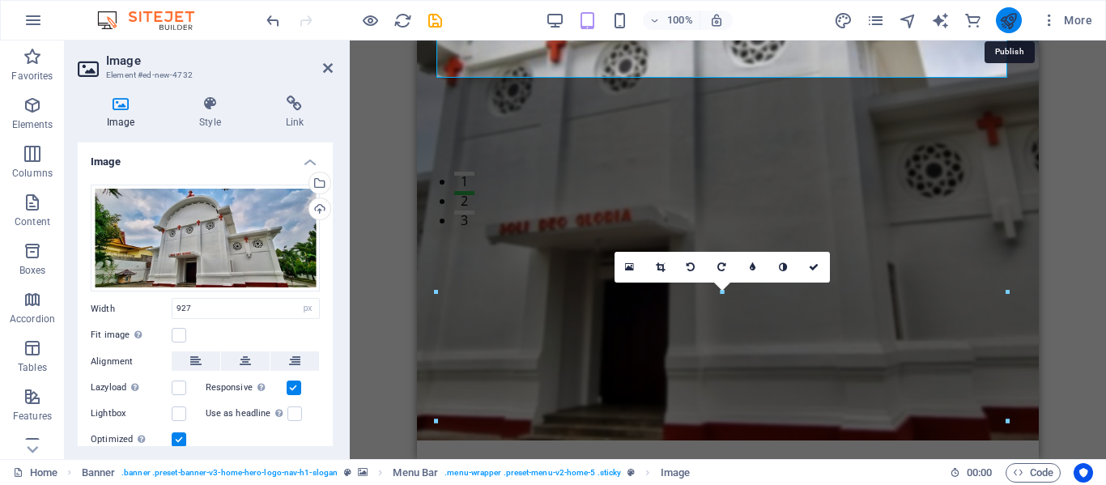
click at [1008, 19] on icon "publish" at bounding box center [1008, 20] width 19 height 19
checkbox input "false"
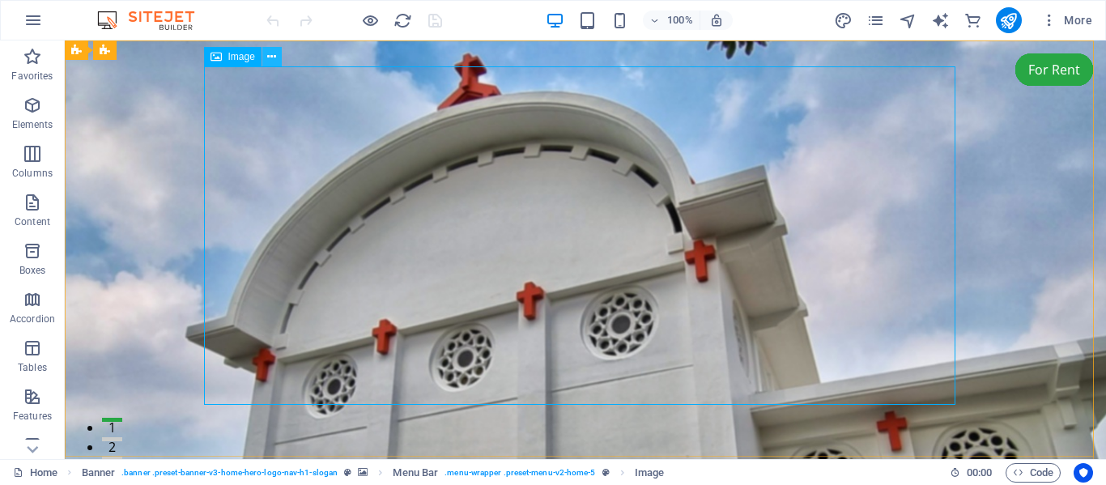
click at [273, 56] on icon at bounding box center [271, 57] width 9 height 17
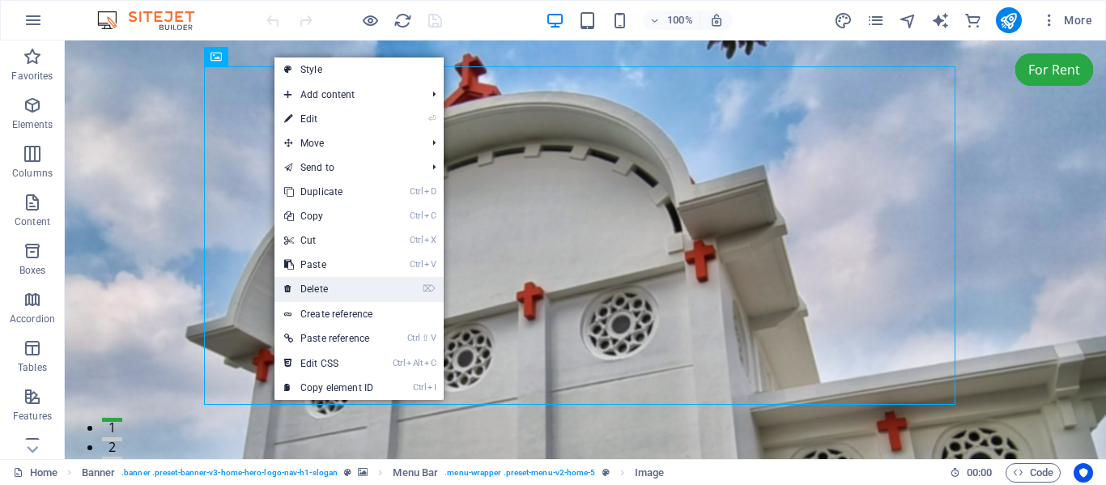
click at [333, 282] on link "⌦ Delete" at bounding box center [328, 289] width 108 height 24
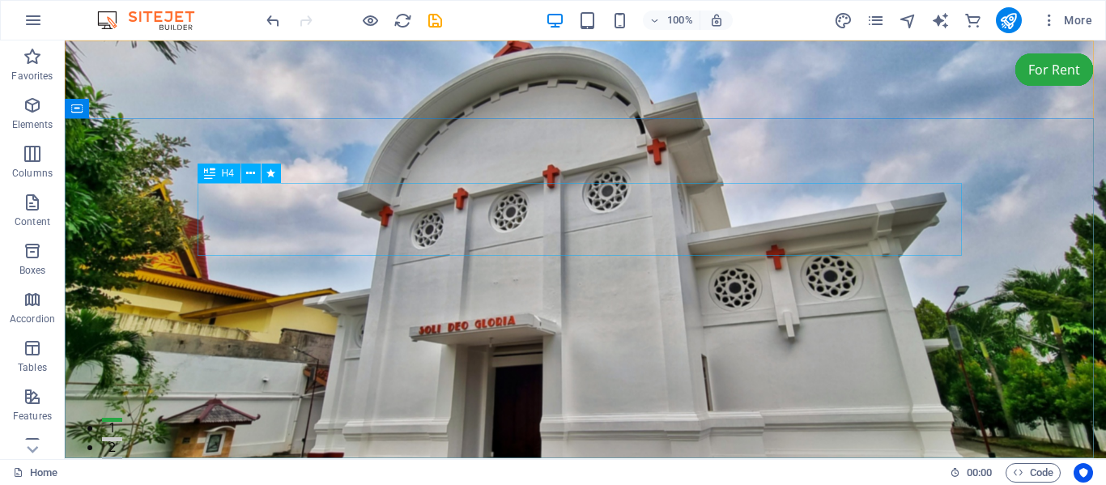
click at [205, 172] on icon at bounding box center [209, 172] width 11 height 19
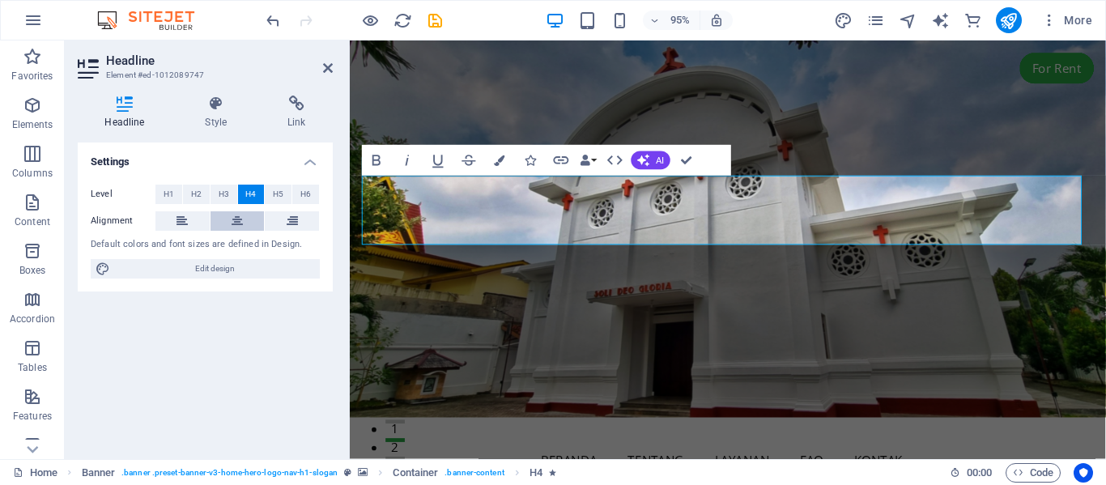
click at [240, 219] on icon at bounding box center [236, 220] width 11 height 19
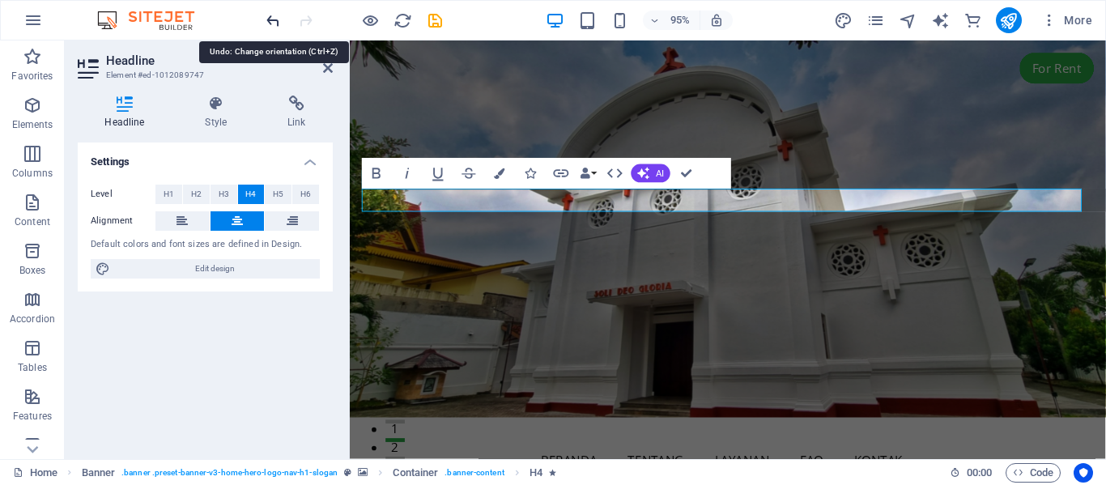
click at [273, 21] on icon "undo" at bounding box center [273, 20] width 19 height 19
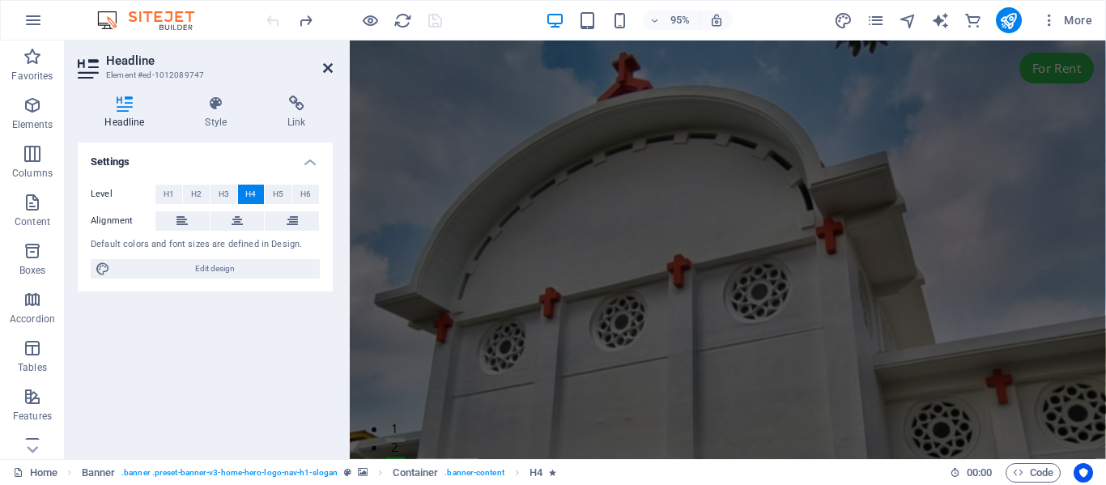
click at [325, 70] on icon at bounding box center [328, 68] width 10 height 13
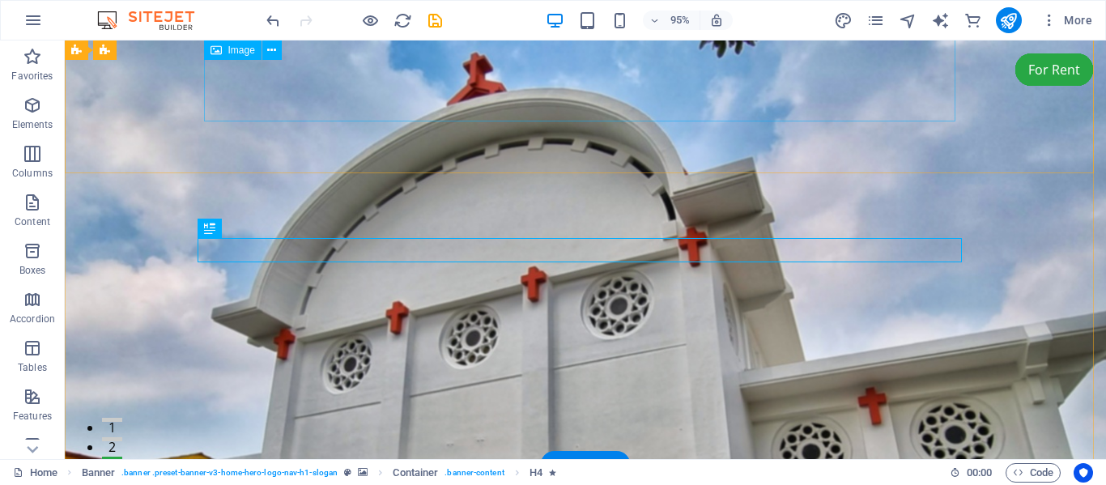
scroll to position [283, 0]
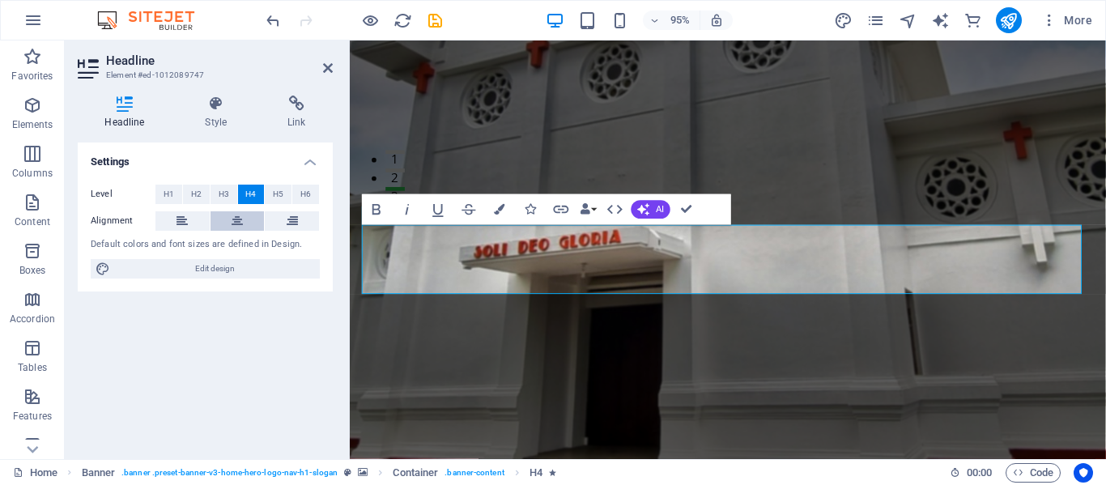
click at [232, 217] on icon at bounding box center [236, 220] width 11 height 19
drag, startPoint x: 800, startPoint y: 295, endPoint x: 538, endPoint y: 248, distance: 266.4
click at [494, 205] on icon "button" at bounding box center [499, 210] width 11 height 11
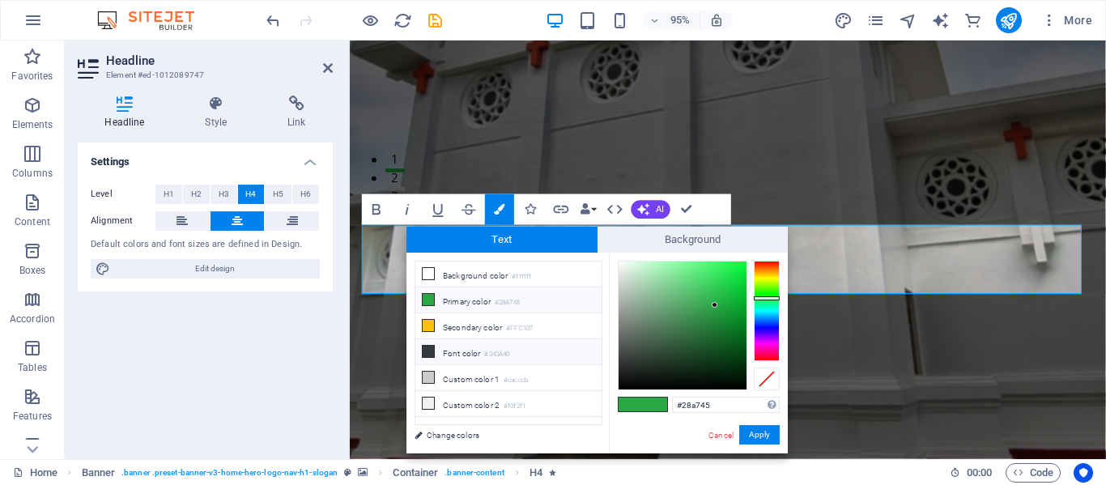
click at [430, 350] on icon at bounding box center [427, 351] width 11 height 11
type input "#343a40"
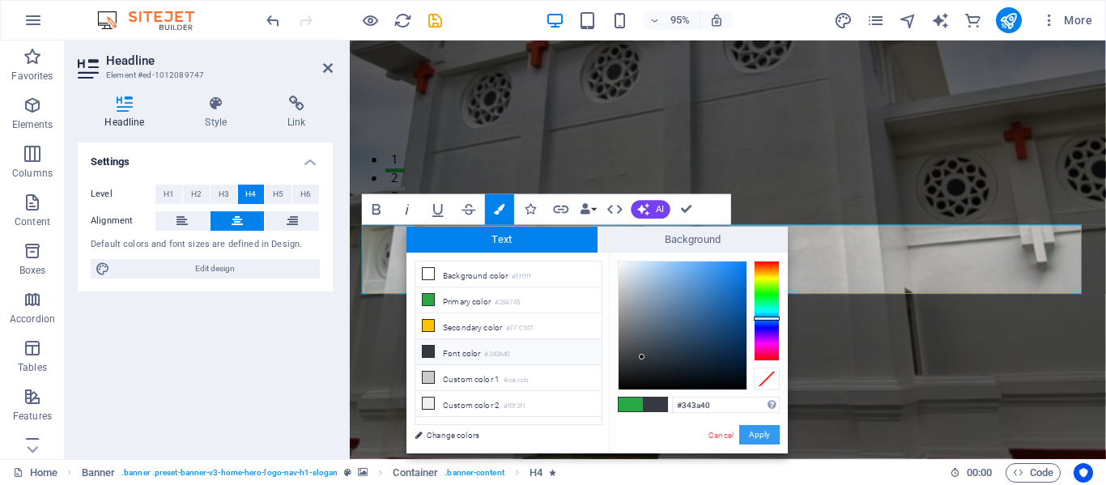
click at [757, 433] on button "Apply" at bounding box center [759, 434] width 40 height 19
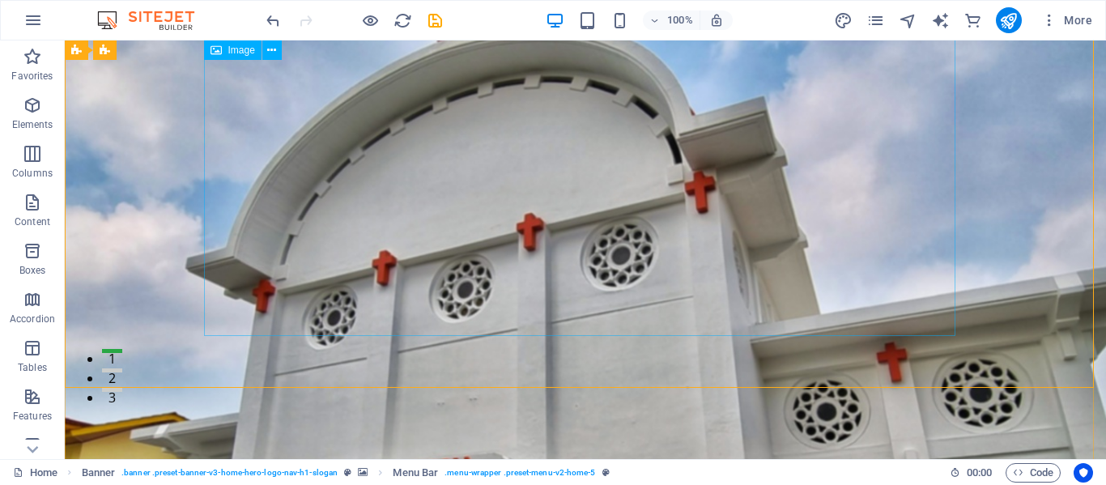
scroll to position [0, 0]
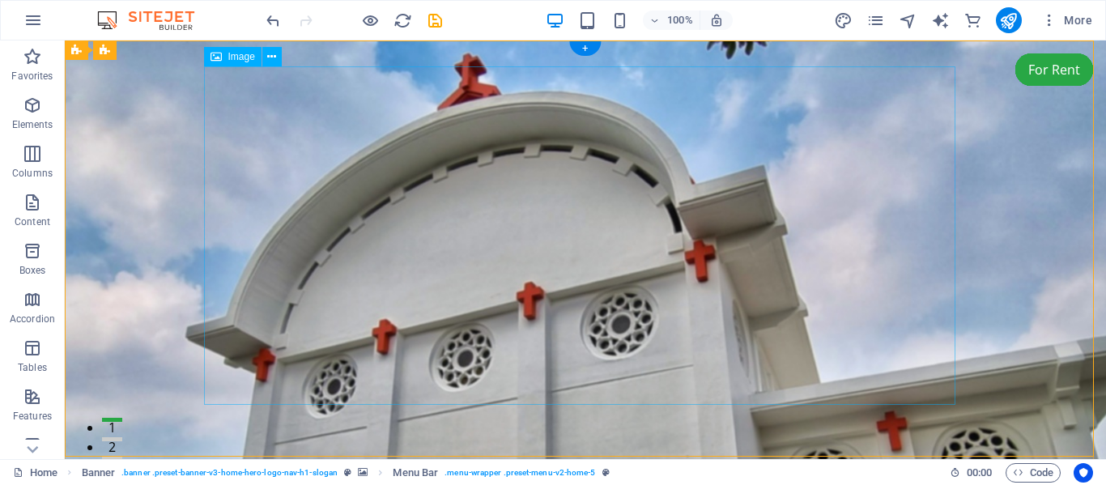
click at [272, 53] on icon at bounding box center [271, 57] width 9 height 17
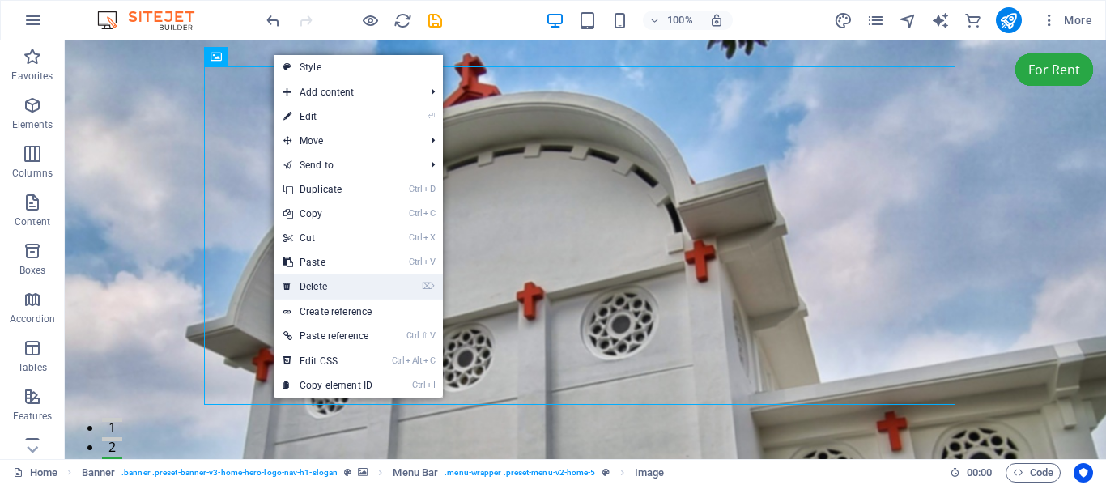
click at [328, 286] on link "⌦ Delete" at bounding box center [328, 286] width 108 height 24
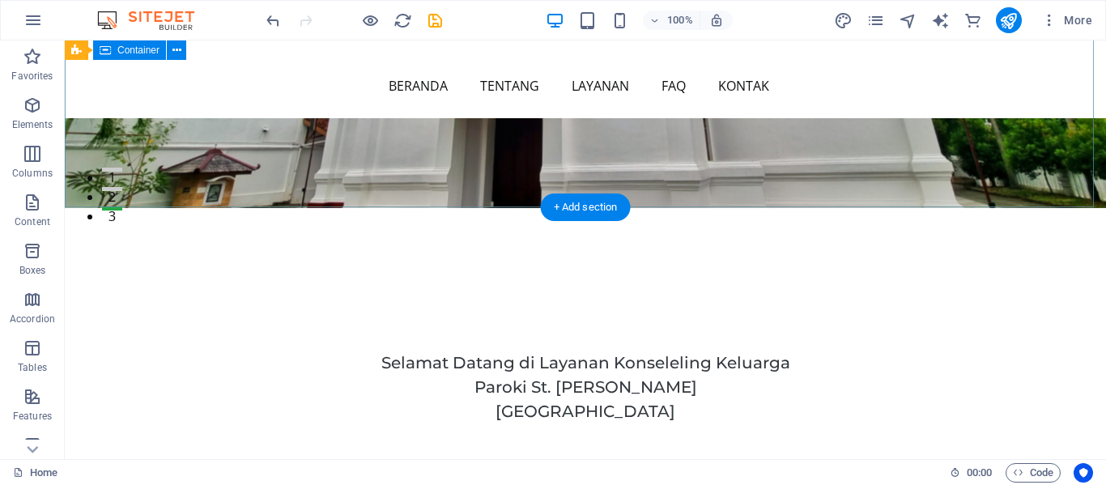
scroll to position [251, 0]
click at [753, 207] on div "Selamat Datang di Layanan Konseleling Keluarga Paroki St. [PERSON_NAME] [GEOGRA…" at bounding box center [585, 416] width 1041 height 418
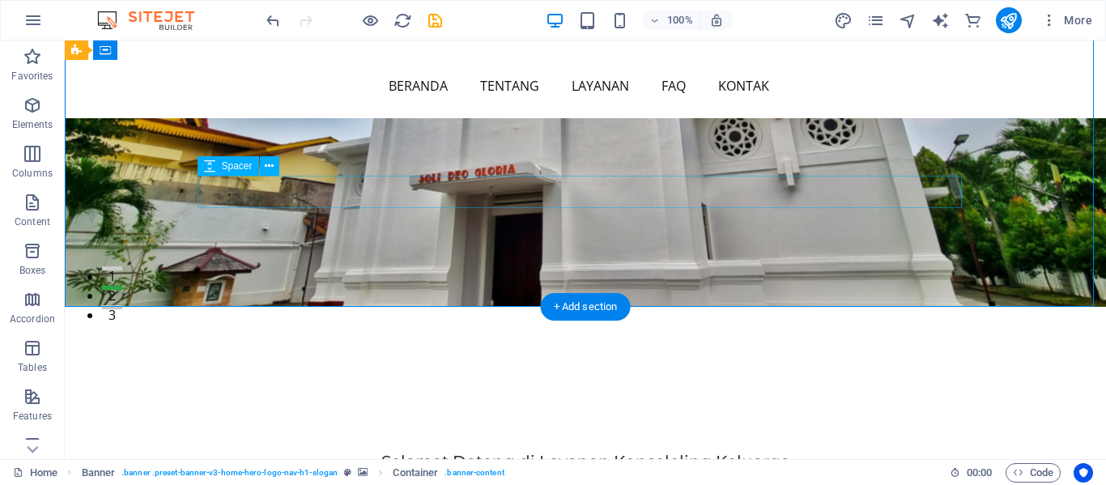
scroll to position [0, 0]
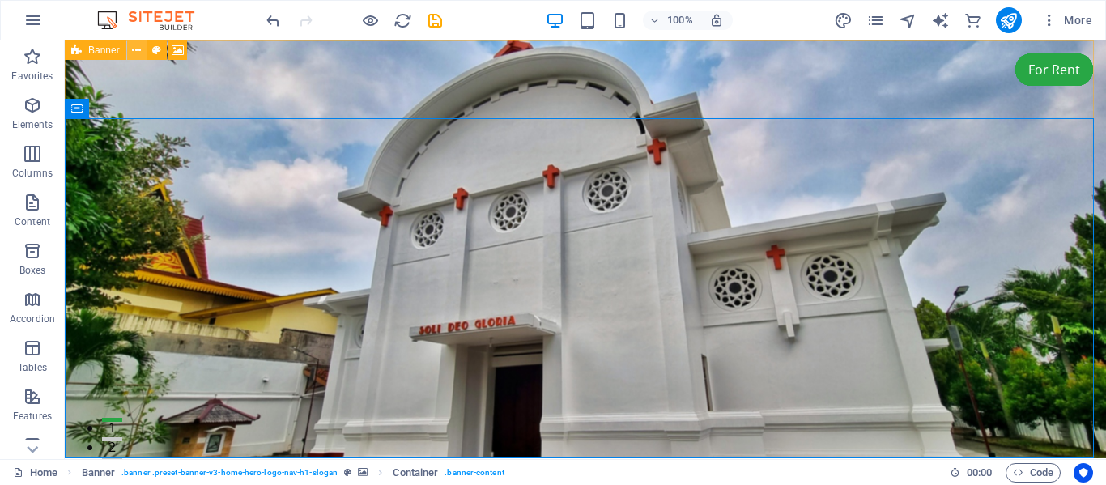
click at [134, 51] on icon at bounding box center [136, 50] width 9 height 17
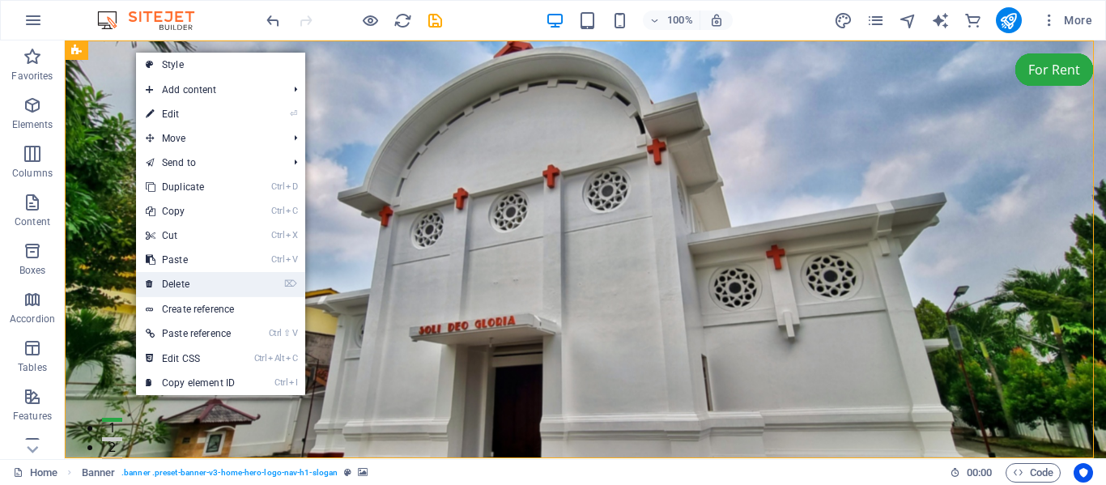
click at [184, 283] on link "⌦ Delete" at bounding box center [190, 284] width 108 height 24
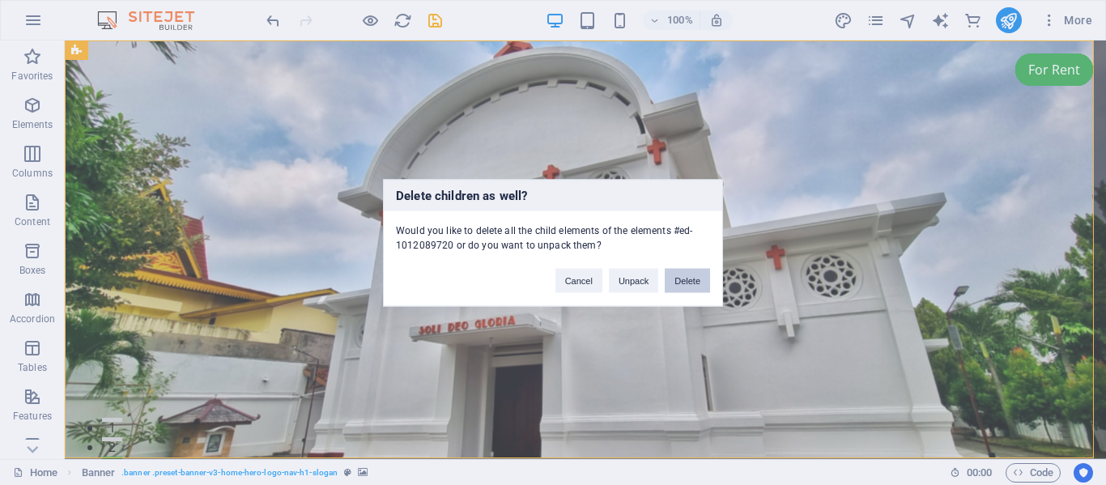
click at [678, 275] on button "Delete" at bounding box center [686, 280] width 45 height 24
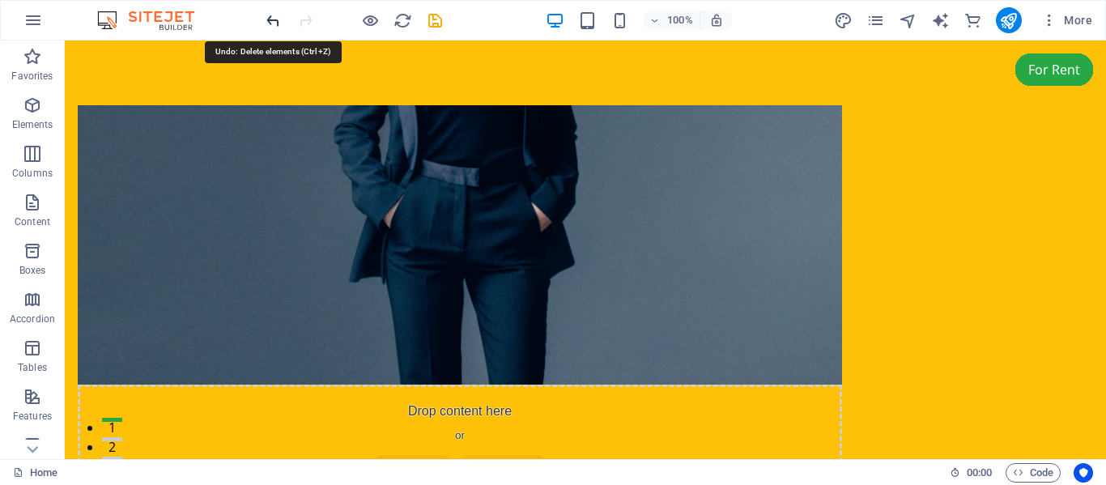
click at [272, 18] on icon "undo" at bounding box center [273, 20] width 19 height 19
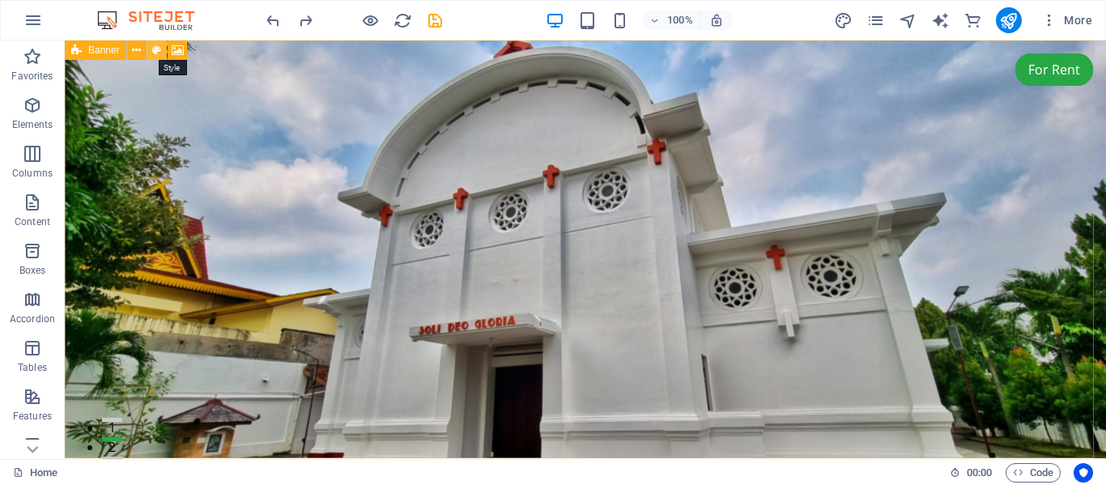
click at [157, 47] on icon at bounding box center [156, 50] width 9 height 17
select select "preset-banner-v3-home-hero-logo-nav-h1-slogan"
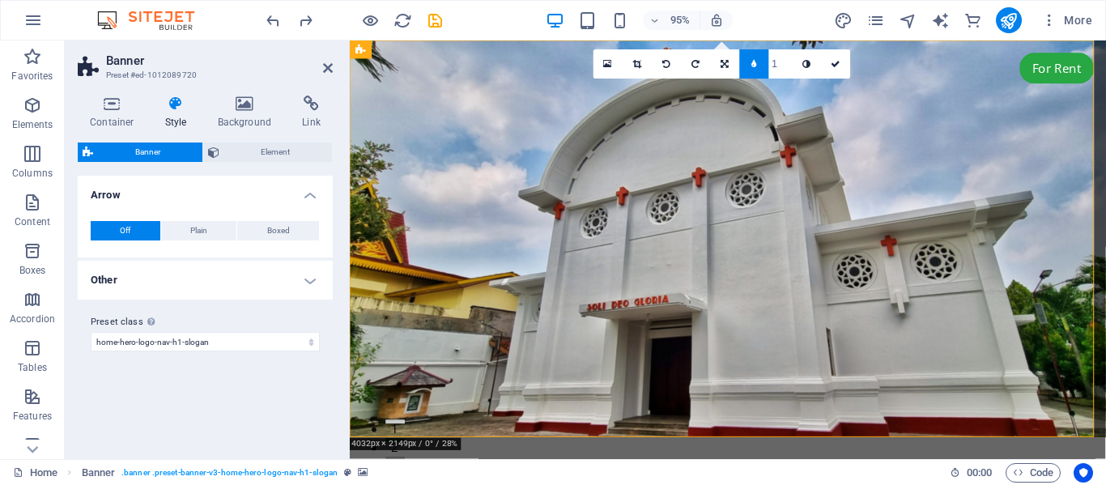
click at [313, 282] on h4 "Other" at bounding box center [205, 280] width 255 height 39
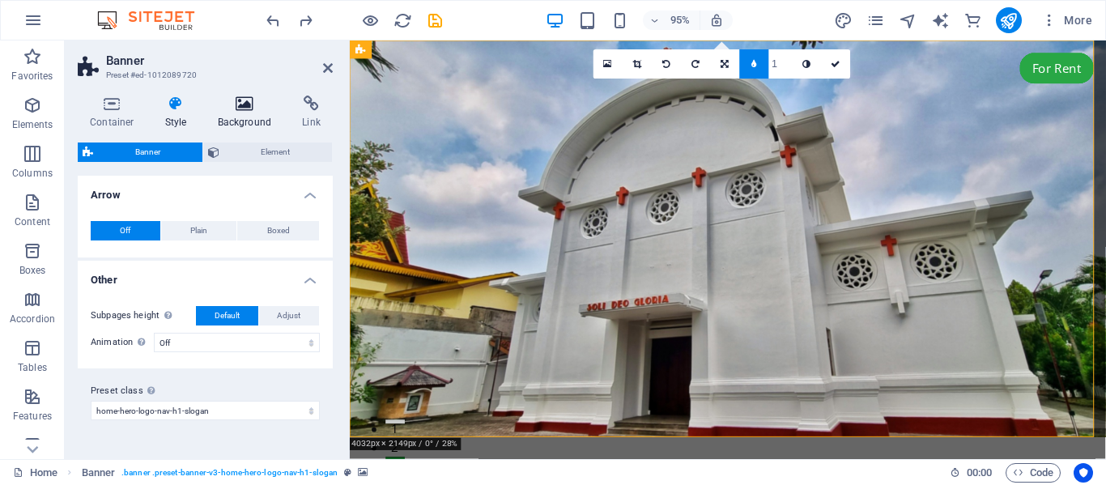
click at [245, 100] on icon at bounding box center [245, 103] width 79 height 16
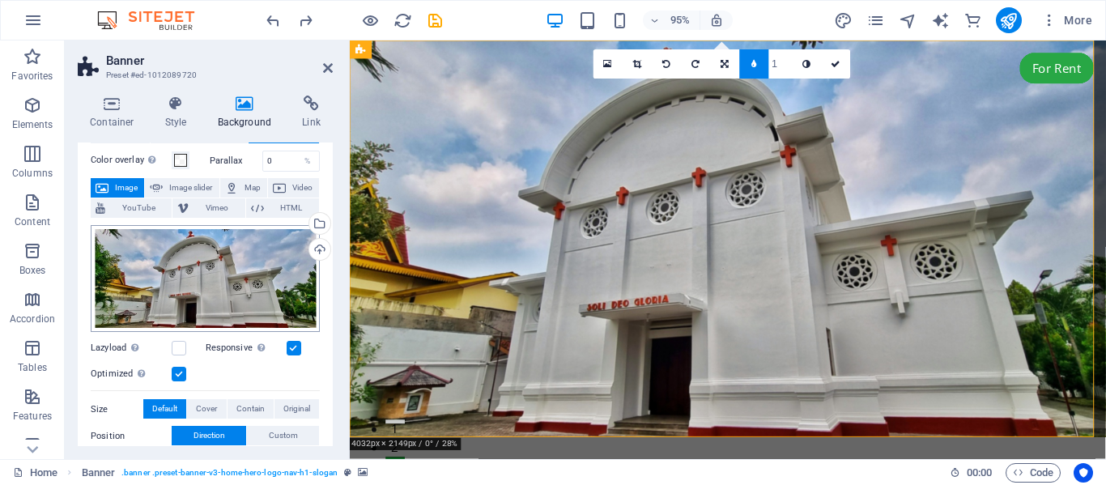
scroll to position [62, 0]
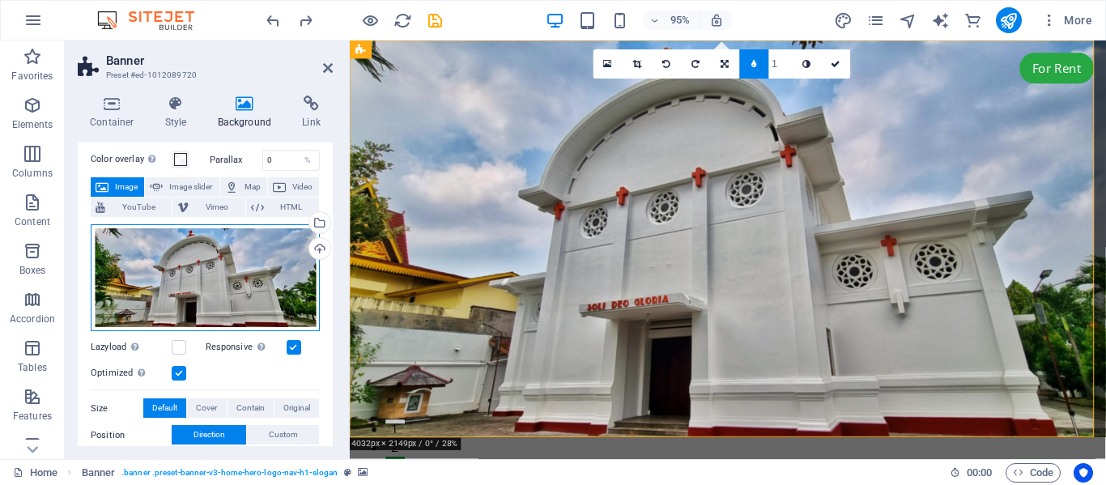
click at [212, 274] on div "Drag files here, click to choose files or select files from Files or our free s…" at bounding box center [205, 278] width 229 height 108
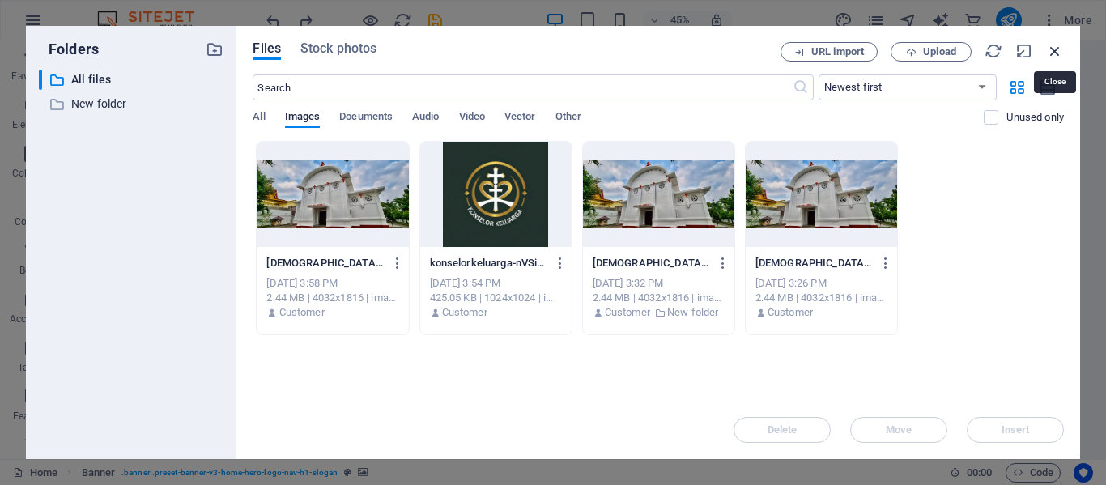
click at [1049, 48] on icon "button" at bounding box center [1055, 51] width 18 height 18
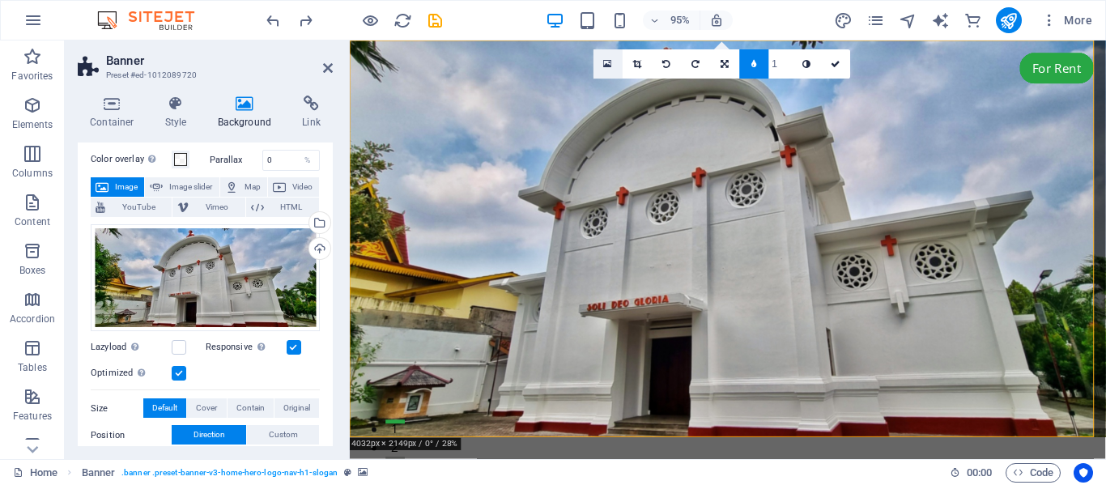
click at [604, 62] on icon at bounding box center [608, 64] width 9 height 11
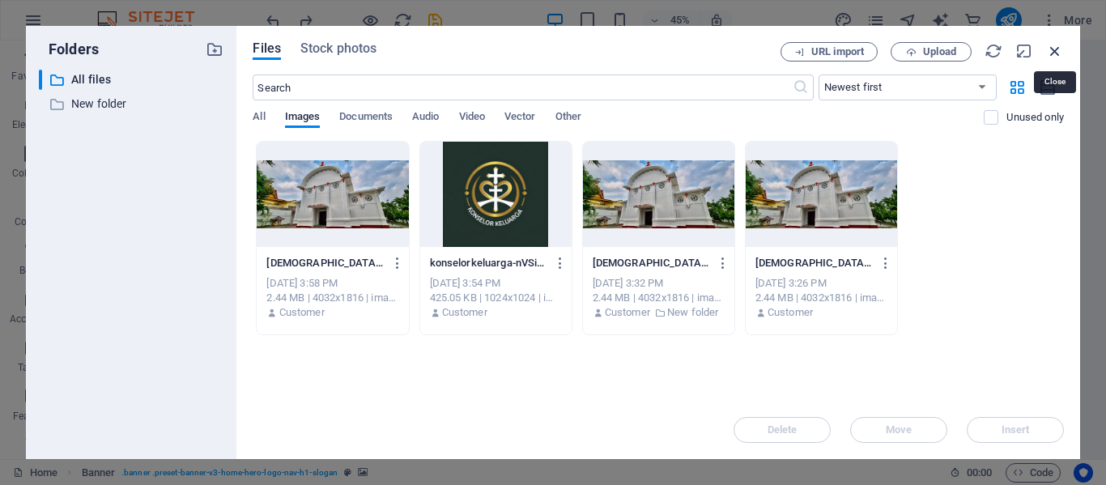
click at [1051, 51] on icon "button" at bounding box center [1055, 51] width 18 height 18
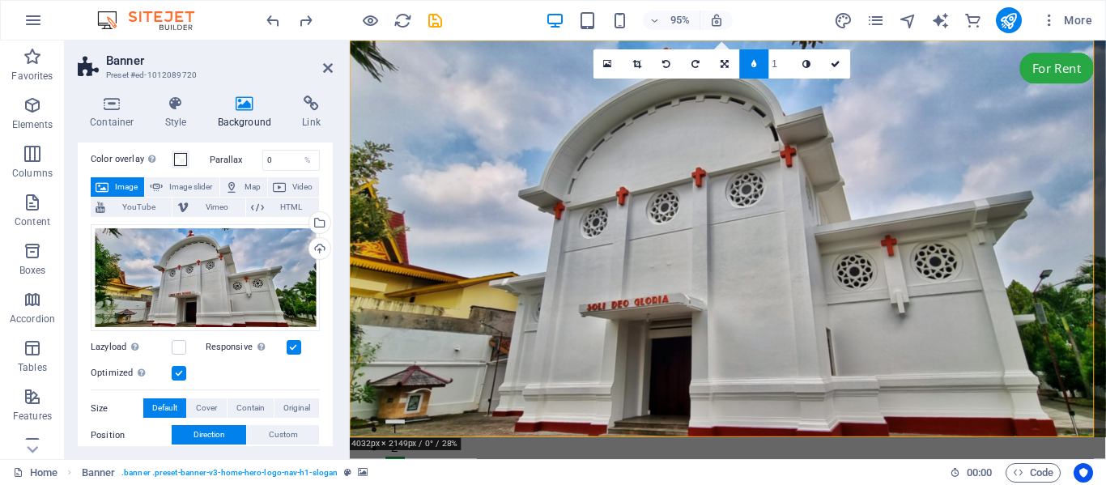
click at [753, 65] on icon at bounding box center [754, 64] width 6 height 9
click at [768, 65] on icon at bounding box center [766, 64] width 6 height 9
type input "4"
type input "3"
type input "2"
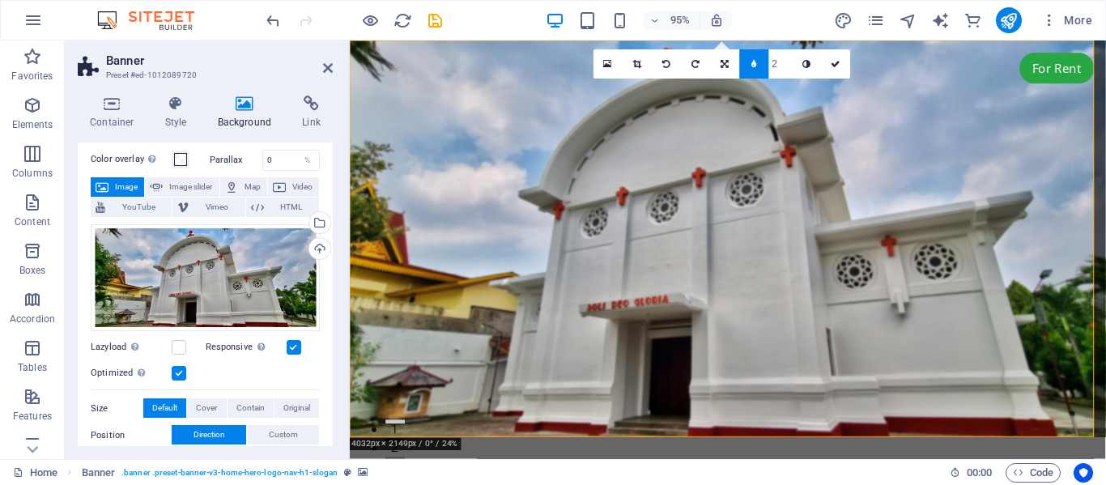
type input "1"
click at [808, 61] on icon at bounding box center [806, 64] width 8 height 9
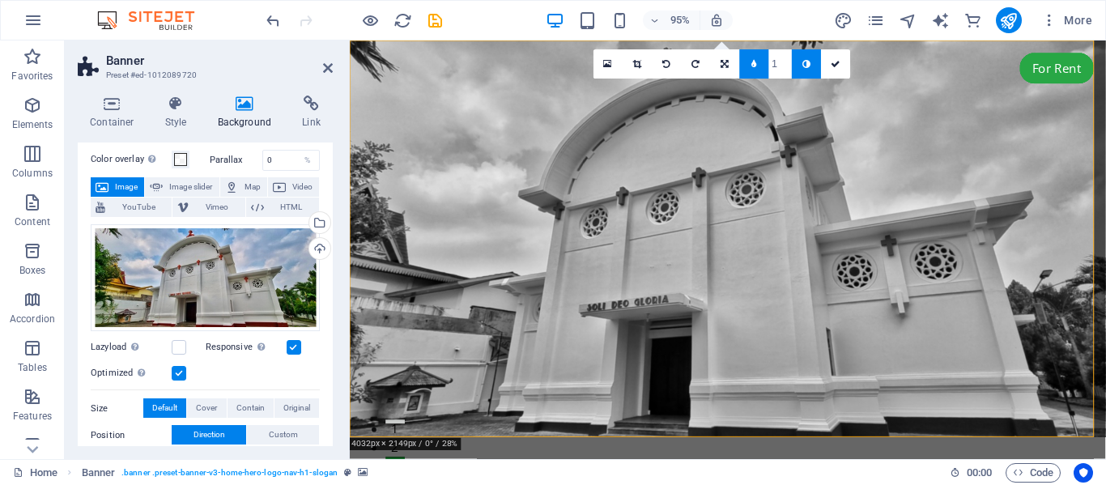
click at [808, 61] on icon at bounding box center [806, 64] width 8 height 9
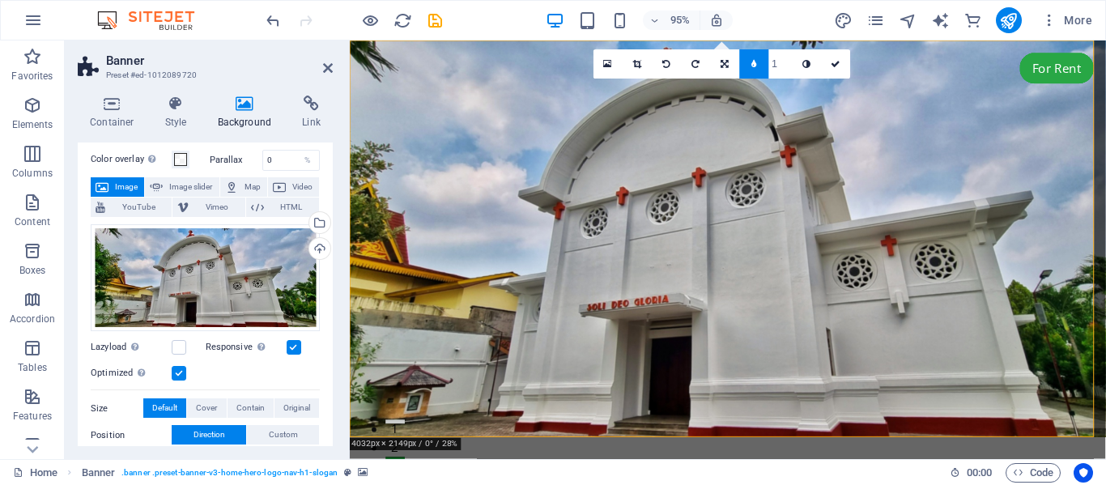
click at [808, 61] on icon at bounding box center [806, 64] width 8 height 9
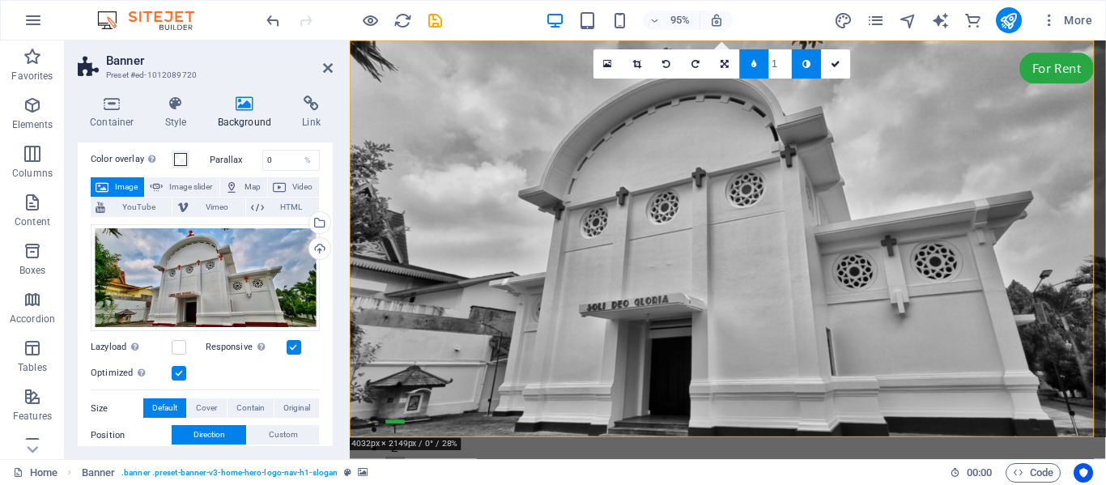
click at [808, 61] on icon at bounding box center [806, 64] width 8 height 9
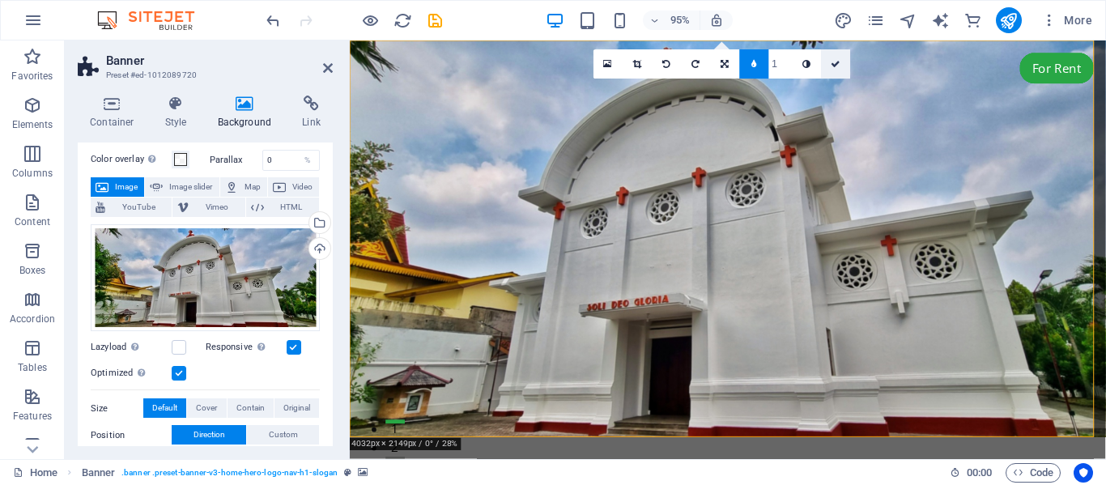
click at [841, 56] on link at bounding box center [835, 63] width 29 height 29
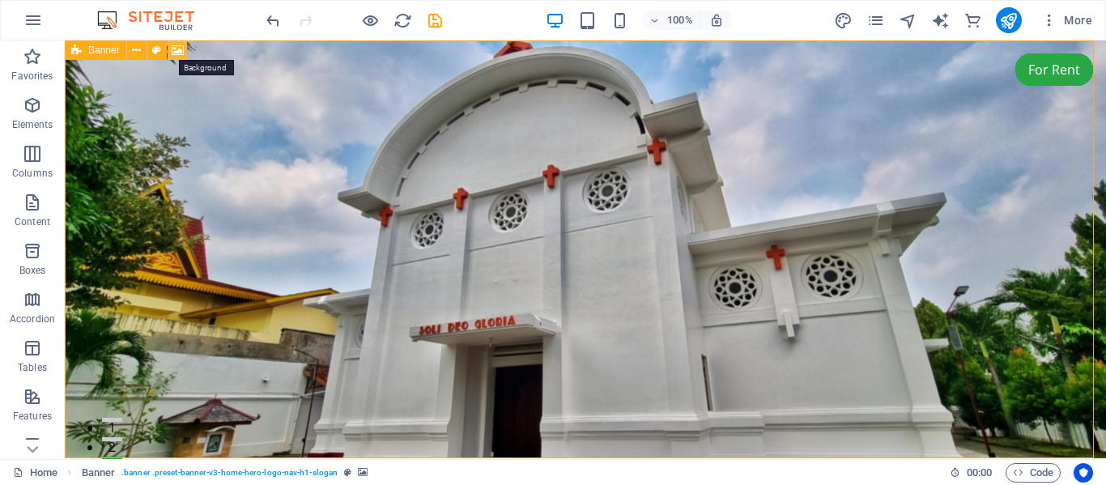
click at [176, 48] on icon at bounding box center [178, 50] width 12 height 17
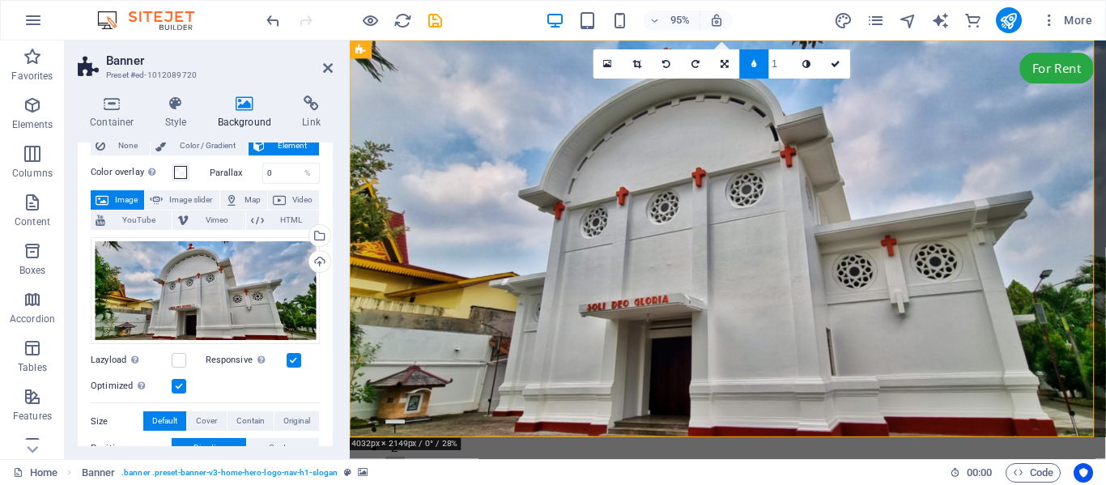
scroll to position [48, 0]
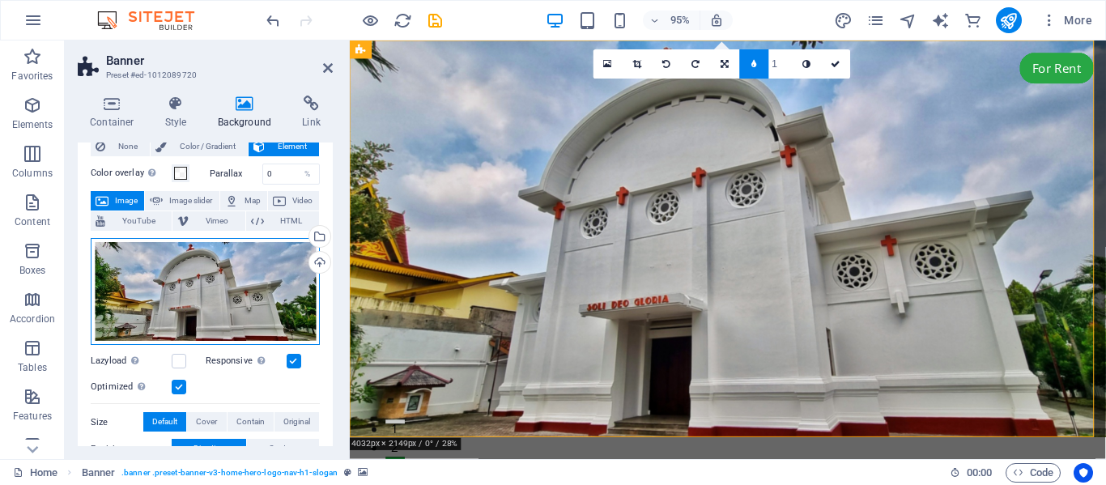
click at [221, 293] on div "Drag files here, click to choose files or select files from Files or our free s…" at bounding box center [205, 292] width 229 height 108
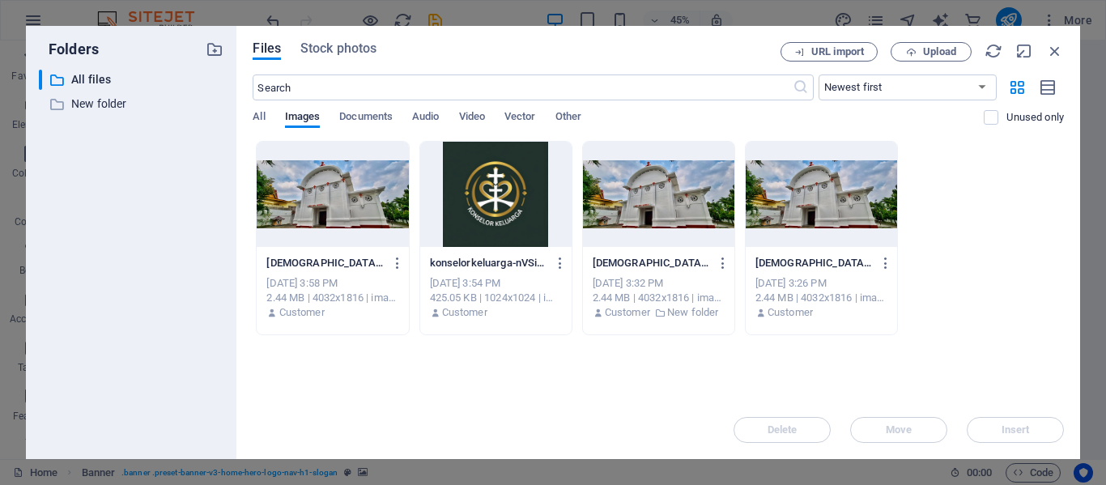
click at [221, 293] on div "​ All files All files ​ New folder New folder" at bounding box center [131, 258] width 185 height 376
click at [658, 177] on div at bounding box center [658, 194] width 151 height 105
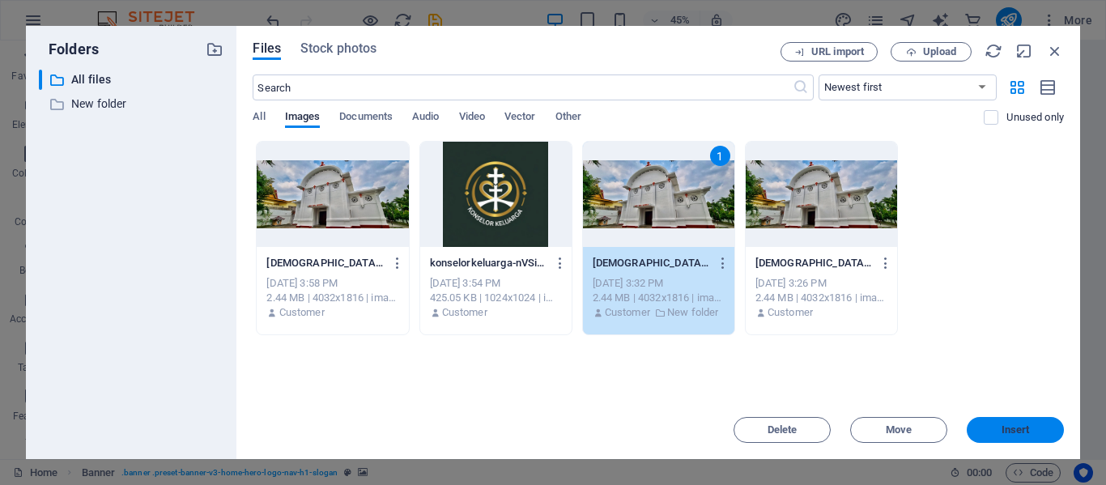
click at [1009, 432] on span "Insert" at bounding box center [1015, 430] width 28 height 10
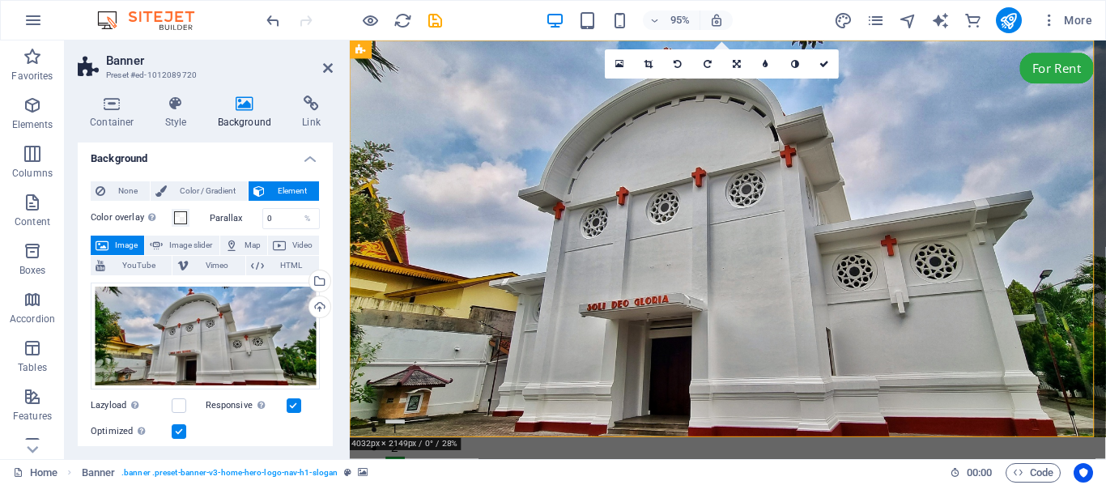
scroll to position [0, 0]
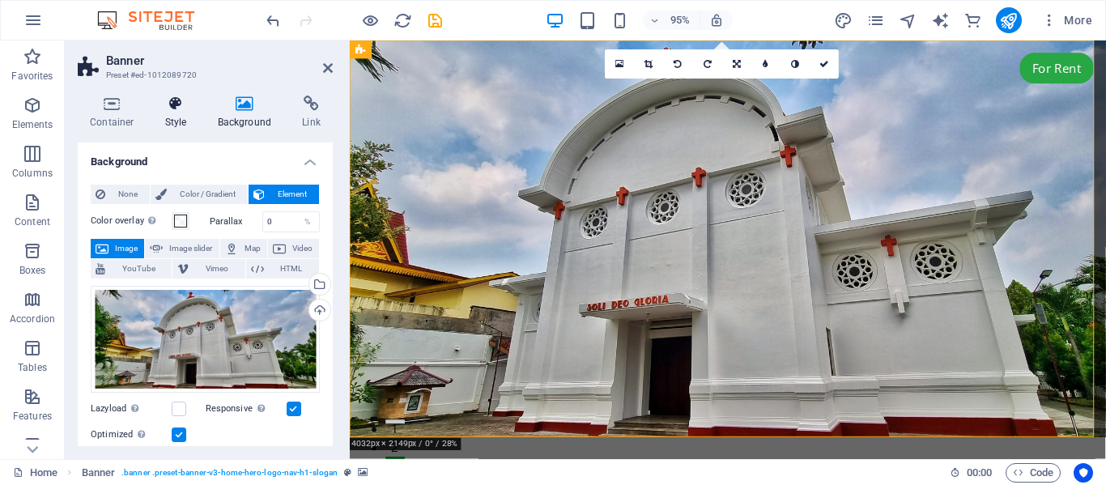
click at [173, 102] on icon at bounding box center [176, 103] width 46 height 16
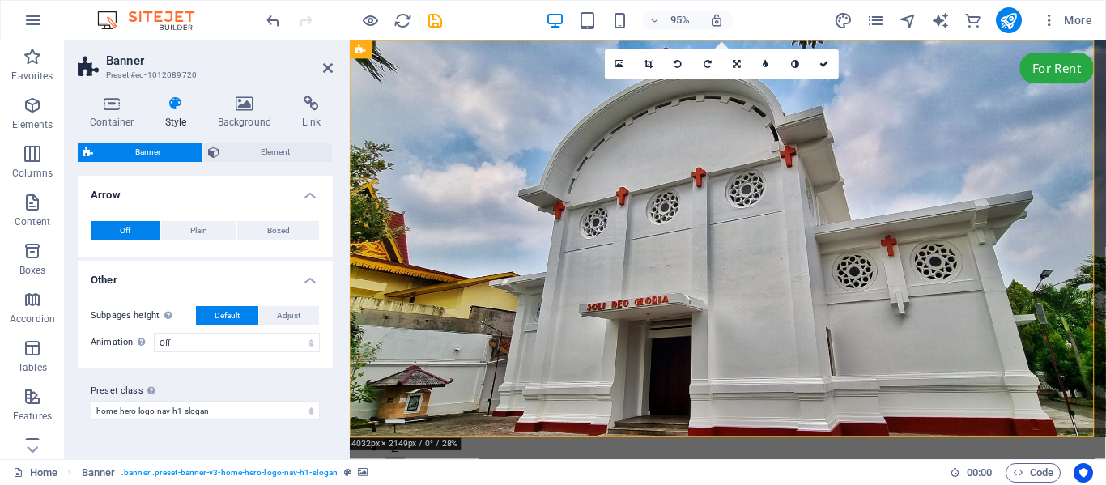
click at [311, 282] on h4 "Other" at bounding box center [205, 275] width 255 height 29
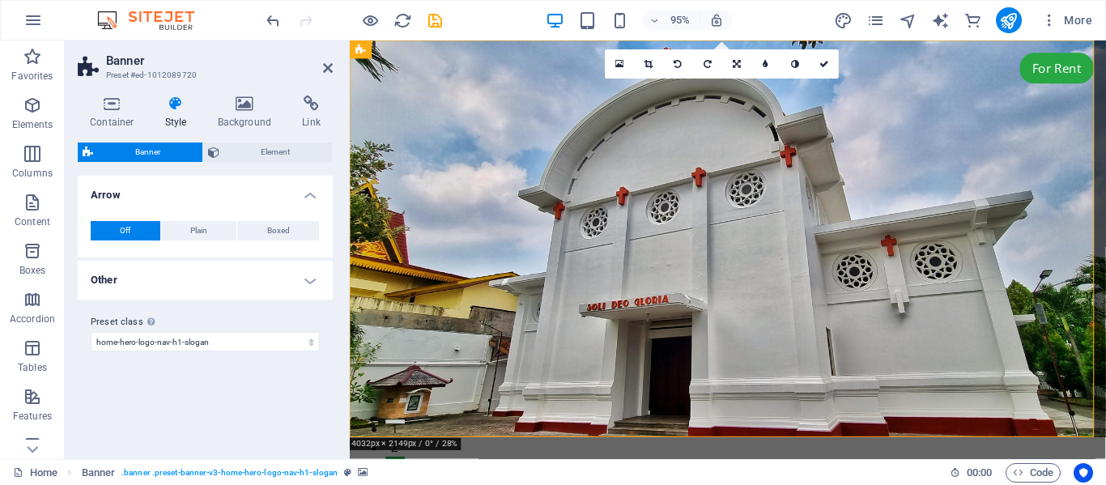
click at [311, 282] on h4 "Other" at bounding box center [205, 280] width 255 height 39
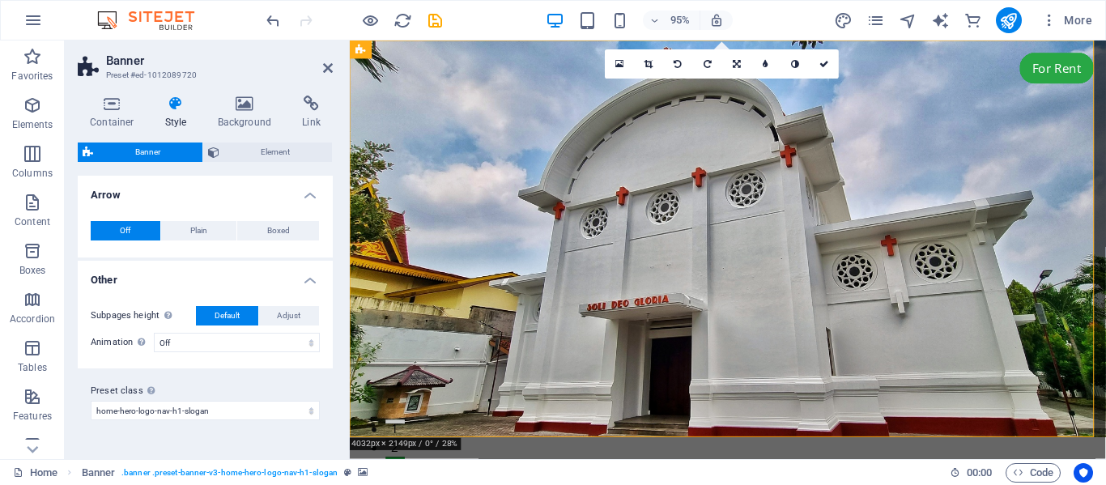
click at [311, 282] on h4 "Other" at bounding box center [205, 275] width 255 height 29
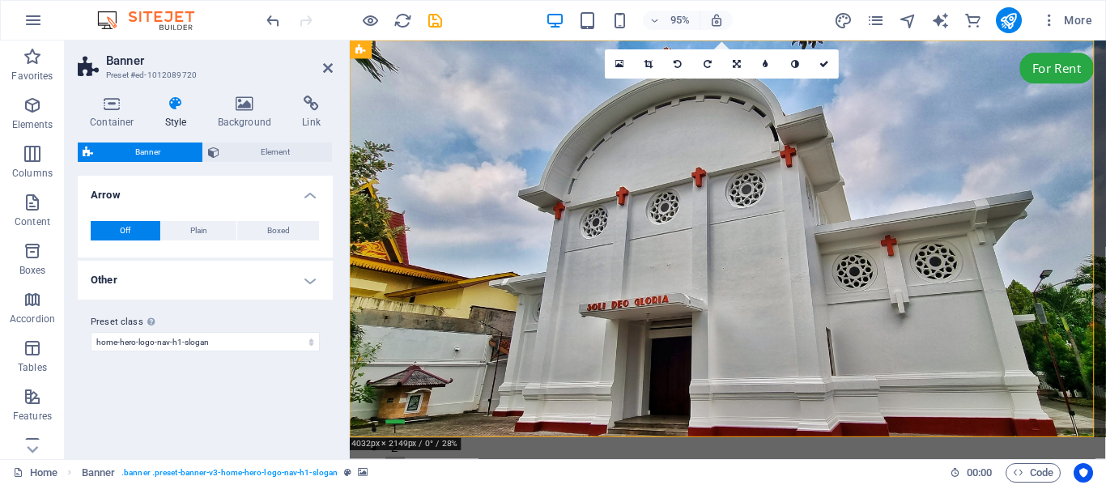
click at [309, 286] on h4 "Other" at bounding box center [205, 280] width 255 height 39
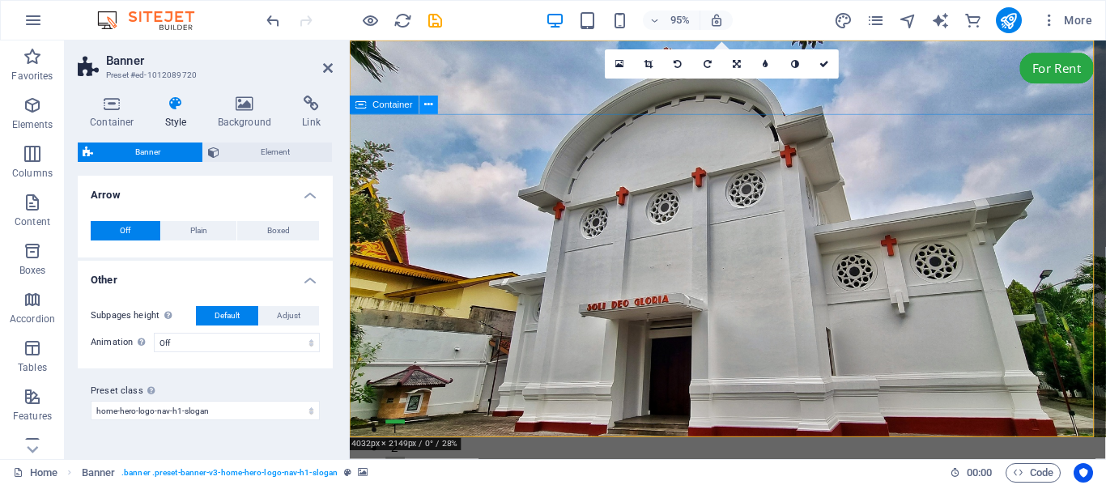
click at [426, 103] on icon at bounding box center [429, 105] width 8 height 16
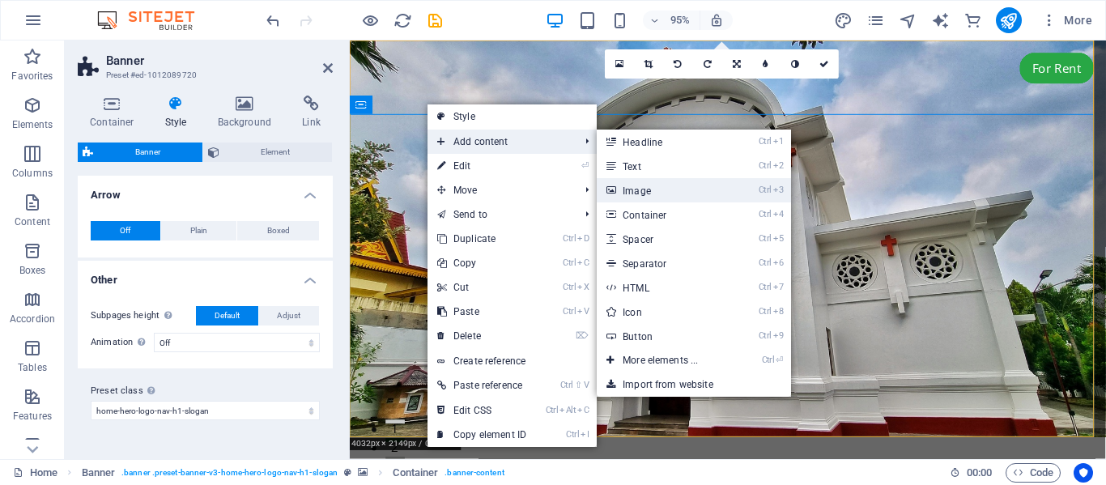
click at [651, 189] on link "Ctrl 3 Image" at bounding box center [663, 190] width 134 height 24
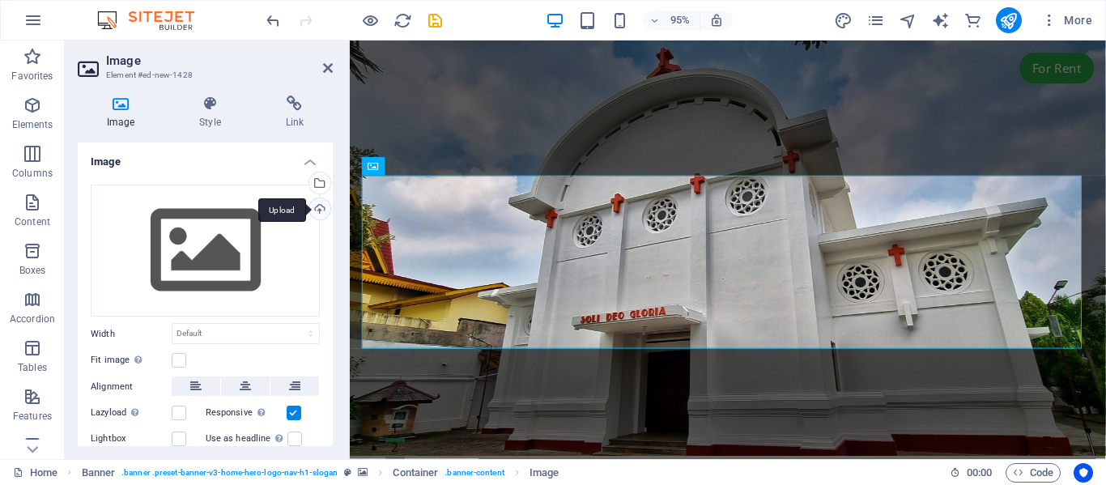
click at [317, 210] on div "Upload" at bounding box center [318, 210] width 24 height 24
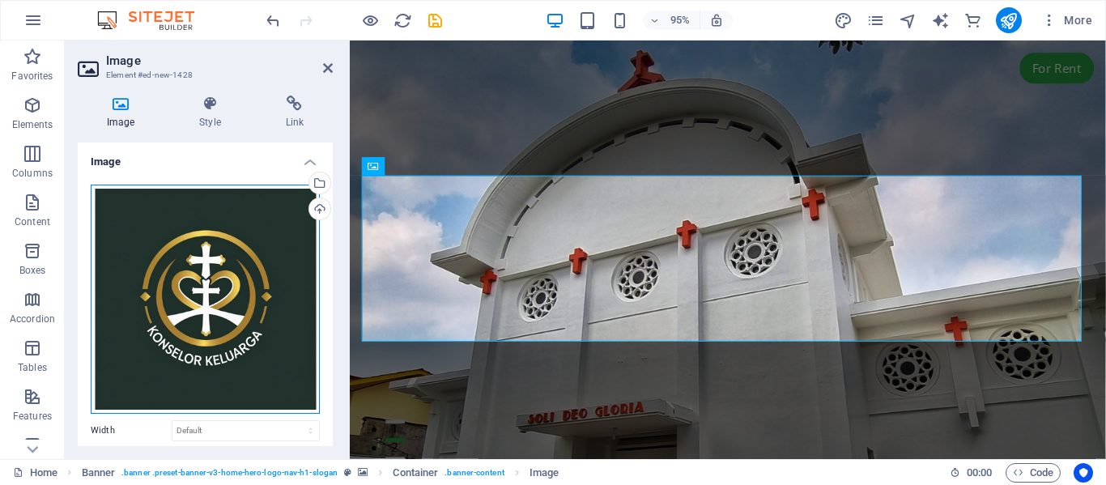
click at [252, 312] on div "Drag files here, click to choose files or select files from Files or our free s…" at bounding box center [205, 299] width 229 height 229
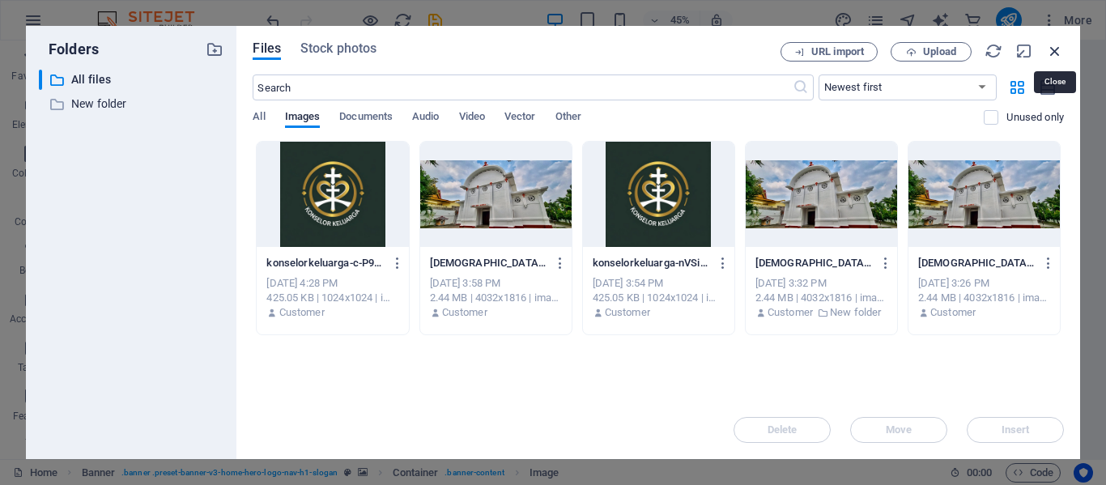
click at [1054, 43] on icon "button" at bounding box center [1055, 51] width 18 height 18
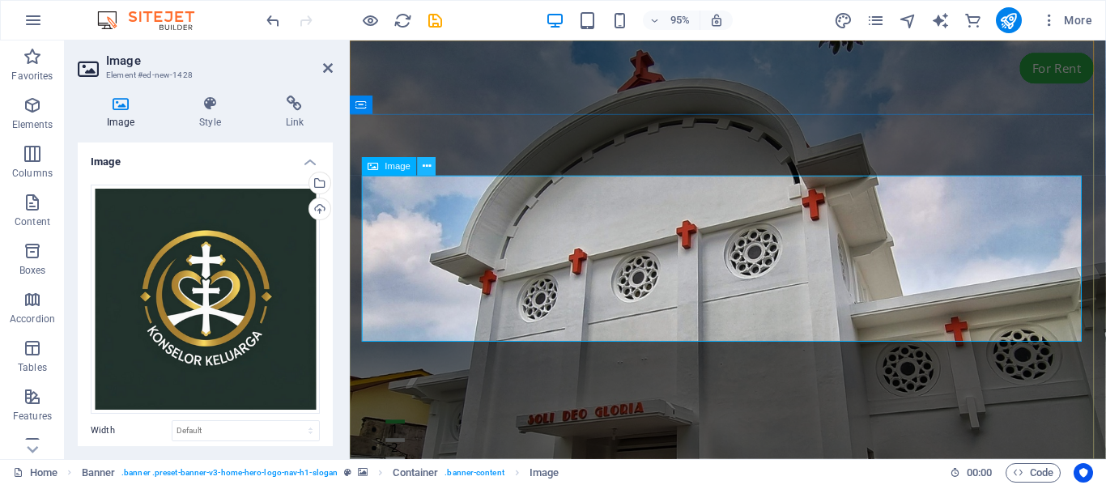
click at [429, 163] on icon at bounding box center [426, 167] width 8 height 16
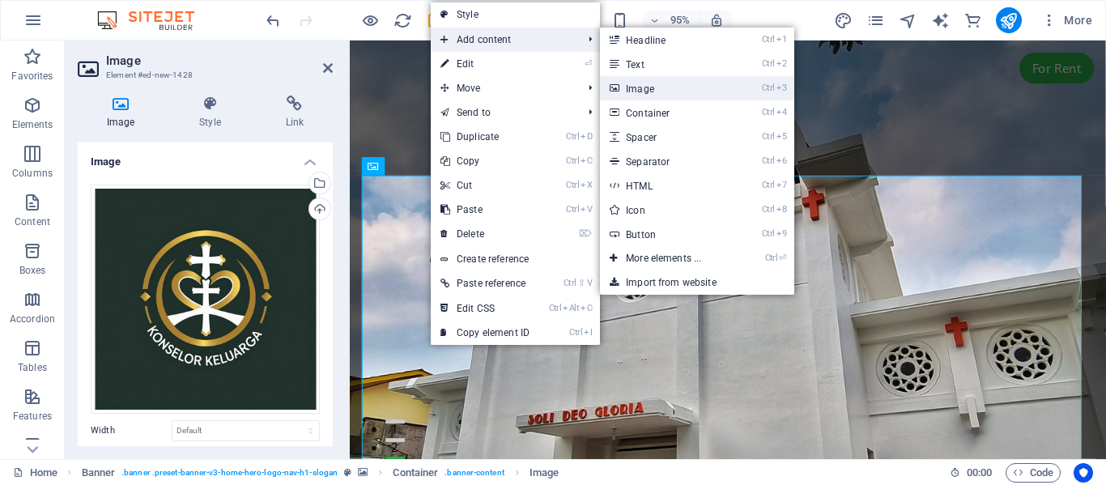
click at [647, 90] on link "Ctrl 3 Image" at bounding box center [667, 88] width 134 height 24
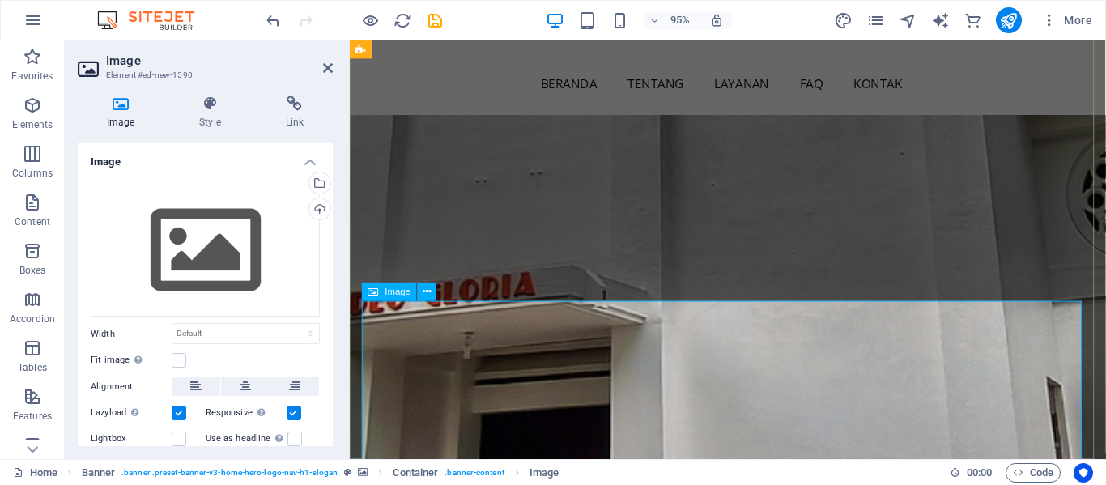
scroll to position [625, 0]
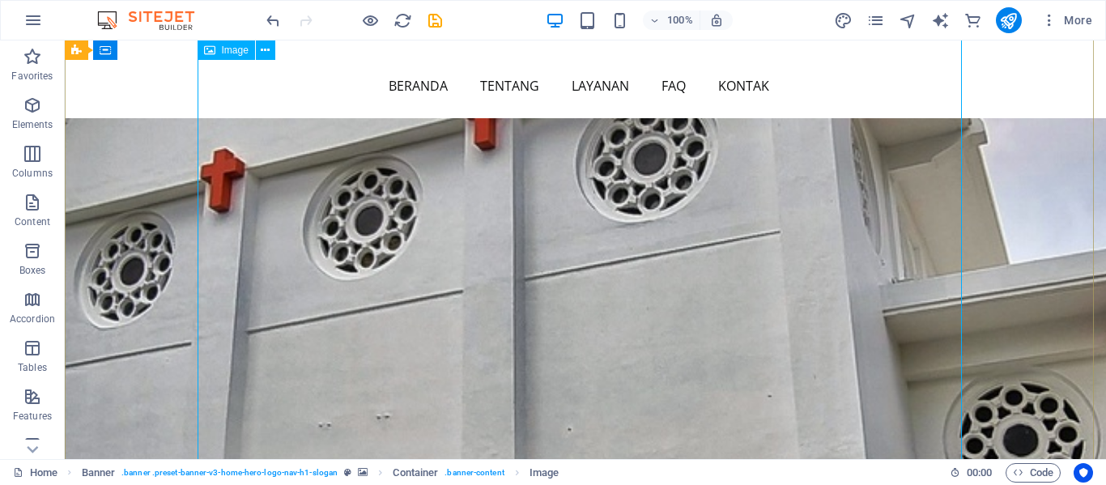
scroll to position [554, 0]
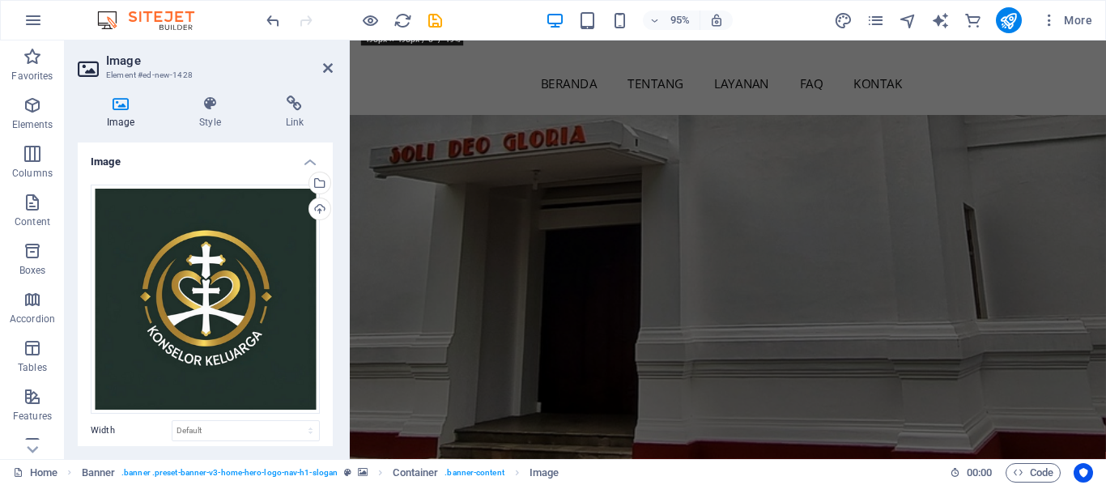
drag, startPoint x: 1083, startPoint y: 371, endPoint x: 473, endPoint y: 16, distance: 705.0
type input "498"
select select "px"
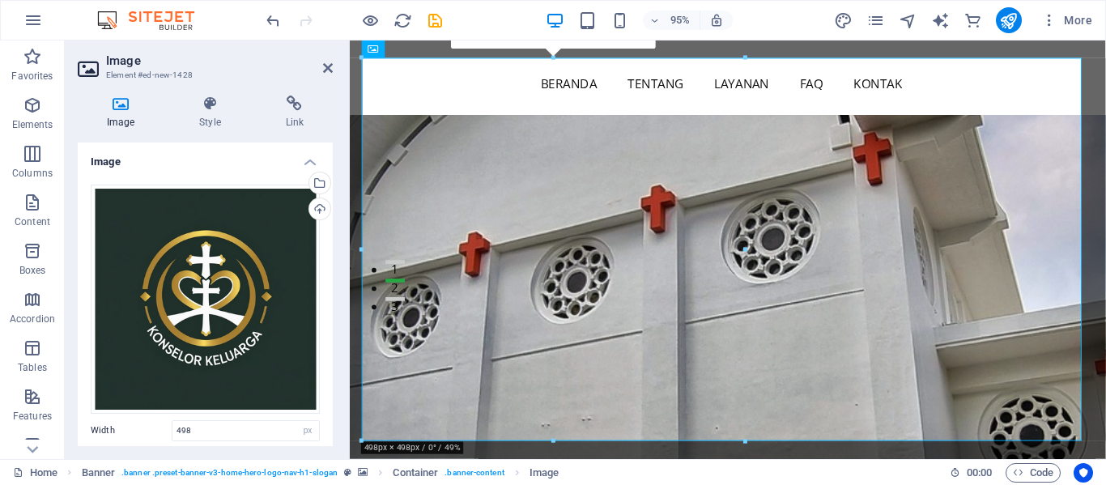
scroll to position [124, 0]
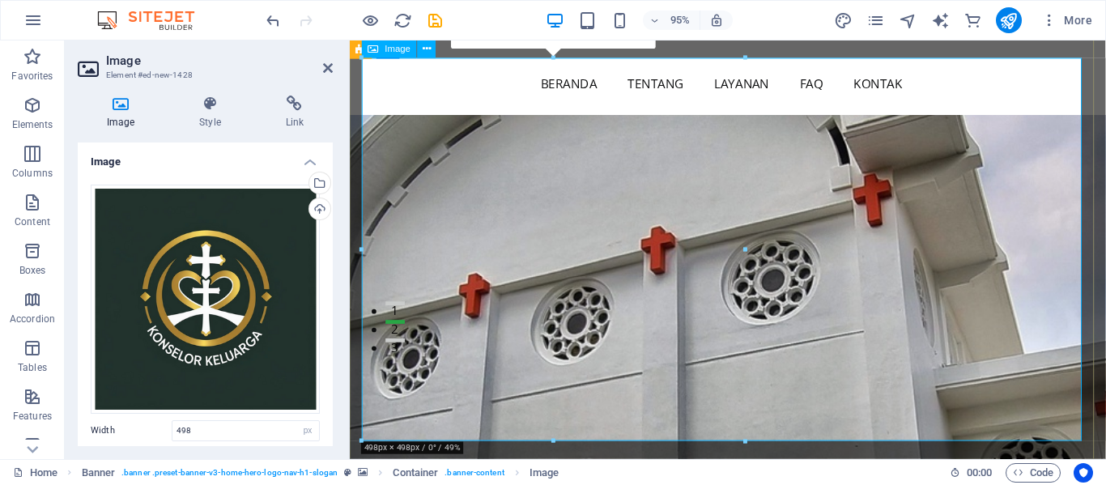
drag, startPoint x: 1092, startPoint y: 477, endPoint x: 632, endPoint y: 305, distance: 490.7
drag, startPoint x: 1093, startPoint y: 478, endPoint x: 615, endPoint y: 342, distance: 496.7
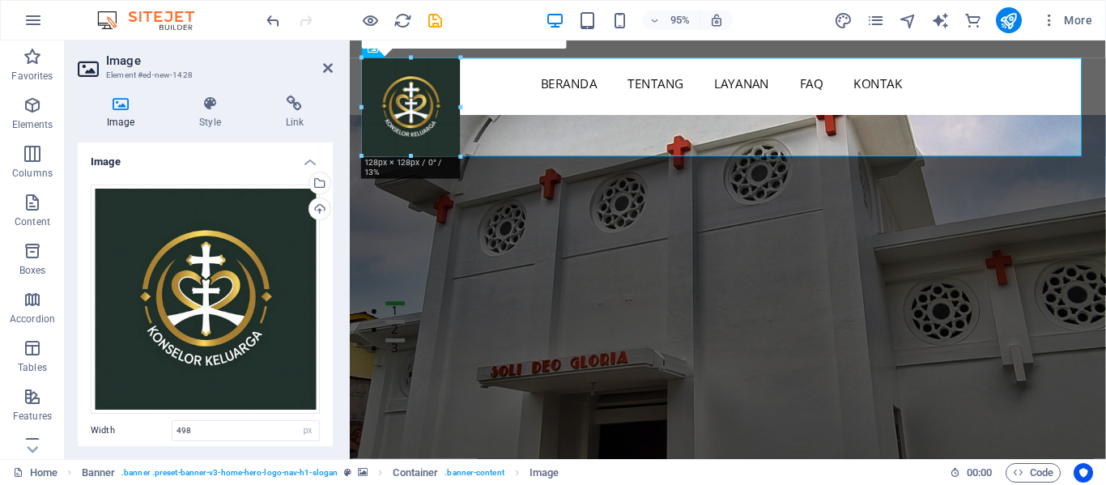
drag, startPoint x: 753, startPoint y: 446, endPoint x: 384, endPoint y: 134, distance: 483.0
type input "128"
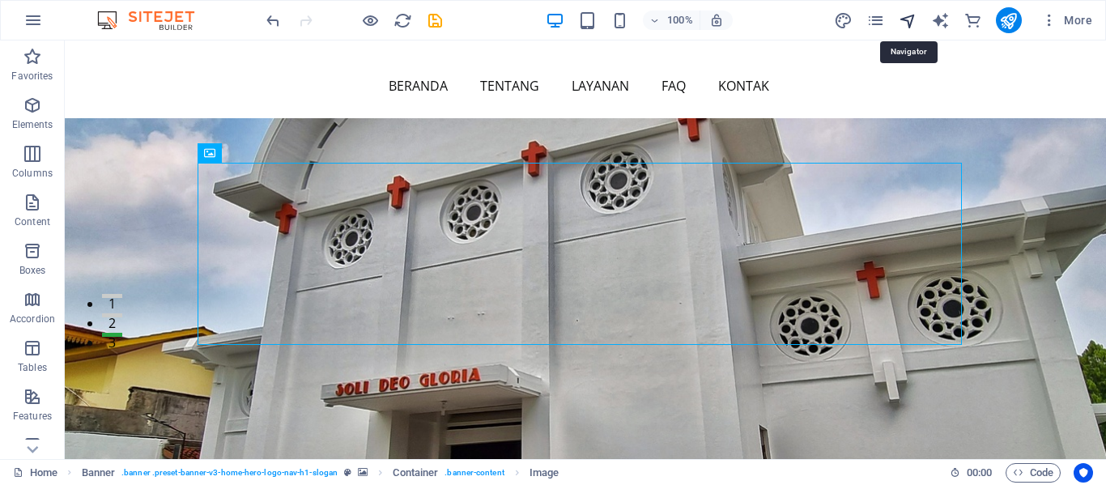
click at [906, 19] on icon "navigator" at bounding box center [907, 20] width 19 height 19
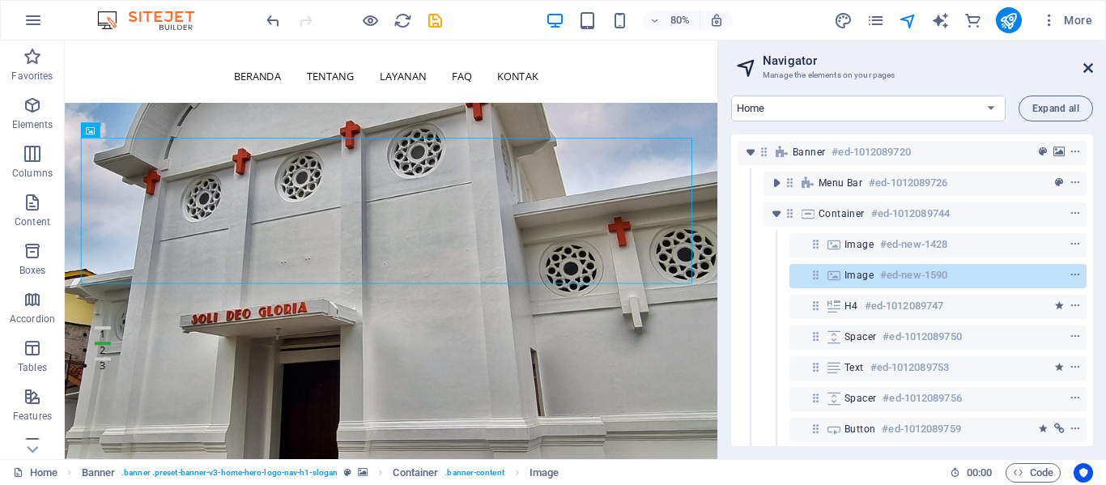
click at [1089, 68] on icon at bounding box center [1088, 68] width 10 height 13
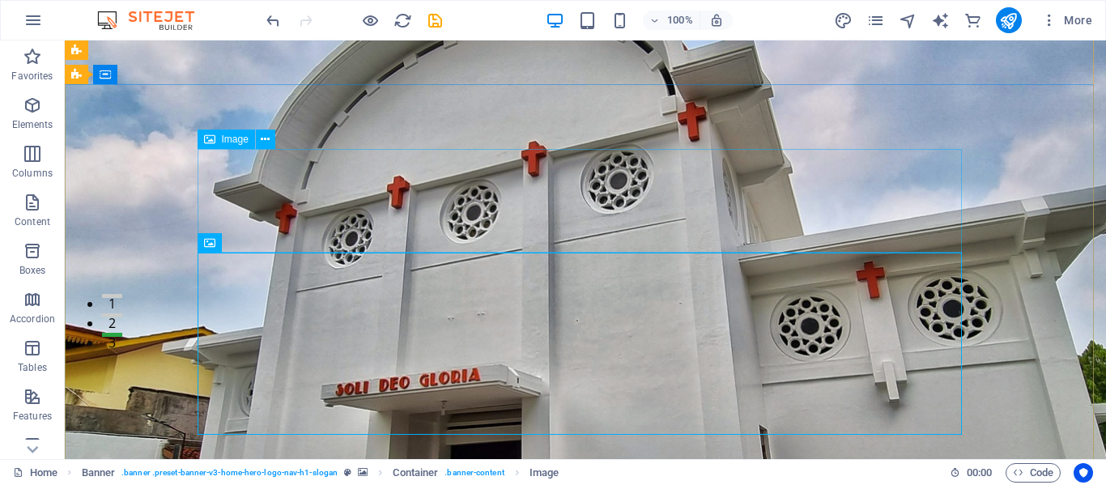
scroll to position [0, 0]
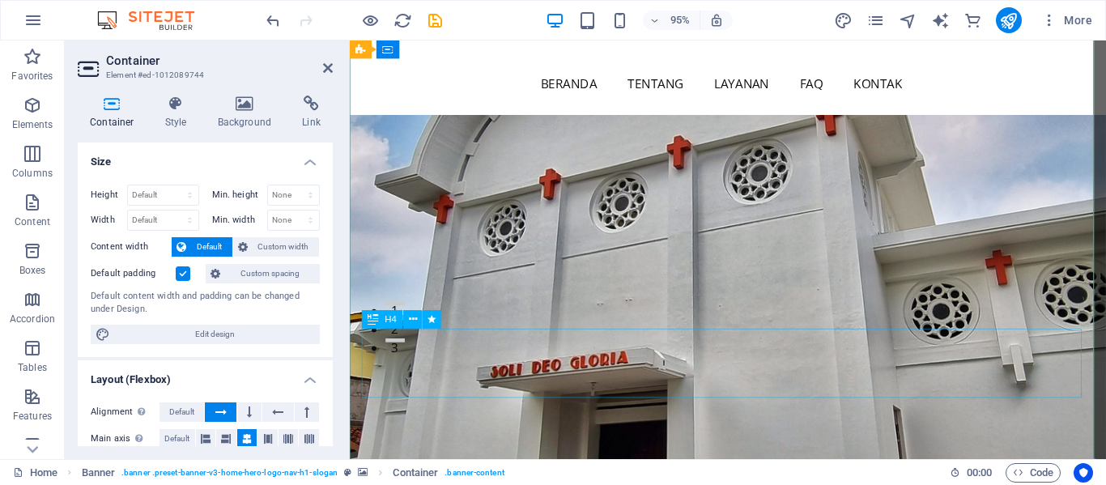
scroll to position [125, 0]
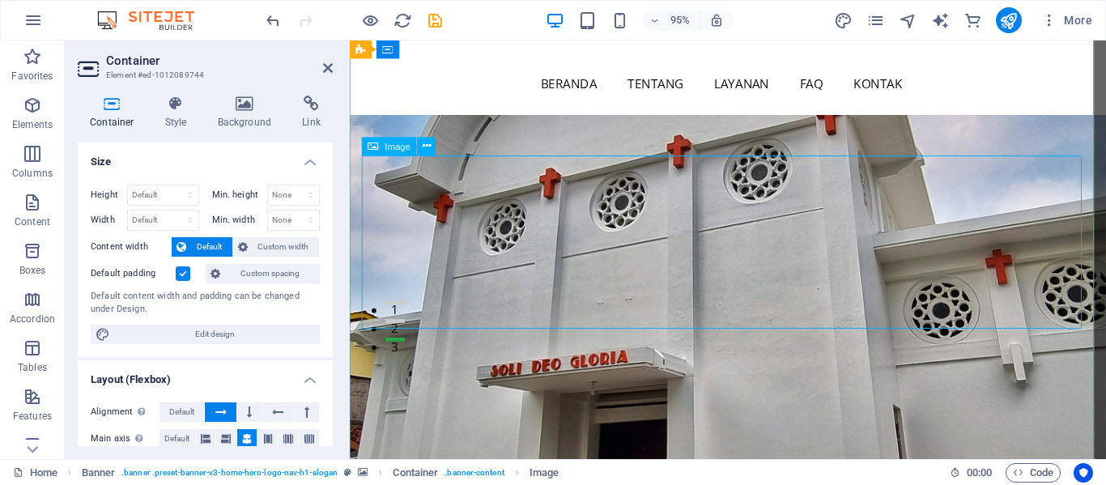
scroll to position [0, 0]
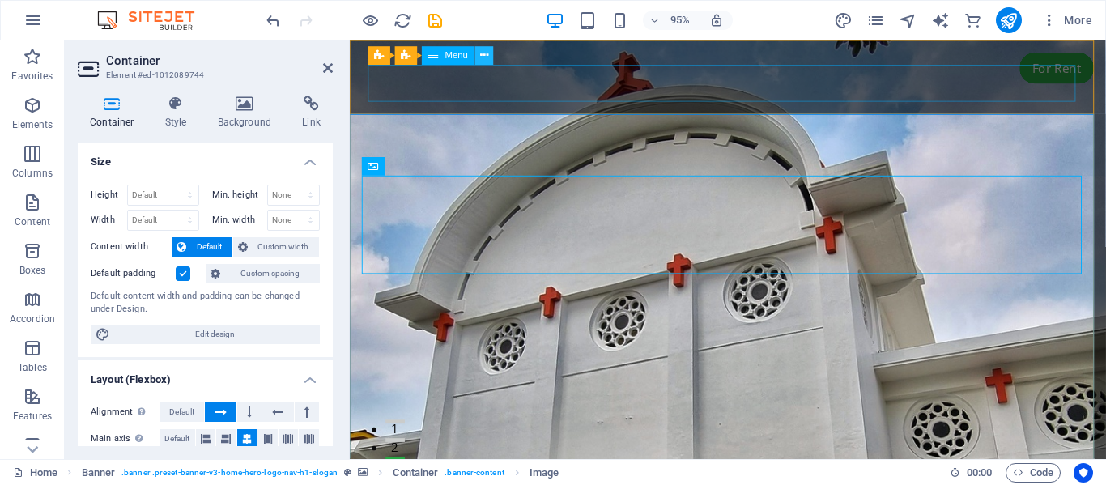
click at [487, 56] on icon at bounding box center [484, 56] width 8 height 16
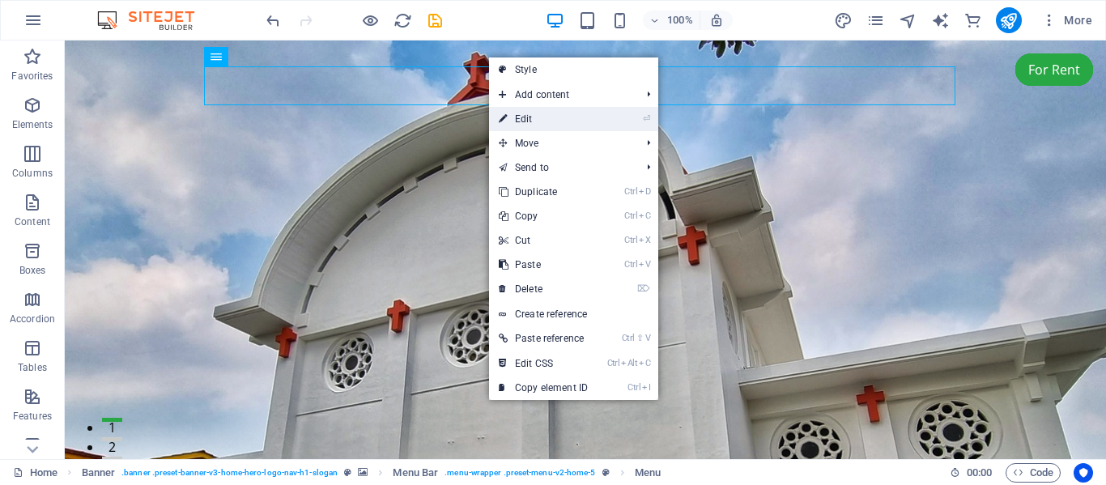
click at [526, 115] on link "⏎ Edit" at bounding box center [543, 119] width 108 height 24
select select
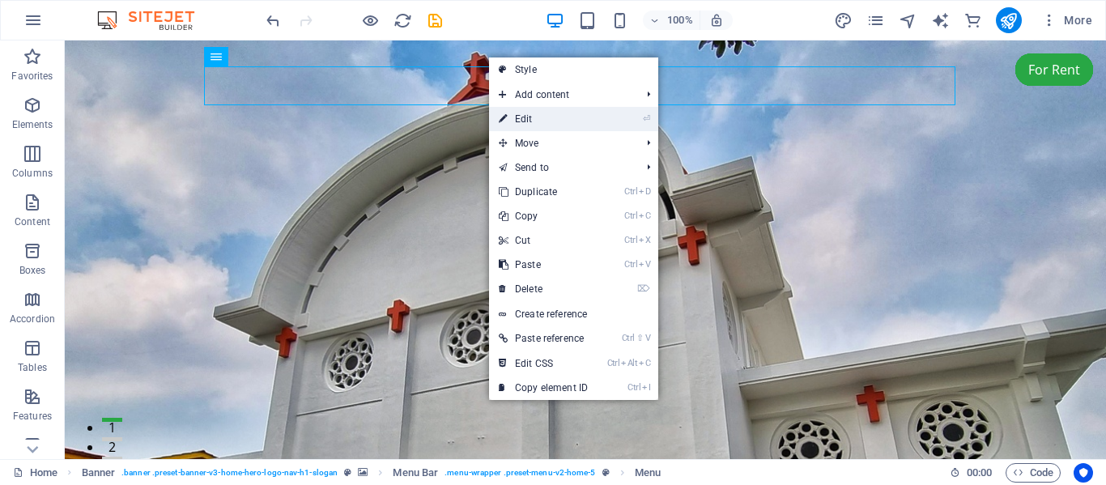
select select
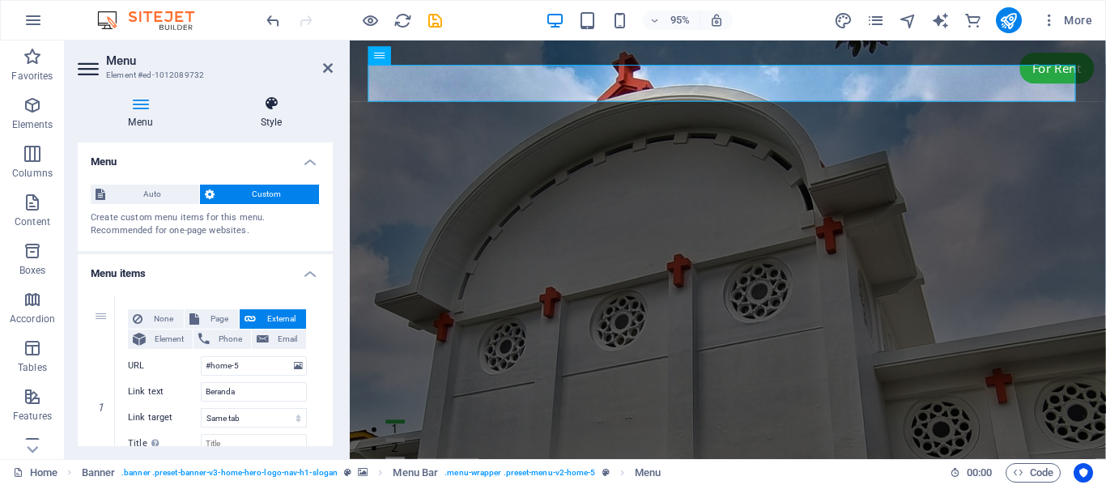
click at [273, 104] on icon at bounding box center [271, 103] width 123 height 16
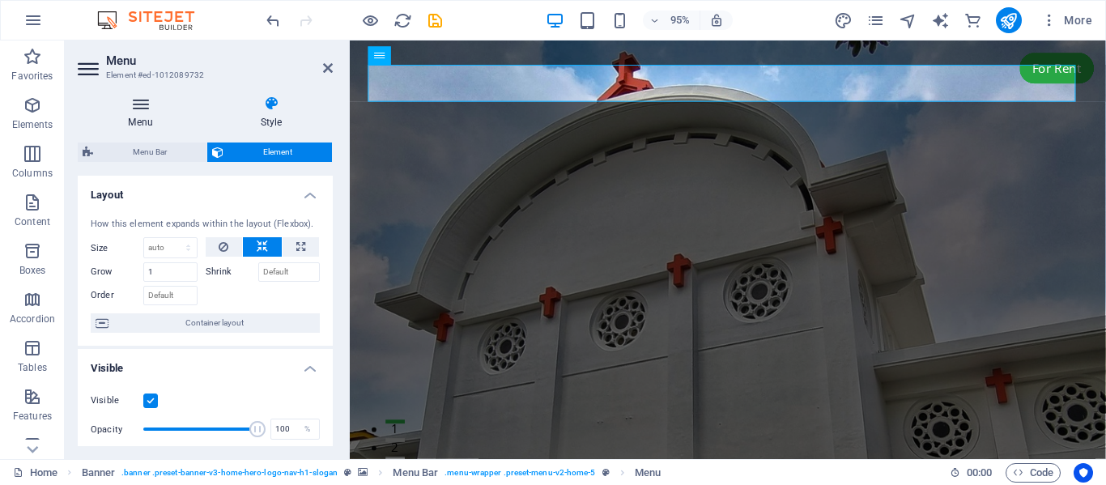
click at [147, 108] on icon at bounding box center [140, 103] width 125 height 16
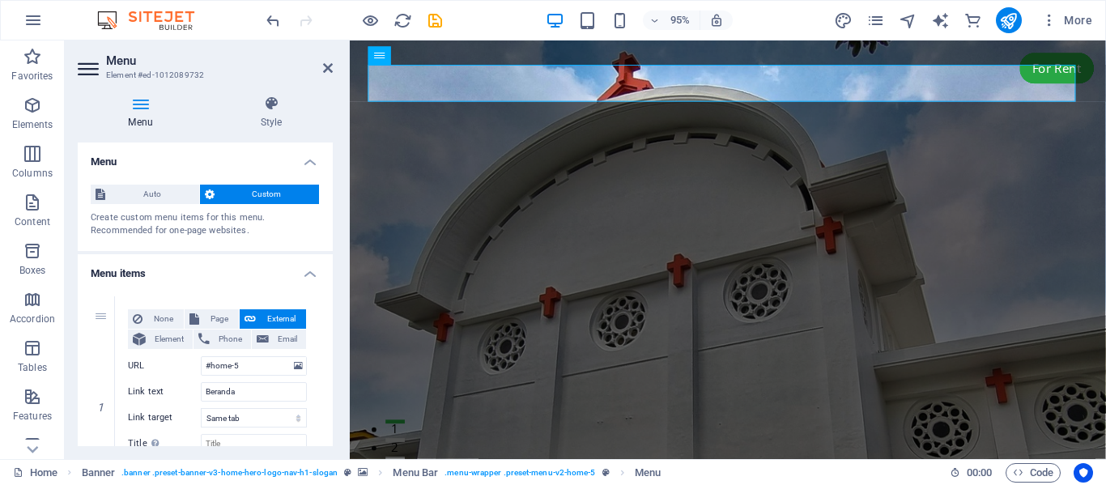
click at [147, 108] on icon at bounding box center [140, 103] width 125 height 16
click at [272, 106] on icon at bounding box center [271, 103] width 123 height 16
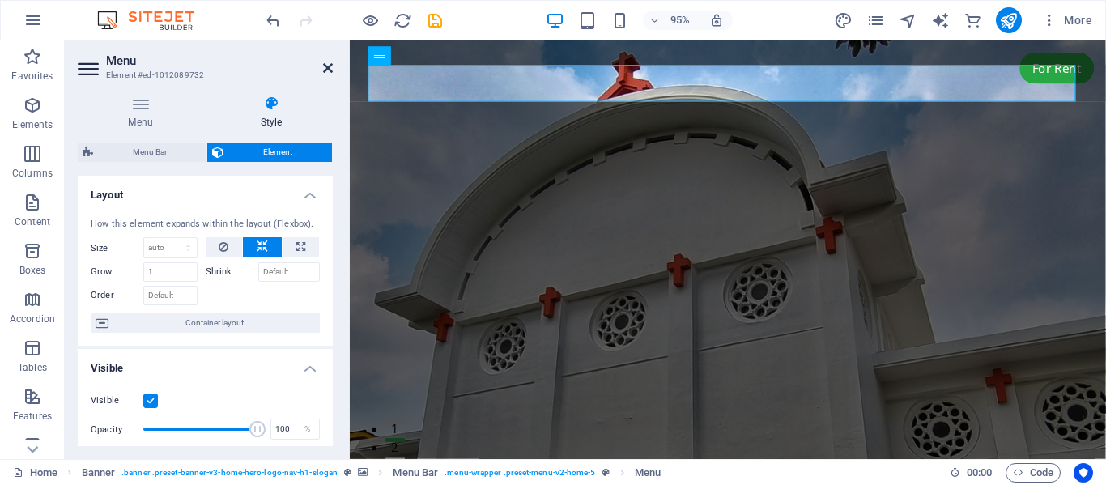
click at [327, 66] on icon at bounding box center [328, 68] width 10 height 13
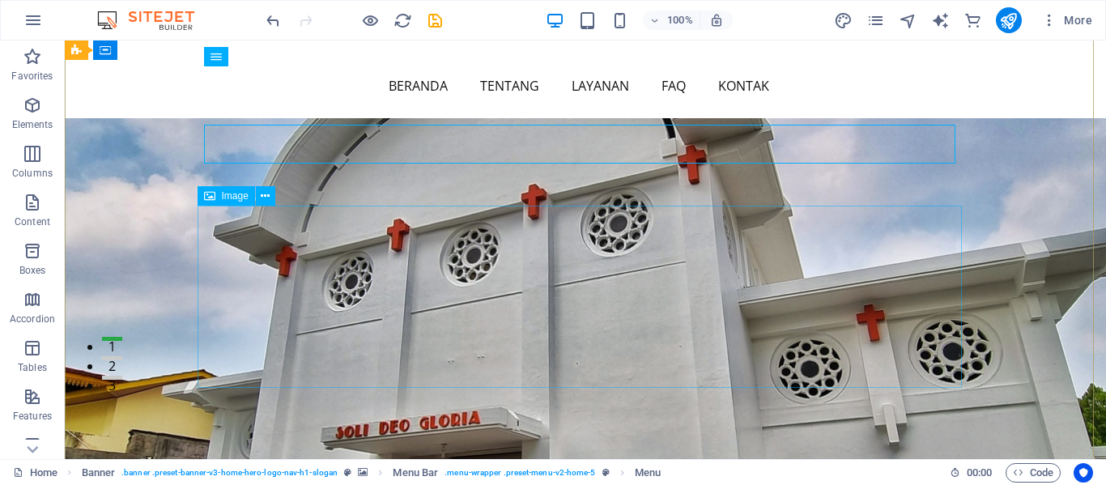
scroll to position [81, 0]
click at [265, 196] on icon at bounding box center [265, 196] width 9 height 17
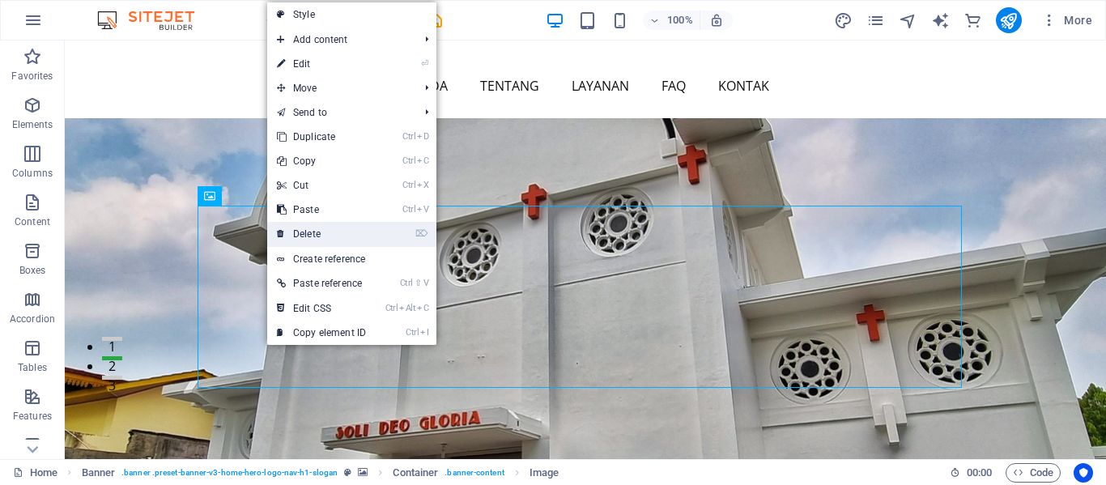
click at [313, 232] on link "⌦ Delete" at bounding box center [321, 234] width 108 height 24
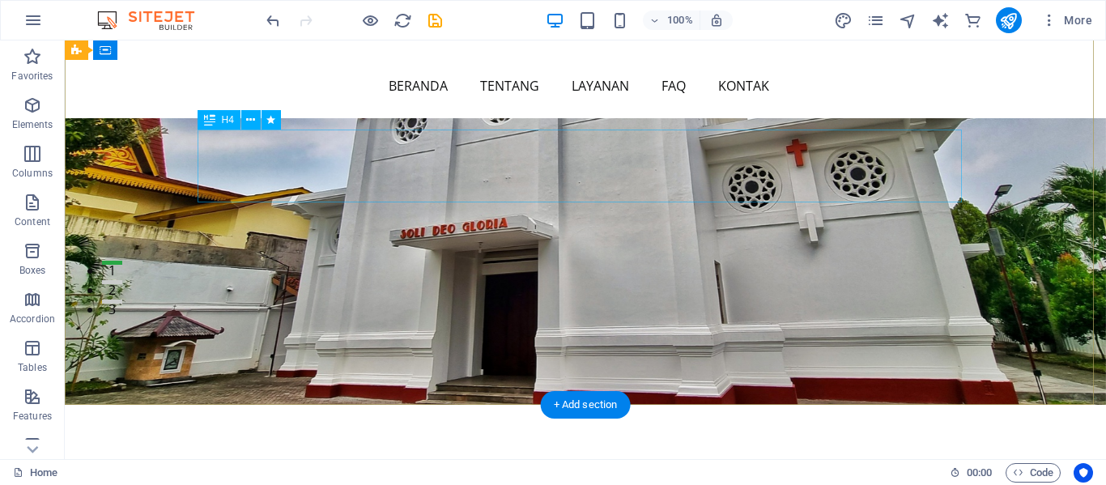
scroll to position [156, 0]
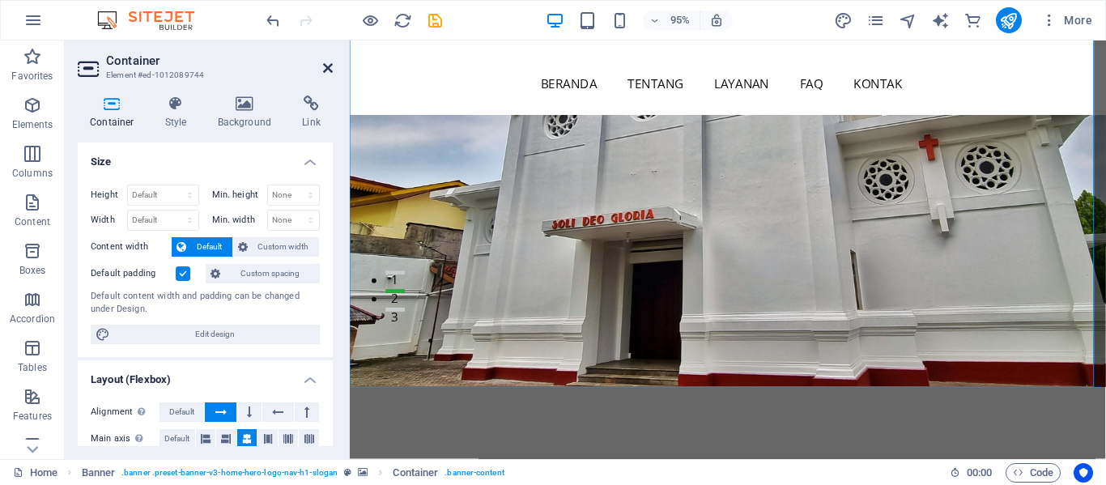
click at [326, 72] on icon at bounding box center [328, 68] width 10 height 13
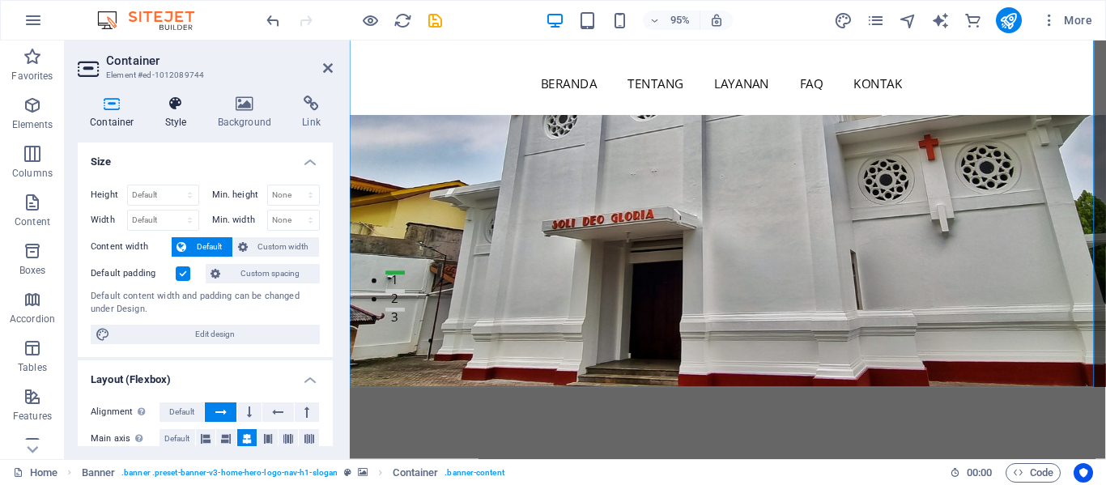
click at [173, 101] on icon at bounding box center [176, 103] width 46 height 16
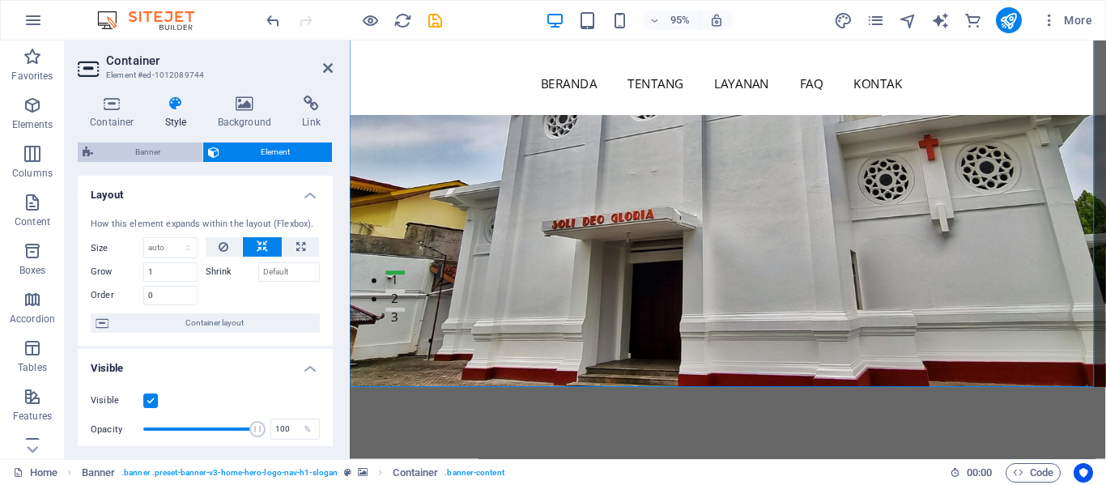
click at [154, 156] on span "Banner" at bounding box center [148, 151] width 100 height 19
select select "preset-banner-v3-home-hero-logo-nav-h1-slogan"
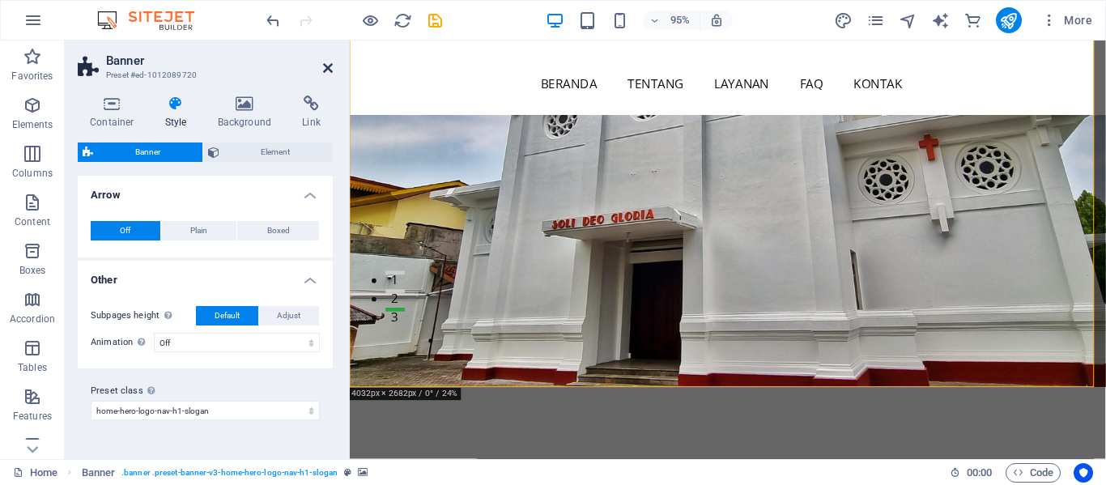
click at [331, 65] on icon at bounding box center [328, 68] width 10 height 13
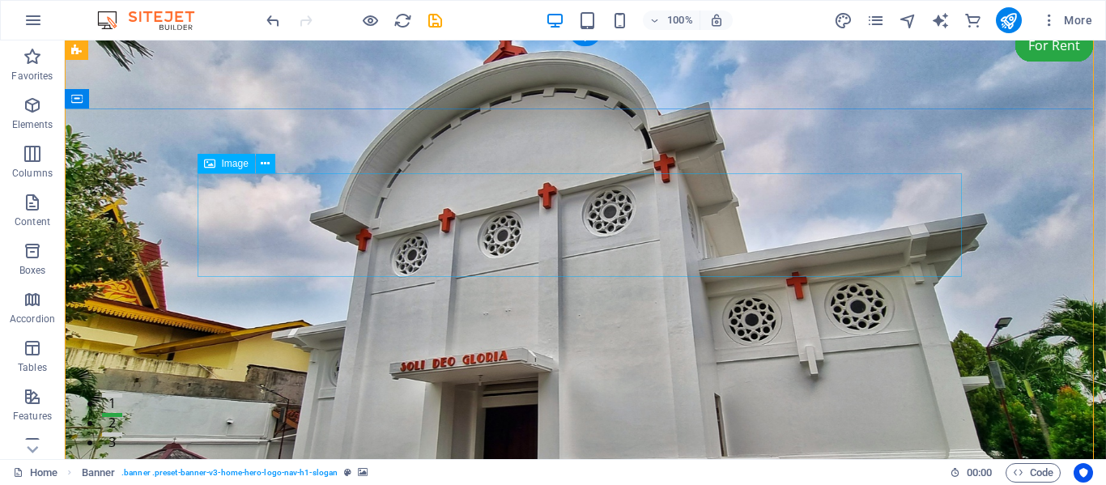
scroll to position [0, 0]
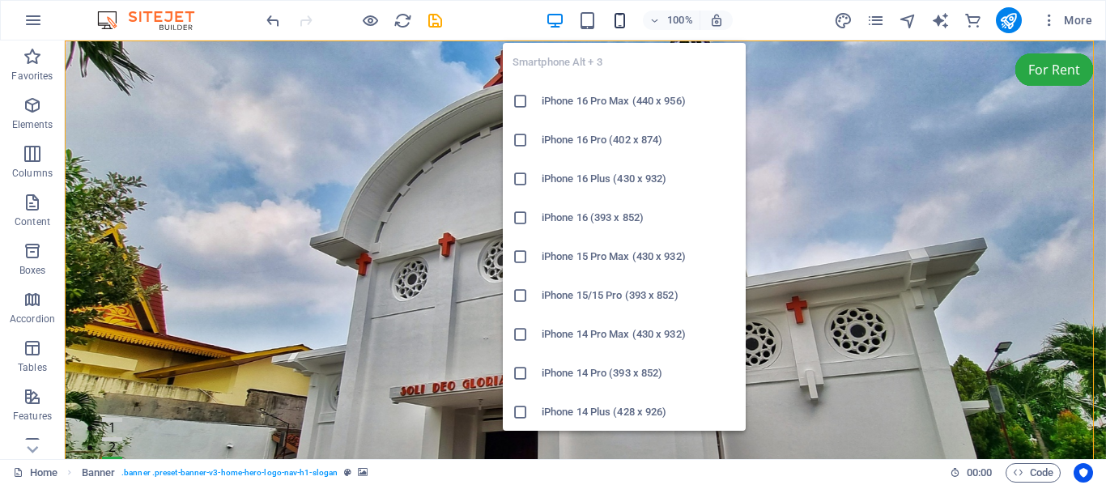
click at [621, 21] on icon "button" at bounding box center [619, 20] width 19 height 19
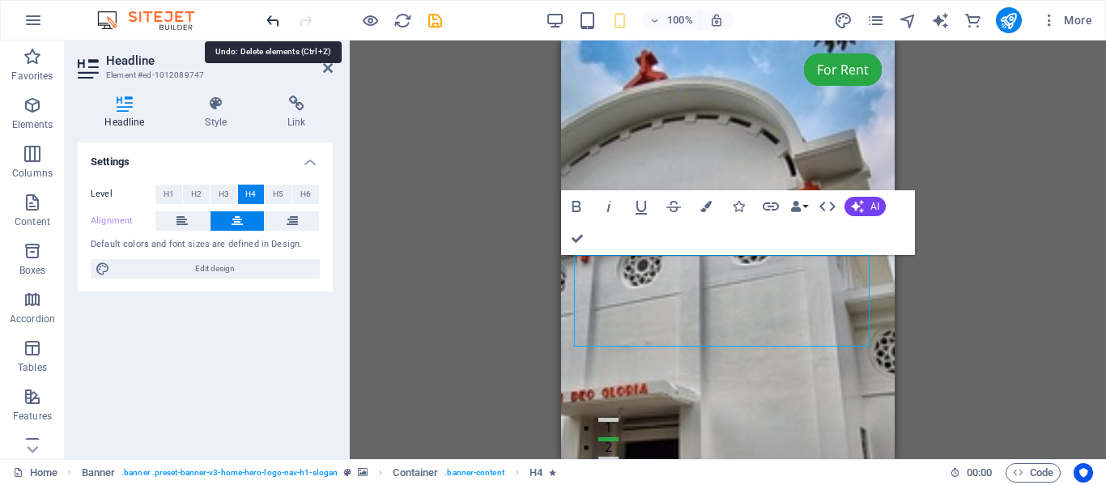
click at [270, 22] on icon "undo" at bounding box center [273, 20] width 19 height 19
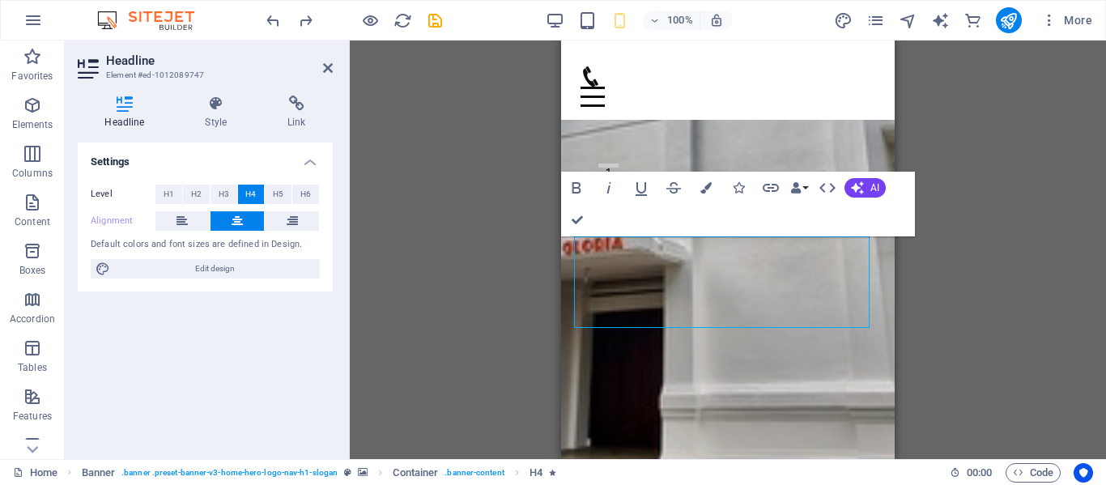
scroll to position [172, 0]
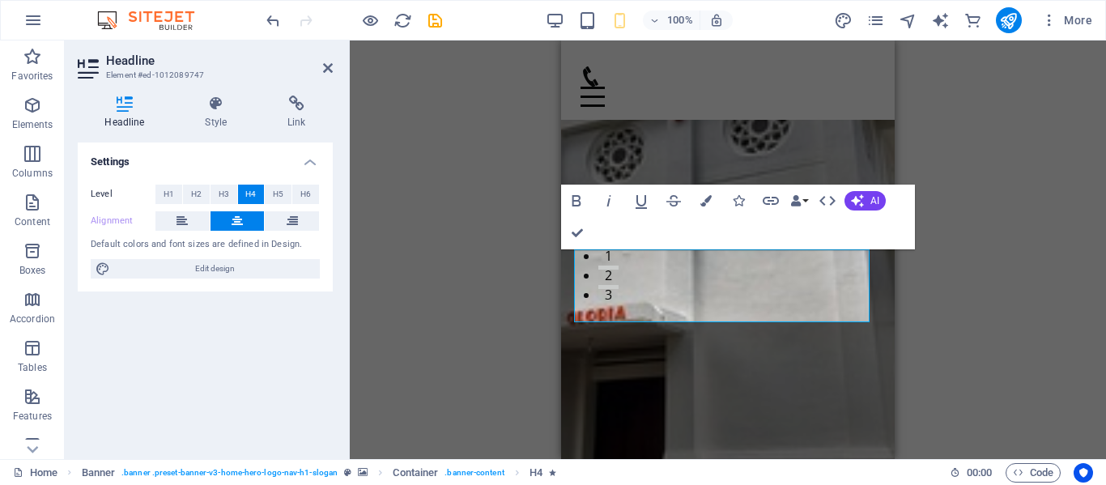
click at [943, 280] on div "H4 Banner Banner Container Banner Menu Bar Image Spacer Menu Text Spacer Button…" at bounding box center [728, 249] width 756 height 418
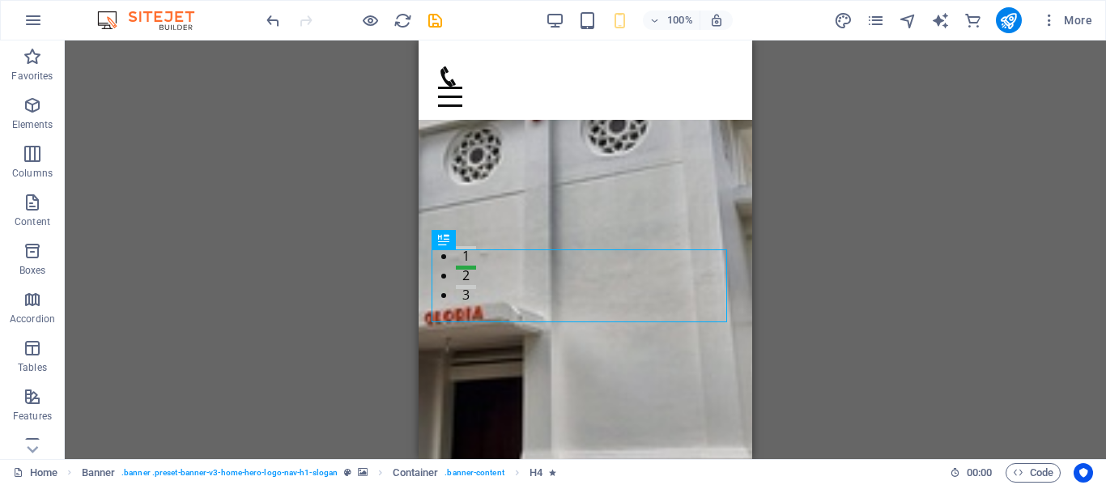
click at [808, 257] on div "H4 Banner Banner Container Banner Menu Bar Image Spacer Menu Text Spacer Button…" at bounding box center [585, 249] width 1041 height 418
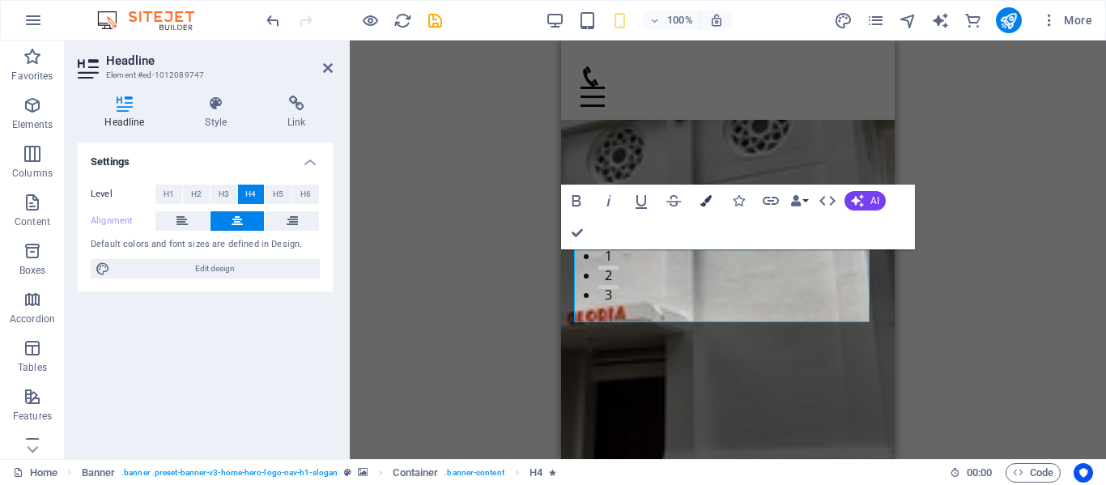
click at [707, 197] on icon "button" at bounding box center [705, 200] width 11 height 11
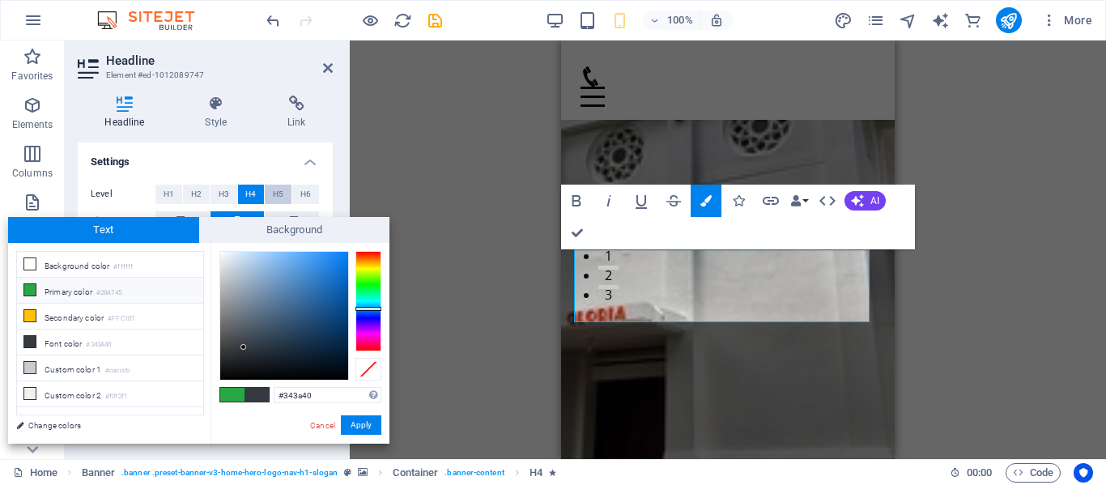
click at [280, 193] on span "H5" at bounding box center [278, 194] width 11 height 19
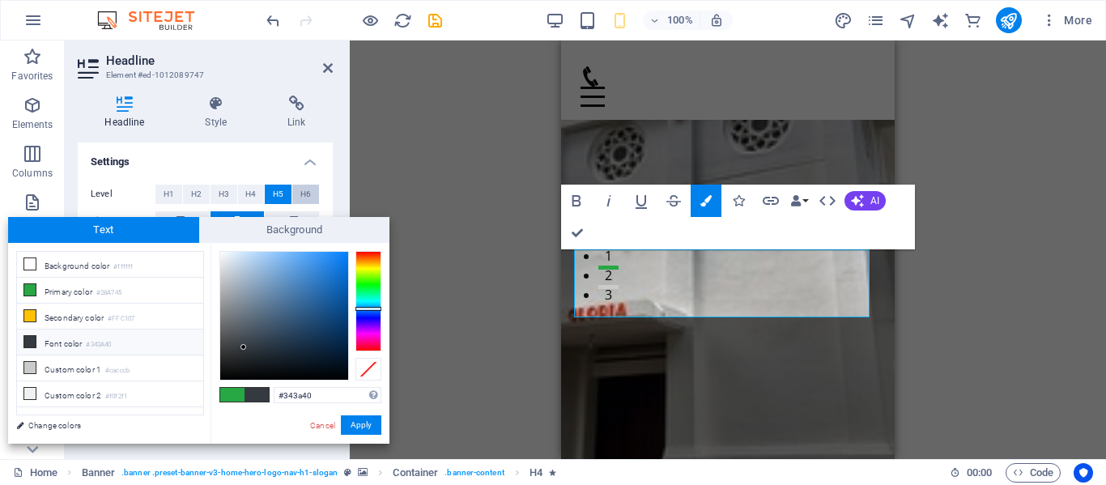
click at [306, 192] on span "H6" at bounding box center [305, 194] width 11 height 19
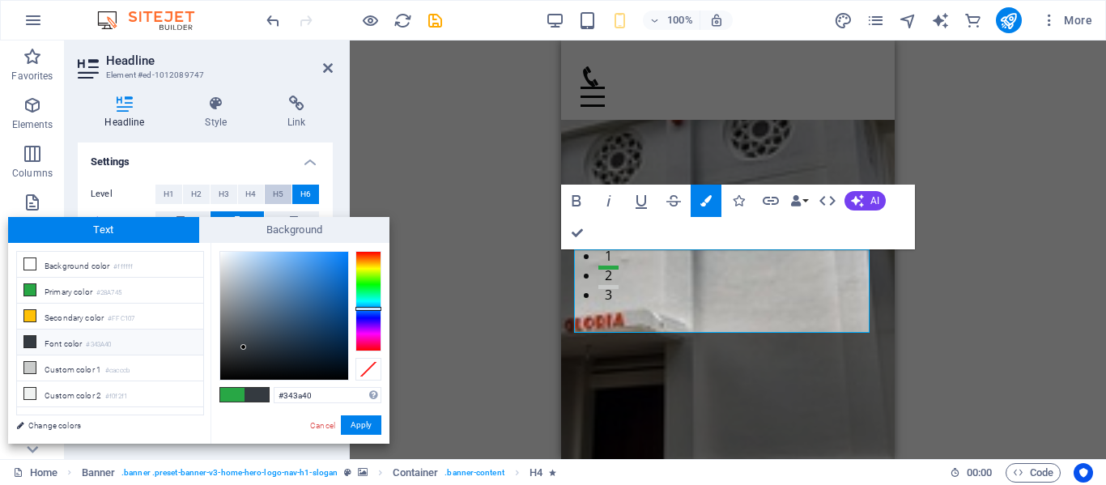
click at [279, 192] on span "H5" at bounding box center [278, 194] width 11 height 19
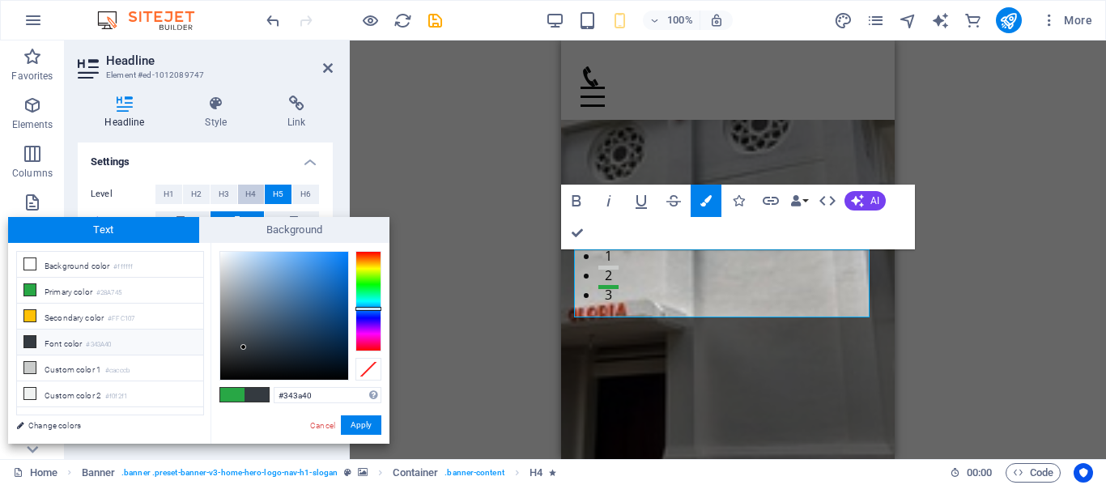
click at [248, 190] on span "H4" at bounding box center [250, 194] width 11 height 19
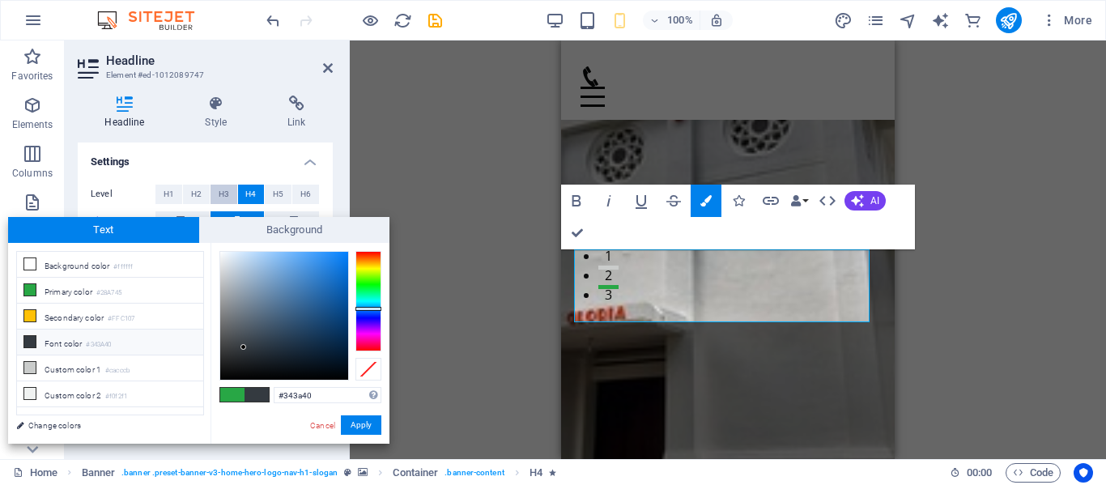
click at [223, 190] on span "H3" at bounding box center [224, 194] width 11 height 19
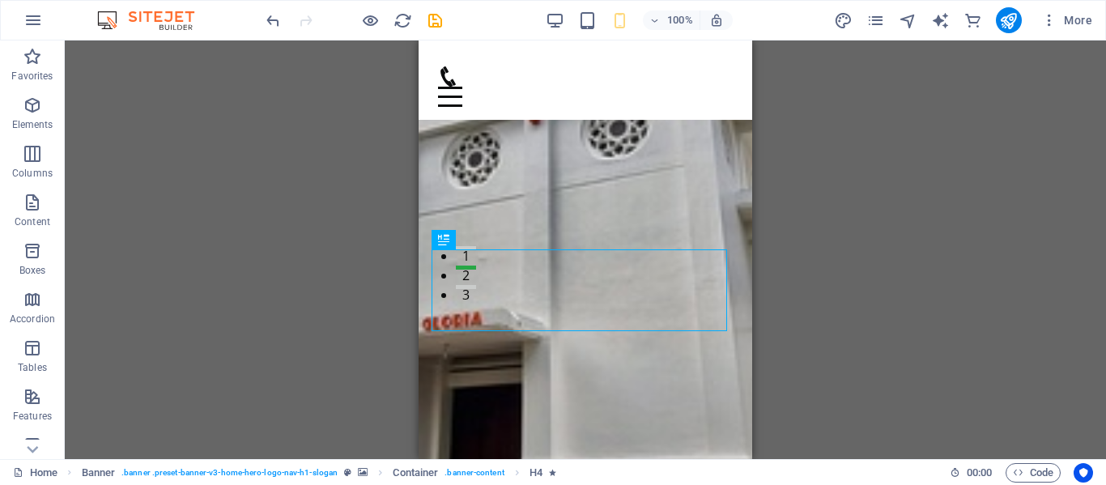
click at [898, 256] on div "H3 Banner Banner Container Banner Menu Bar Image Spacer Menu Text Spacer Button…" at bounding box center [585, 249] width 1041 height 418
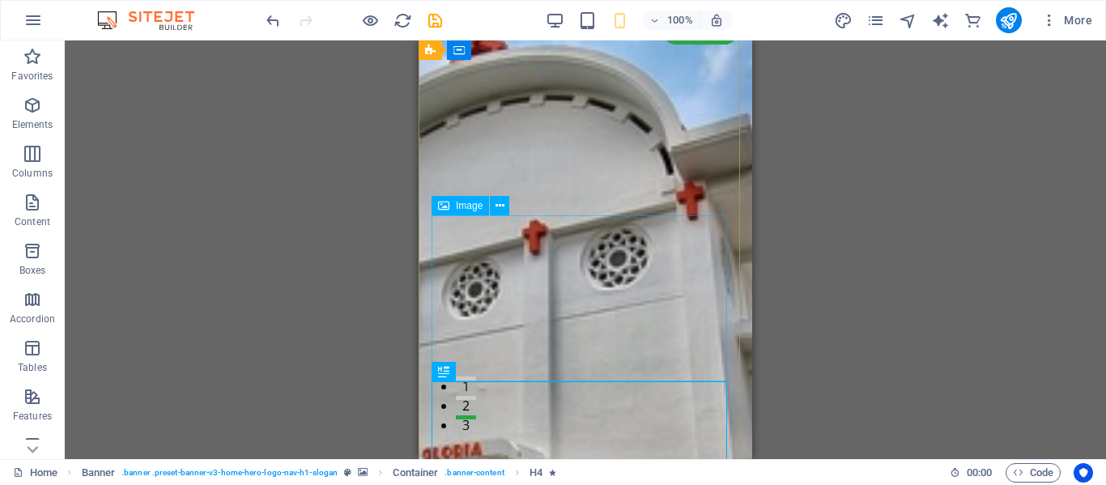
scroll to position [39, 0]
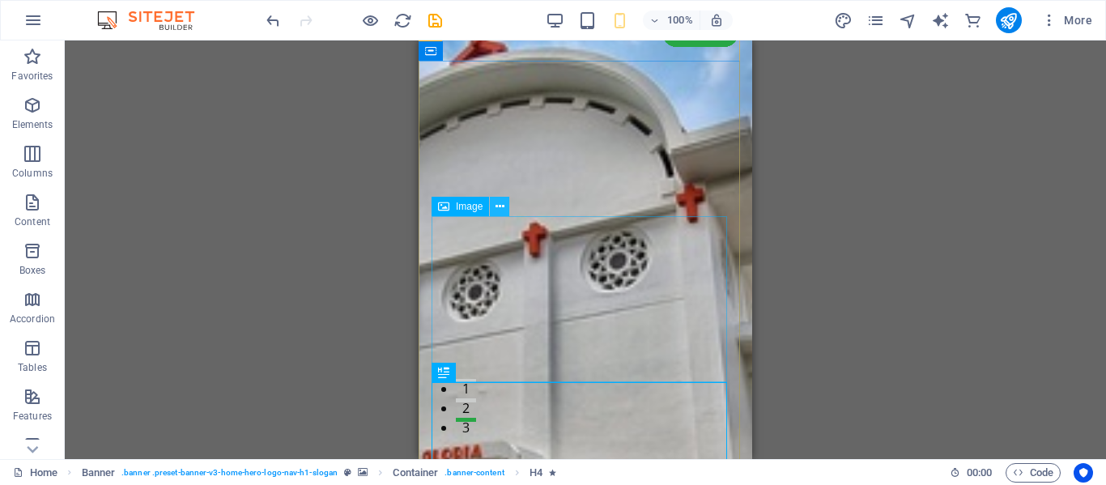
click at [499, 205] on icon at bounding box center [499, 206] width 9 height 17
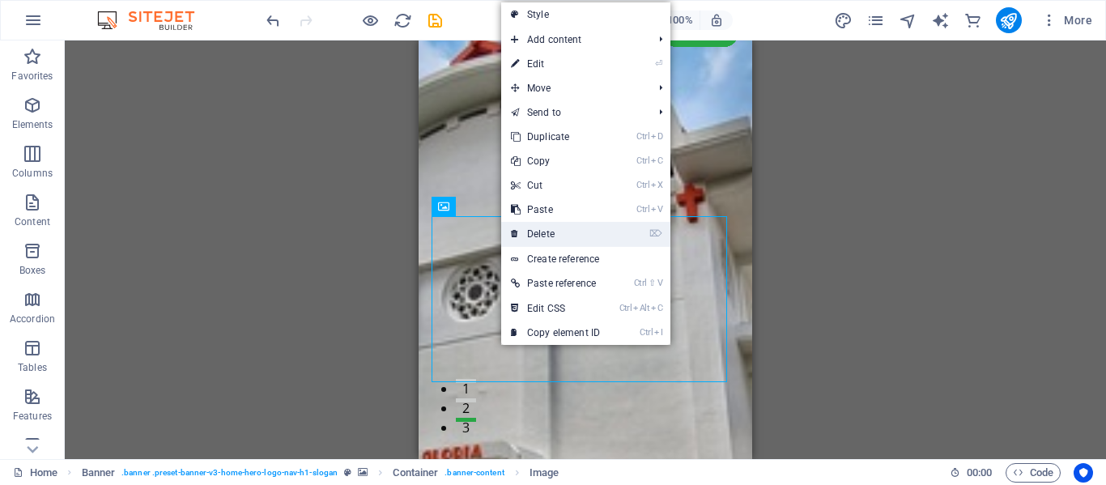
click at [549, 229] on link "⌦ Delete" at bounding box center [555, 234] width 108 height 24
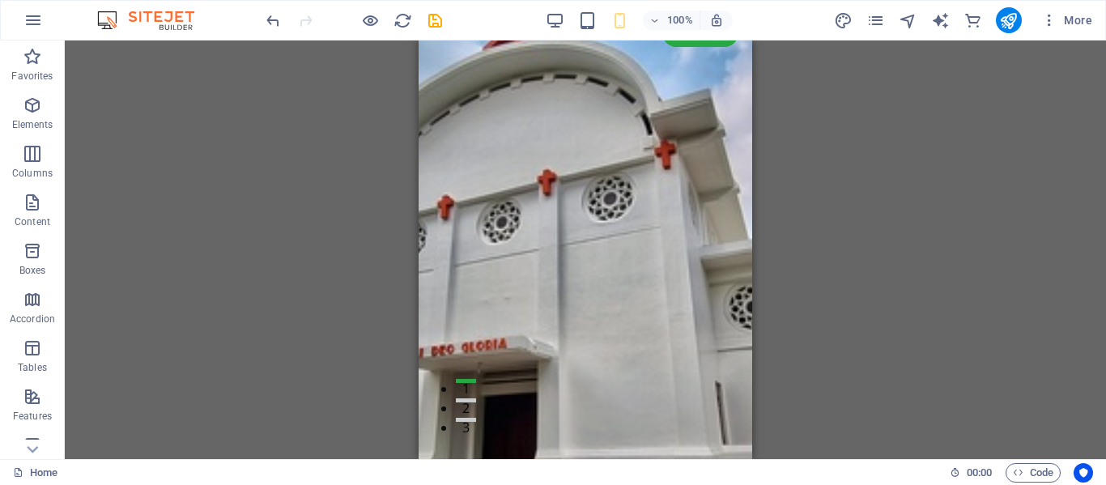
click at [810, 205] on div "H3 Banner Container Banner Menu Bar Image Spacer Menu Text Spacer Button Image …" at bounding box center [585, 249] width 1041 height 418
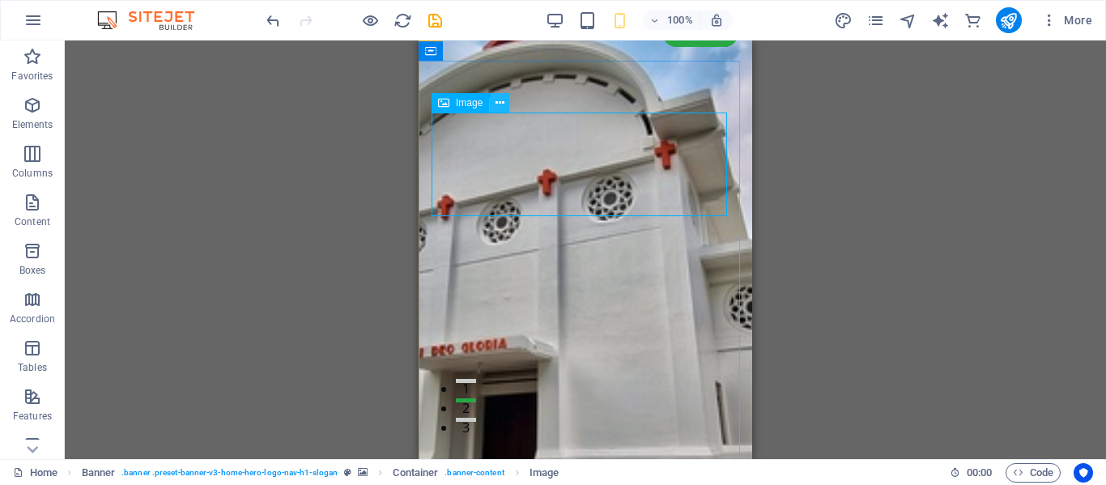
click at [498, 102] on icon at bounding box center [499, 103] width 9 height 17
click at [838, 170] on div "H3 Banner Container Banner Menu Bar Image Spacer Menu Text Spacer Button Image …" at bounding box center [585, 249] width 1041 height 418
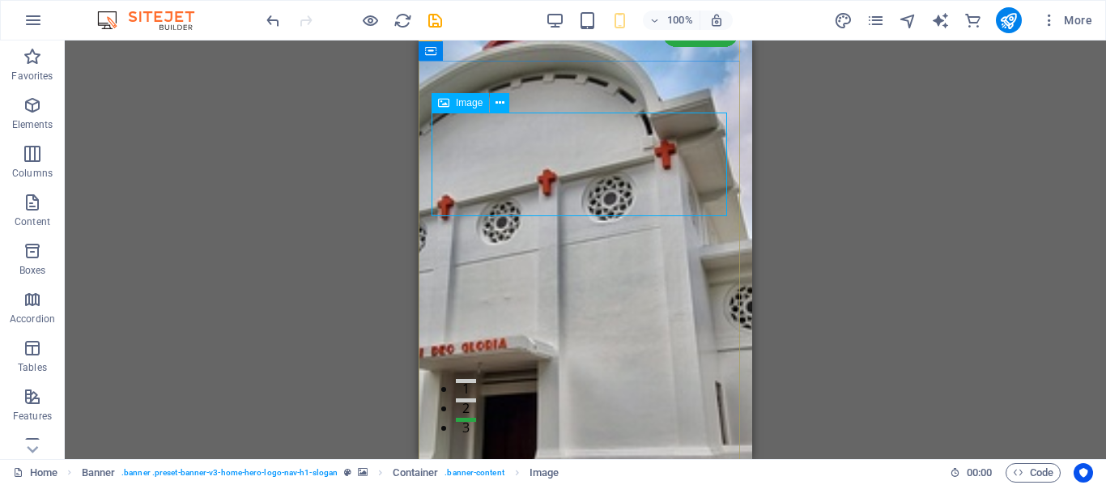
select select "px"
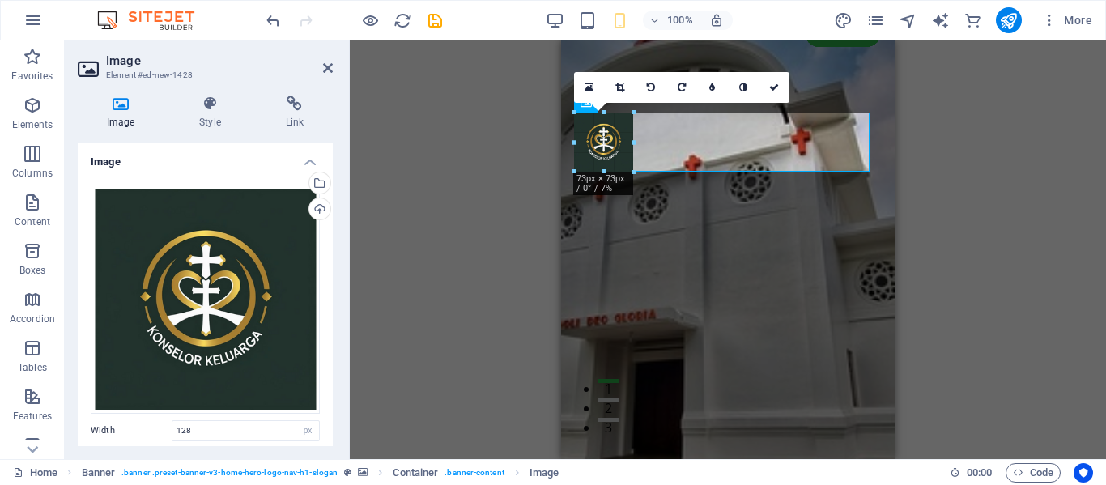
drag, startPoint x: 674, startPoint y: 212, endPoint x: 626, endPoint y: 161, distance: 70.4
type input "73"
click at [939, 210] on div "H3 Banner Container Banner Menu Bar Image Spacer Menu Text Spacer Button Image …" at bounding box center [728, 249] width 756 height 418
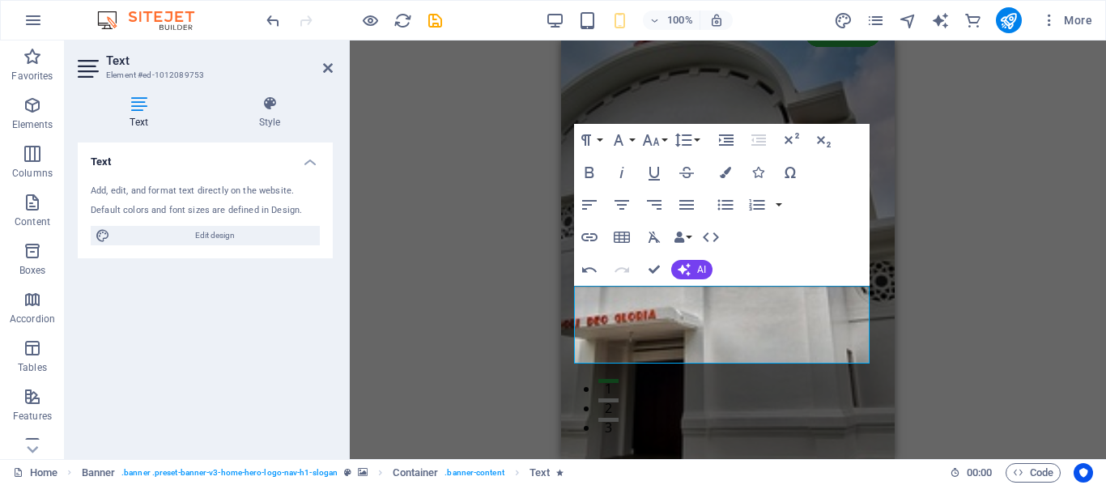
click at [958, 296] on div "H3 Banner Container Banner Menu Bar Image Spacer Menu Text Spacer Button Image …" at bounding box center [728, 249] width 756 height 418
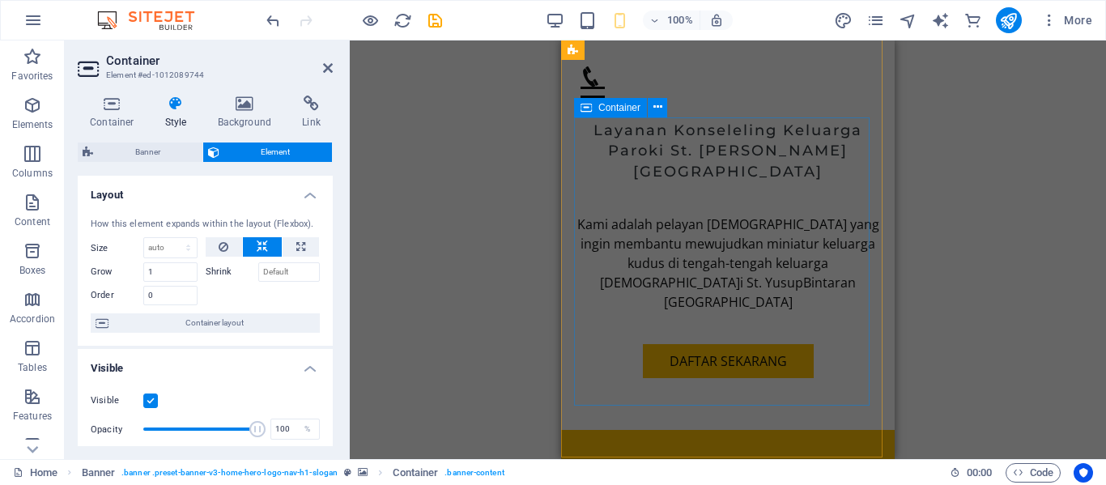
scroll to position [596, 0]
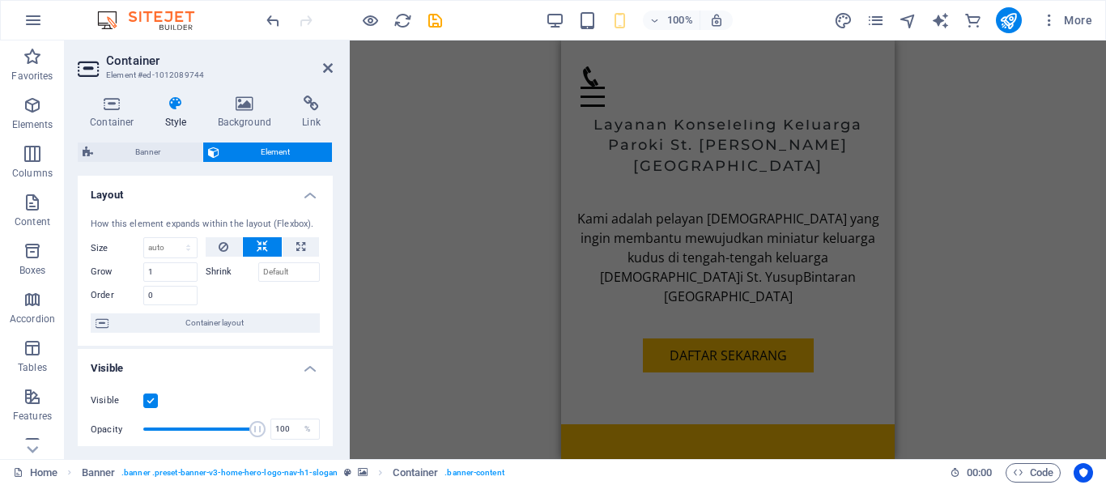
click at [969, 318] on div "Drag here to replace the existing content. Press “Ctrl” if you want to create a…" at bounding box center [728, 249] width 756 height 418
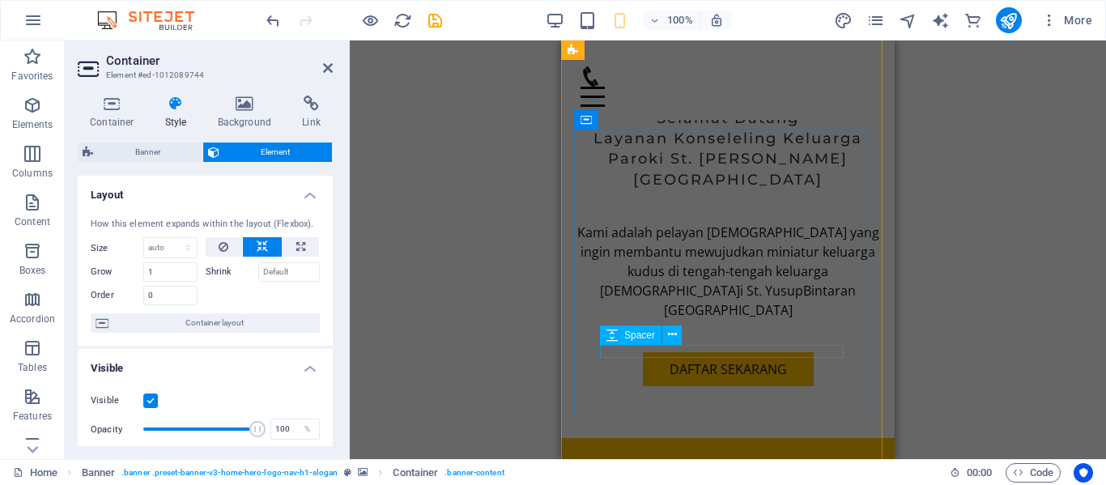
scroll to position [581, 0]
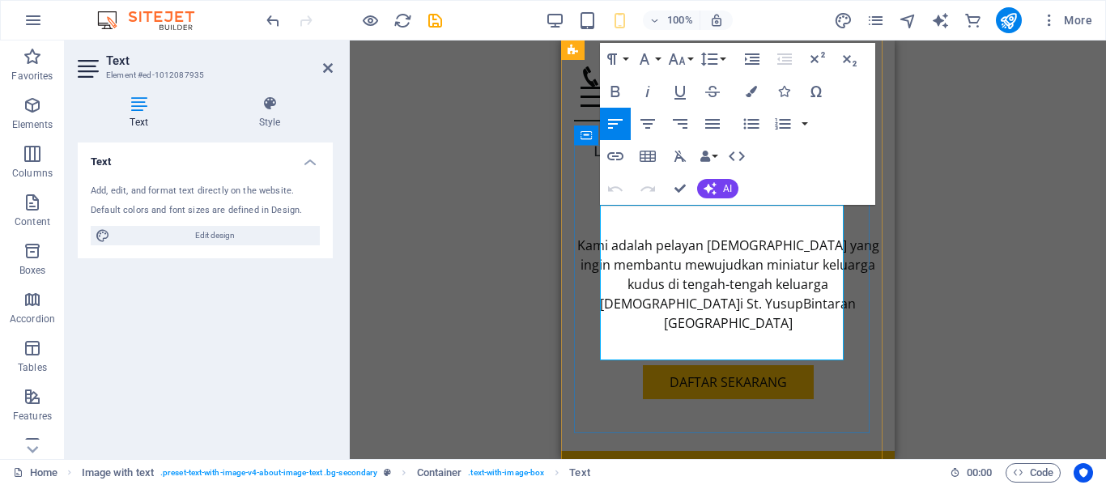
scroll to position [571, 0]
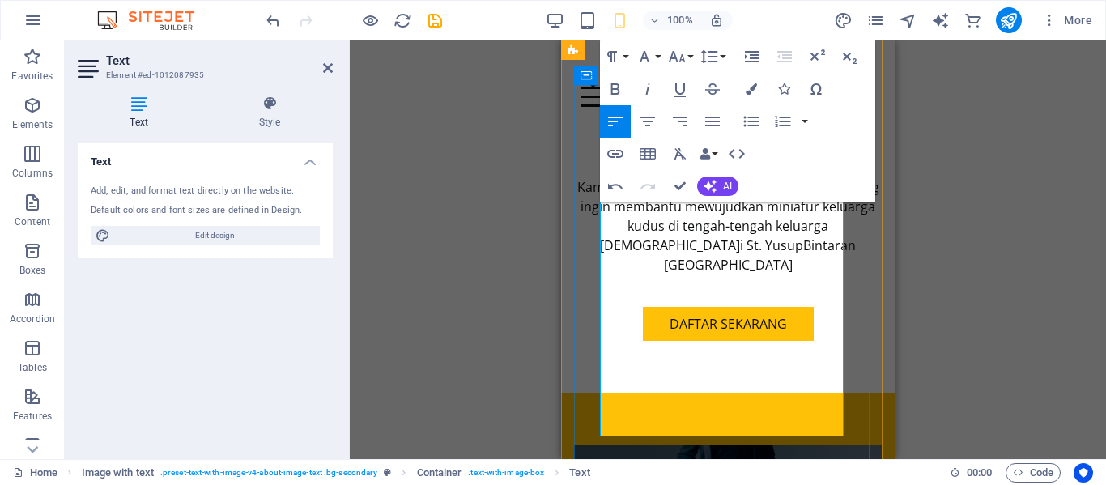
scroll to position [628, 0]
drag, startPoint x: 600, startPoint y: 288, endPoint x: 634, endPoint y: 306, distance: 38.4
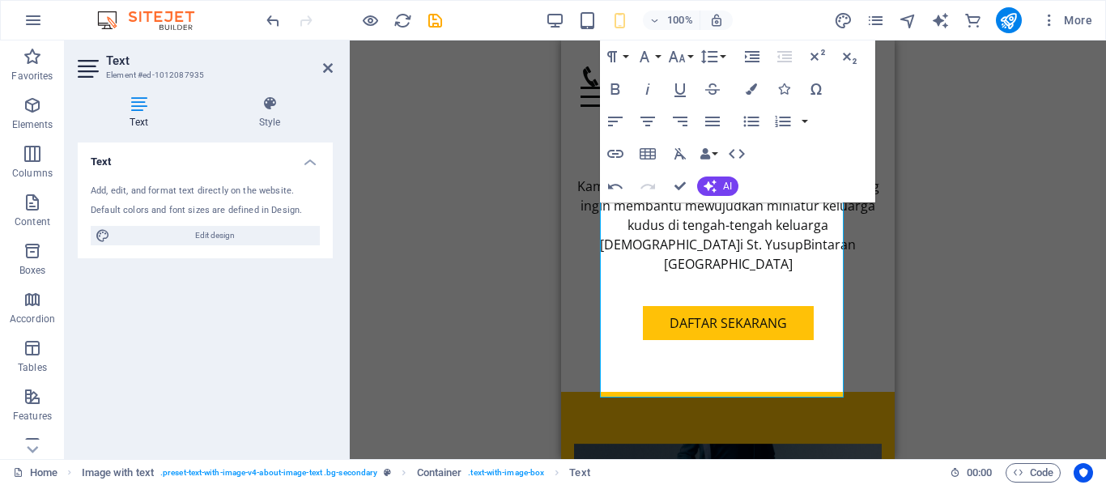
click at [929, 320] on div "Drag here to replace the existing content. Press “Ctrl” if you want to create a…" at bounding box center [728, 249] width 756 height 418
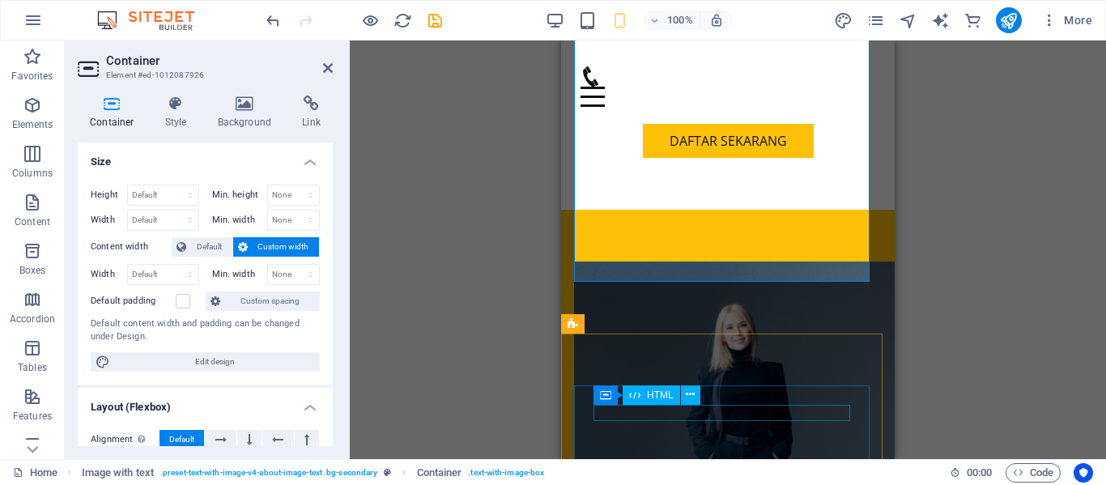
scroll to position [818, 0]
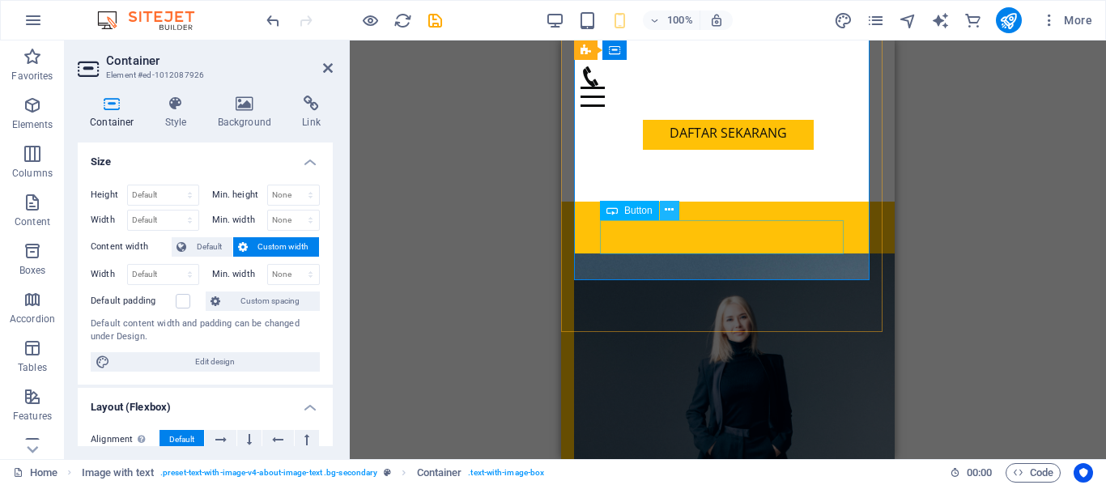
click at [668, 208] on icon at bounding box center [668, 210] width 9 height 17
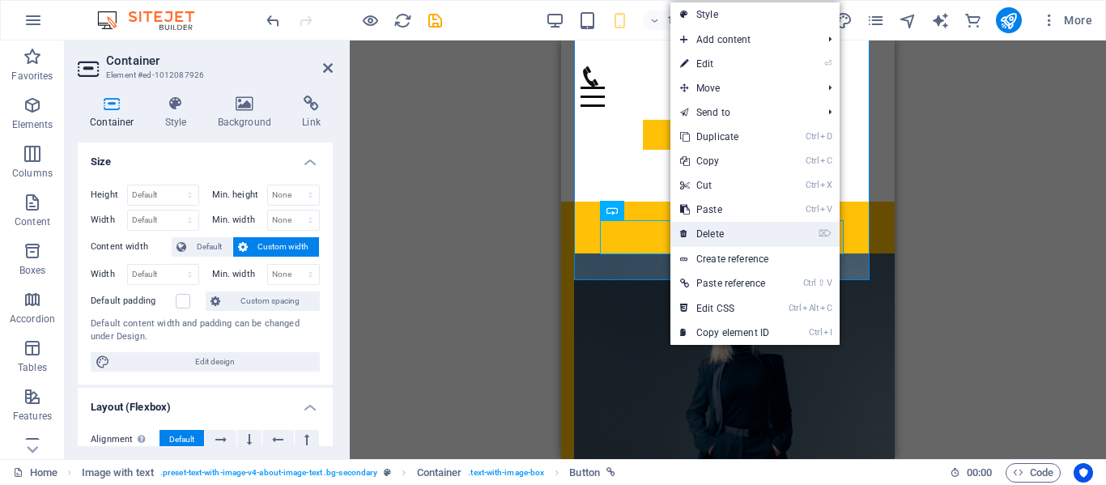
click at [720, 233] on link "⌦ Delete" at bounding box center [724, 234] width 108 height 24
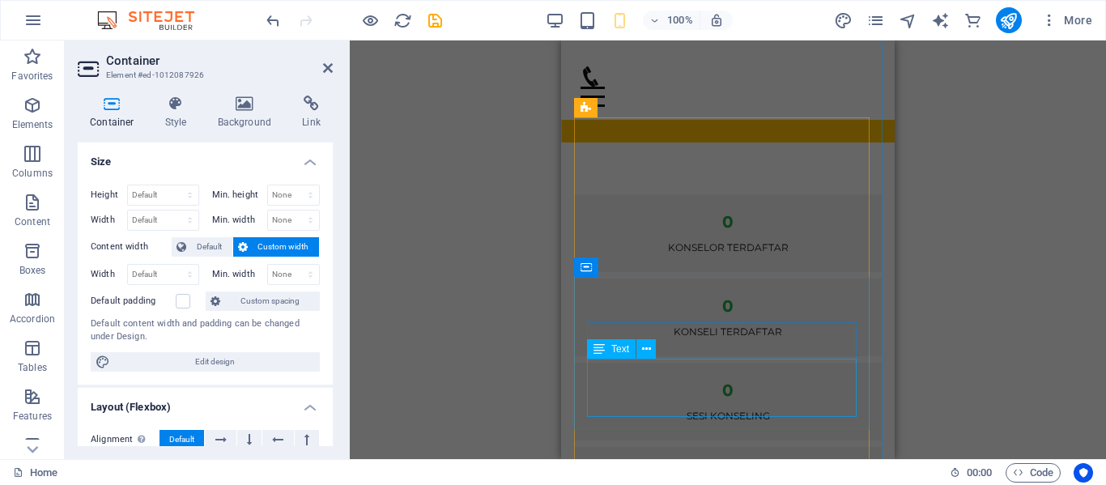
scroll to position [1557, 0]
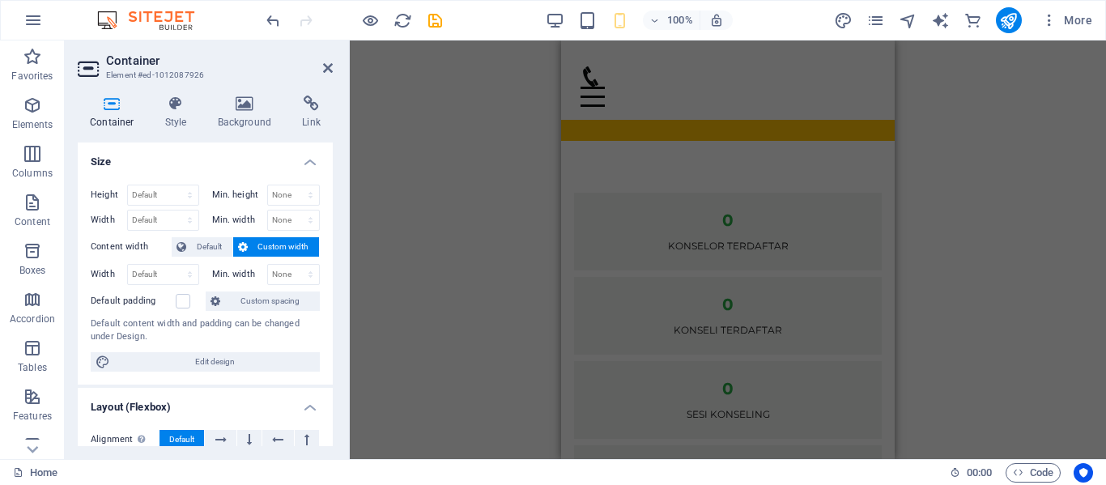
click at [928, 340] on div "Drag here to replace the existing content. Press “Ctrl” if you want to create a…" at bounding box center [728, 249] width 756 height 418
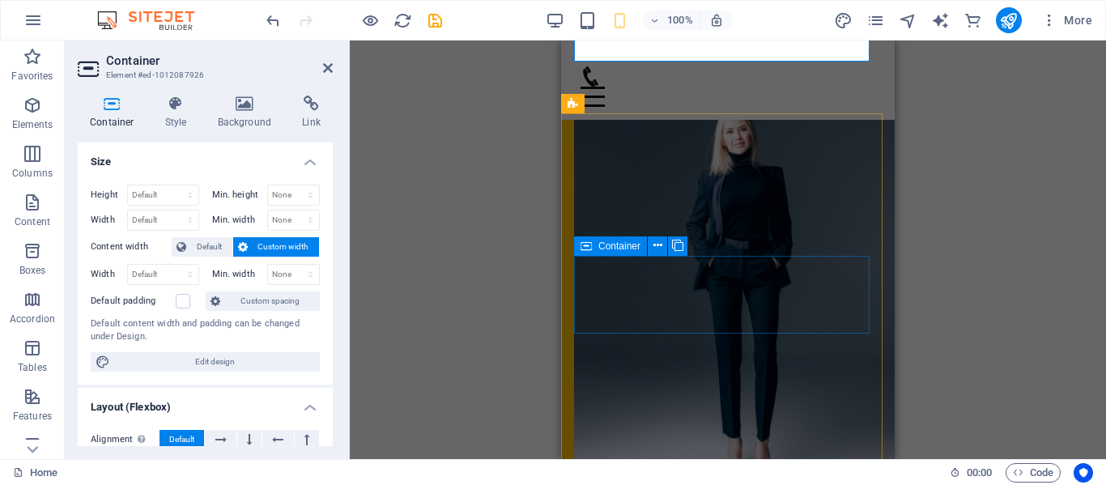
scroll to position [1000, 0]
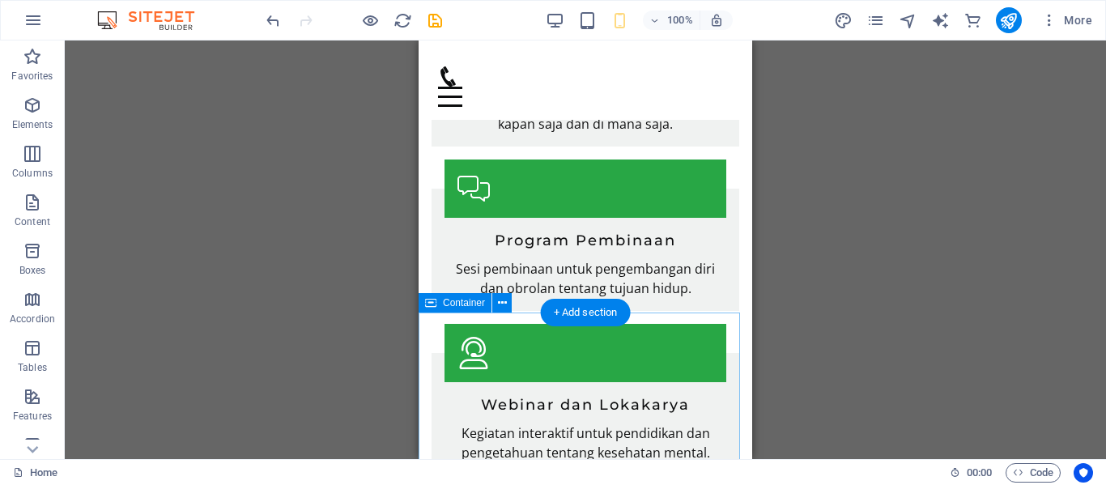
scroll to position [3381, 0]
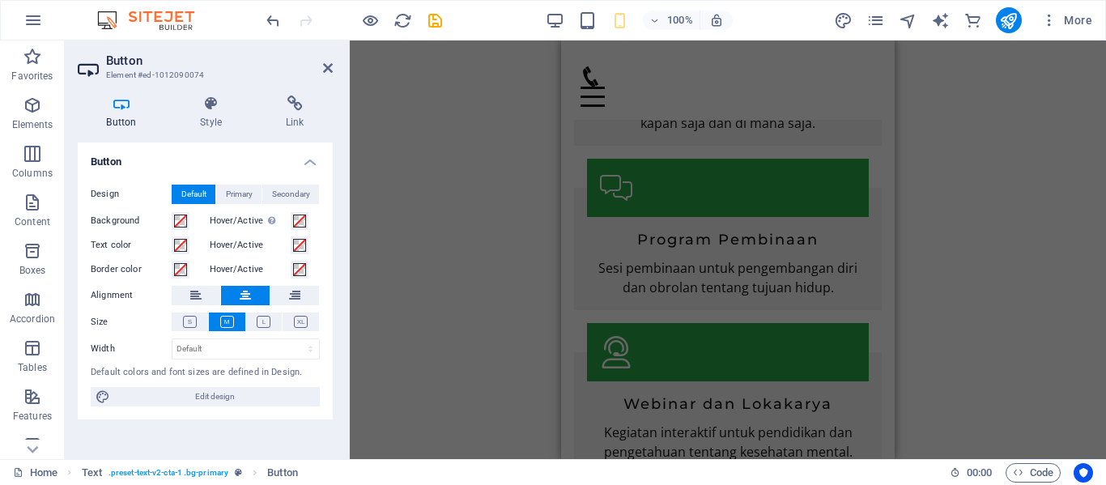
scroll to position [3747, 0]
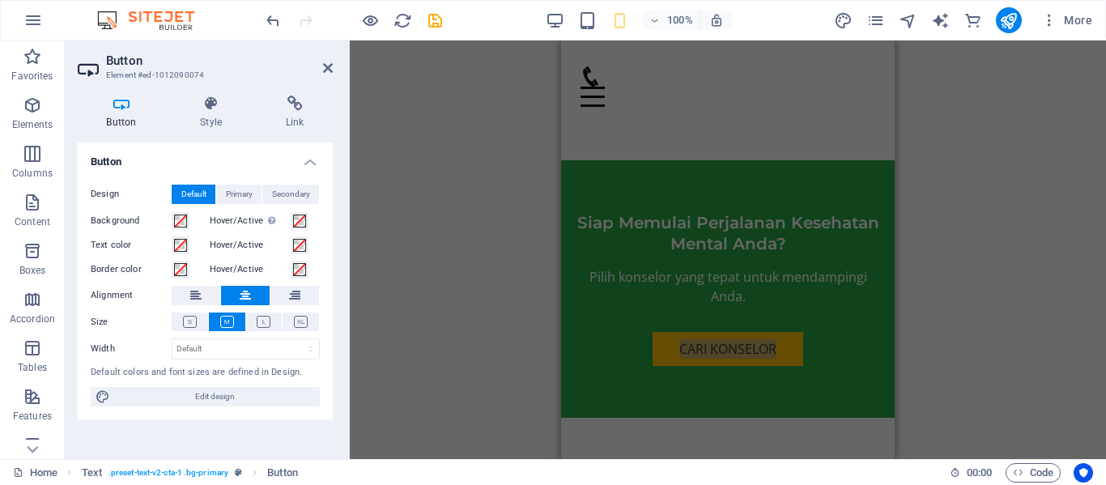
click at [963, 303] on div "H3 Banner Banner Container Banner Menu Bar Image Spacer Menu Text Spacer Button…" at bounding box center [728, 249] width 756 height 418
click at [327, 63] on icon at bounding box center [328, 68] width 10 height 13
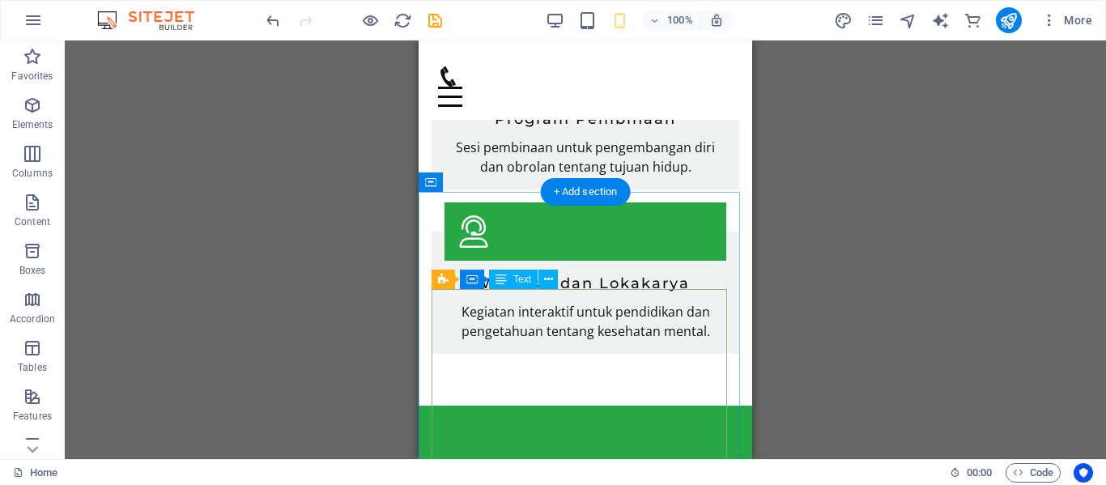
scroll to position [3501, 0]
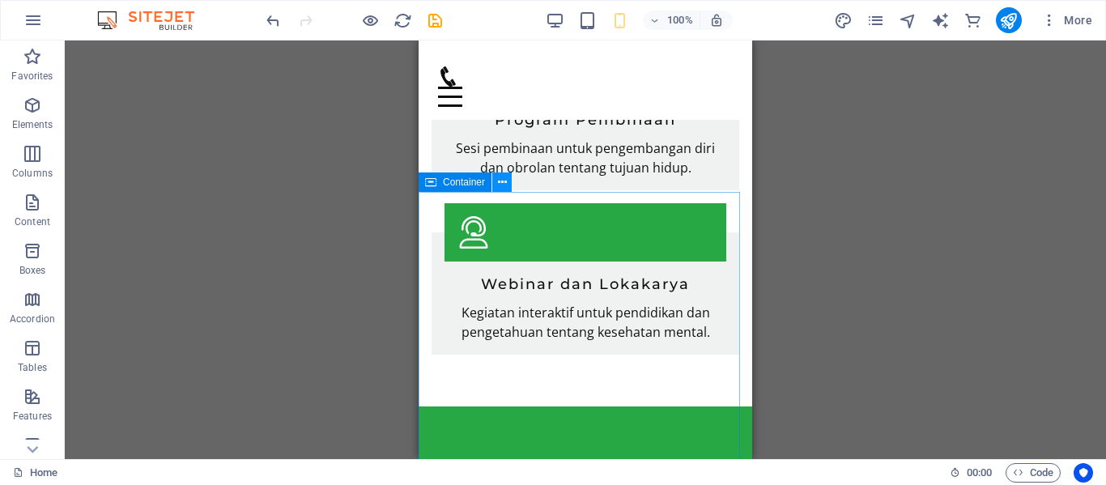
click at [503, 183] on icon at bounding box center [502, 182] width 9 height 17
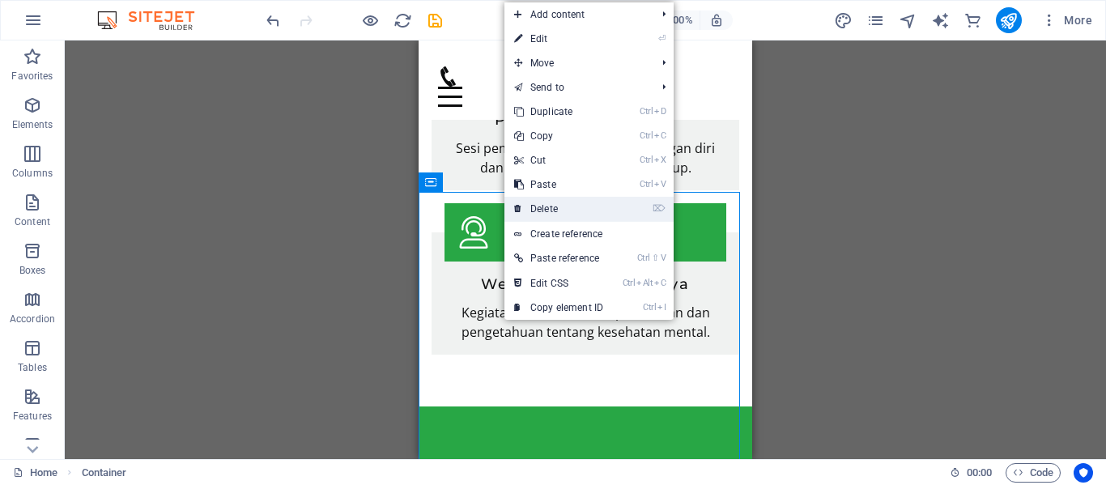
click at [548, 210] on link "⌦ Delete" at bounding box center [558, 209] width 108 height 24
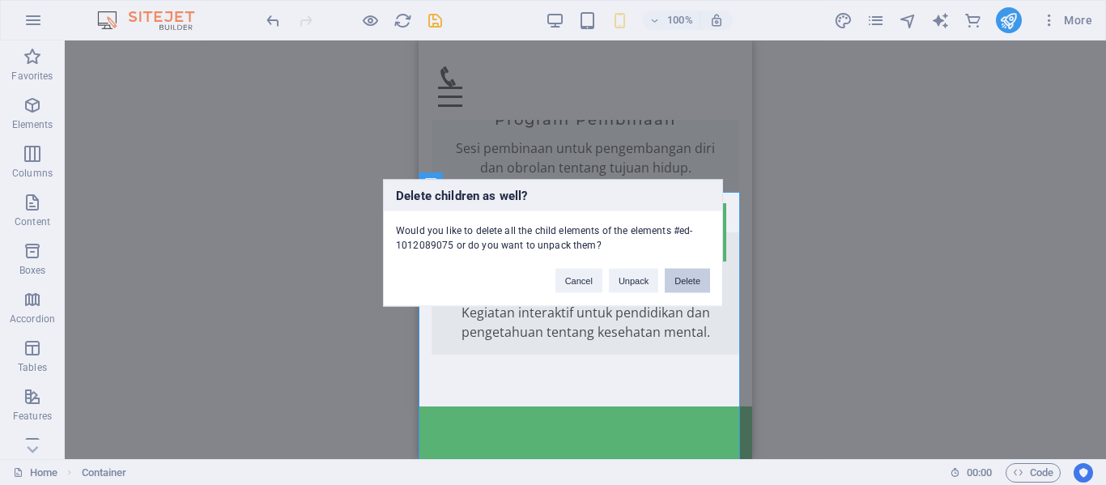
click at [685, 278] on button "Delete" at bounding box center [686, 280] width 45 height 24
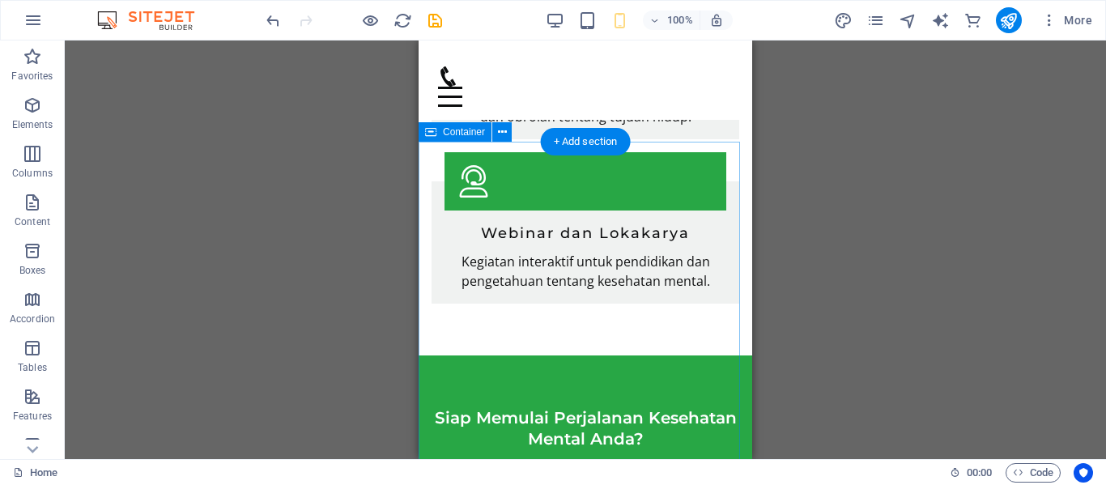
scroll to position [3551, 0]
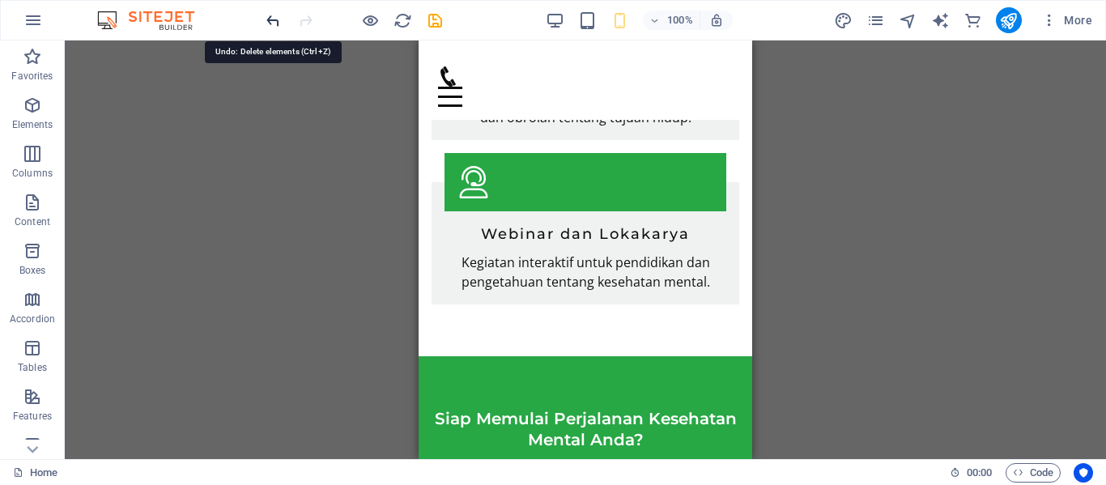
click at [272, 18] on icon "undo" at bounding box center [273, 20] width 19 height 19
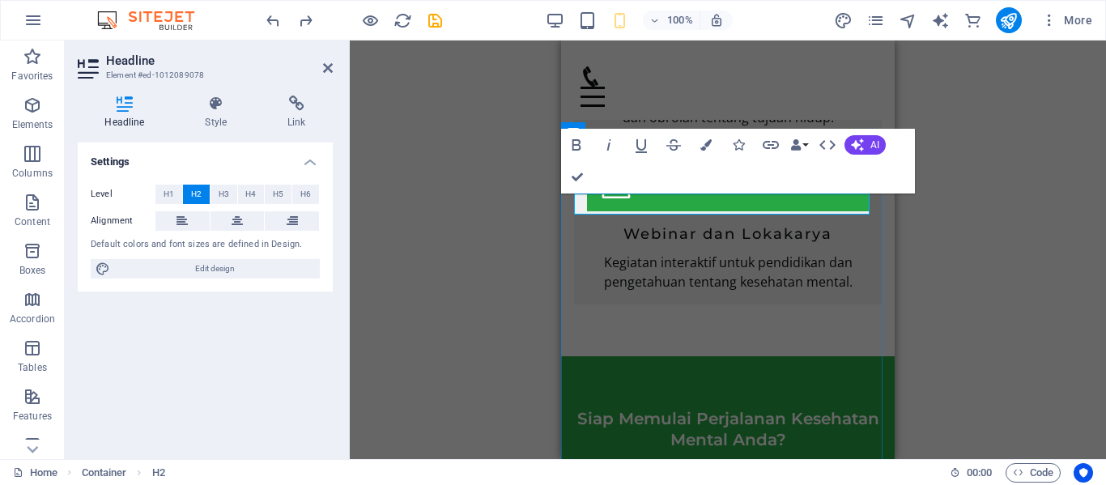
click at [993, 261] on div "H3 Banner Banner Container Menu Bar Image Spacer Menu Text Spacer Button Image …" at bounding box center [728, 249] width 756 height 418
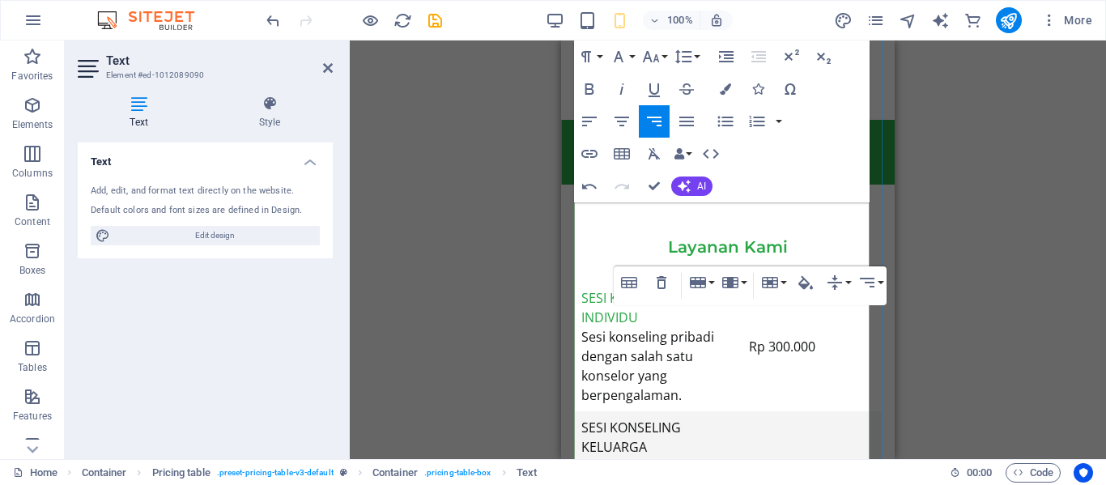
scroll to position [4015, 0]
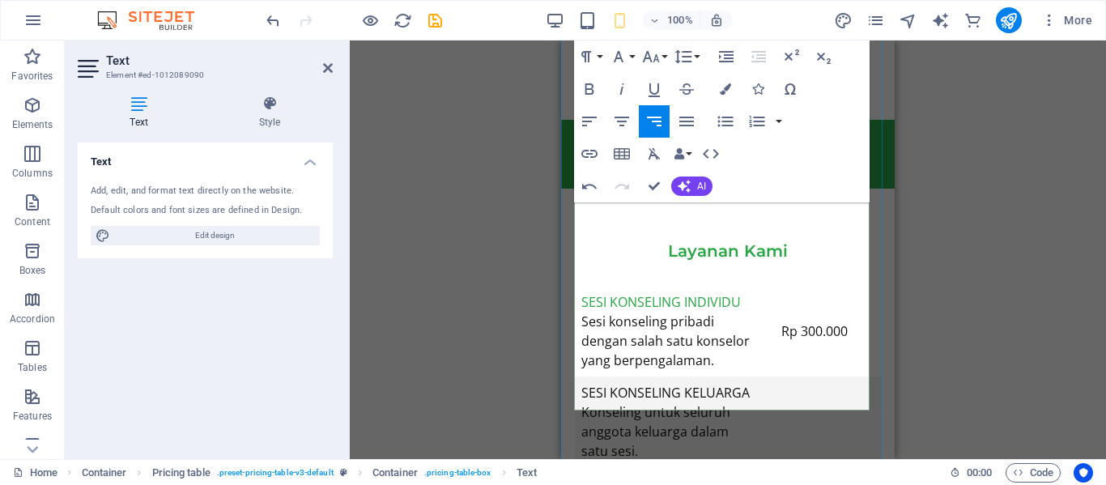
scroll to position [3937, 0]
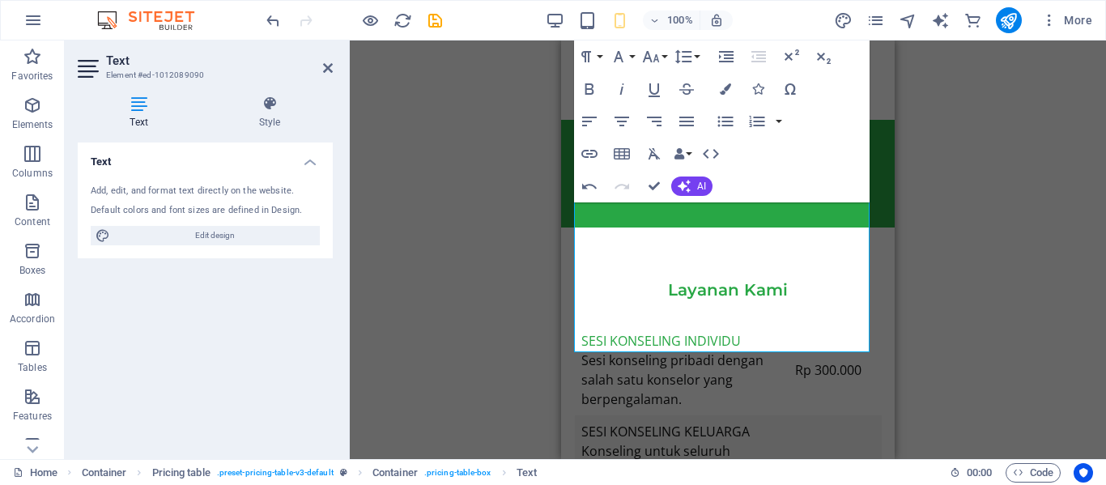
click at [953, 393] on div "Drag here to replace the existing content. Press “Ctrl” if you want to create a…" at bounding box center [728, 249] width 756 height 418
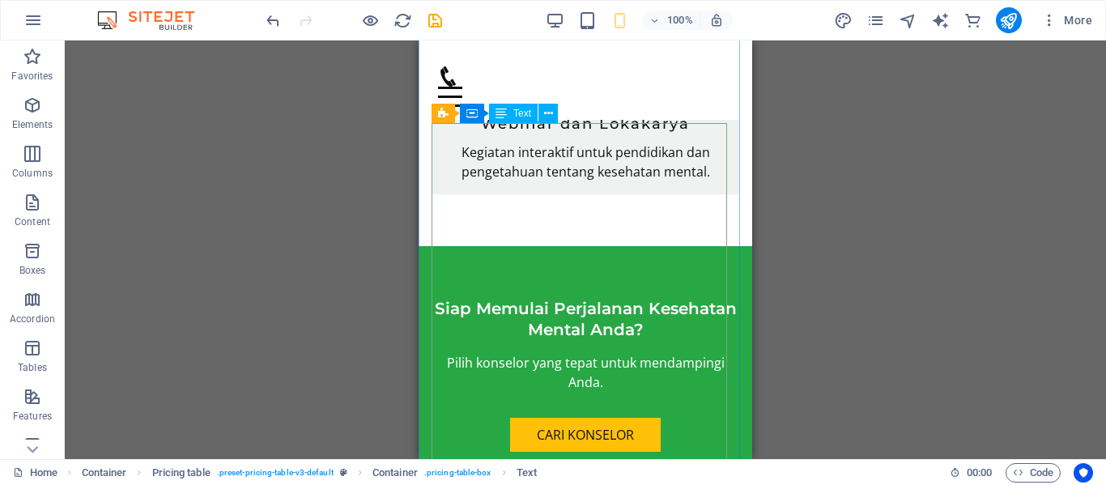
scroll to position [3669, 0]
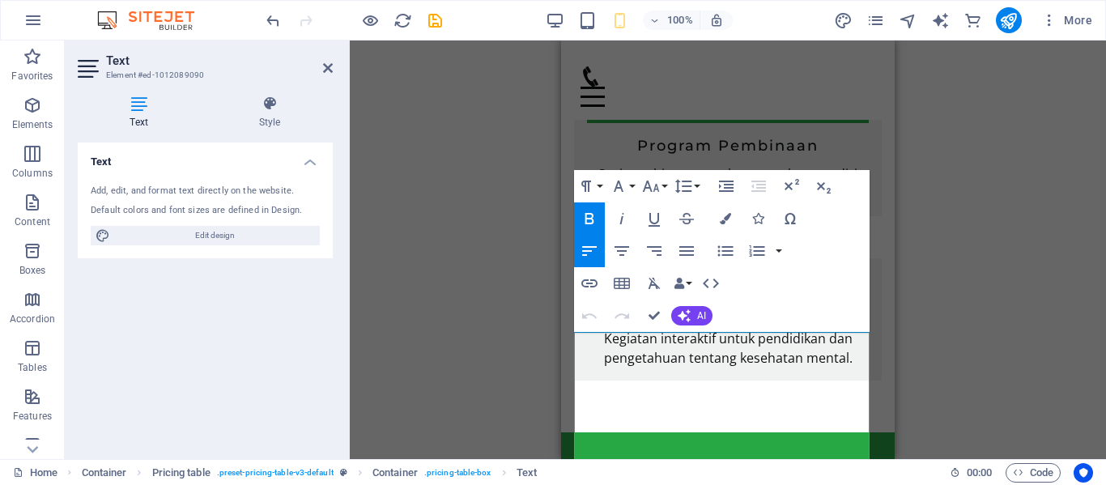
scroll to position [3454, 0]
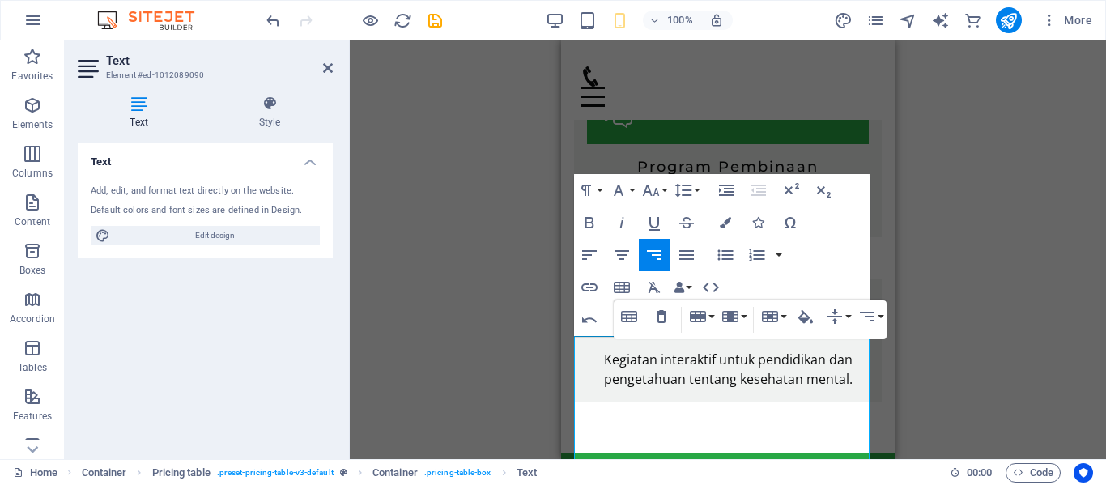
click at [928, 392] on div "Drag here to replace the existing content. Press “Ctrl” if you want to create a…" at bounding box center [728, 249] width 756 height 418
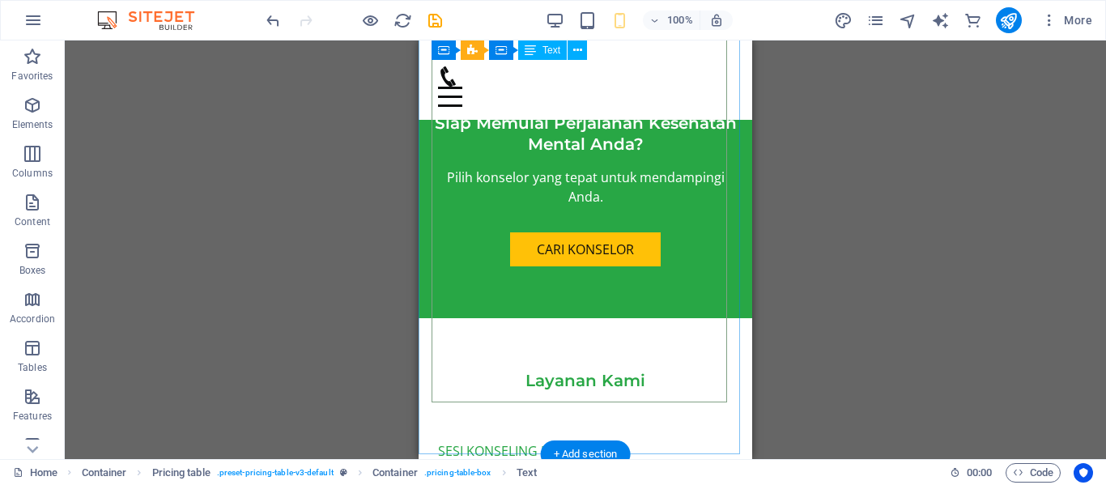
scroll to position [3847, 0]
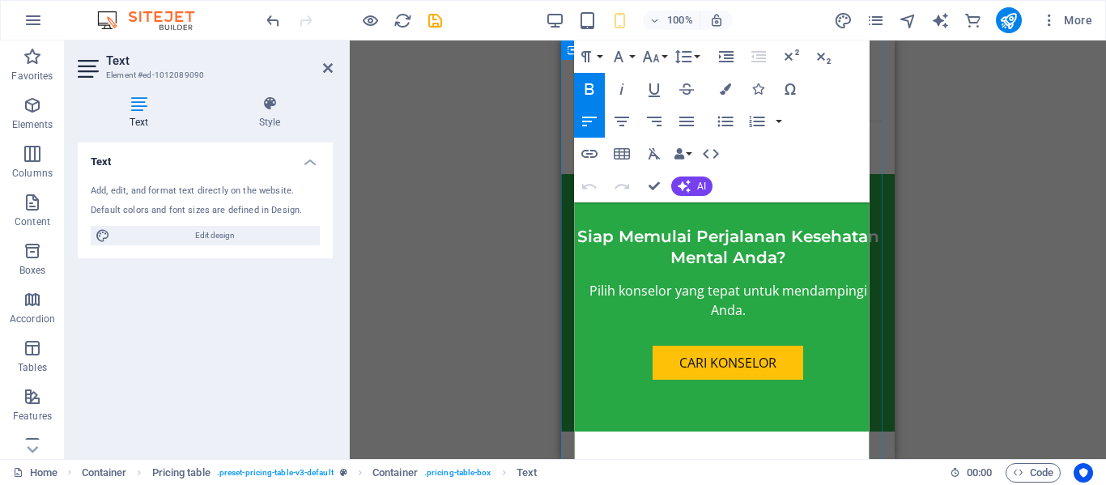
scroll to position [3738, 0]
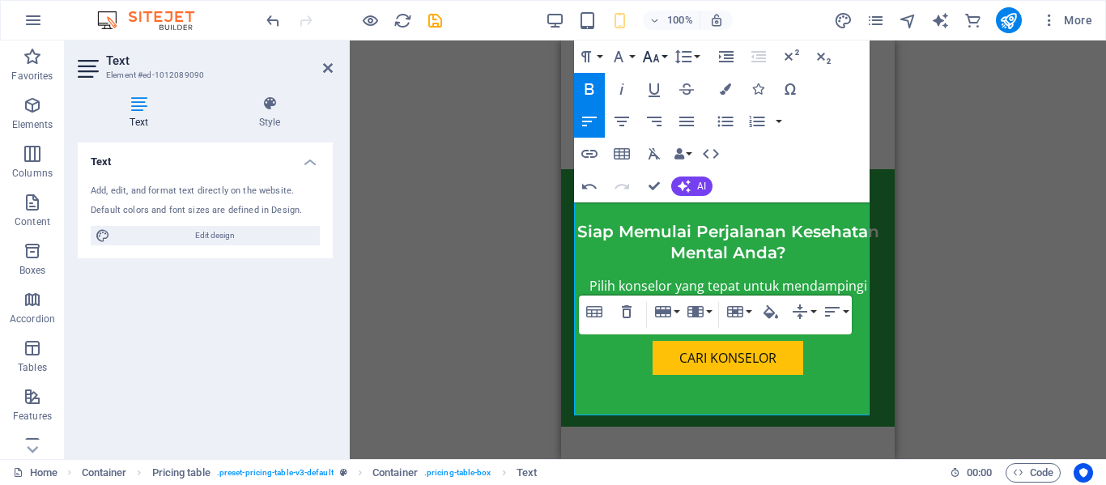
click at [648, 58] on icon "button" at bounding box center [651, 56] width 17 height 11
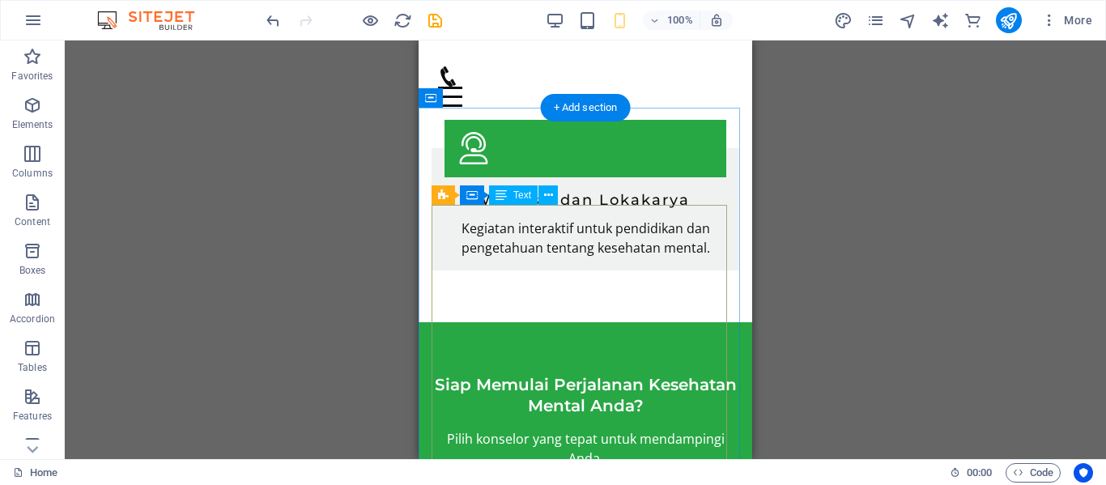
scroll to position [3587, 0]
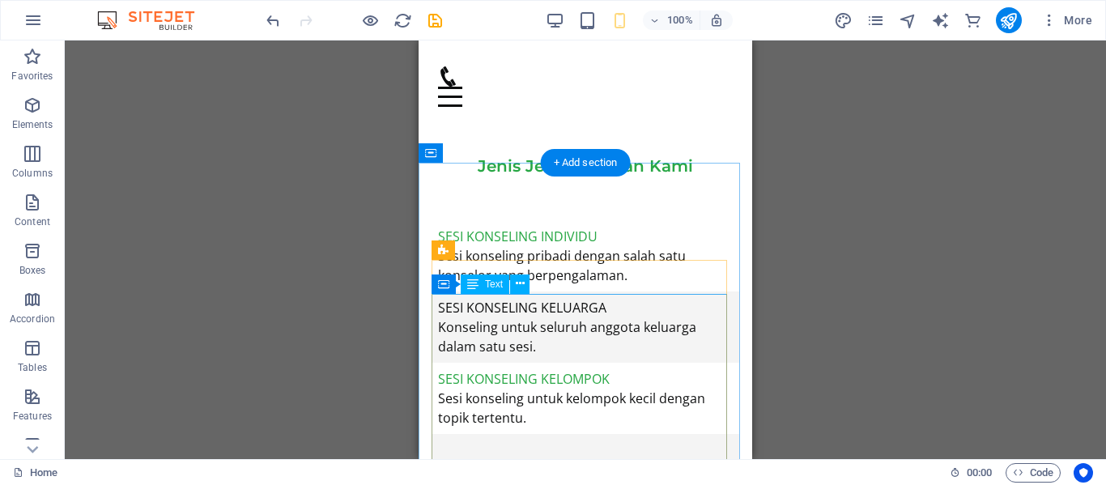
scroll to position [4060, 0]
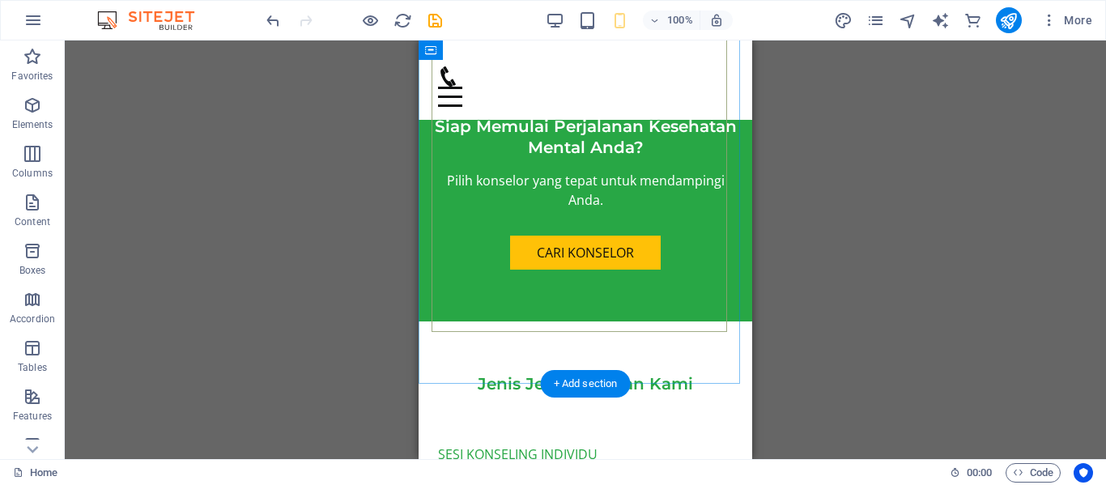
scroll to position [3844, 0]
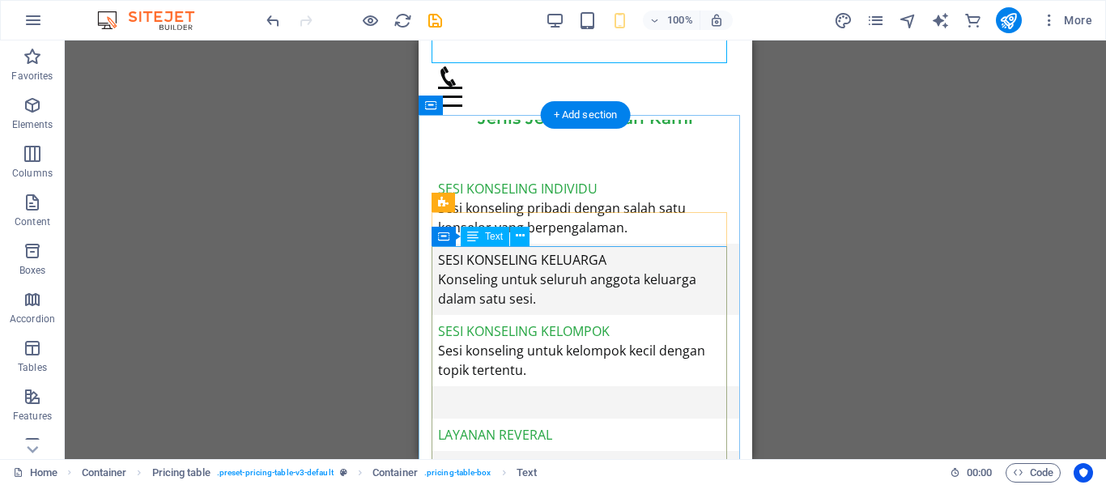
scroll to position [4110, 0]
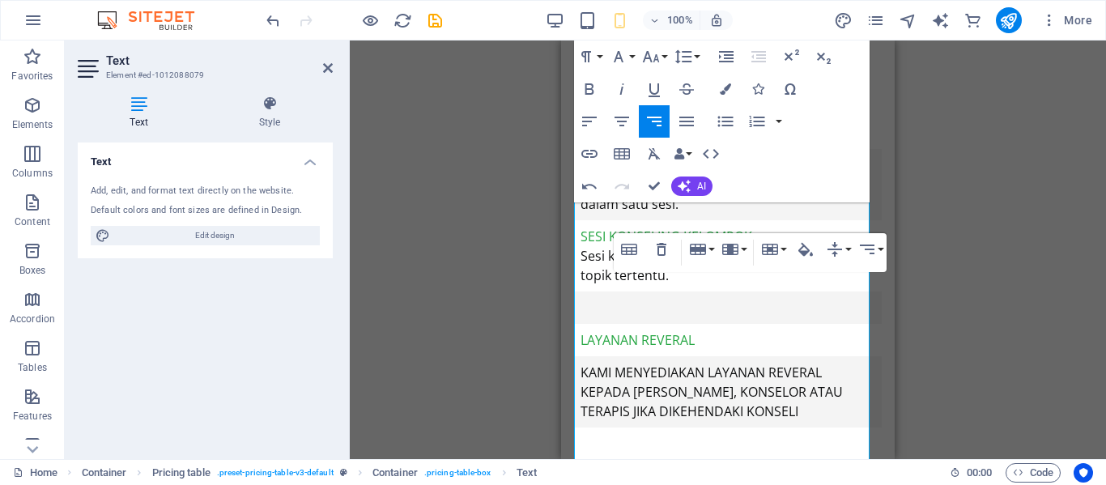
scroll to position [4199, 0]
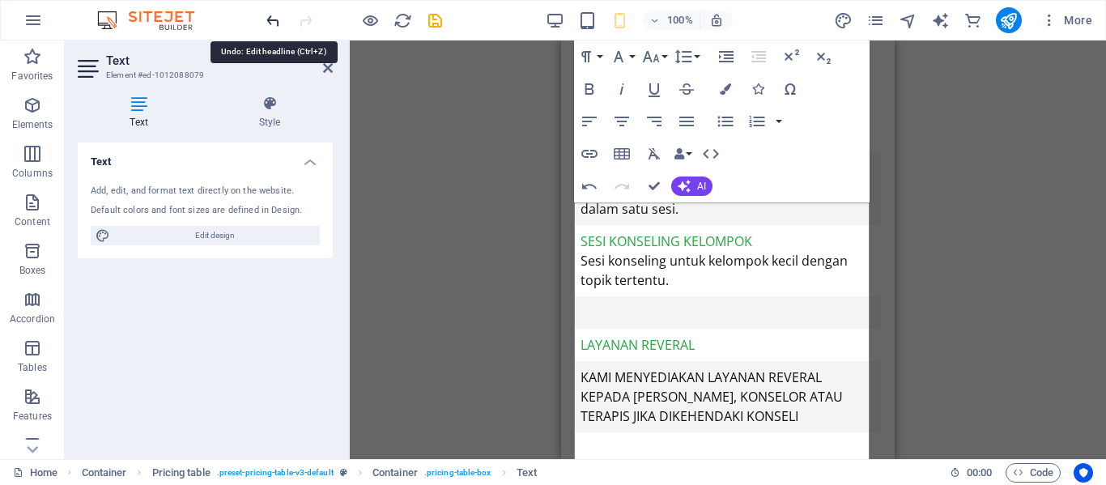
click at [276, 18] on icon "undo" at bounding box center [273, 20] width 19 height 19
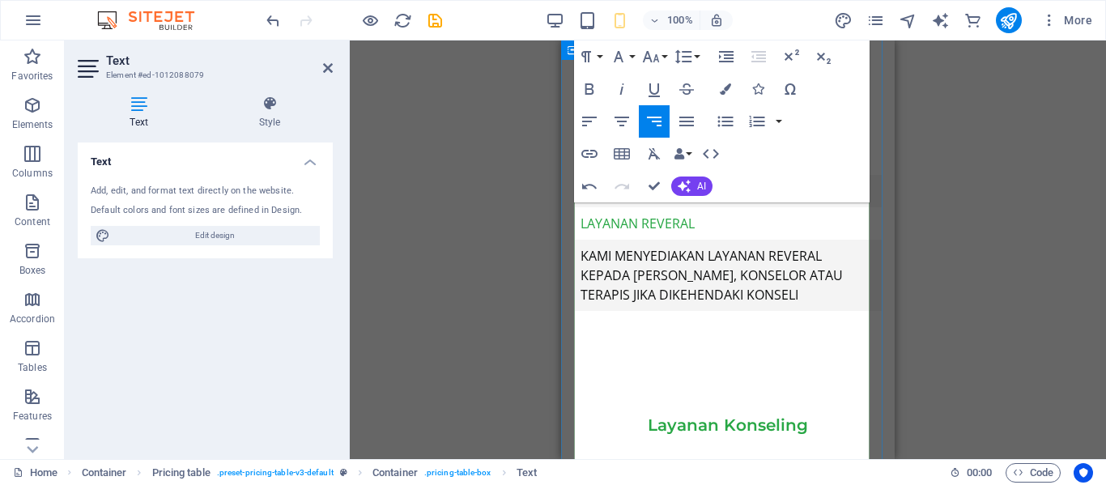
scroll to position [4323, 0]
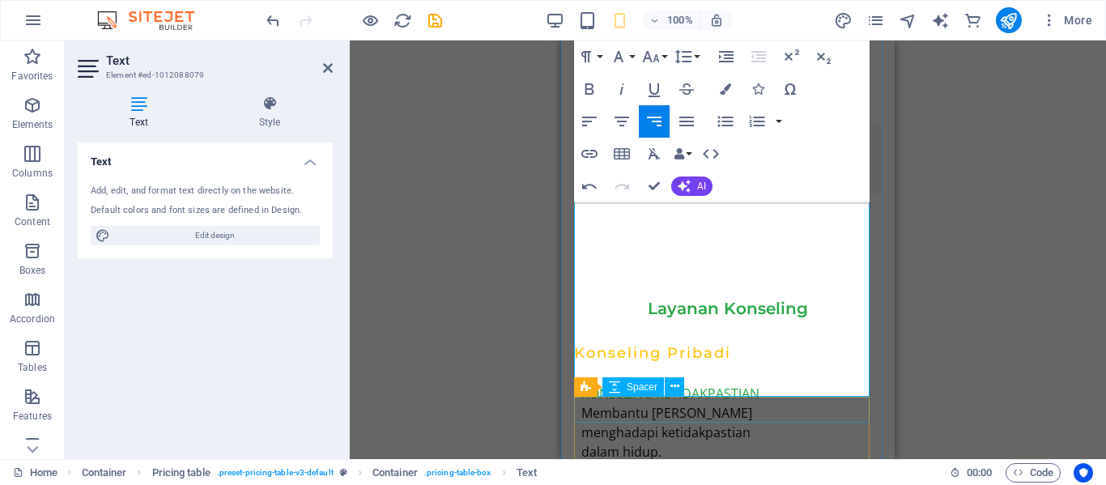
scroll to position [4438, 0]
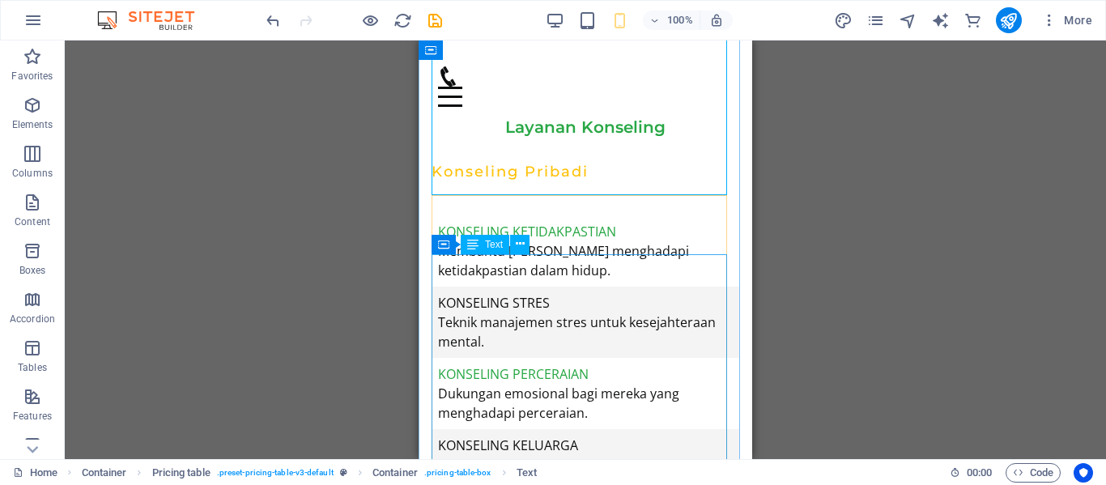
scroll to position [4616, 0]
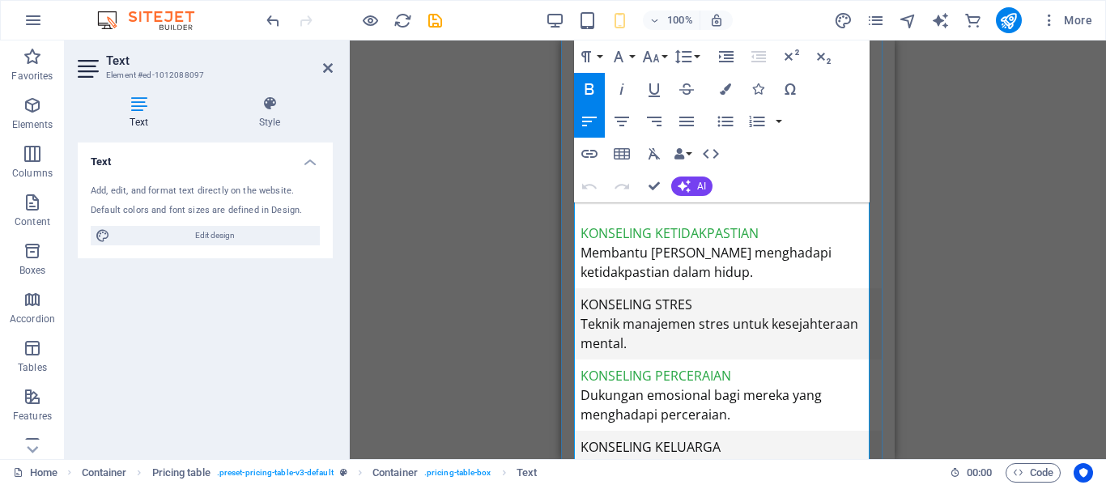
scroll to position [4832, 0]
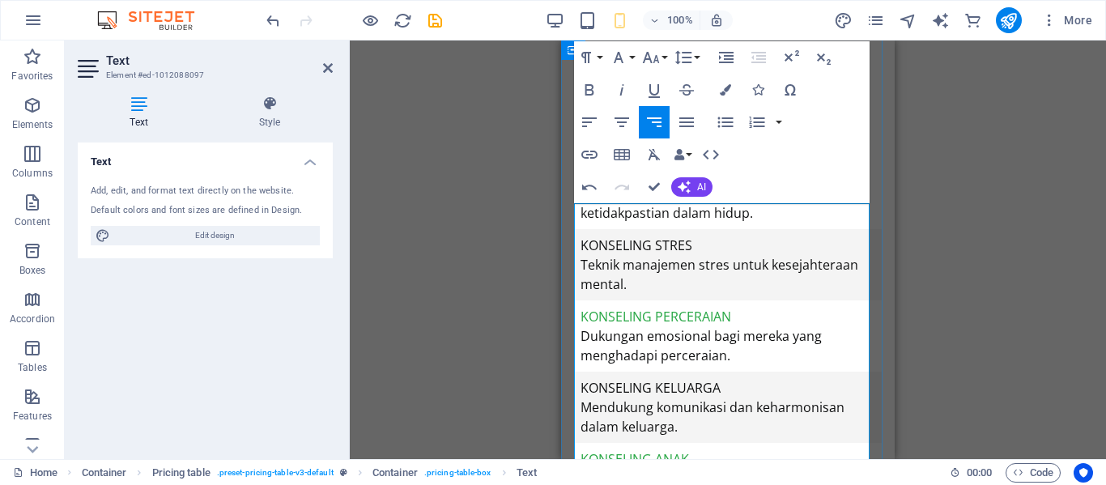
scroll to position [4661, 0]
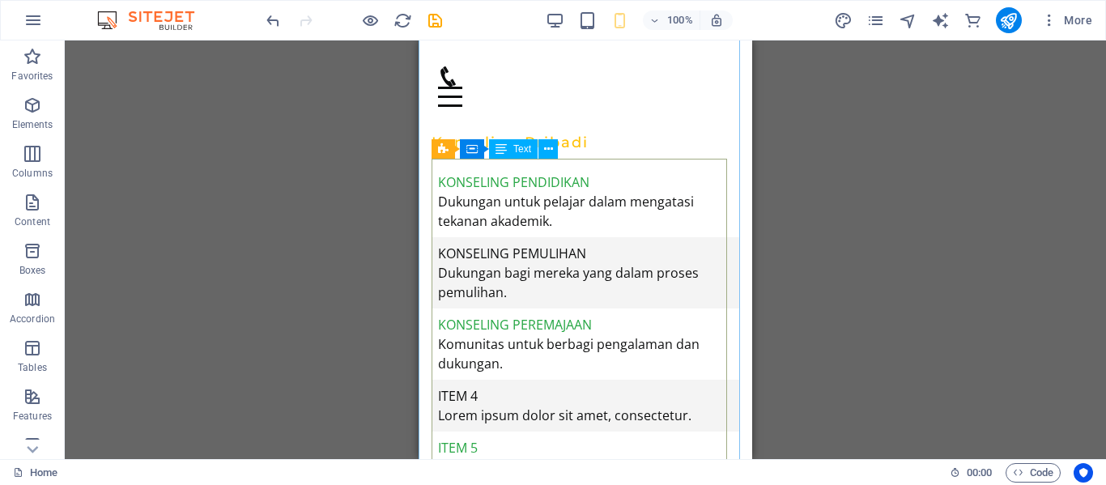
scroll to position [5155, 0]
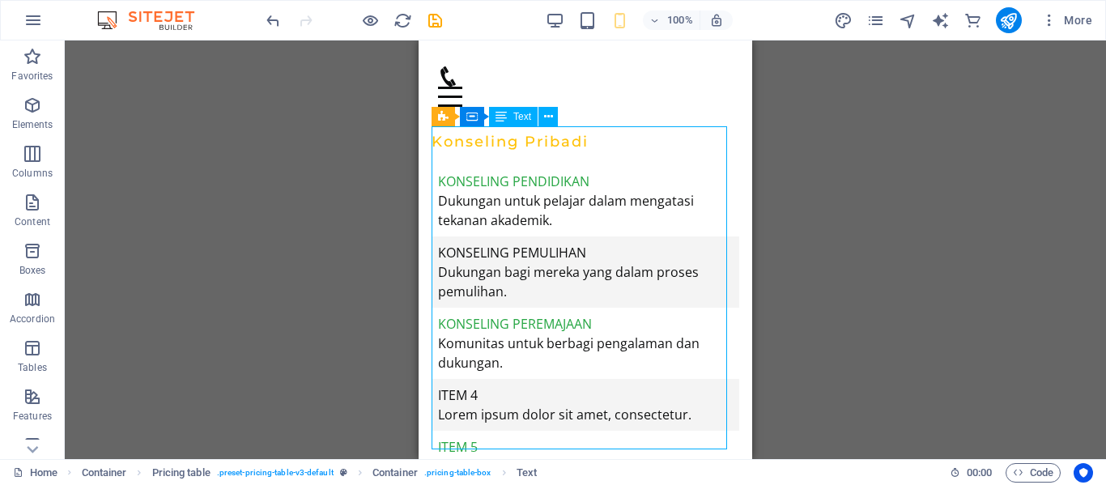
scroll to position [5189, 0]
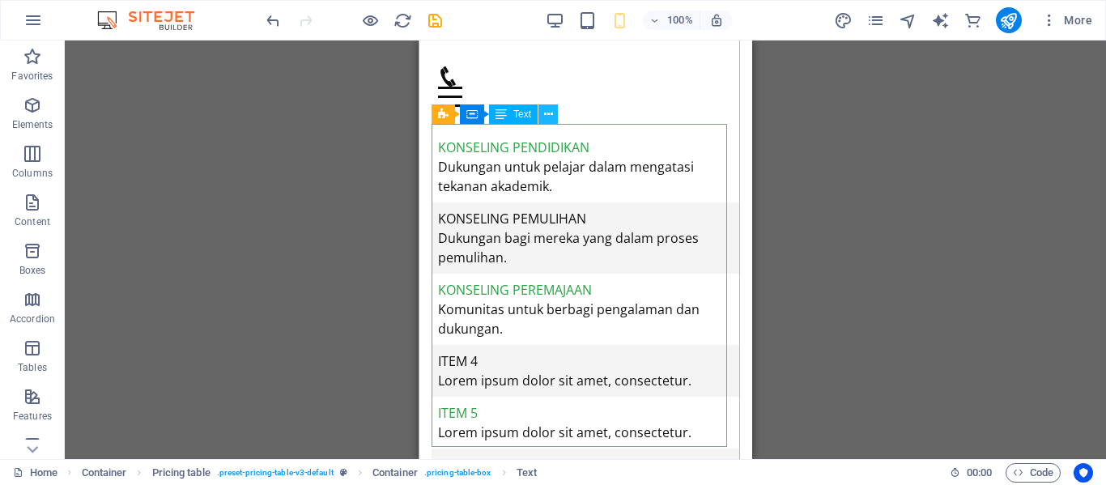
click at [545, 109] on icon at bounding box center [548, 114] width 9 height 17
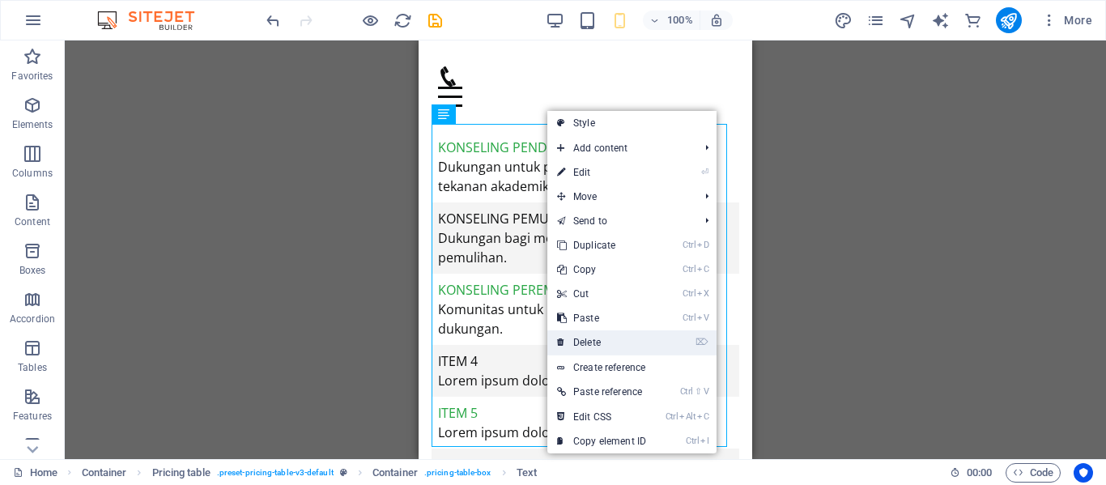
click at [599, 342] on link "⌦ Delete" at bounding box center [601, 342] width 108 height 24
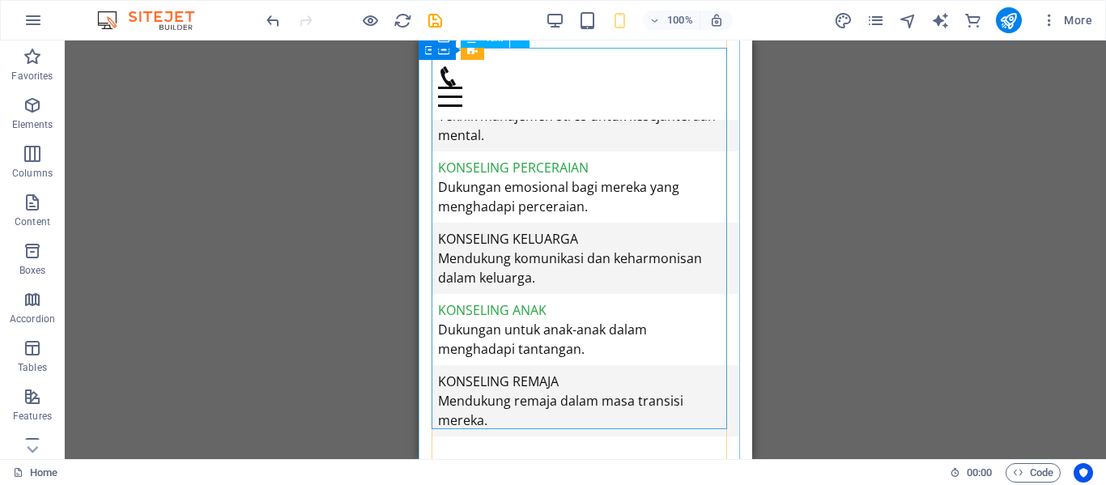
scroll to position [4824, 0]
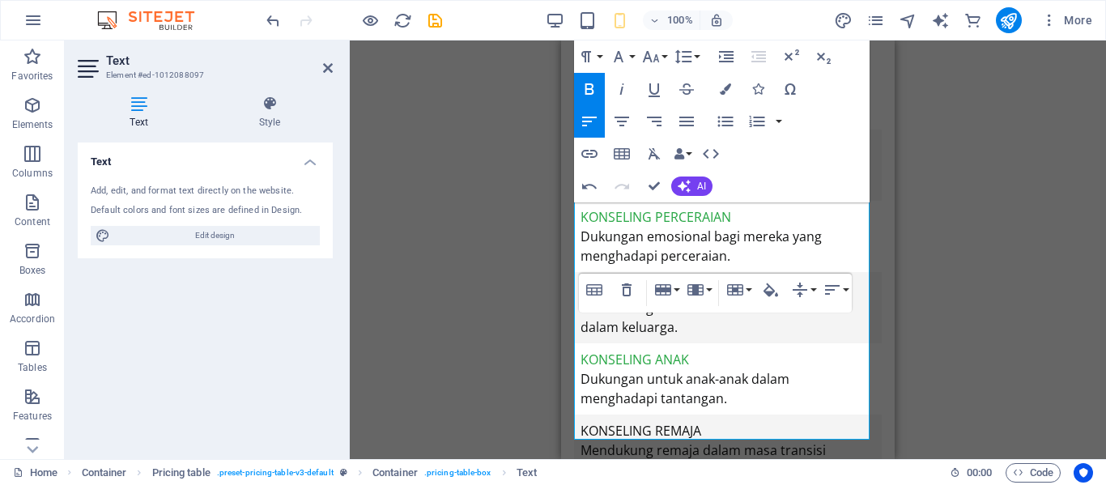
scroll to position [4752, 0]
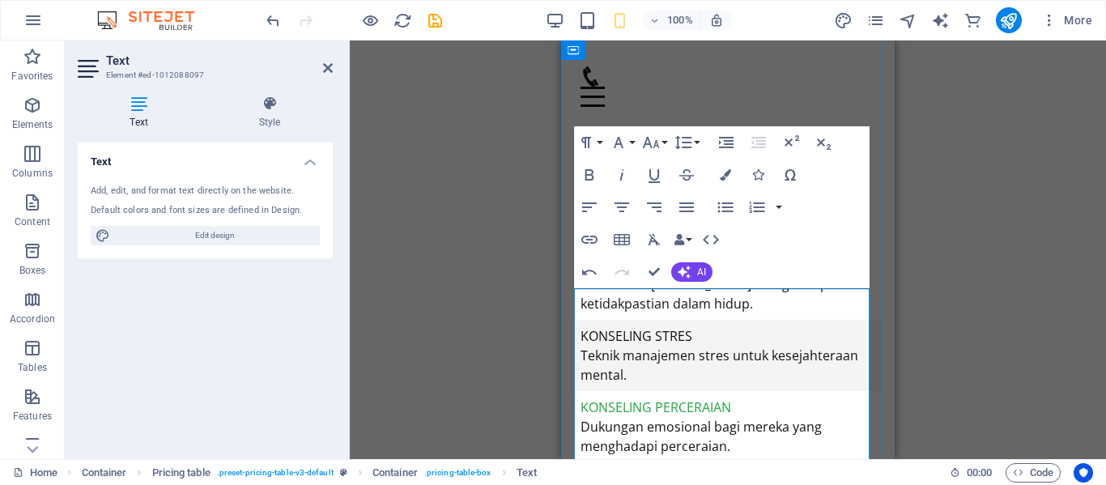
scroll to position [4584, 0]
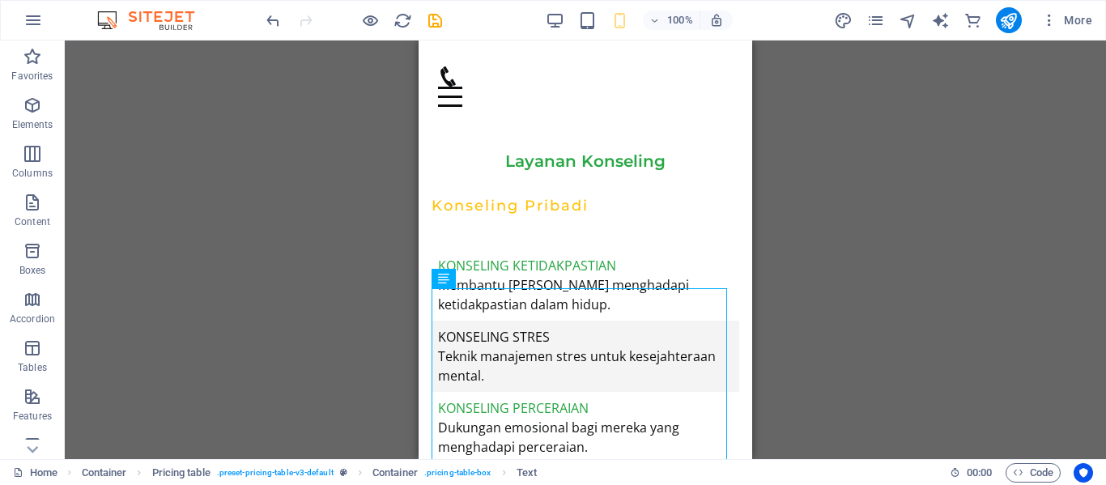
click at [793, 252] on div "Drag here to replace the existing content. Press “Ctrl” if you want to create a…" at bounding box center [585, 249] width 1041 height 418
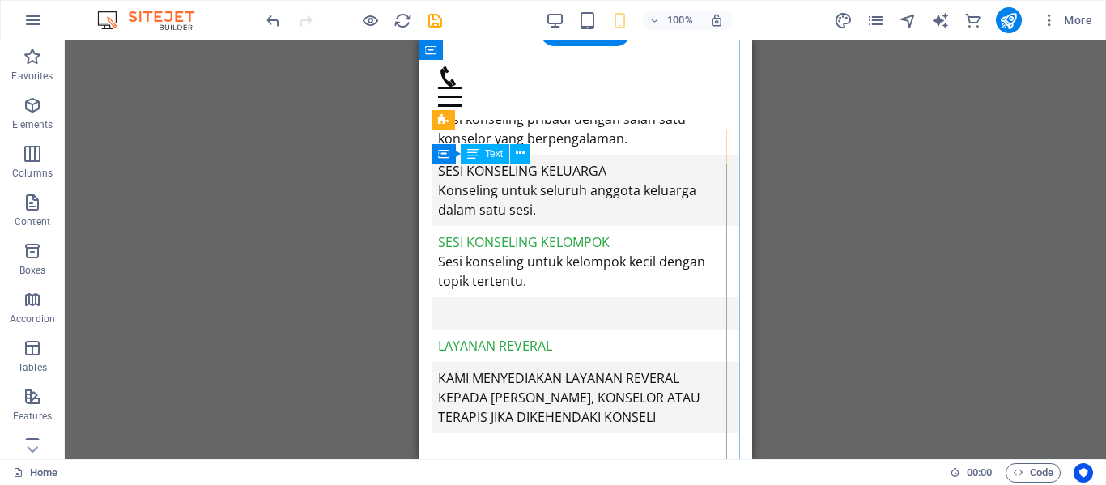
scroll to position [4182, 0]
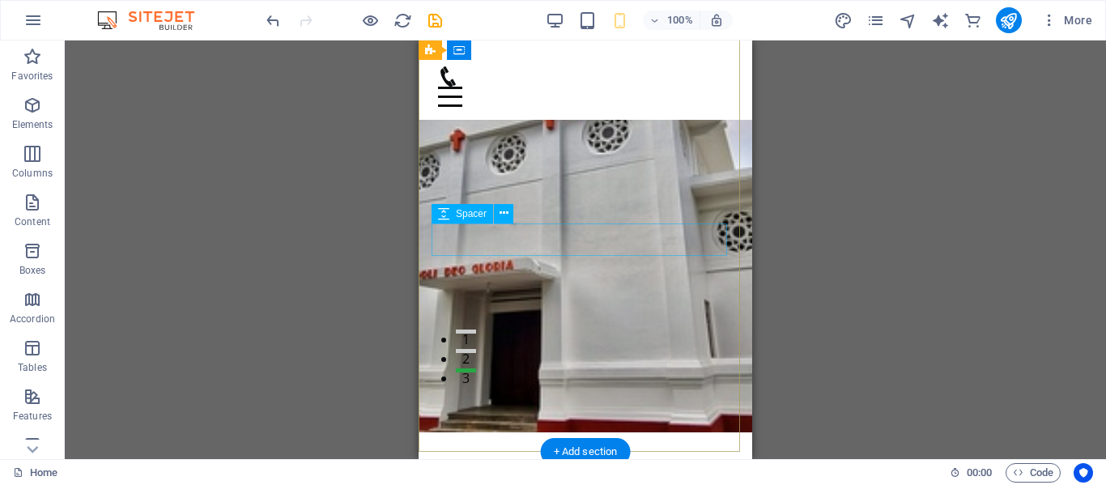
scroll to position [0, 0]
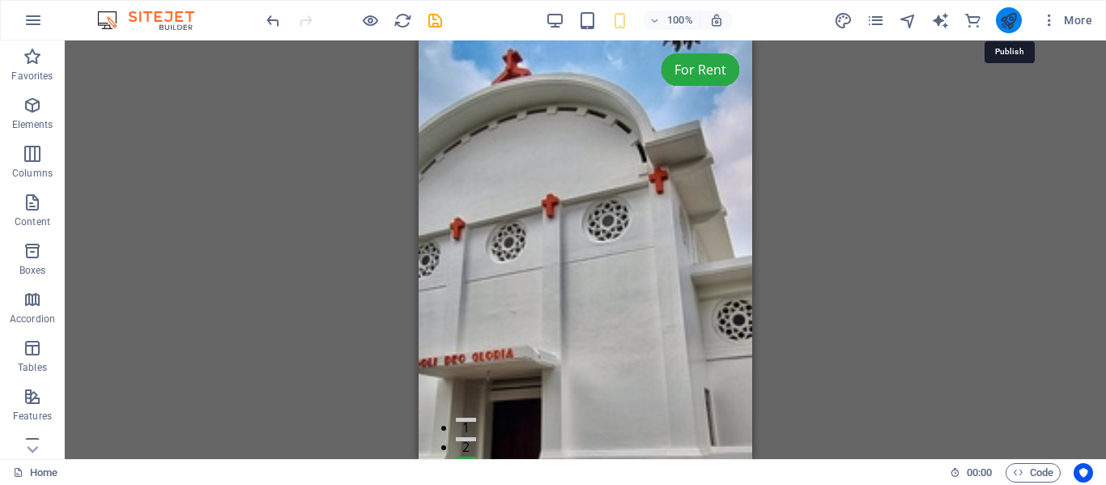
click at [1008, 16] on icon "publish" at bounding box center [1008, 20] width 19 height 19
checkbox input "false"
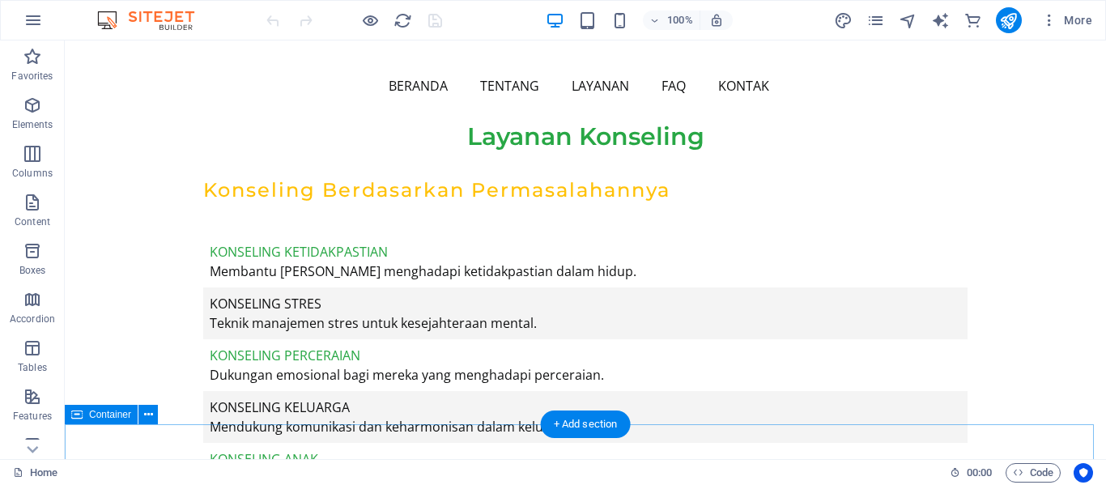
scroll to position [5208, 0]
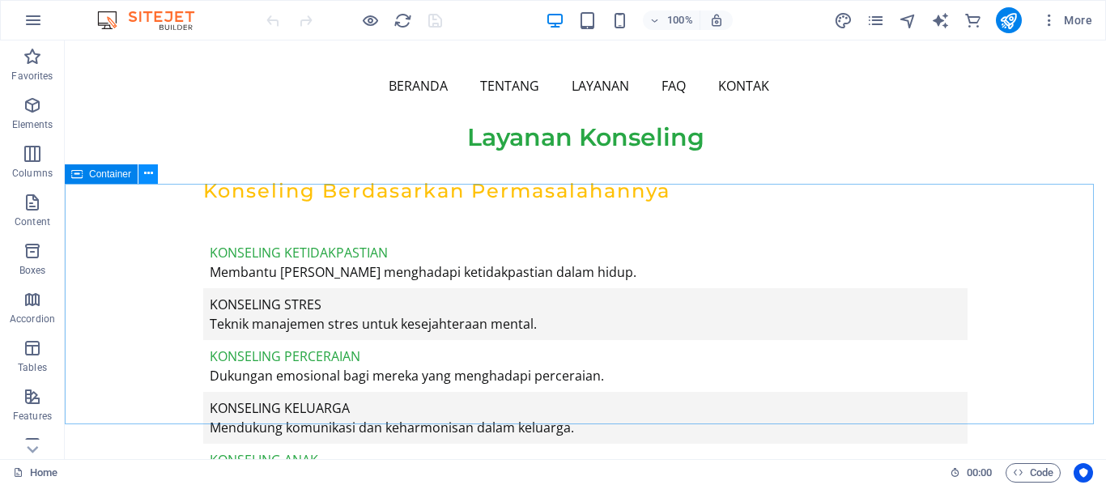
click at [148, 173] on icon at bounding box center [148, 173] width 9 height 17
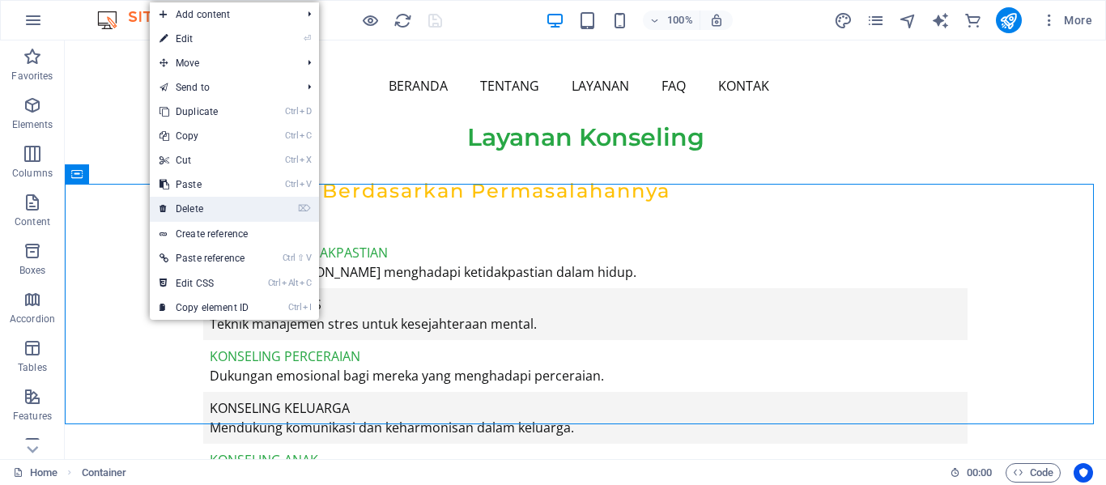
click at [185, 205] on link "⌦ Delete" at bounding box center [204, 209] width 108 height 24
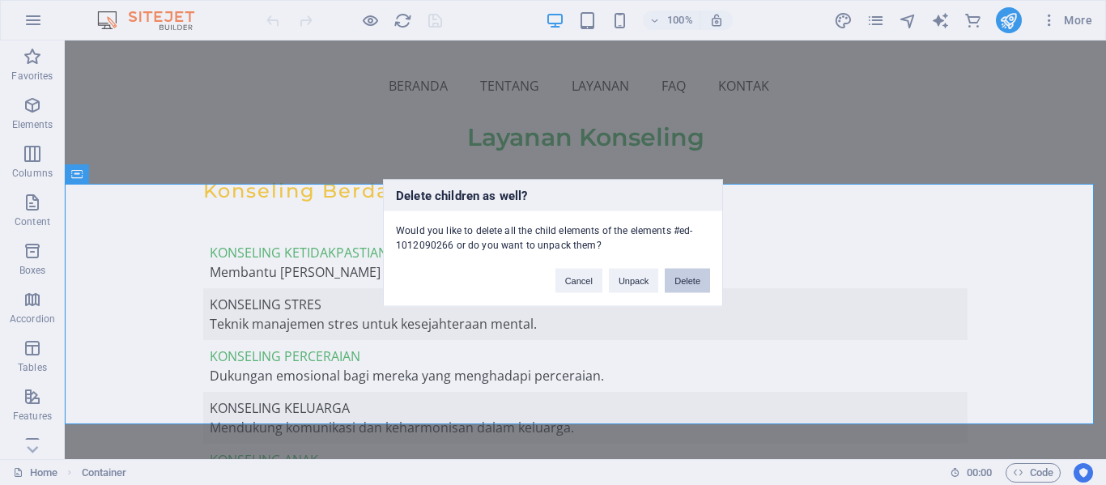
click at [689, 279] on button "Delete" at bounding box center [686, 280] width 45 height 24
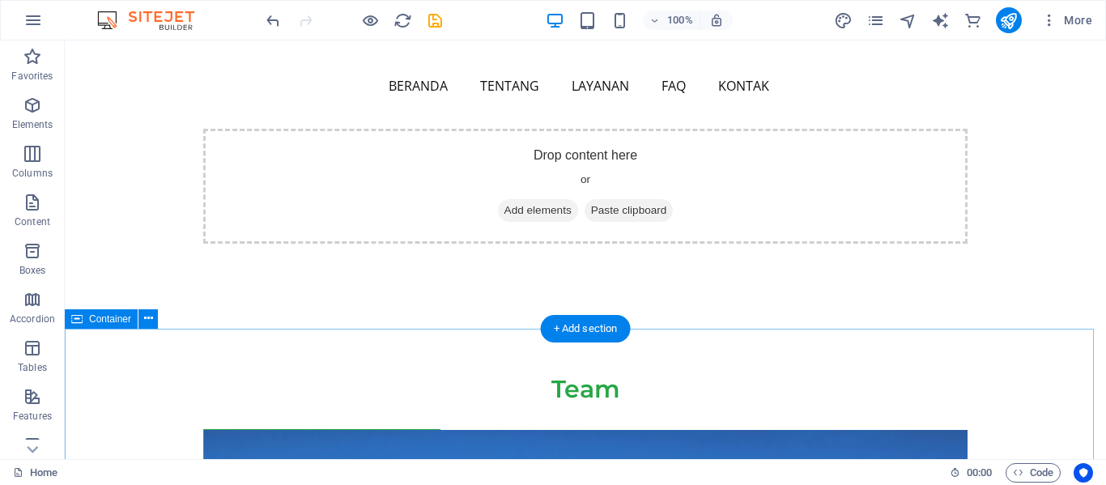
scroll to position [6010, 0]
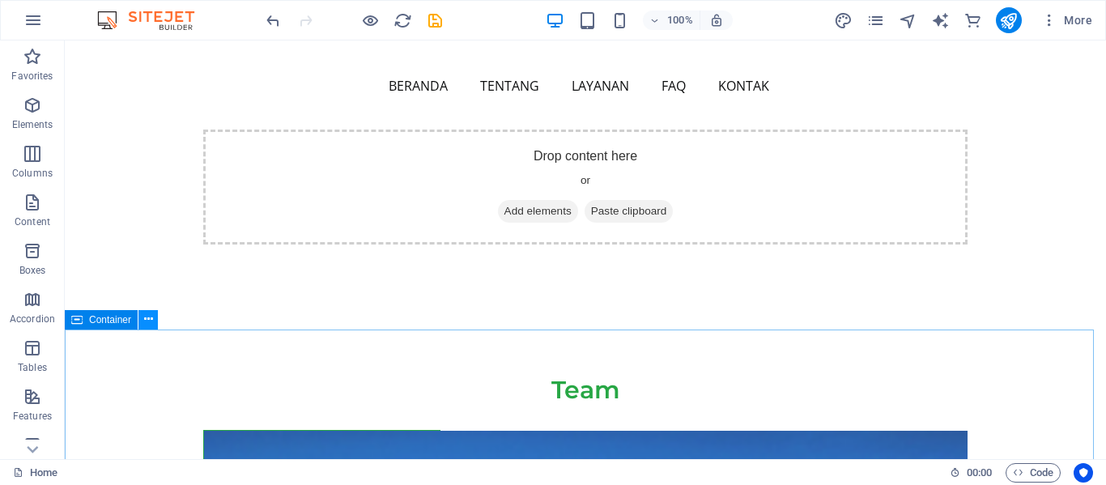
click at [142, 320] on button at bounding box center [147, 319] width 19 height 19
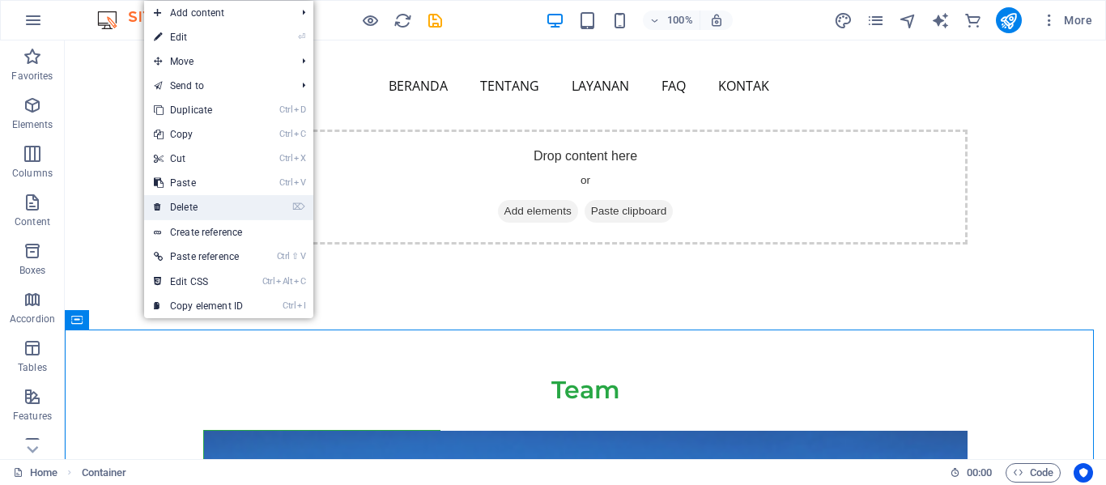
click at [199, 205] on link "⌦ Delete" at bounding box center [198, 207] width 108 height 24
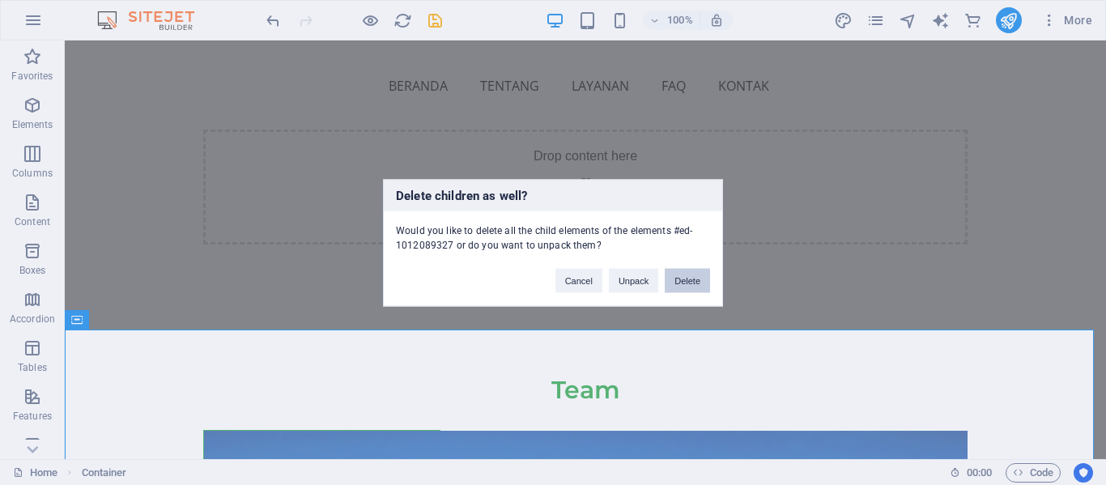
click at [687, 282] on button "Delete" at bounding box center [686, 280] width 45 height 24
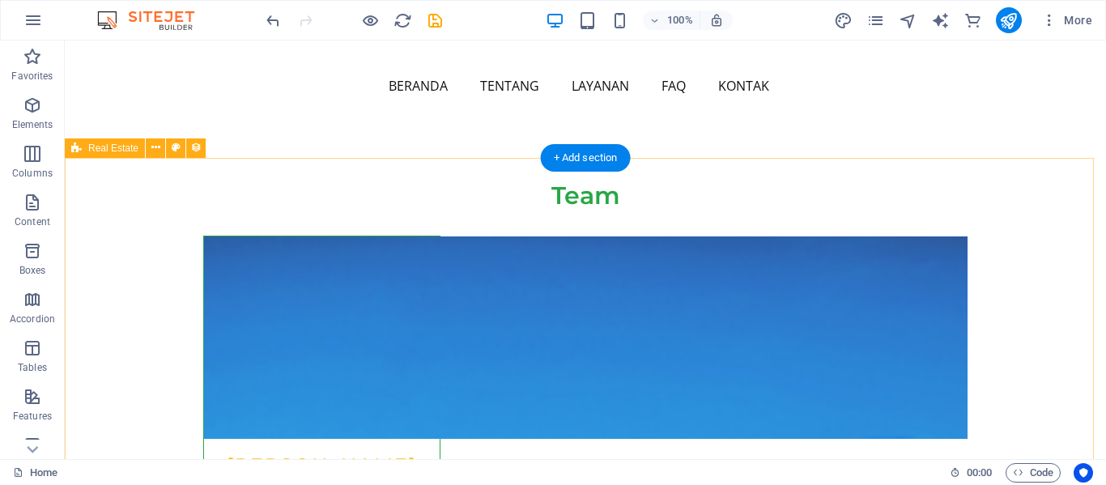
scroll to position [6205, 0]
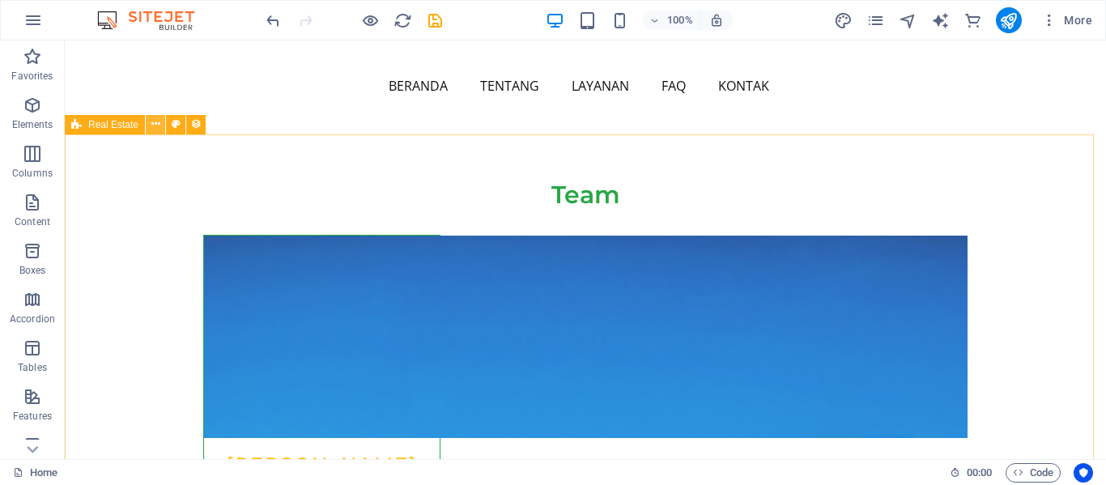
click at [153, 129] on icon at bounding box center [155, 124] width 9 height 17
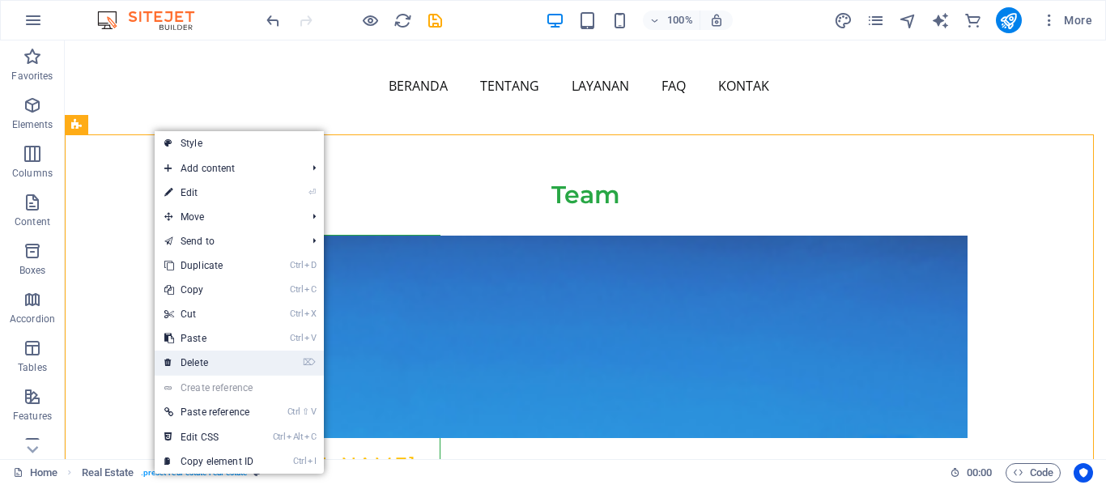
click at [216, 356] on link "⌦ Delete" at bounding box center [209, 362] width 108 height 24
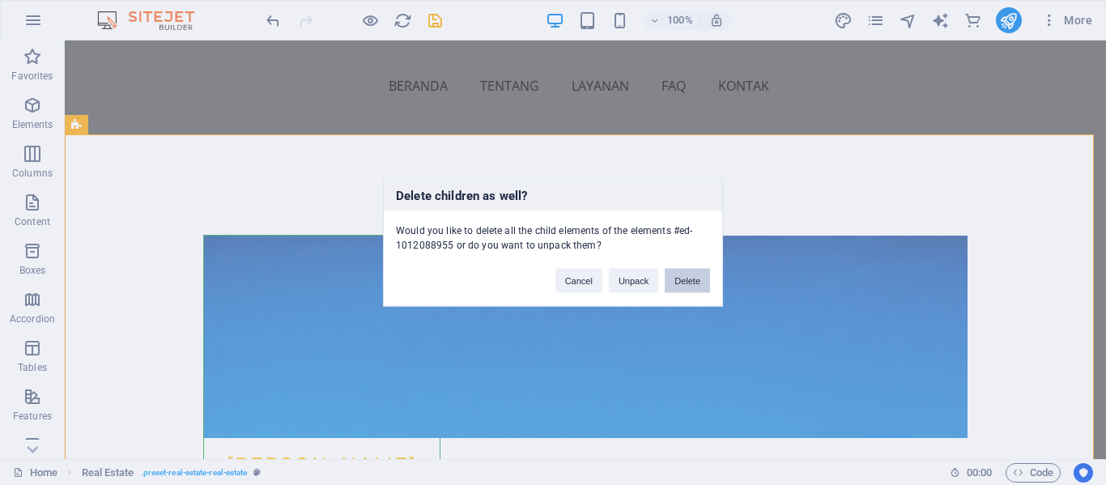
click at [683, 279] on button "Delete" at bounding box center [686, 280] width 45 height 24
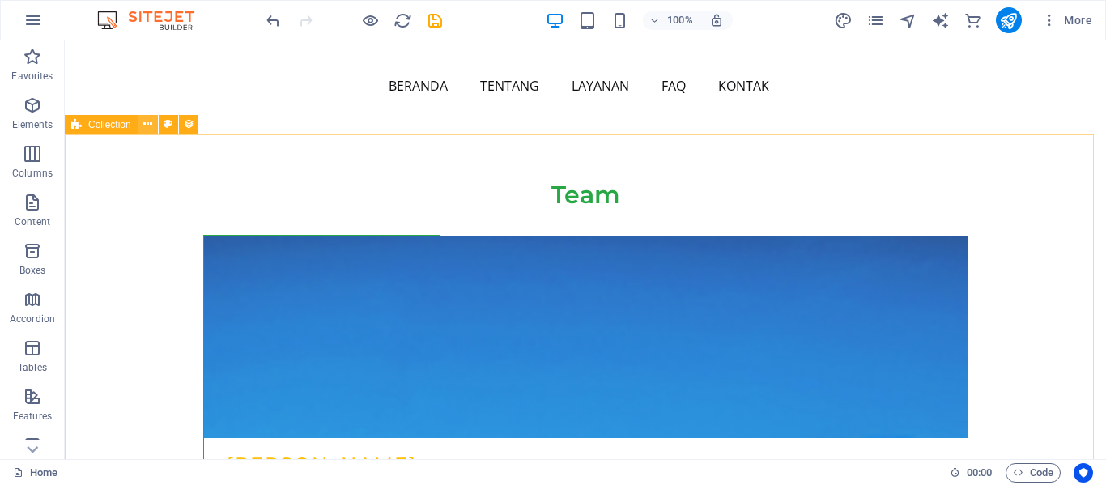
click at [146, 123] on icon at bounding box center [147, 124] width 9 height 17
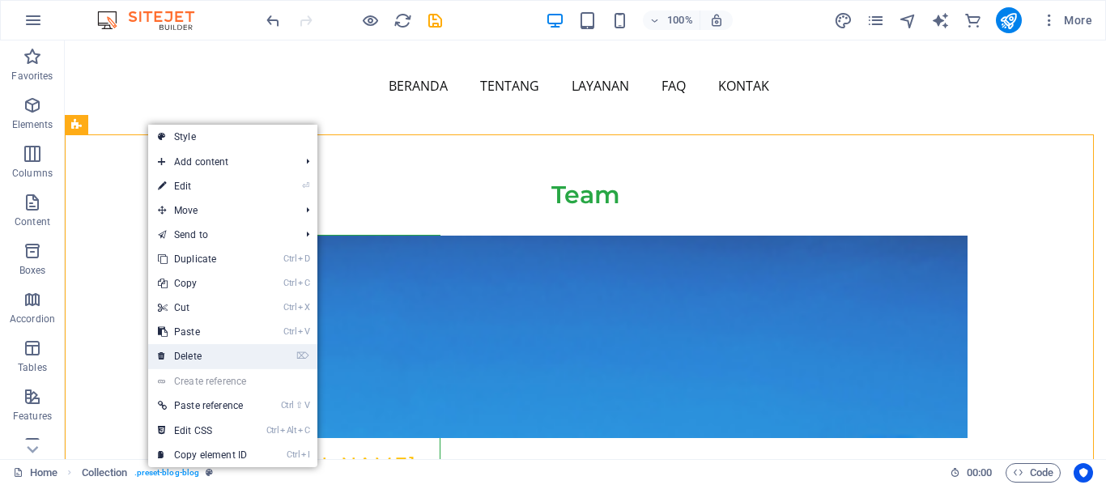
click at [215, 354] on link "⌦ Delete" at bounding box center [202, 356] width 108 height 24
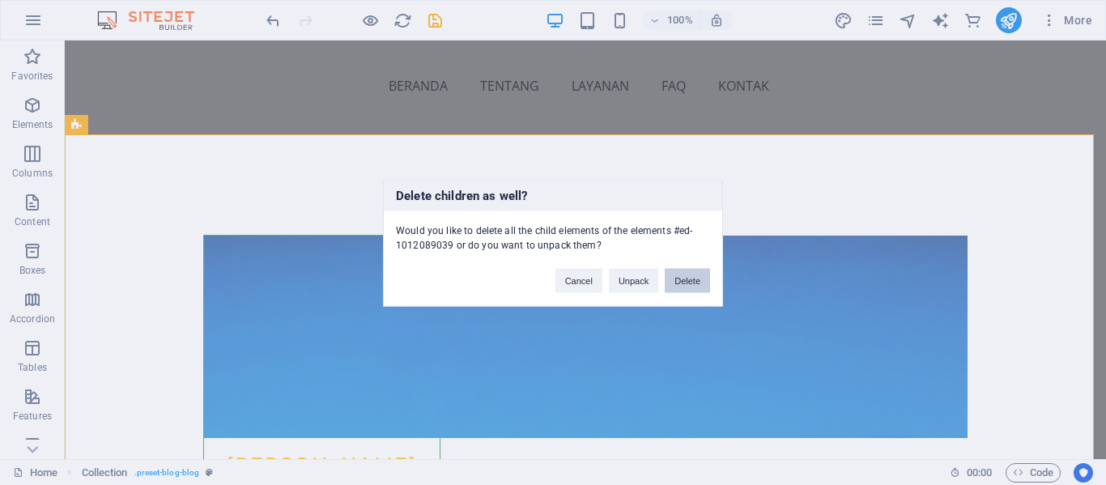
click at [685, 280] on button "Delete" at bounding box center [686, 280] width 45 height 24
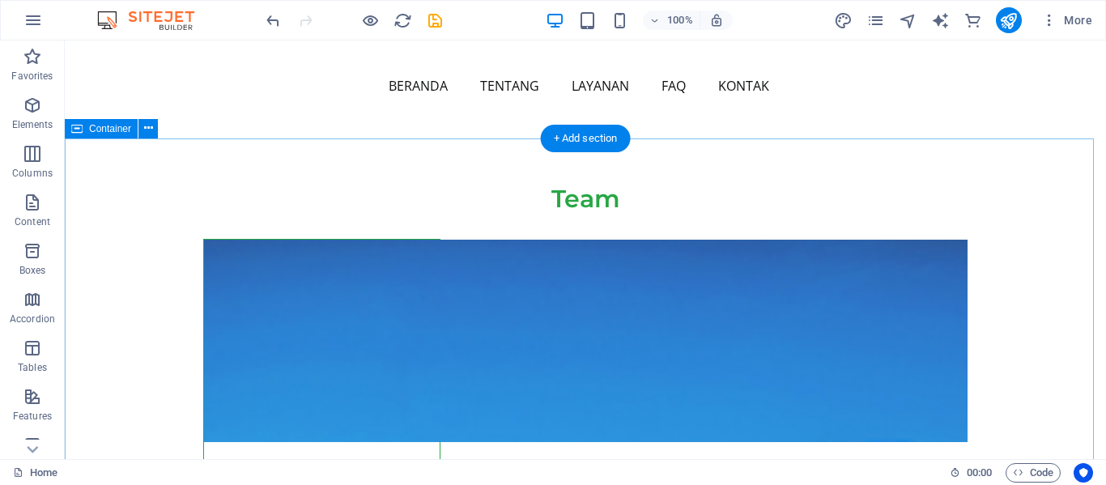
scroll to position [6200, 0]
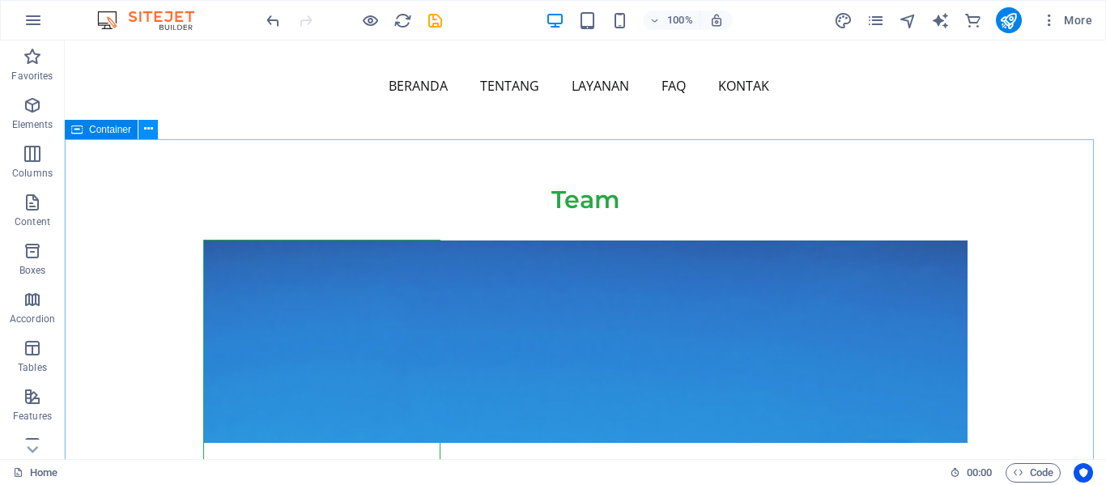
click at [151, 129] on icon at bounding box center [148, 129] width 9 height 17
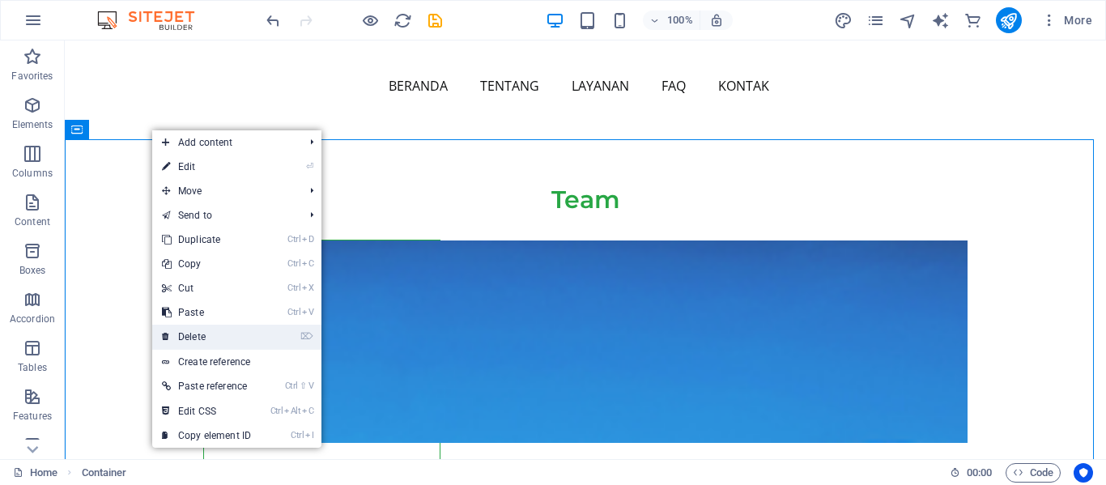
click at [205, 335] on link "⌦ Delete" at bounding box center [206, 337] width 108 height 24
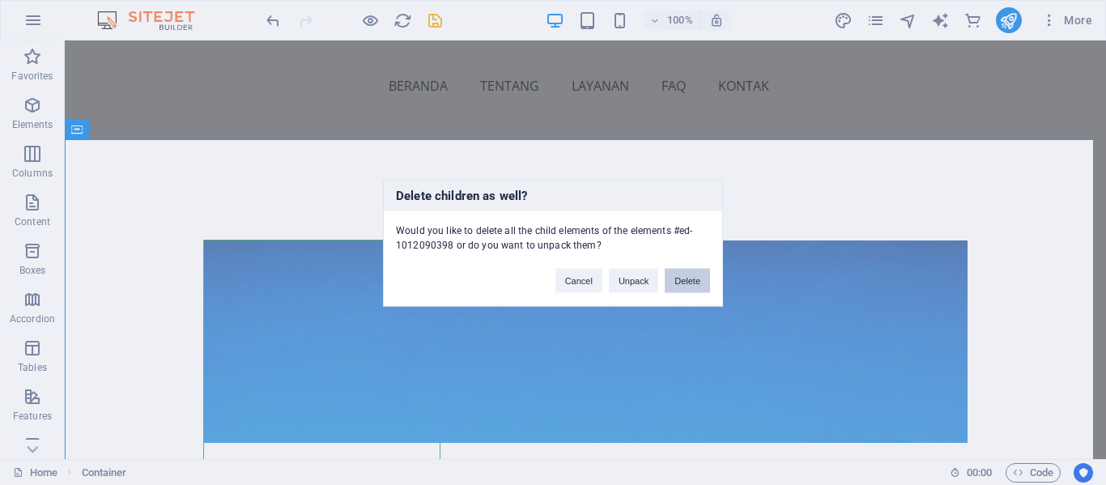
click at [690, 279] on button "Delete" at bounding box center [686, 280] width 45 height 24
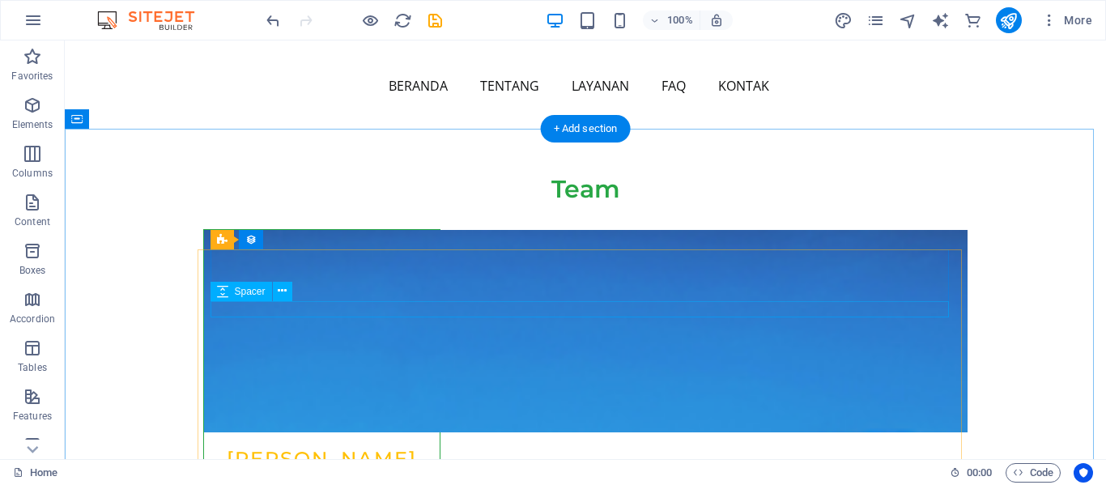
scroll to position [6210, 0]
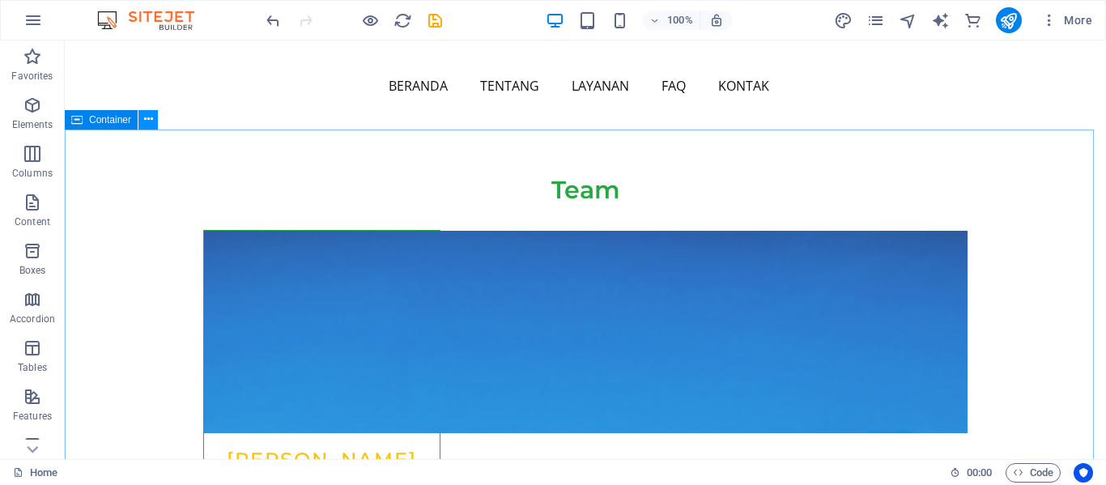
click at [157, 112] on button at bounding box center [147, 119] width 19 height 19
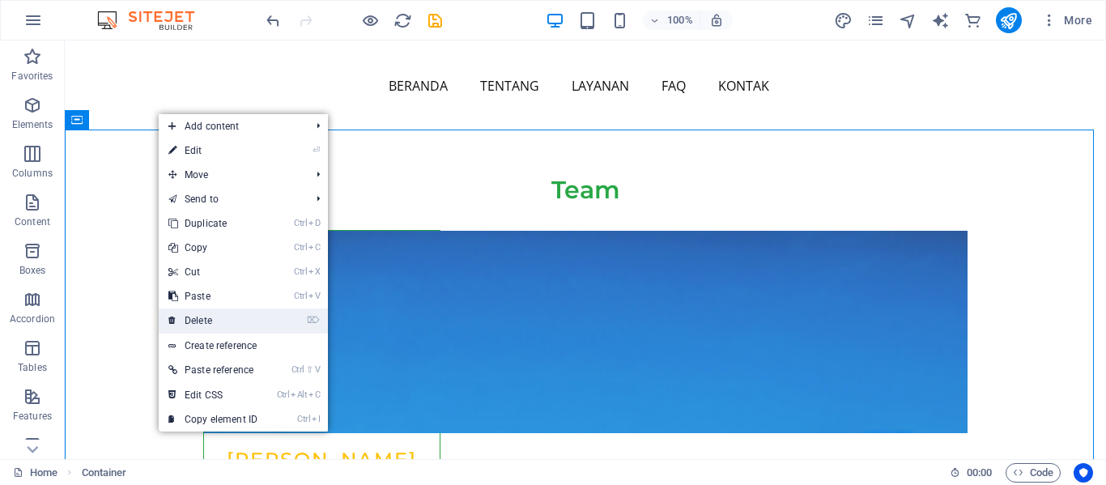
click at [227, 323] on link "⌦ Delete" at bounding box center [213, 320] width 108 height 24
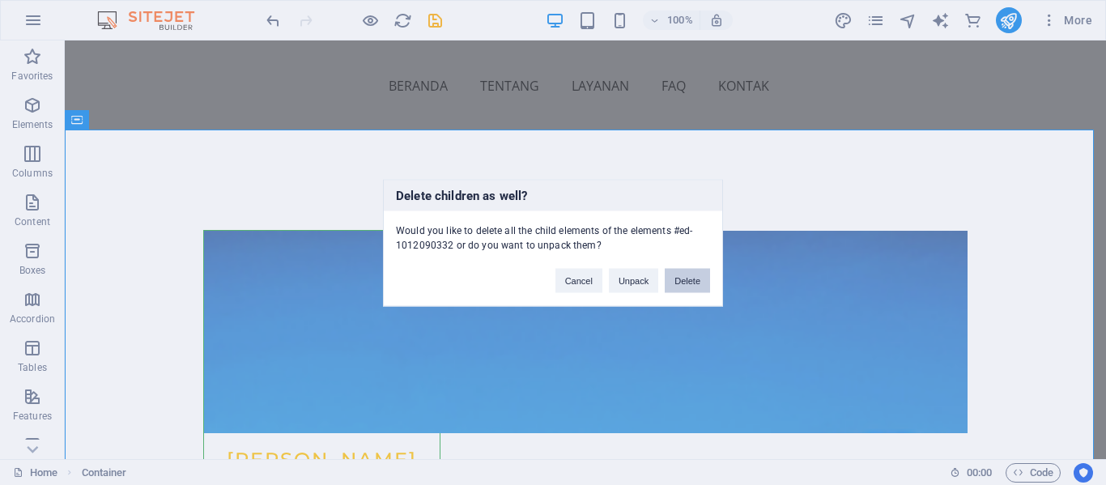
click at [690, 283] on button "Delete" at bounding box center [686, 280] width 45 height 24
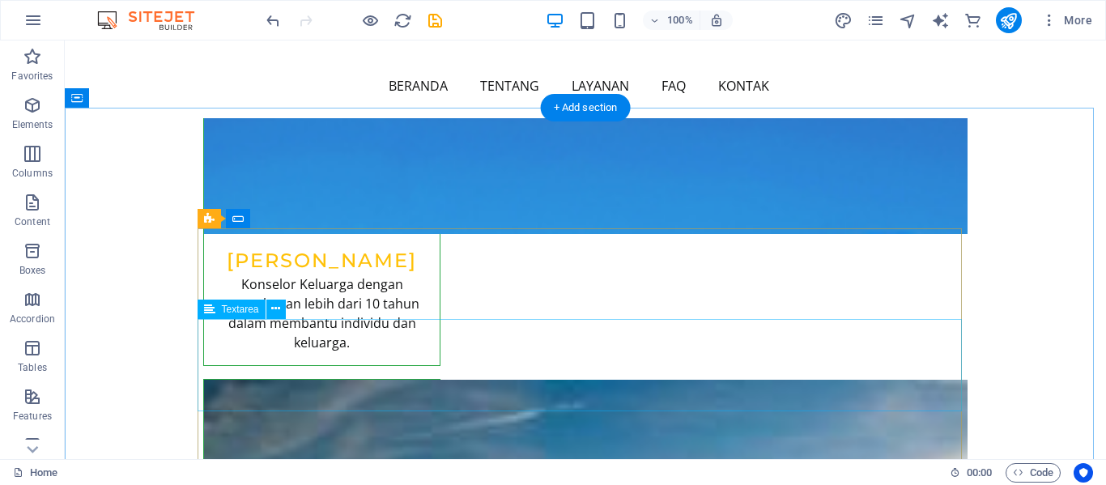
scroll to position [6411, 0]
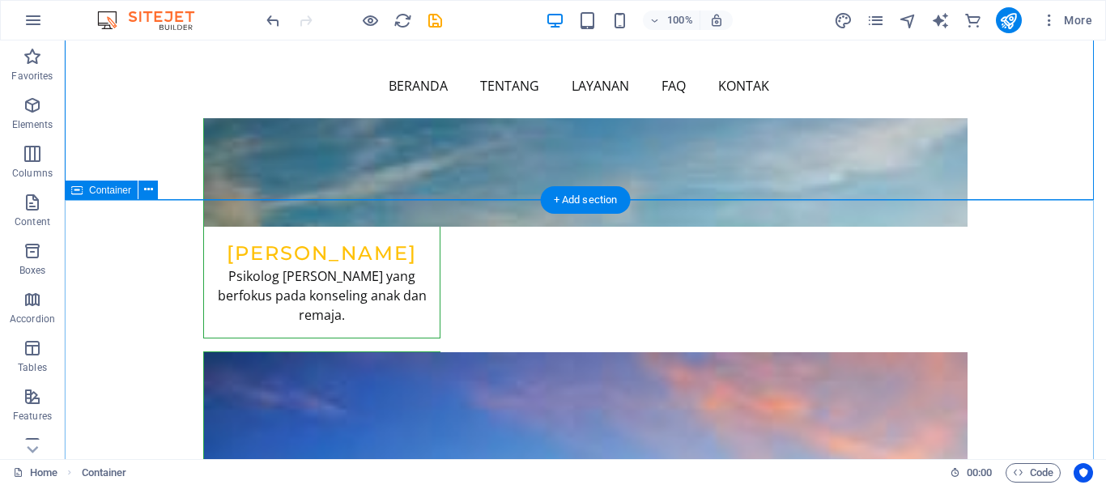
scroll to position [6851, 0]
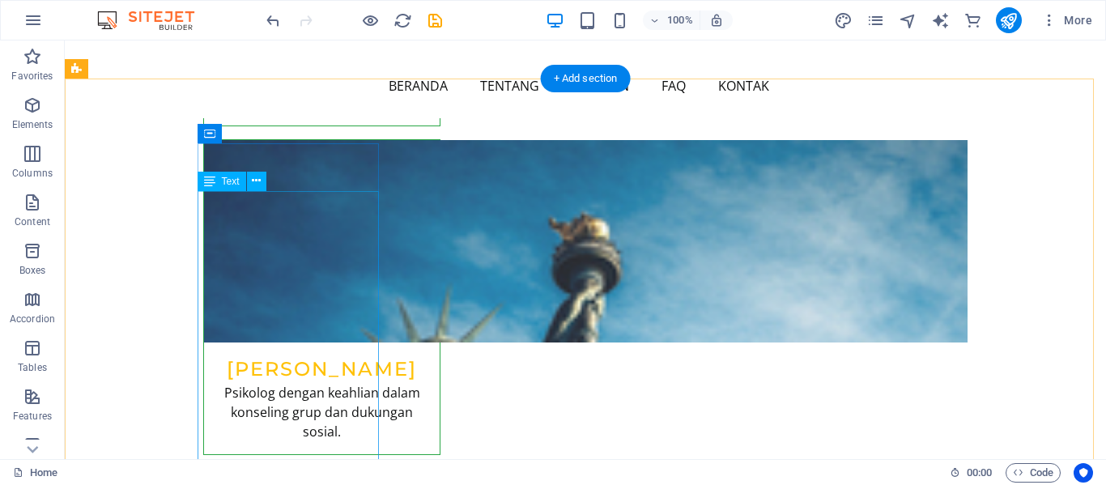
scroll to position [8030, 0]
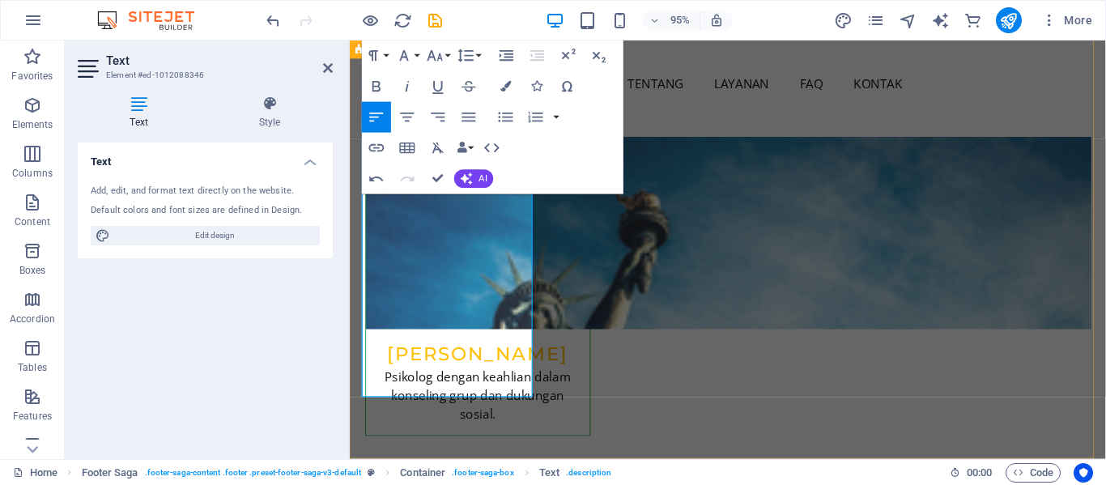
drag, startPoint x: 433, startPoint y: 408, endPoint x: 356, endPoint y: 144, distance: 274.8
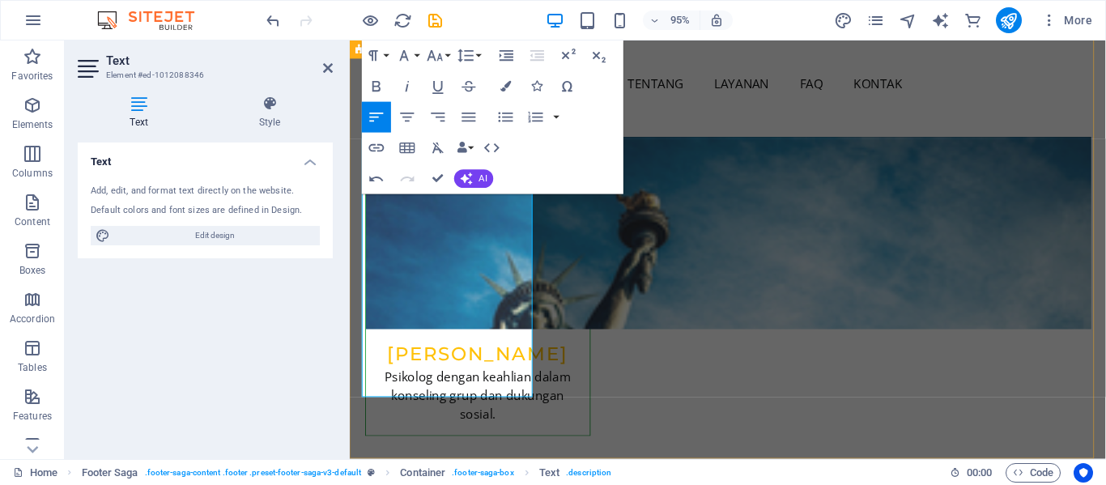
scroll to position [7816, 0]
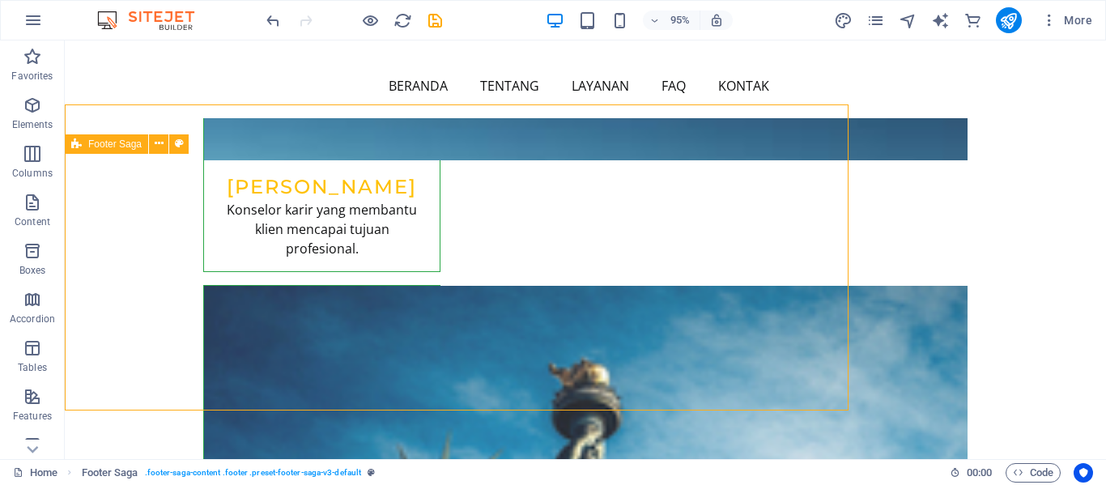
scroll to position [7886, 0]
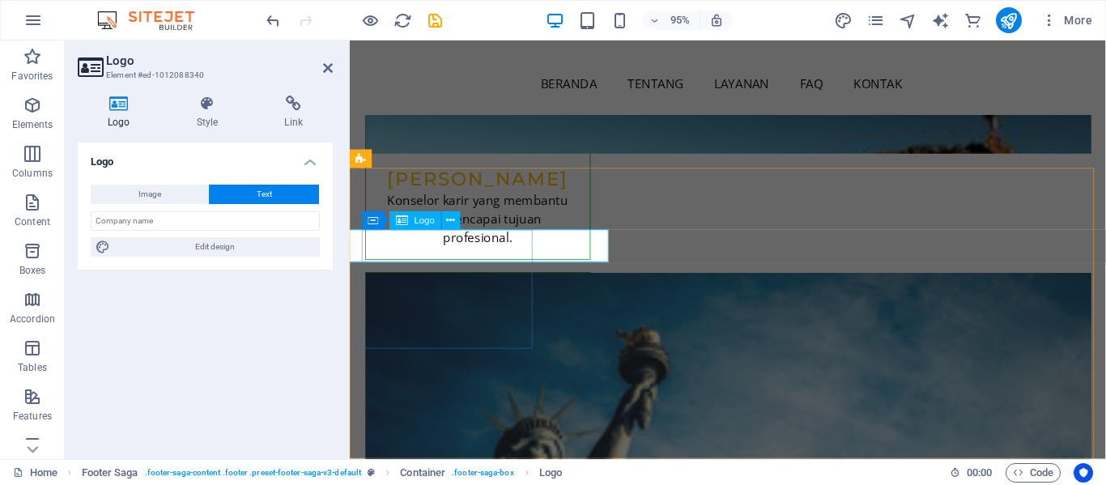
click at [277, 185] on button "Text" at bounding box center [264, 194] width 110 height 19
click at [273, 195] on button "Text" at bounding box center [264, 194] width 110 height 19
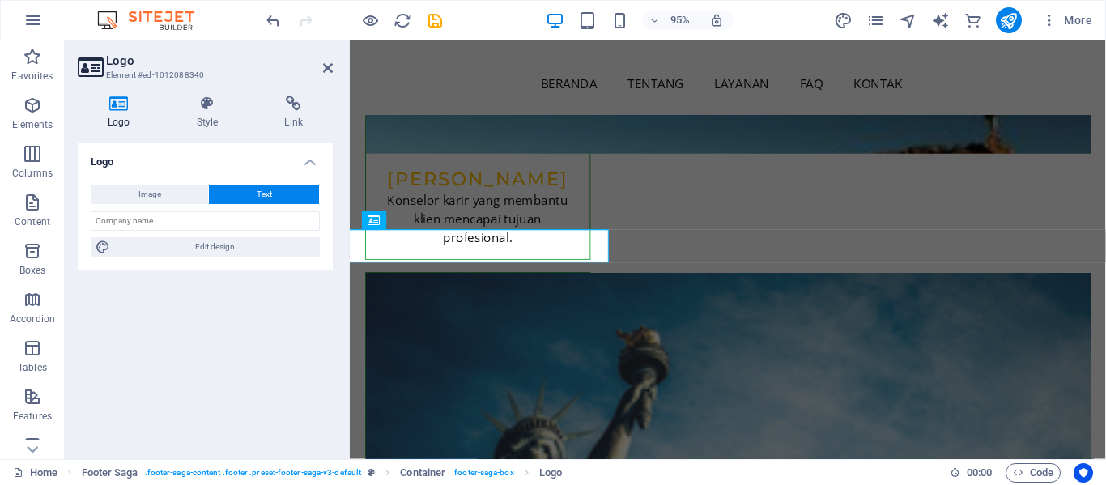
click at [273, 195] on button "Text" at bounding box center [264, 194] width 110 height 19
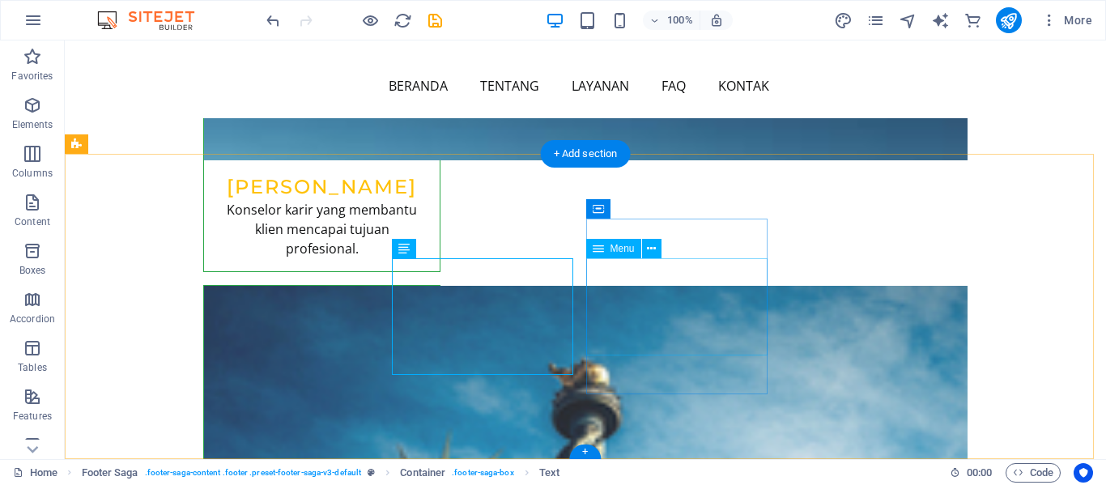
scroll to position [7886, 0]
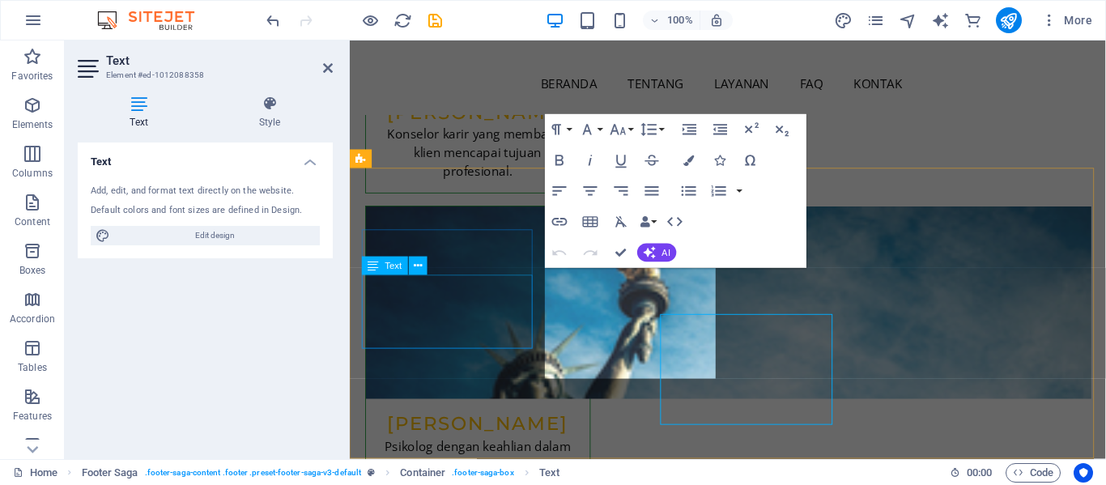
scroll to position [7816, 0]
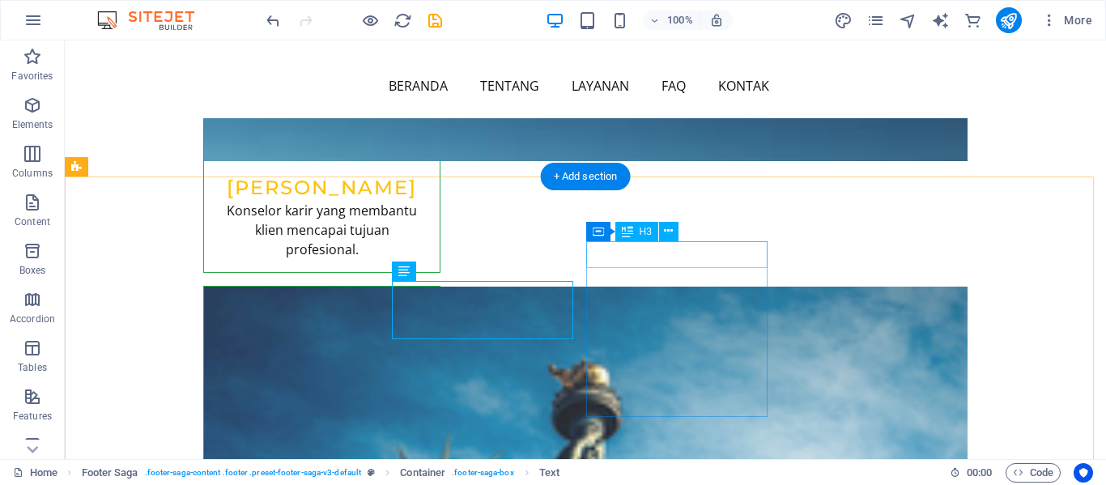
scroll to position [7863, 0]
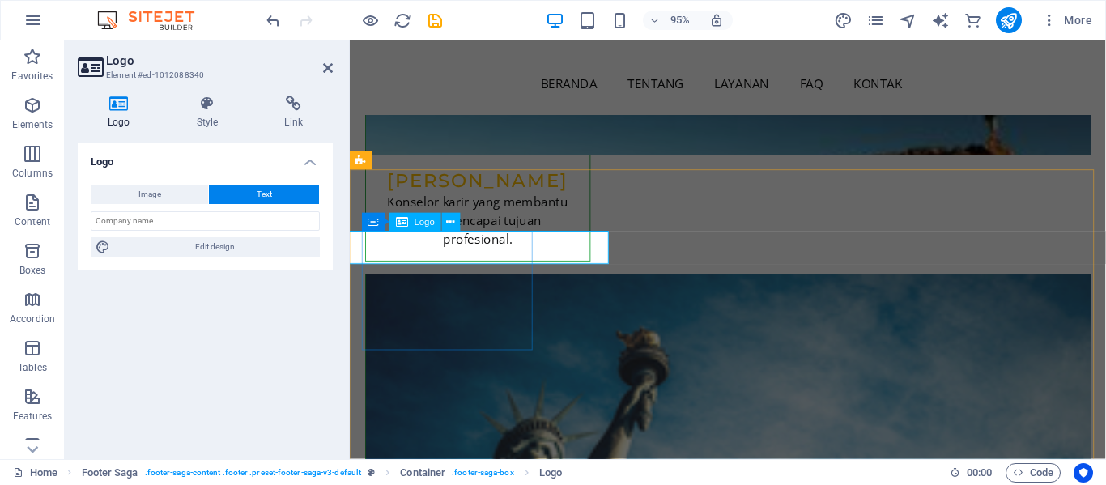
click at [209, 108] on icon at bounding box center [208, 103] width 82 height 16
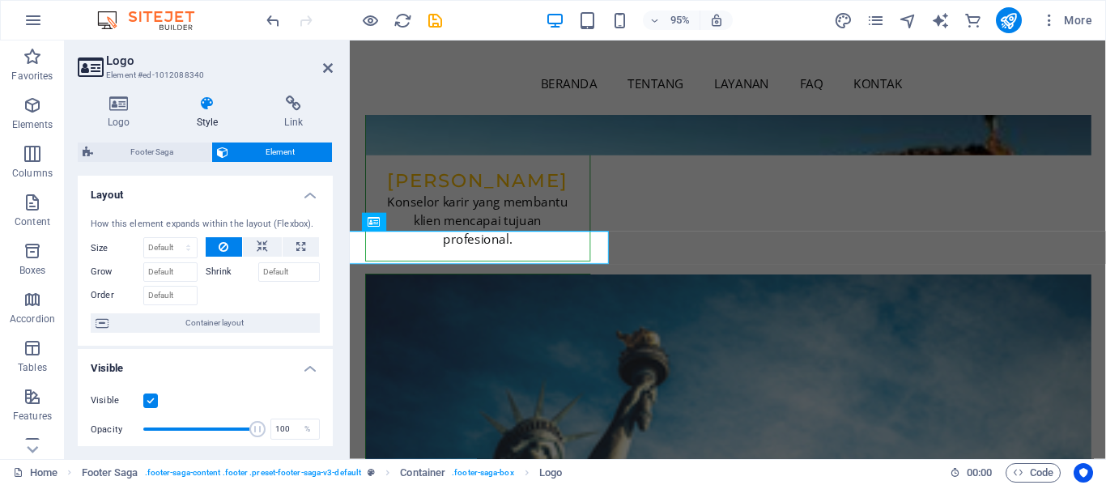
click at [207, 102] on icon at bounding box center [208, 103] width 82 height 16
drag, startPoint x: 249, startPoint y: 424, endPoint x: 227, endPoint y: 422, distance: 22.7
click at [227, 422] on span at bounding box center [230, 429] width 16 height 16
drag, startPoint x: 227, startPoint y: 422, endPoint x: 189, endPoint y: 422, distance: 38.0
click at [190, 422] on span at bounding box center [198, 429] width 16 height 16
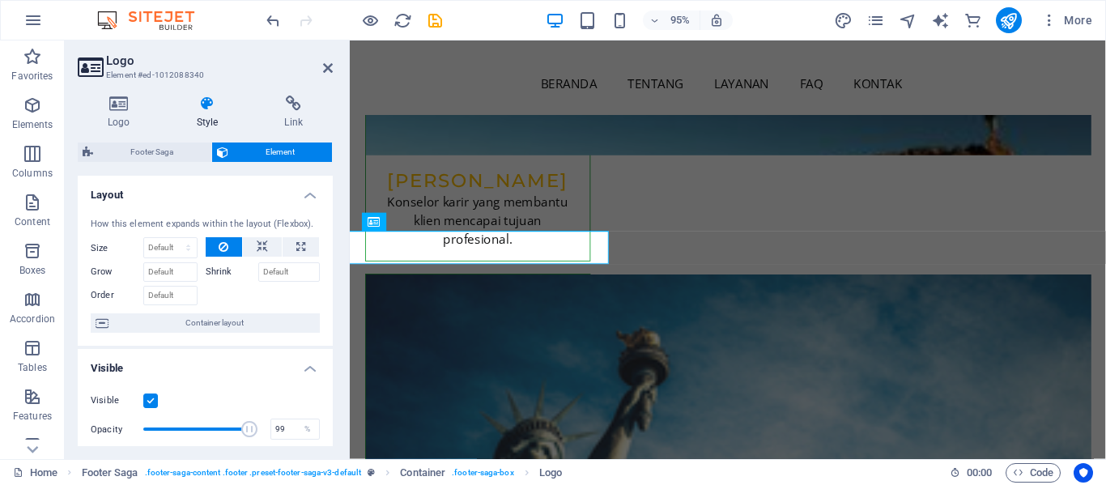
type input "100"
drag, startPoint x: 189, startPoint y: 422, endPoint x: 276, endPoint y: 427, distance: 87.5
click at [276, 427] on div "Opacity 100 %" at bounding box center [205, 429] width 229 height 24
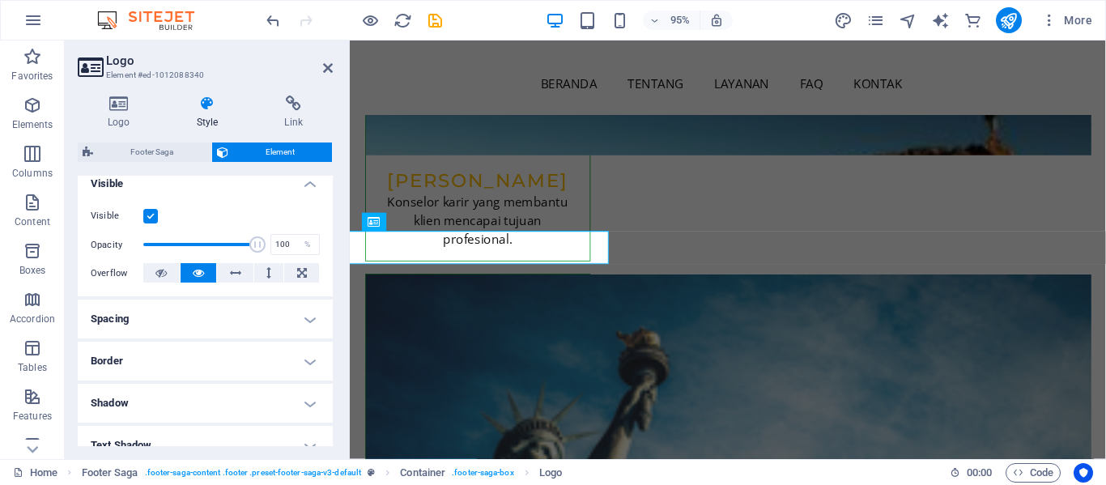
scroll to position [0, 0]
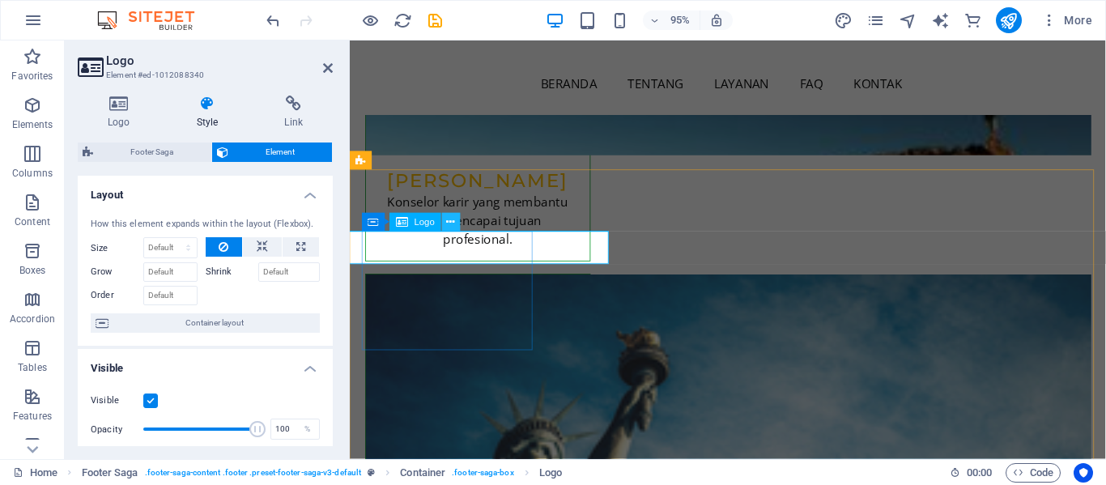
click at [455, 216] on button at bounding box center [451, 222] width 19 height 19
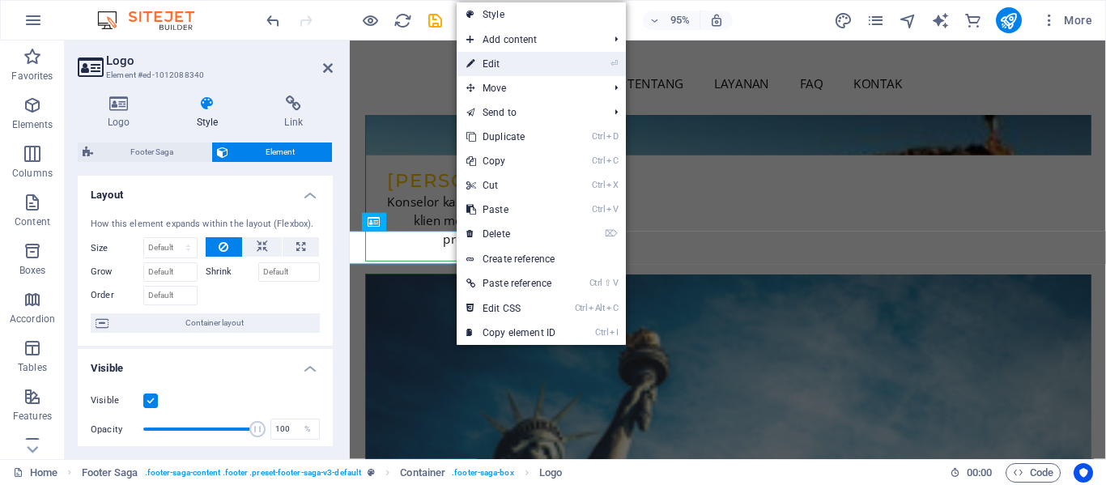
click at [496, 61] on link "⏎ Edit" at bounding box center [510, 64] width 108 height 24
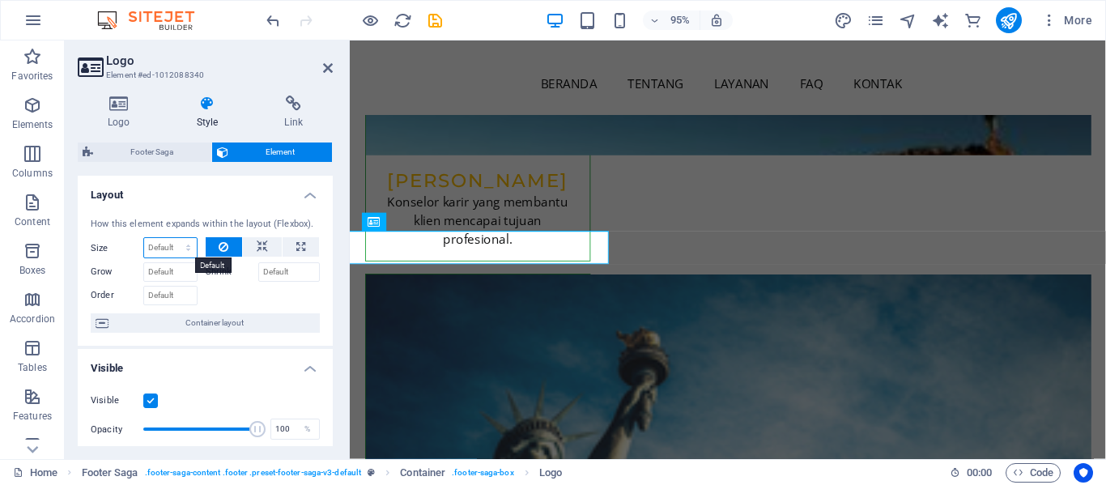
click at [168, 242] on select "Default auto px % 1/1 1/2 1/3 1/4 1/5 1/6 1/7 1/8 1/9 1/10" at bounding box center [170, 247] width 53 height 19
select select "1/9"
click at [172, 238] on select "Default auto px % 1/1 1/2 1/3 1/4 1/5 1/6 1/7 1/8 1/9 1/10" at bounding box center [170, 247] width 53 height 19
type input "11.11"
select select "%"
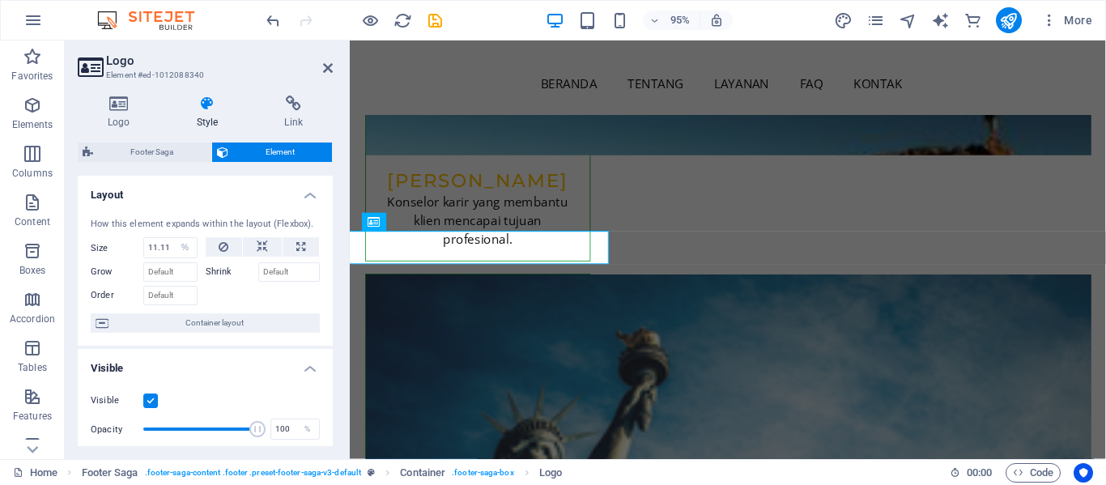
click at [274, 295] on div at bounding box center [263, 293] width 115 height 23
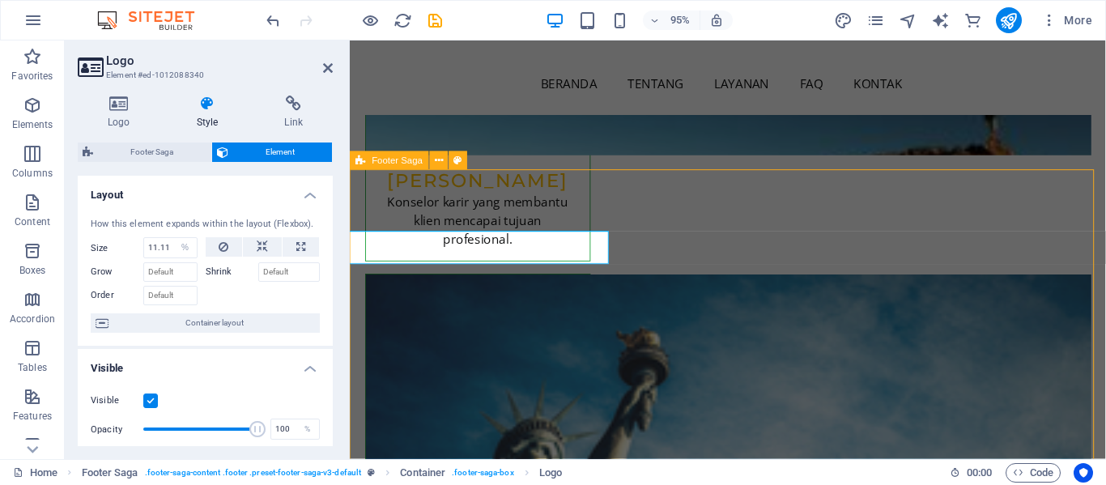
select select "footer"
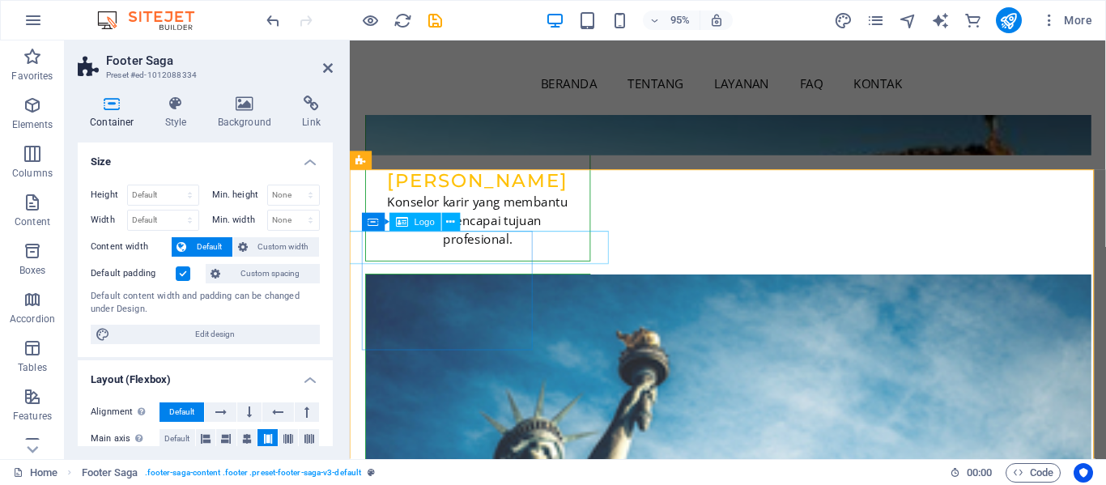
select select "%"
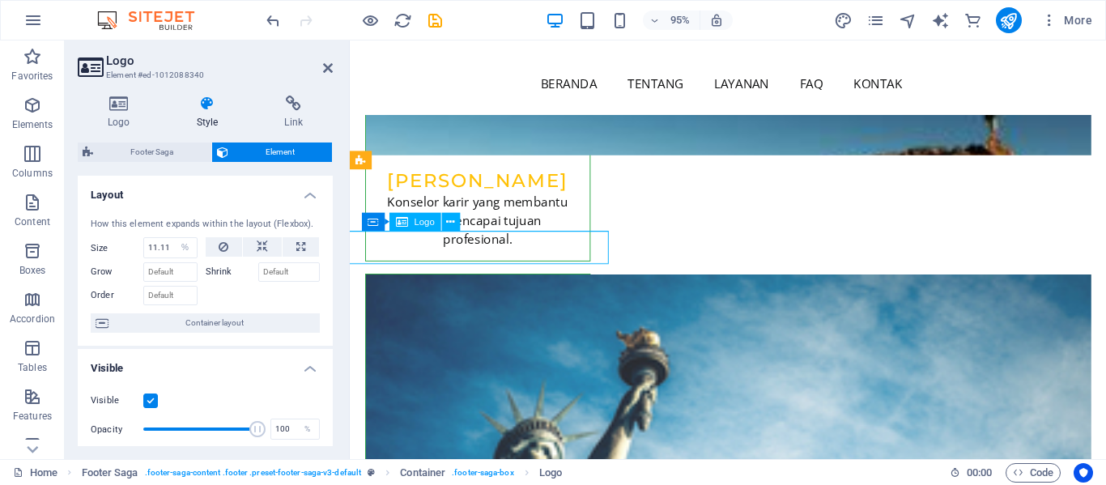
drag, startPoint x: 469, startPoint y: 257, endPoint x: 420, endPoint y: 253, distance: 49.5
click at [325, 60] on h2 "Logo" at bounding box center [219, 60] width 227 height 15
click at [329, 67] on icon at bounding box center [328, 68] width 10 height 13
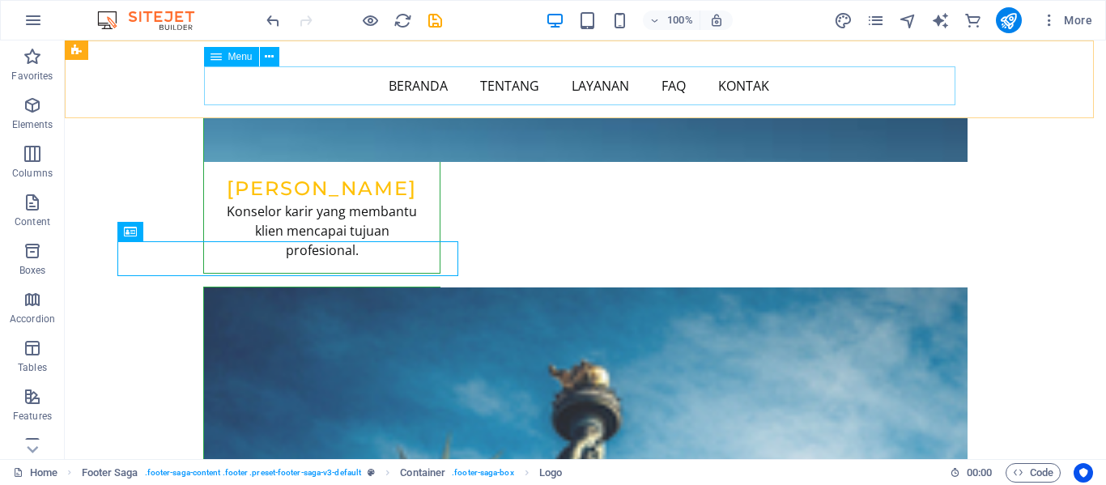
scroll to position [7863, 0]
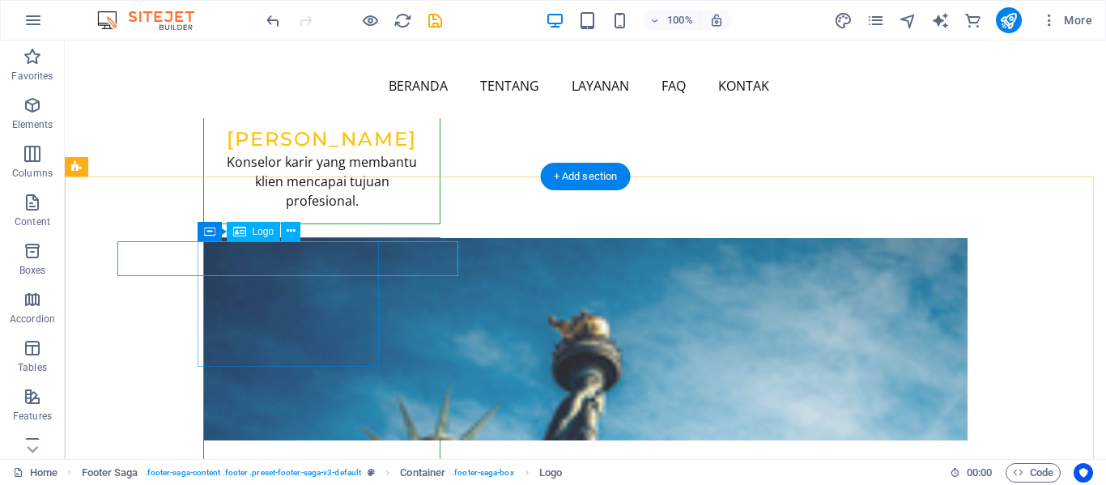
select select "%"
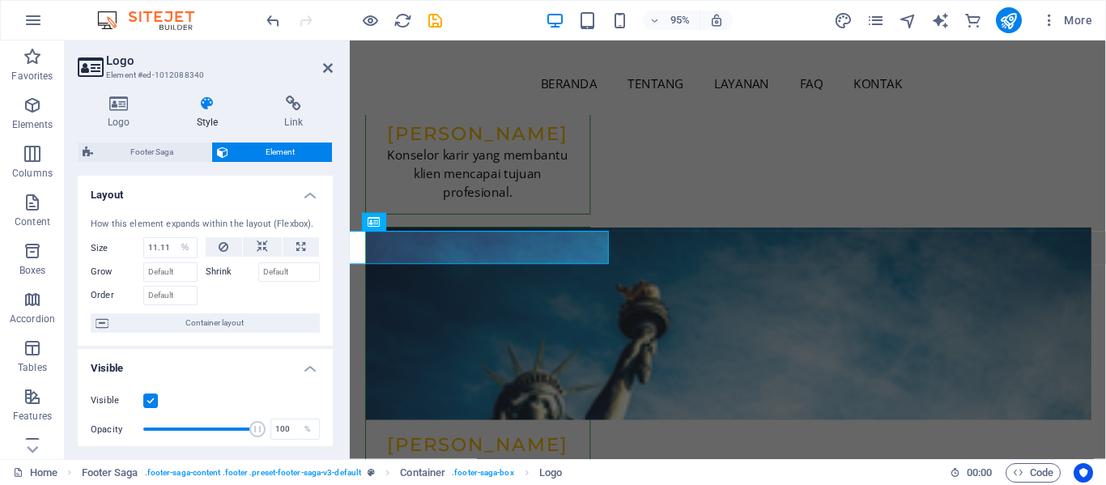
scroll to position [7814, 0]
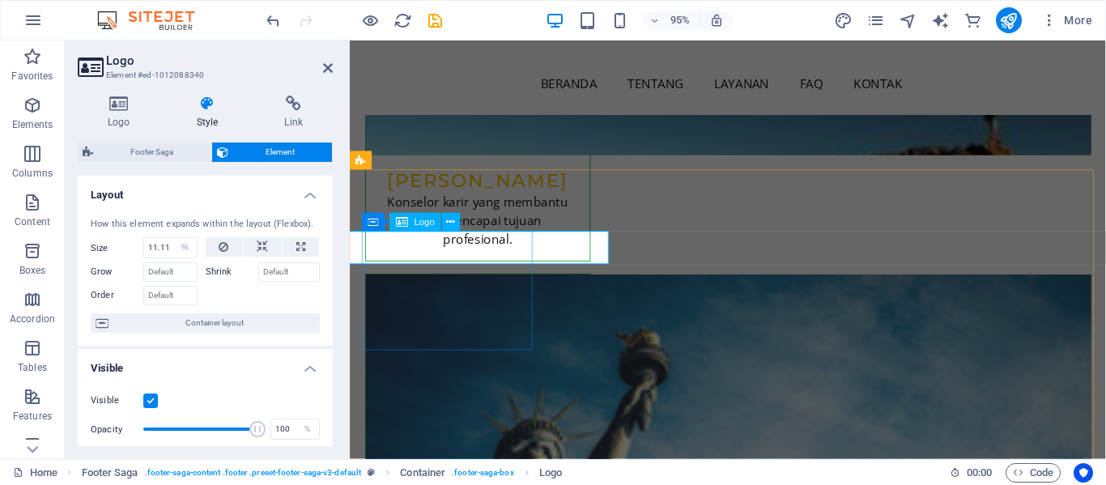
click at [326, 63] on icon at bounding box center [328, 68] width 10 height 13
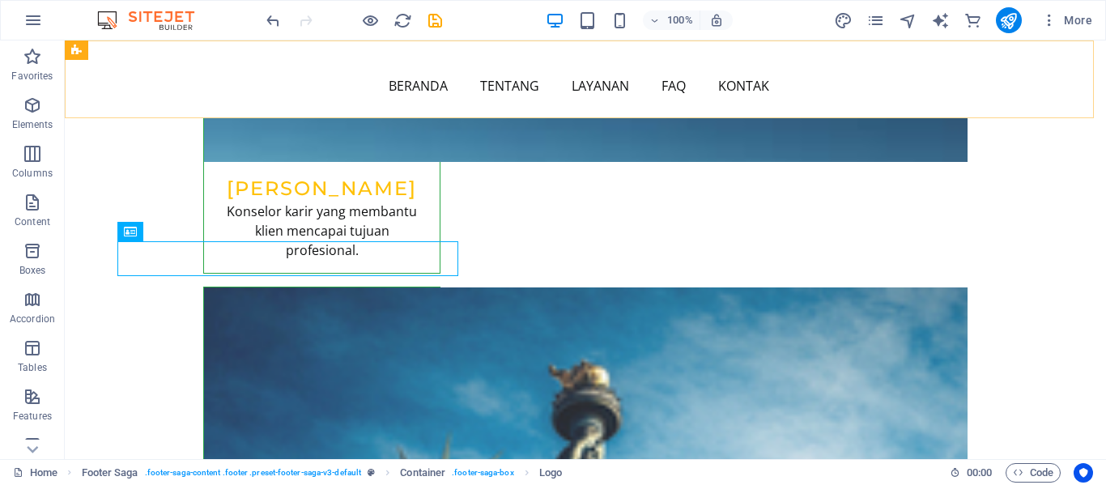
scroll to position [7863, 0]
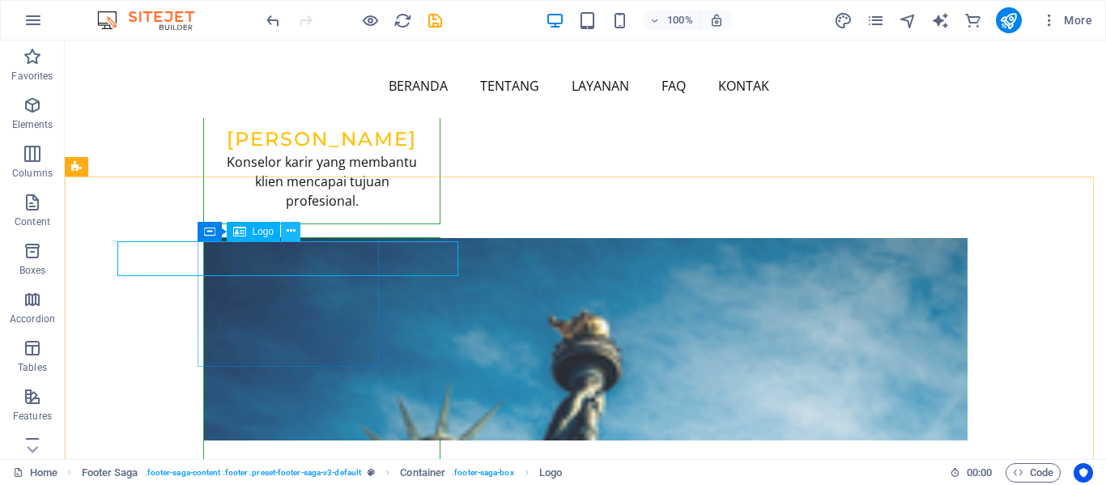
click at [291, 231] on icon at bounding box center [290, 231] width 9 height 17
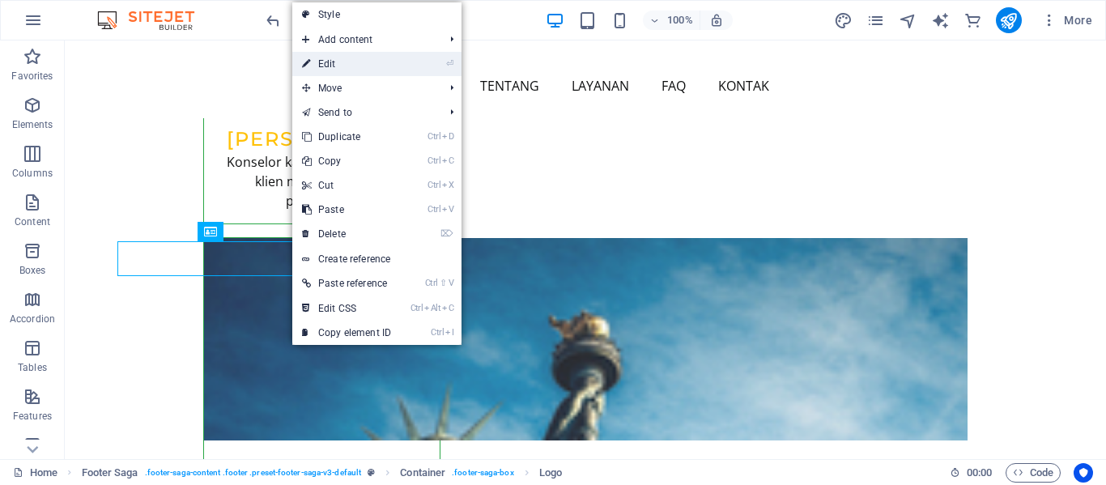
click at [328, 62] on link "⏎ Edit" at bounding box center [346, 64] width 108 height 24
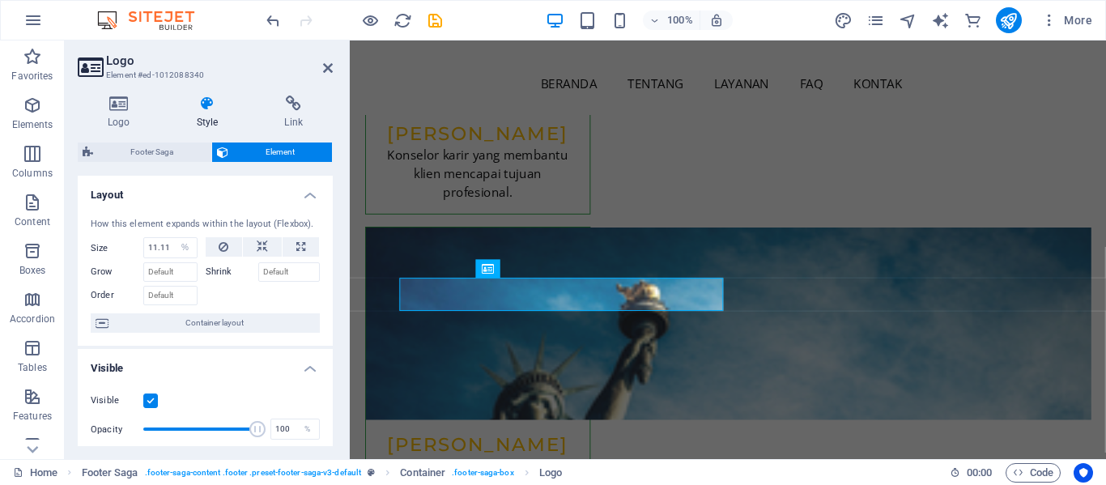
scroll to position [7814, 0]
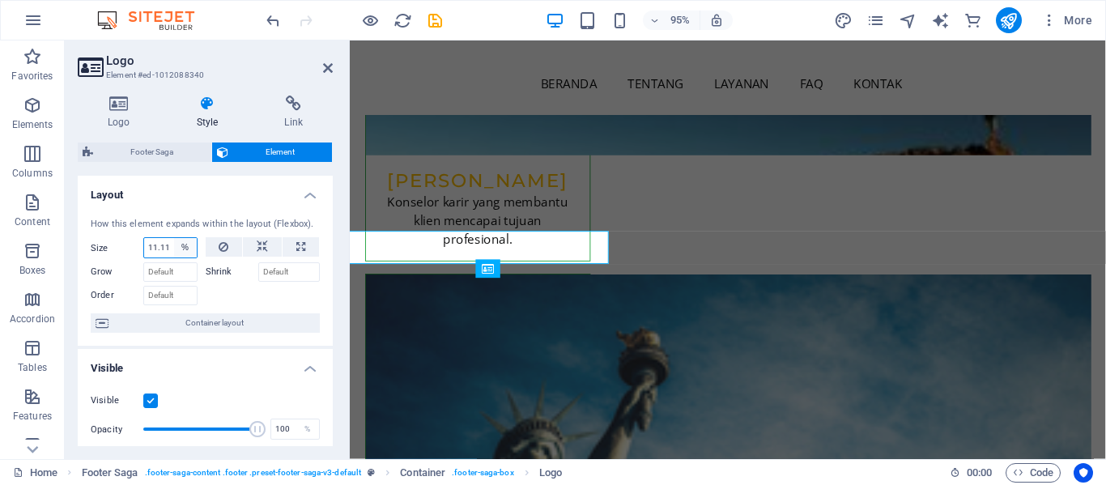
click at [176, 247] on select "Default auto px % 1/1 1/2 1/3 1/4 1/5 1/6 1/7 1/8 1/9 1/10" at bounding box center [185, 247] width 23 height 19
select select "1/5"
click at [174, 238] on select "Default auto px % 1/1 1/2 1/3 1/4 1/5 1/6 1/7 1/8 1/9 1/10" at bounding box center [185, 247] width 23 height 19
type input "20"
select select "%"
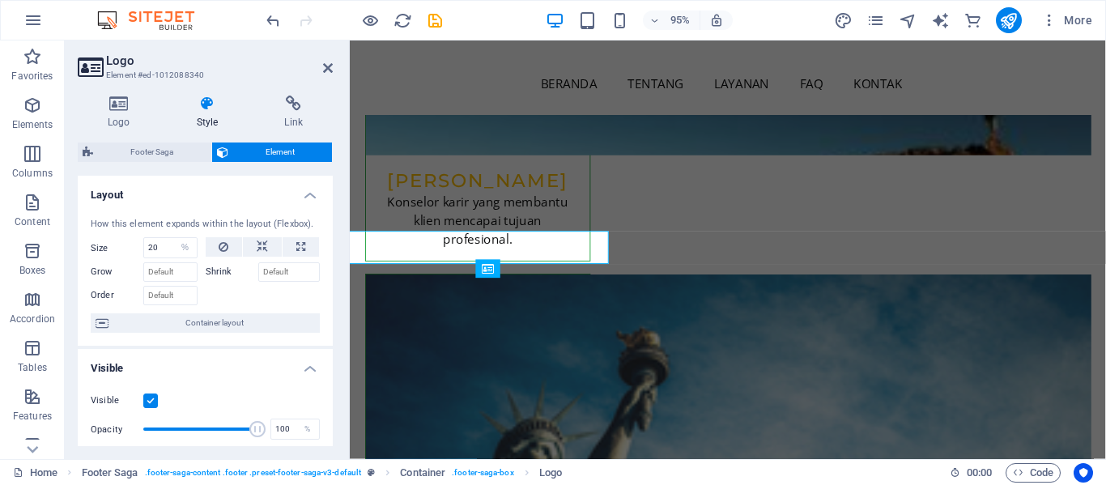
click at [336, 59] on aside "Logo Element #ed-1012088340 Logo Style Link Logo Image Text Drag files here, cl…" at bounding box center [207, 249] width 285 height 418
click at [324, 73] on icon at bounding box center [328, 68] width 10 height 13
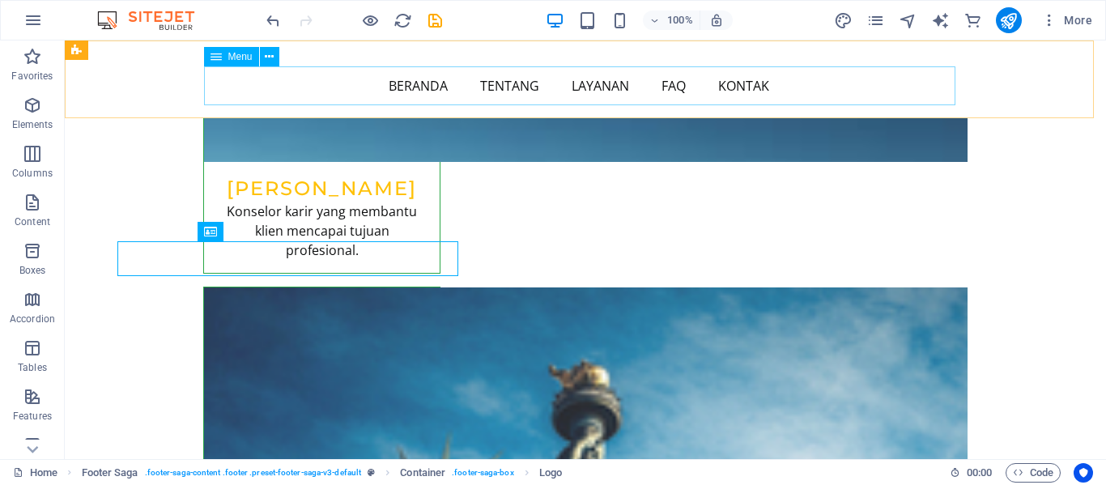
scroll to position [7863, 0]
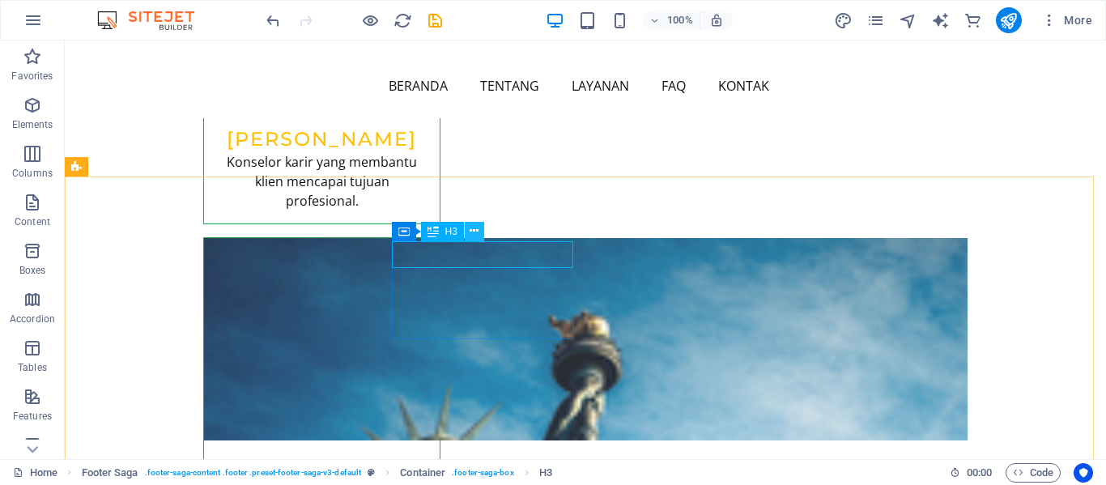
click at [475, 227] on icon at bounding box center [473, 231] width 9 height 17
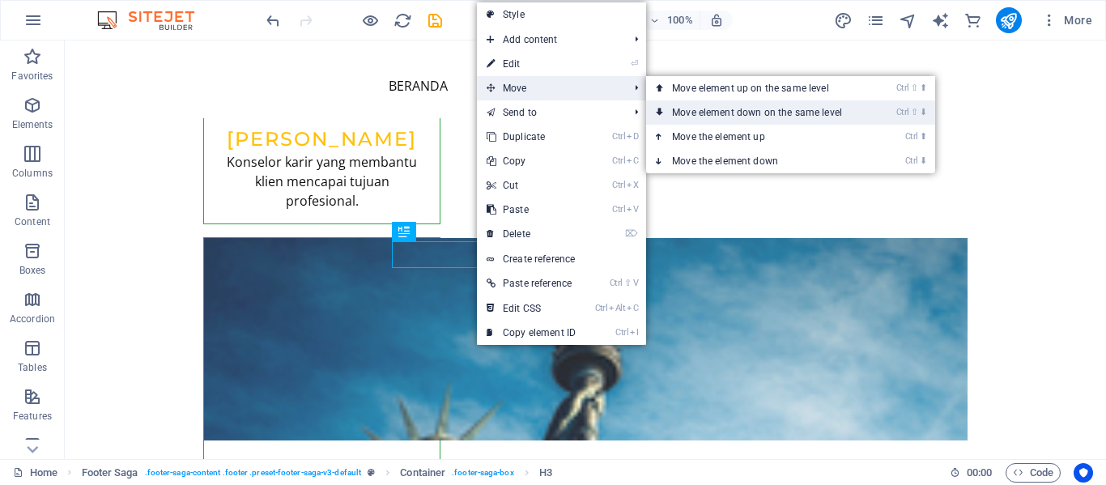
click at [694, 110] on link "Ctrl ⇧ ⬇ Move element down on the same level" at bounding box center [760, 112] width 228 height 24
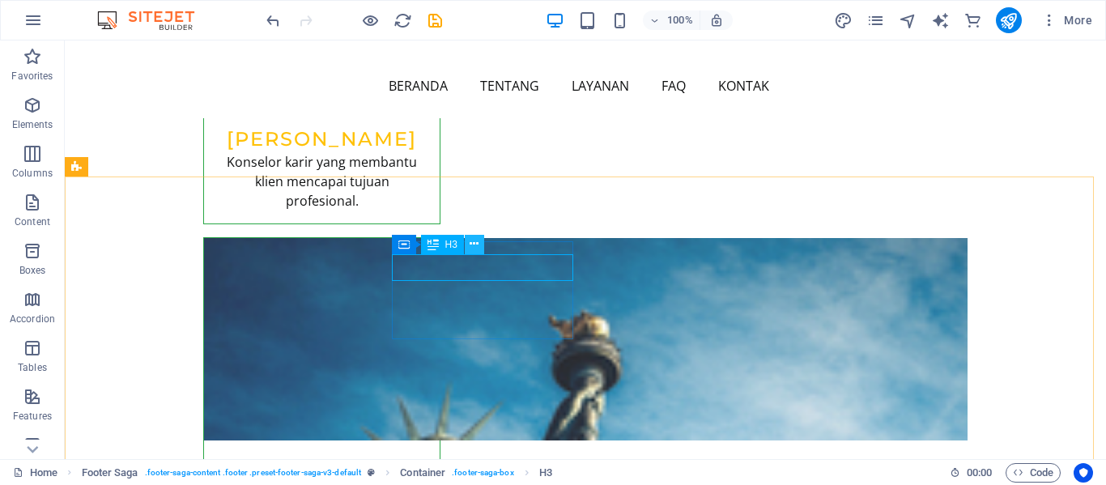
click at [473, 240] on icon at bounding box center [473, 244] width 9 height 17
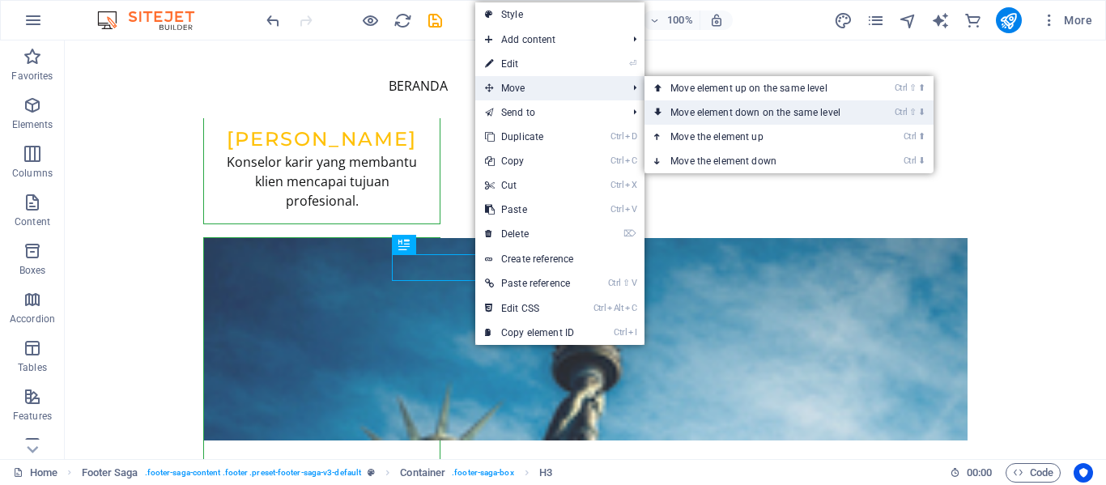
click at [692, 115] on link "Ctrl ⇧ ⬇ Move element down on the same level" at bounding box center [758, 112] width 228 height 24
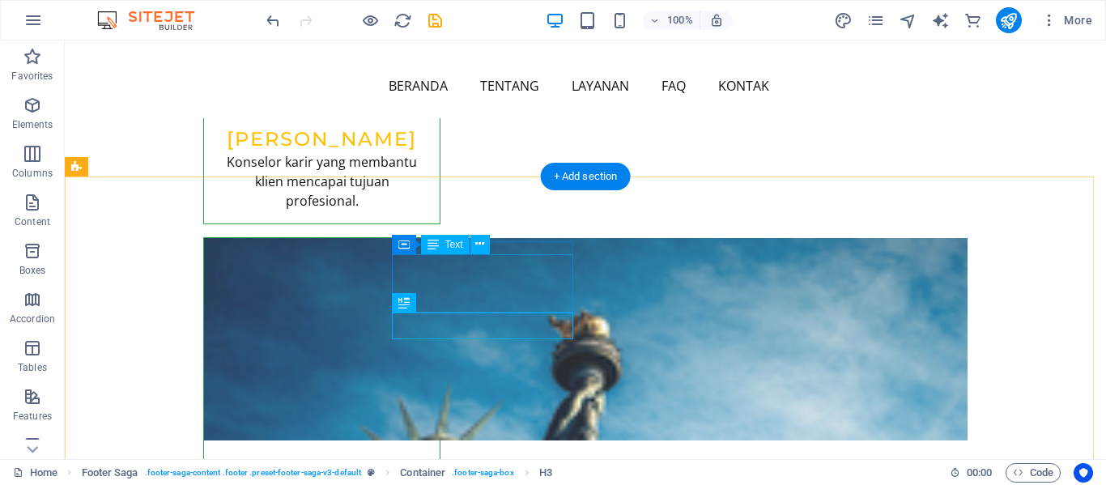
click at [481, 242] on icon at bounding box center [479, 244] width 9 height 17
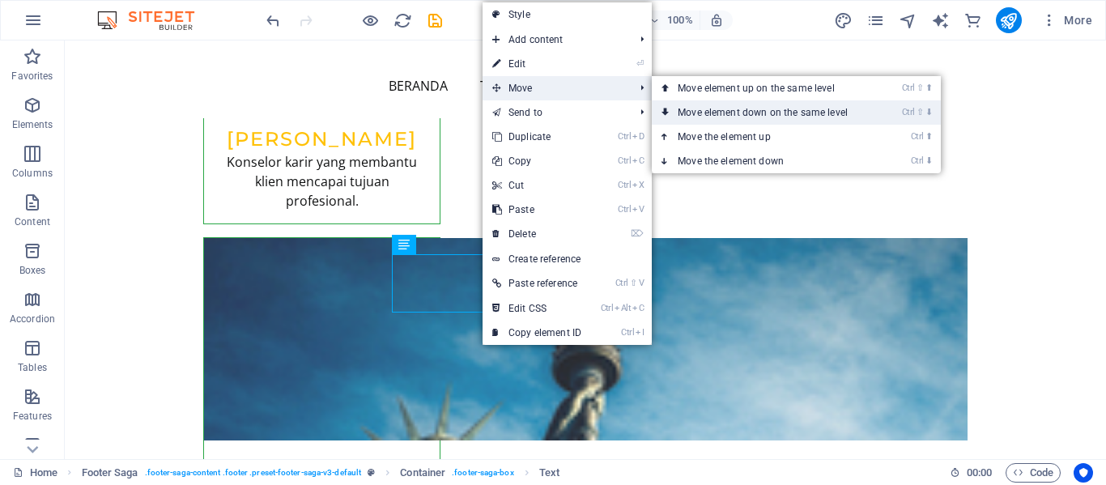
click at [711, 108] on link "Ctrl ⇧ ⬇ Move element down on the same level" at bounding box center [765, 112] width 228 height 24
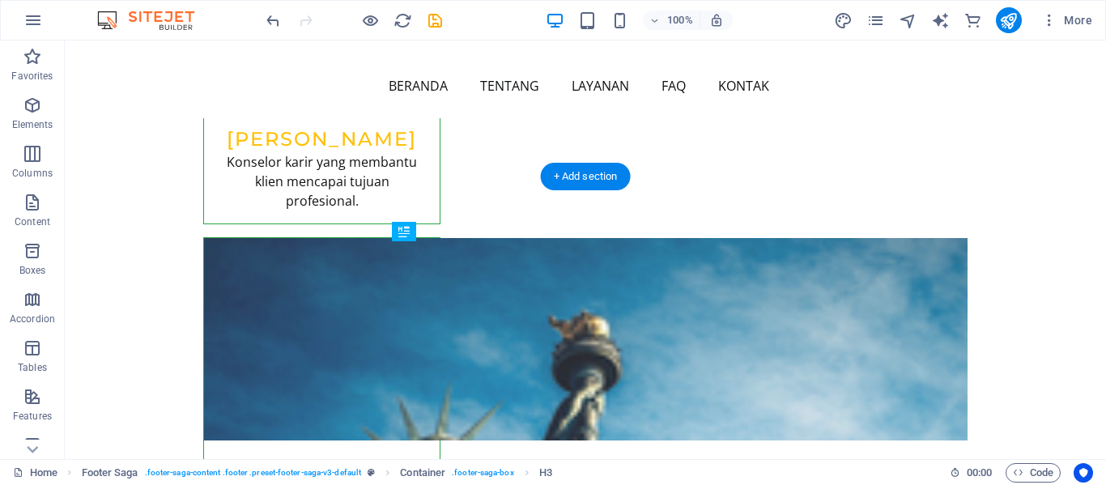
drag, startPoint x: 496, startPoint y: 270, endPoint x: 496, endPoint y: 301, distance: 30.8
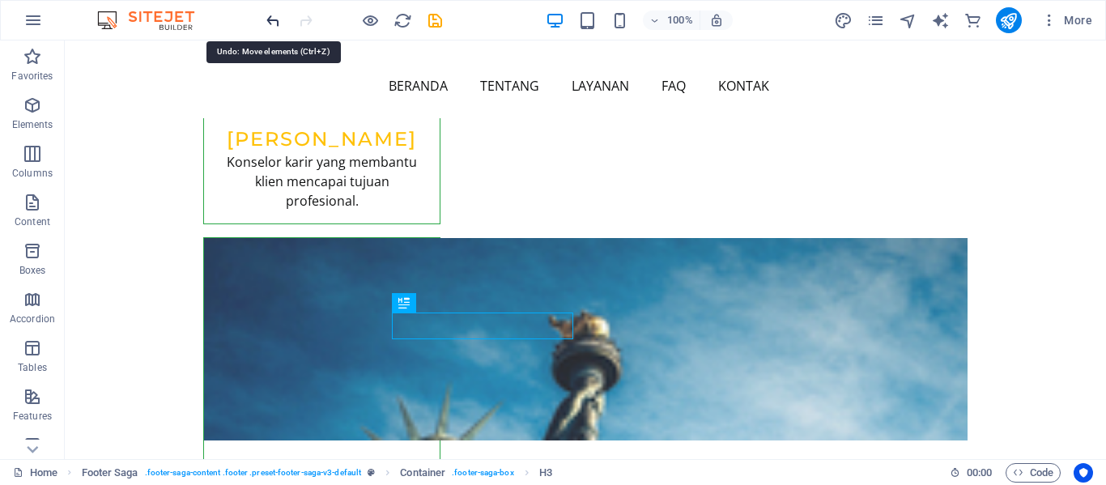
click at [277, 23] on icon "undo" at bounding box center [273, 20] width 19 height 19
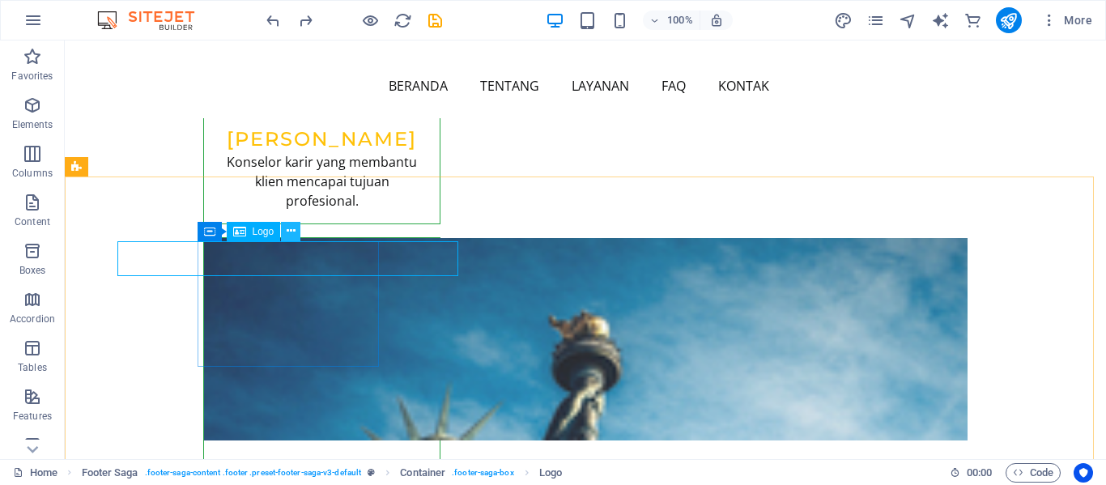
click at [291, 231] on icon at bounding box center [290, 231] width 9 height 17
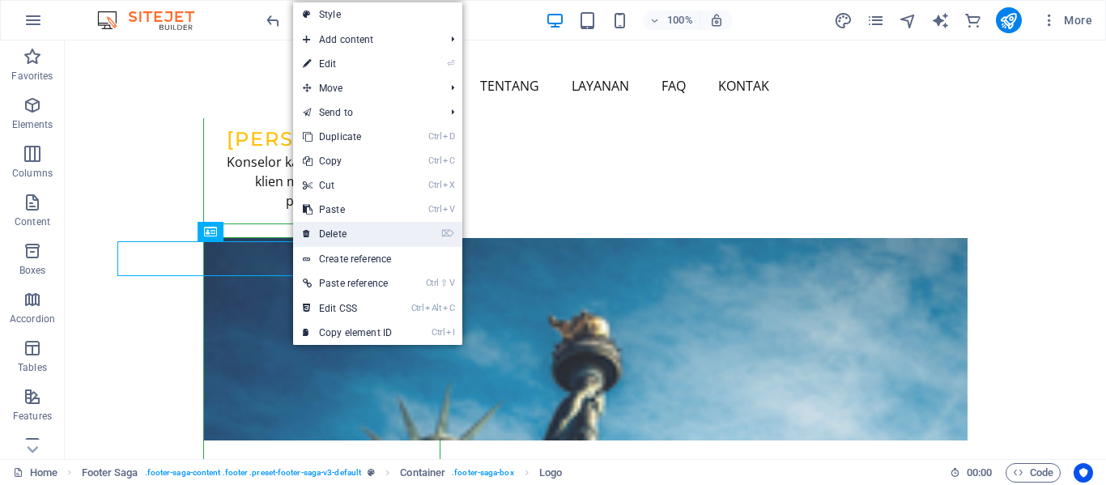
click at [344, 226] on link "⌦ Delete" at bounding box center [347, 234] width 108 height 24
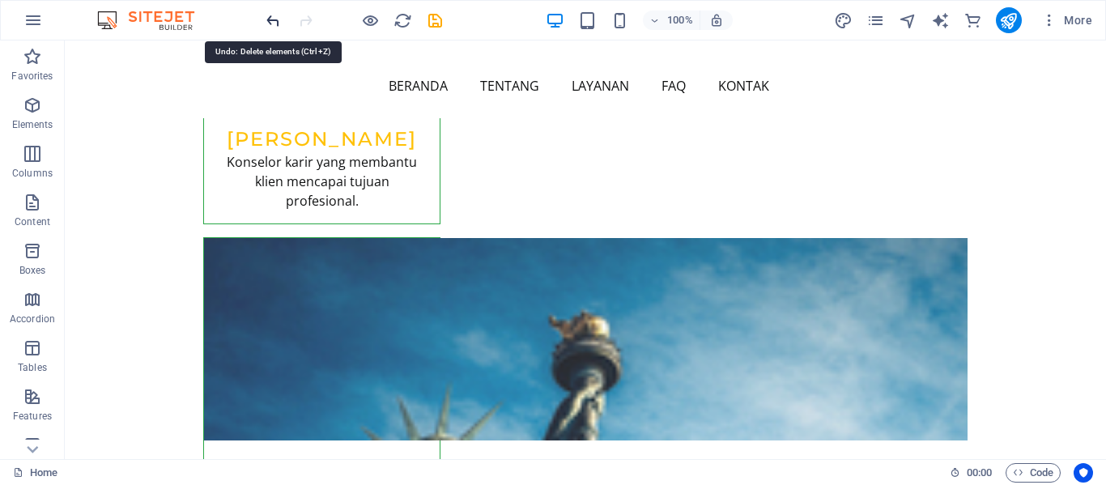
click at [276, 26] on icon "undo" at bounding box center [273, 20] width 19 height 19
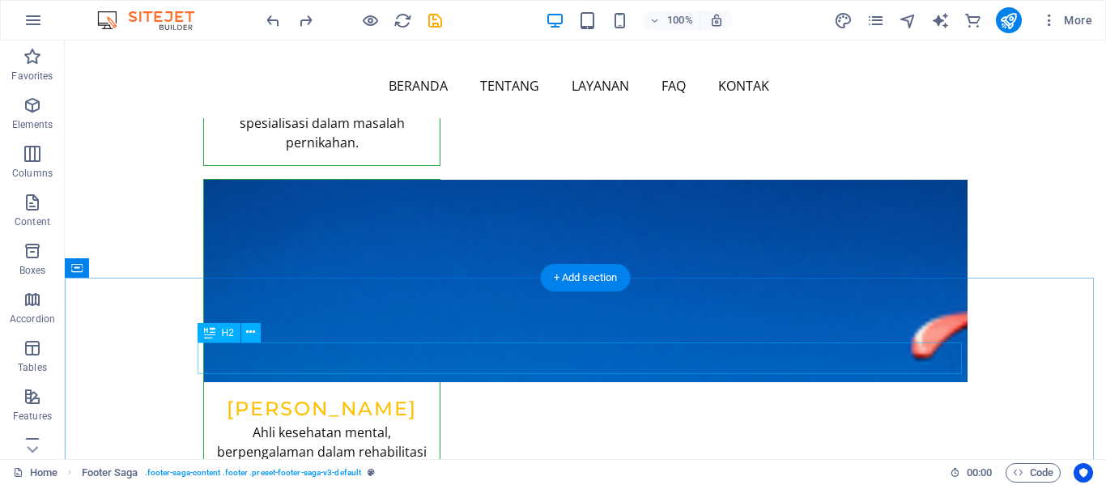
scroll to position [7264, 0]
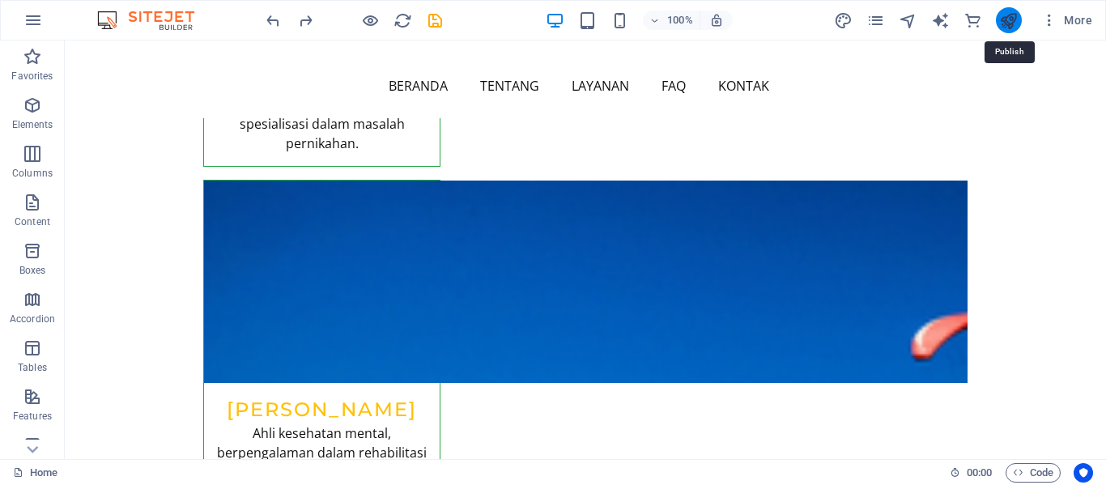
click at [1007, 19] on icon "publish" at bounding box center [1008, 20] width 19 height 19
checkbox input "false"
